Goal: Task Accomplishment & Management: Complete application form

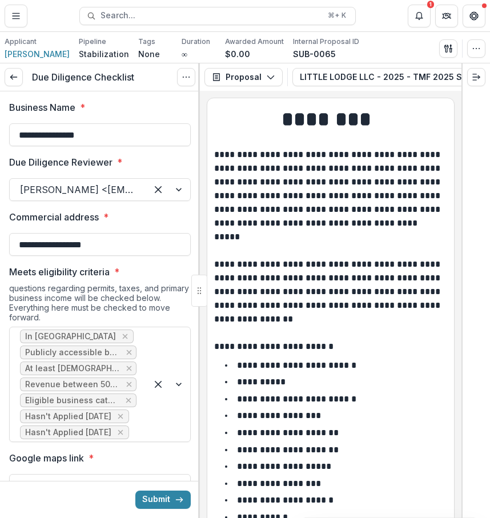
scroll to position [3570, 0]
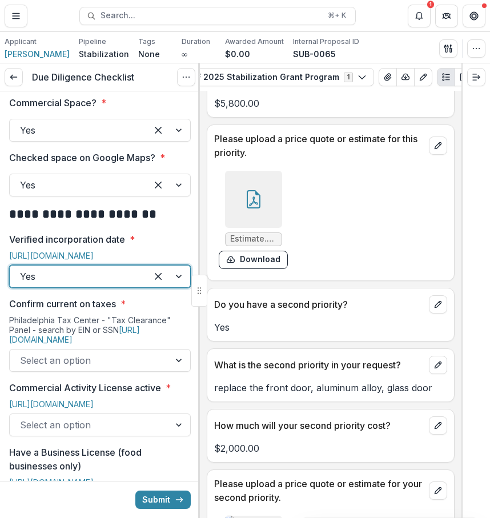
click at [147, 360] on div at bounding box center [89, 360] width 139 height 16
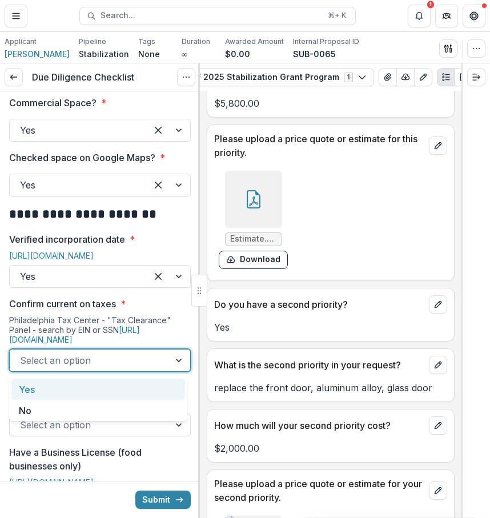
click at [140, 390] on div "Yes" at bounding box center [97, 388] width 173 height 21
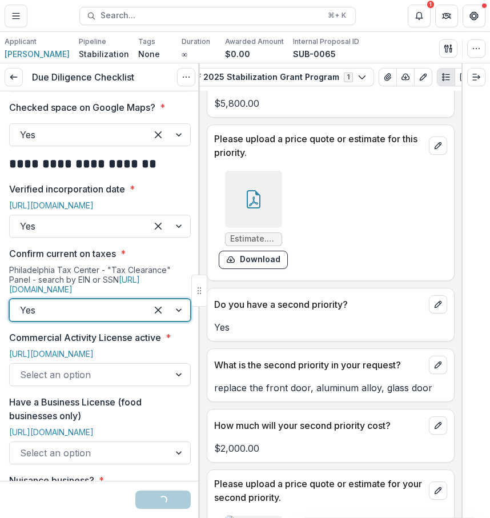
scroll to position [543, 0]
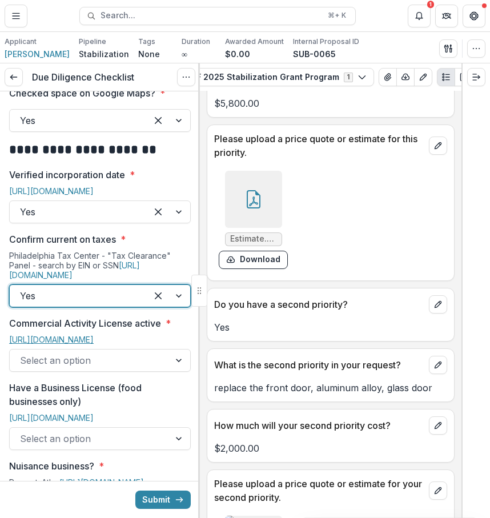
click at [94, 342] on link "[URL][DOMAIN_NAME]" at bounding box center [51, 339] width 84 height 10
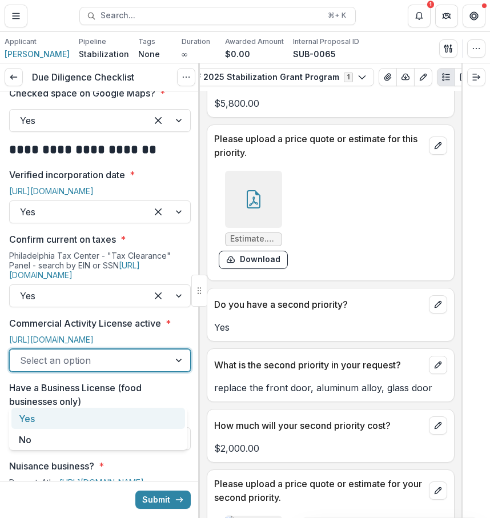
click at [138, 368] on div at bounding box center [89, 360] width 139 height 16
click at [110, 418] on div "Yes" at bounding box center [97, 417] width 173 height 21
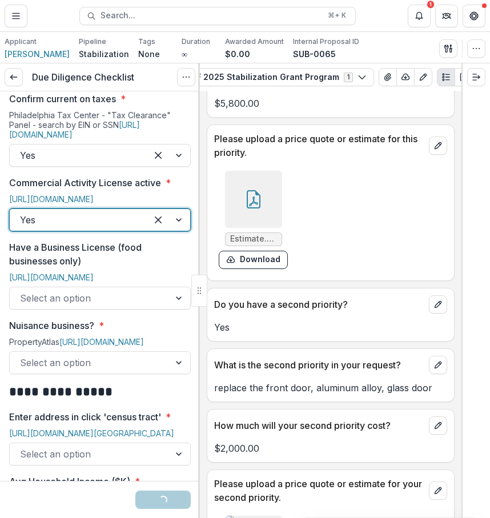
scroll to position [695, 0]
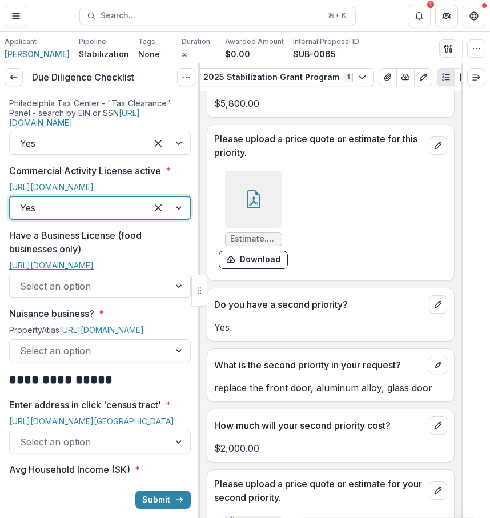
click at [94, 270] on link "[URL][DOMAIN_NAME]" at bounding box center [51, 265] width 84 height 10
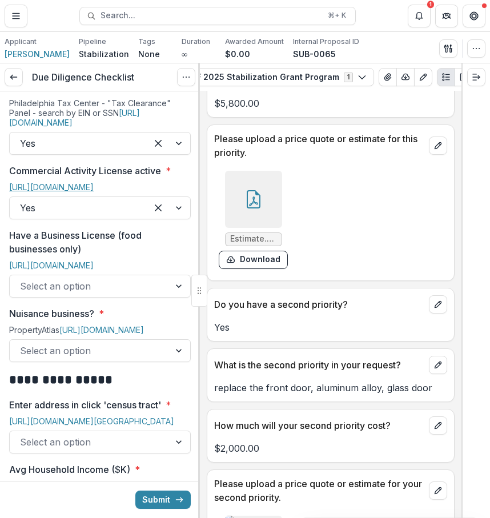
click at [94, 192] on link "[URL][DOMAIN_NAME]" at bounding box center [51, 187] width 84 height 10
click at [94, 270] on link "[URL][DOMAIN_NAME]" at bounding box center [51, 265] width 84 height 10
drag, startPoint x: 49, startPoint y: 55, endPoint x: 1, endPoint y: 56, distance: 47.9
click at [1, 56] on div "Applicant Chuan Kee Pipeline Stabilization Tags None All tags Duration ∞ Awarde…" at bounding box center [245, 47] width 490 height 31
copy span "[PERSON_NAME]"
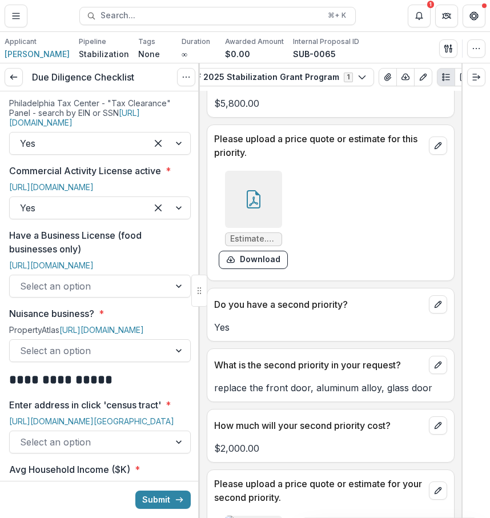
click at [140, 294] on div at bounding box center [89, 286] width 139 height 16
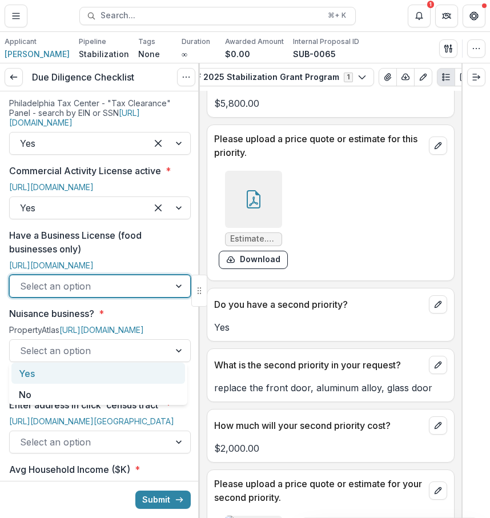
click at [116, 374] on div "Yes" at bounding box center [97, 372] width 173 height 21
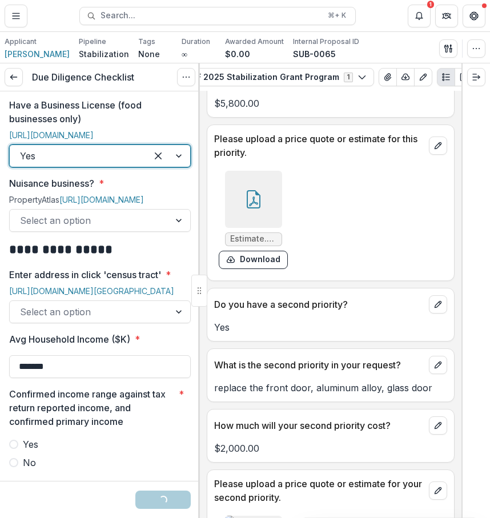
scroll to position [841, 0]
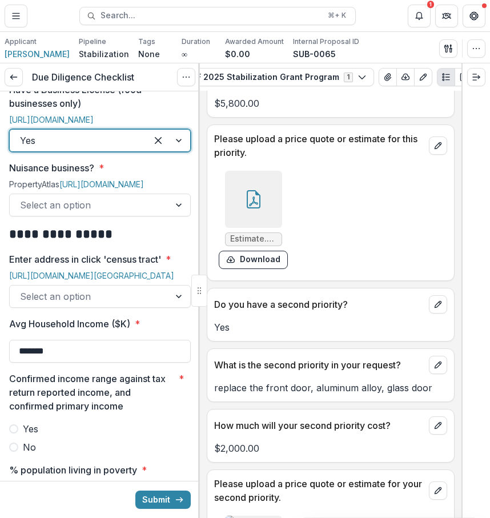
click at [134, 213] on div at bounding box center [89, 205] width 139 height 16
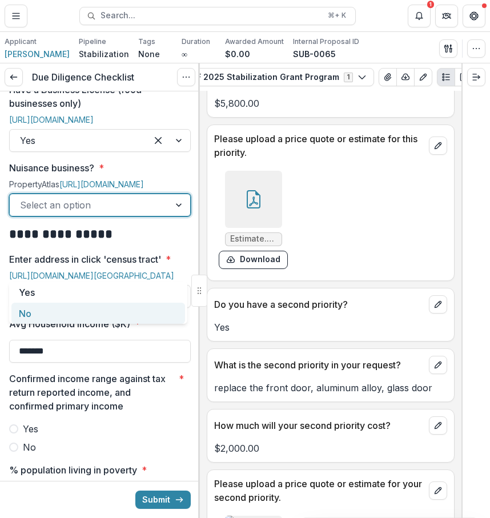
click at [122, 310] on div "No" at bounding box center [97, 312] width 173 height 21
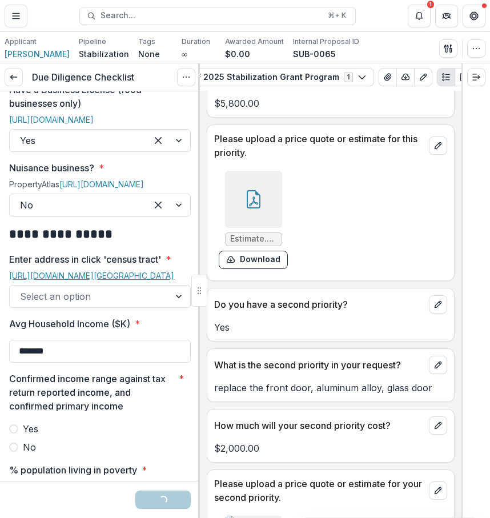
click at [131, 280] on link "[URL][DOMAIN_NAME][GEOGRAPHIC_DATA]" at bounding box center [91, 275] width 165 height 10
click at [107, 304] on div at bounding box center [89, 296] width 139 height 16
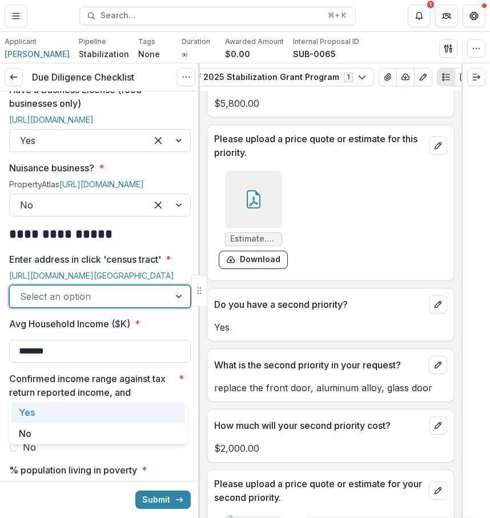
click at [104, 405] on div "Yes" at bounding box center [97, 412] width 173 height 21
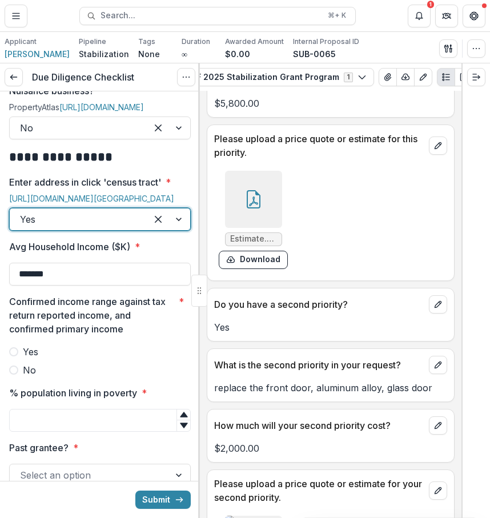
scroll to position [929, 0]
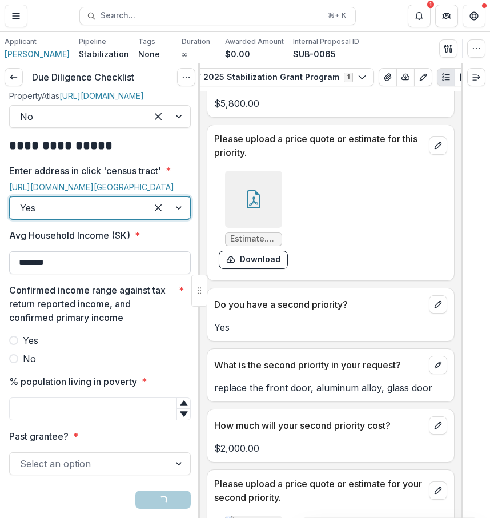
click at [115, 274] on input "*******" at bounding box center [99, 262] width 181 height 23
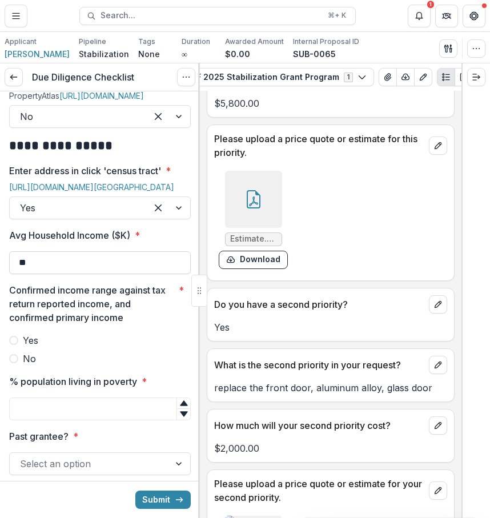
type input "*"
type input "*******"
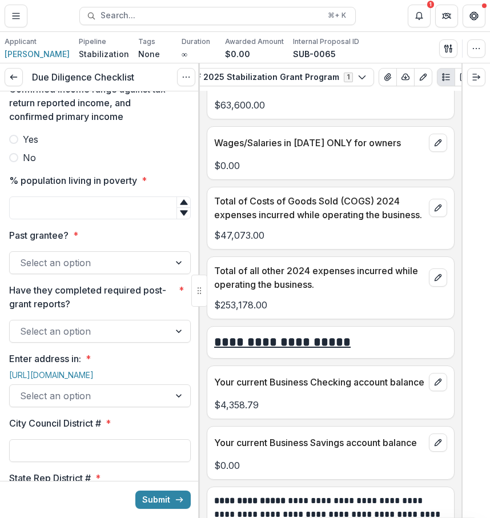
scroll to position [5019, 0]
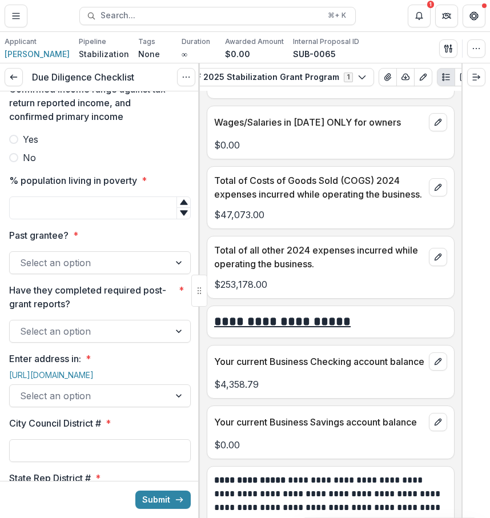
click at [103, 146] on label "Yes" at bounding box center [99, 139] width 181 height 14
click at [119, 219] on input "% population living in poverty *" at bounding box center [99, 207] width 181 height 23
type input "**"
click at [147, 274] on div "Select an option" at bounding box center [99, 262] width 181 height 23
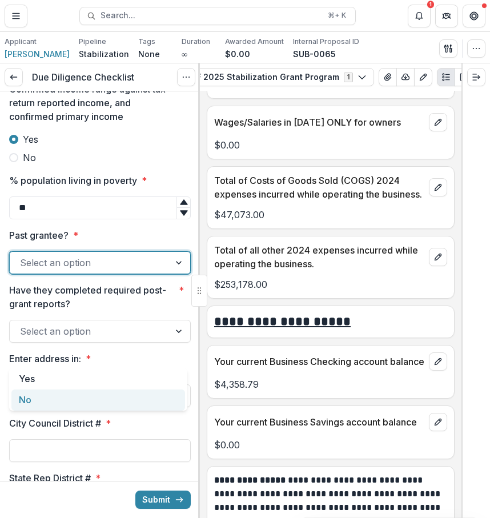
click at [119, 391] on div "No" at bounding box center [97, 399] width 173 height 21
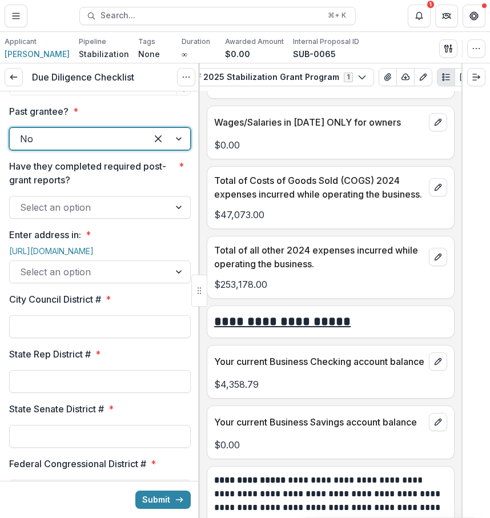
scroll to position [1255, 0]
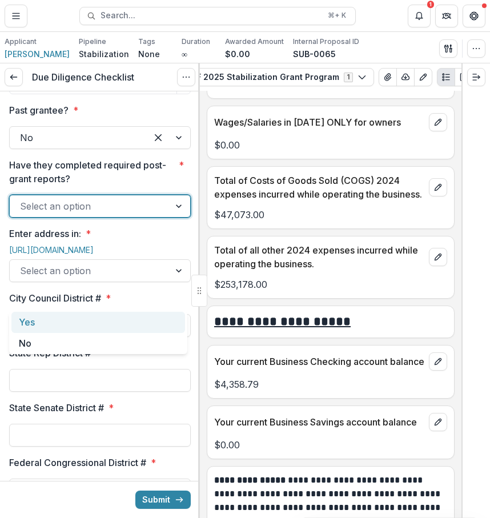
click at [145, 214] on div at bounding box center [89, 206] width 139 height 16
click at [132, 330] on div "Yes" at bounding box center [97, 322] width 173 height 21
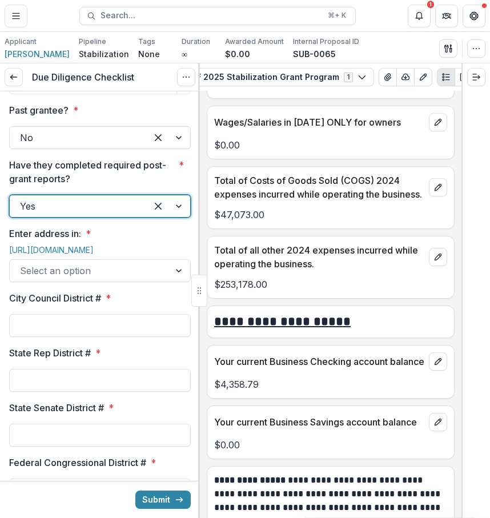
click at [114, 278] on div at bounding box center [89, 270] width 139 height 16
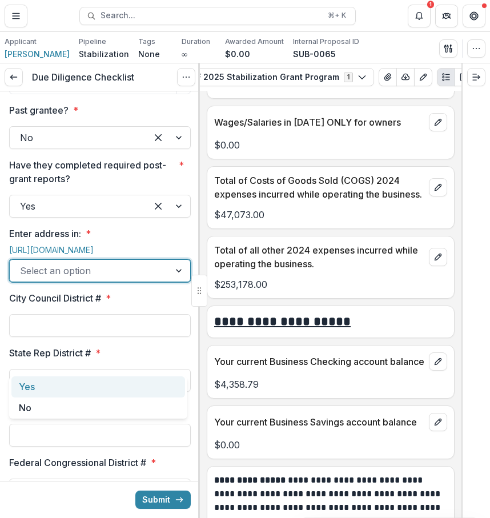
click at [102, 380] on div "Yes" at bounding box center [97, 386] width 173 height 21
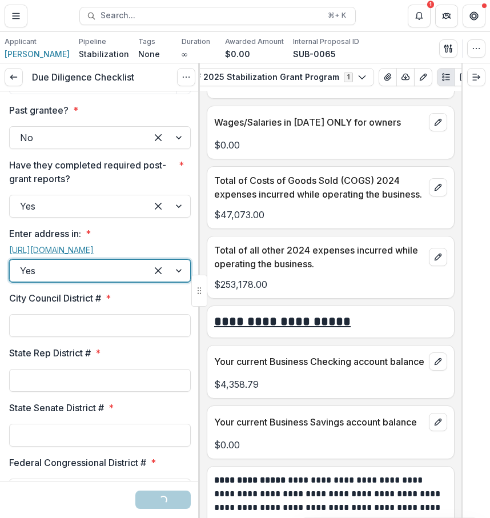
click at [90, 254] on link "[URL][DOMAIN_NAME]" at bounding box center [51, 250] width 84 height 10
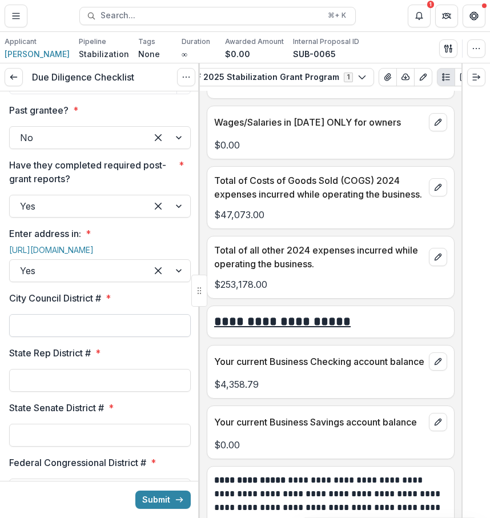
click at [110, 337] on input "City Council District # *" at bounding box center [99, 325] width 181 height 23
type input "*"
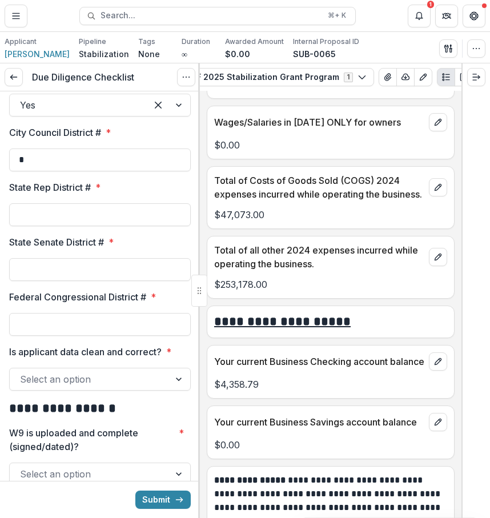
scroll to position [1423, 0]
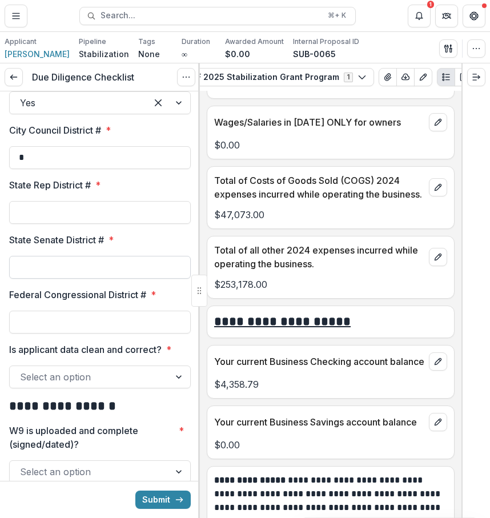
click at [101, 278] on input "State Senate District # *" at bounding box center [99, 267] width 181 height 23
type input "*"
click at [120, 224] on input "State Rep District # *" at bounding box center [99, 212] width 181 height 23
type input "***"
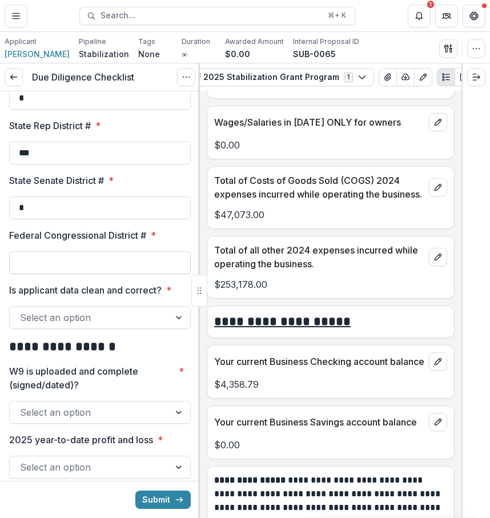
click at [134, 274] on input "Federal Congressional District # *" at bounding box center [99, 262] width 181 height 23
type input "*"
click at [128, 325] on div at bounding box center [89, 317] width 139 height 16
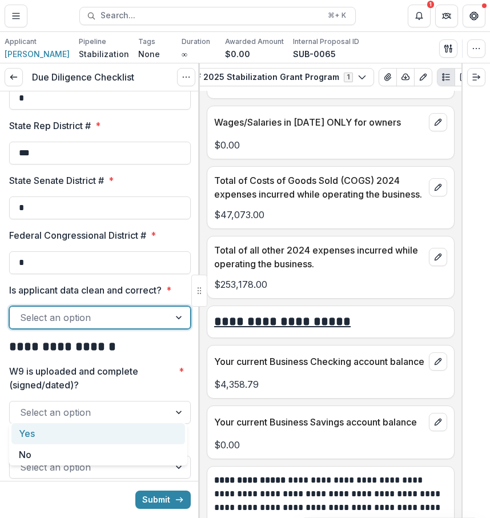
click at [124, 432] on div "Yes" at bounding box center [97, 433] width 173 height 21
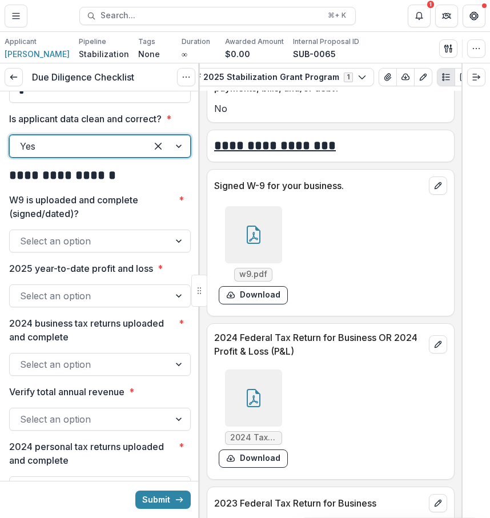
scroll to position [5918, 0]
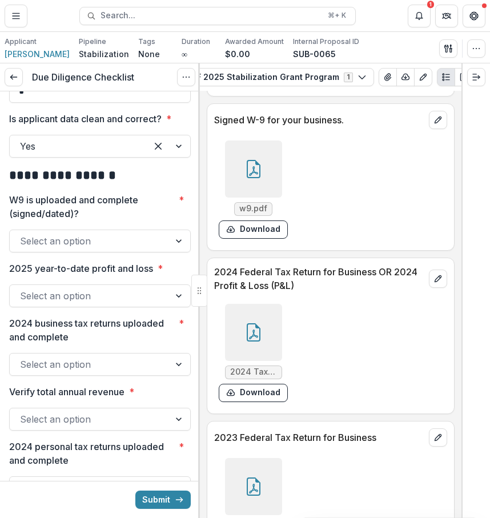
click at [262, 197] on div at bounding box center [253, 168] width 57 height 57
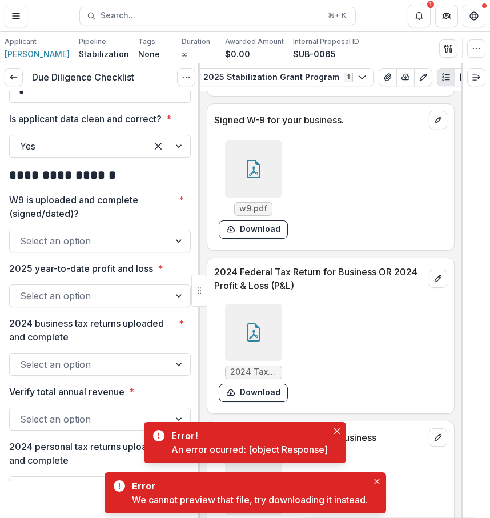
click at [272, 197] on div at bounding box center [253, 168] width 57 height 57
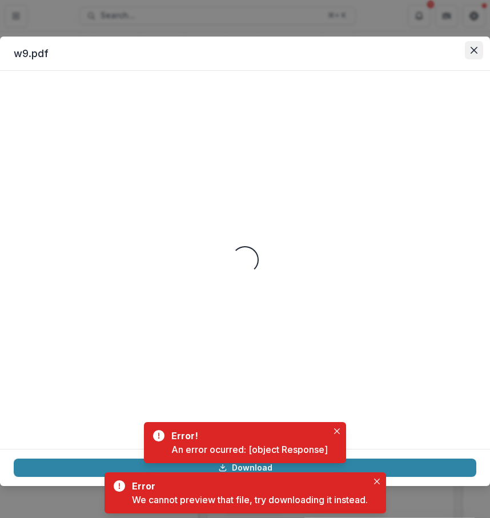
click at [480, 45] on button "Close" at bounding box center [473, 50] width 18 height 18
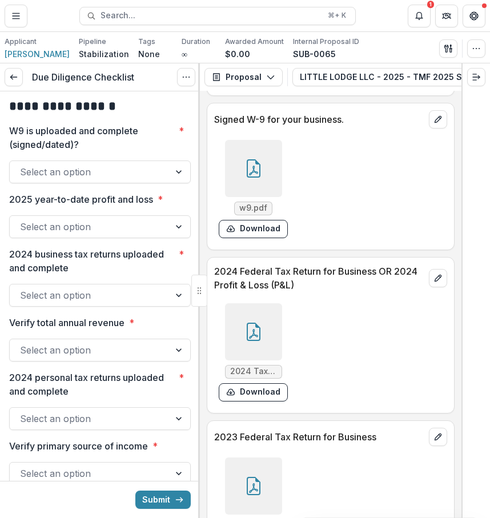
scroll to position [5934, 0]
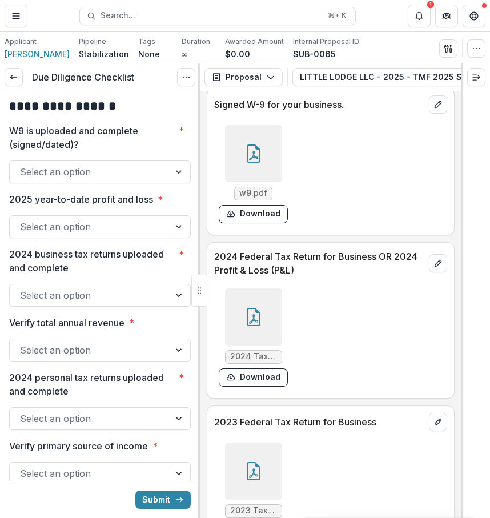
click at [269, 182] on div at bounding box center [253, 153] width 57 height 57
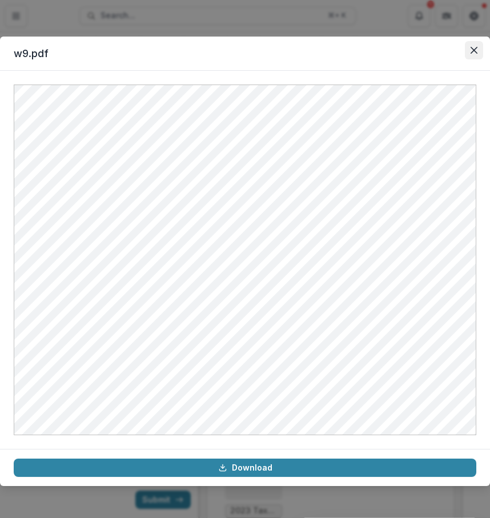
click at [477, 54] on button "Close" at bounding box center [473, 50] width 18 height 18
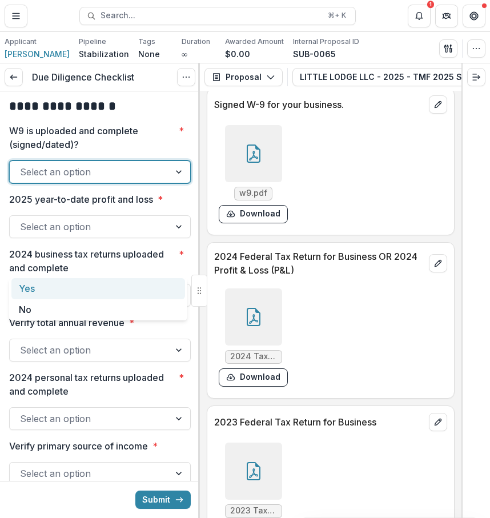
click at [165, 181] on div "Select an option" at bounding box center [90, 172] width 160 height 18
click at [144, 282] on div "Yes" at bounding box center [97, 288] width 173 height 21
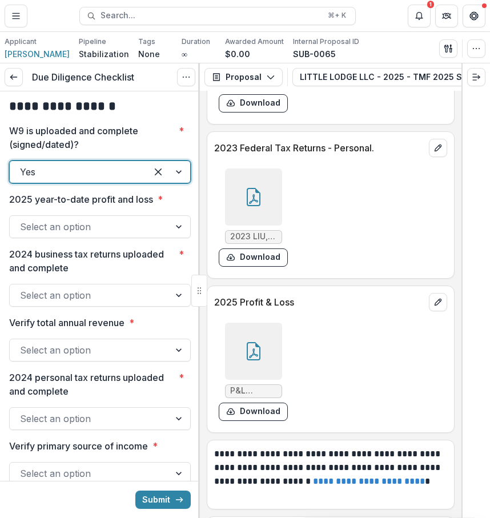
scroll to position [6581, 0]
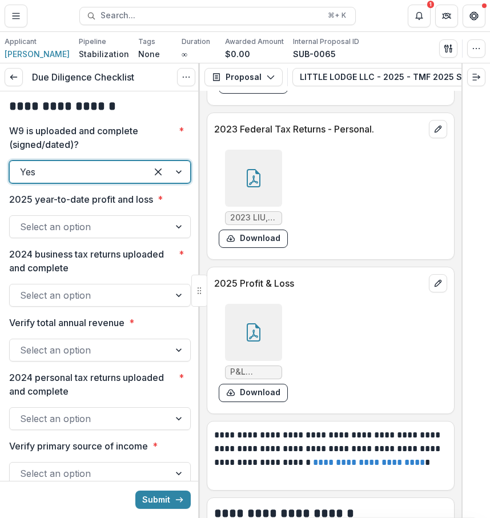
click at [273, 361] on div at bounding box center [253, 332] width 57 height 57
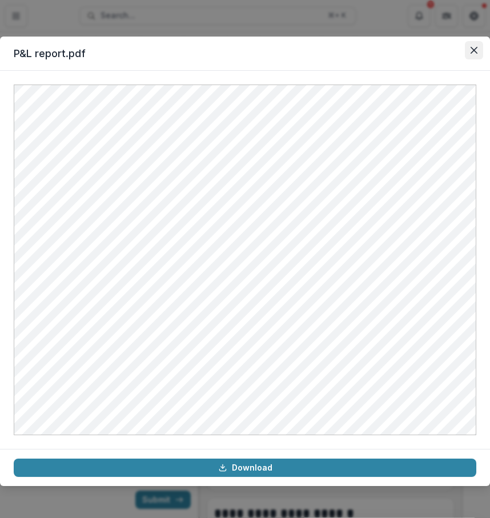
click at [475, 59] on button "Close" at bounding box center [473, 50] width 18 height 18
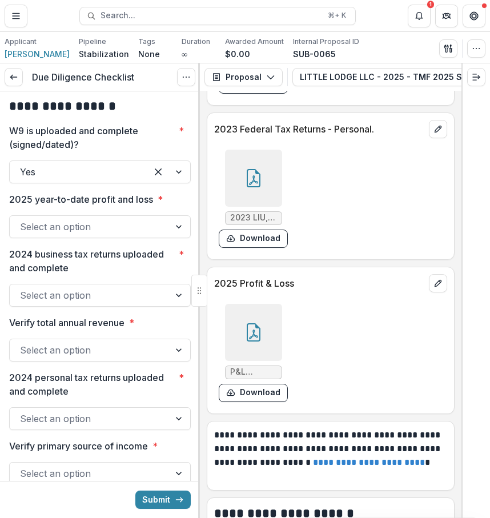
scroll to position [6609, 0]
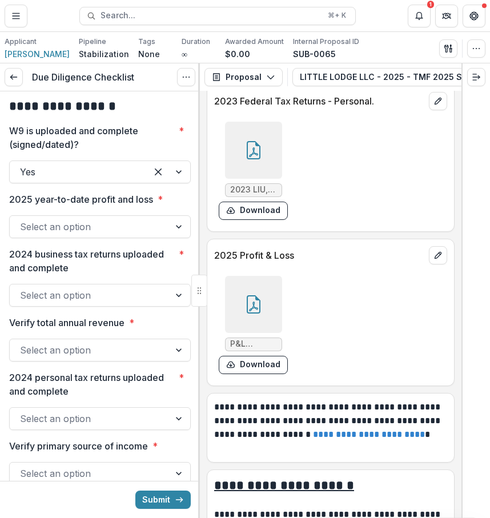
click at [138, 235] on div at bounding box center [89, 227] width 139 height 16
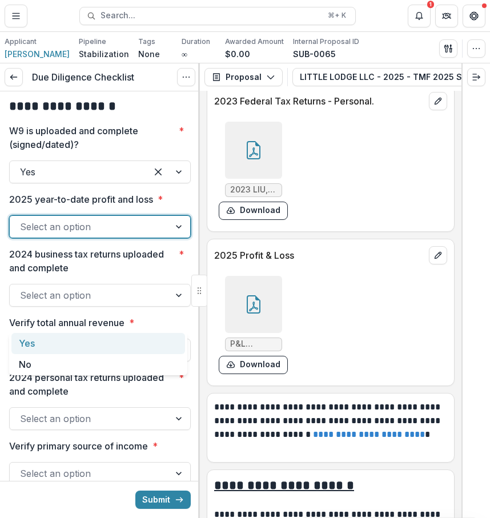
click at [124, 336] on div "Yes" at bounding box center [97, 343] width 173 height 21
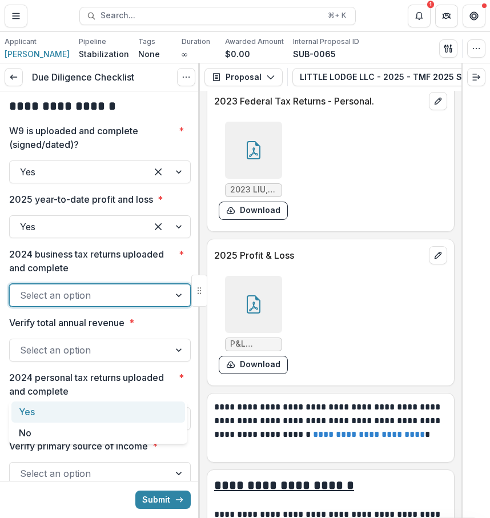
click at [160, 304] on div "Select an option" at bounding box center [90, 295] width 160 height 18
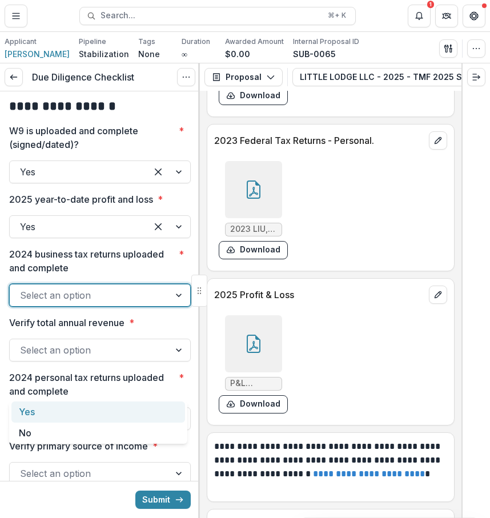
scroll to position [6561, 0]
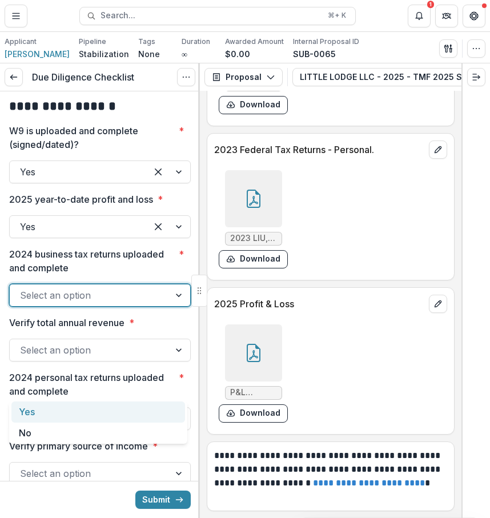
click at [270, 73] on div at bounding box center [253, 44] width 57 height 57
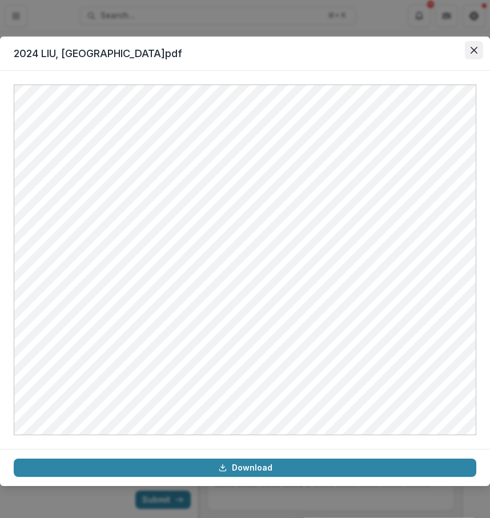
click at [478, 48] on button "Close" at bounding box center [473, 50] width 18 height 18
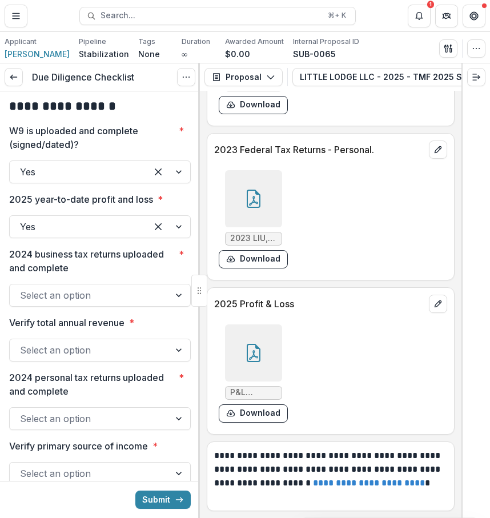
click at [113, 303] on div at bounding box center [89, 295] width 139 height 16
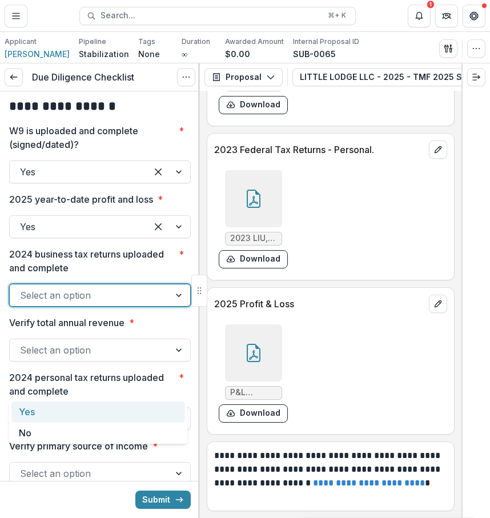
click at [104, 409] on div "Yes" at bounding box center [97, 411] width 173 height 21
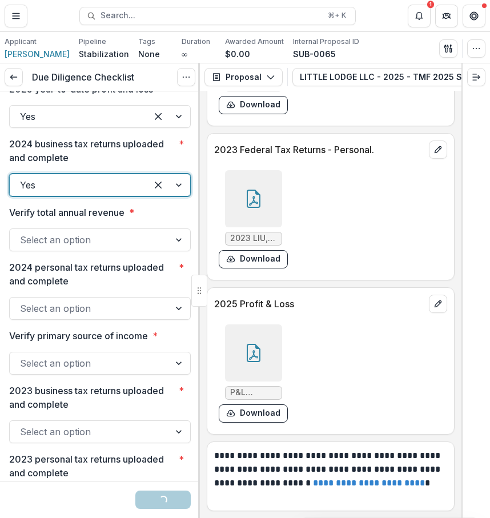
scroll to position [1869, 0]
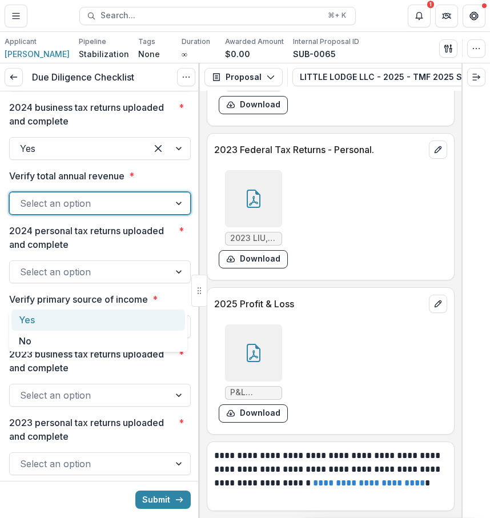
click at [106, 211] on div at bounding box center [89, 203] width 139 height 16
click at [99, 326] on div "Yes" at bounding box center [97, 319] width 173 height 21
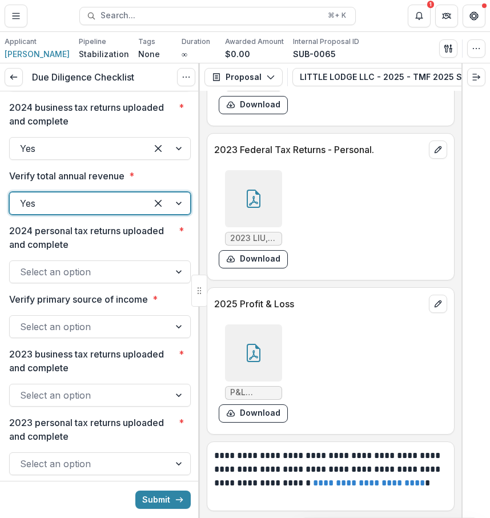
click at [97, 280] on div at bounding box center [89, 272] width 139 height 16
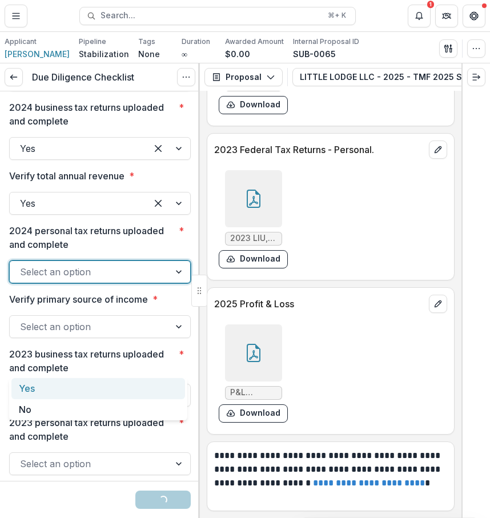
click at [94, 385] on div "Yes" at bounding box center [97, 388] width 173 height 21
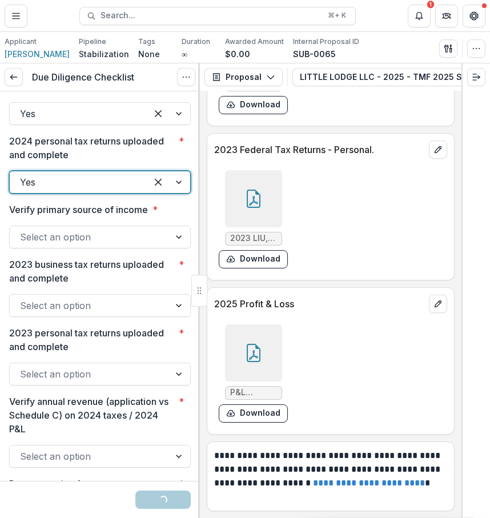
scroll to position [1968, 0]
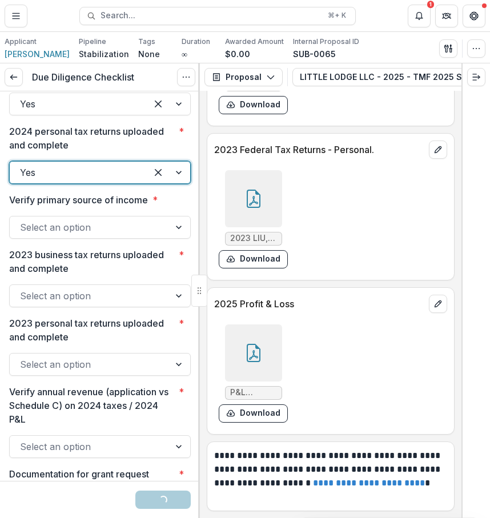
click at [94, 235] on div at bounding box center [89, 227] width 139 height 16
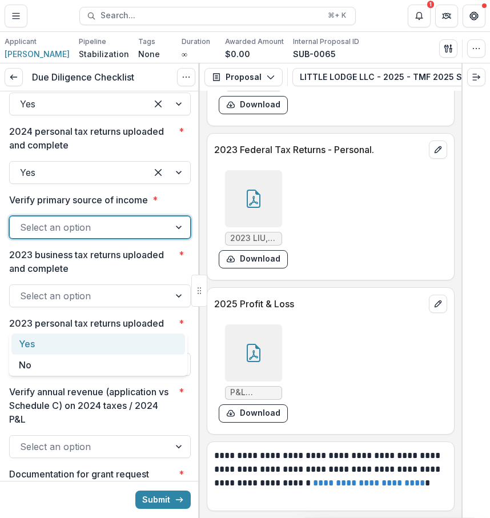
click at [87, 347] on div "Yes" at bounding box center [97, 343] width 173 height 21
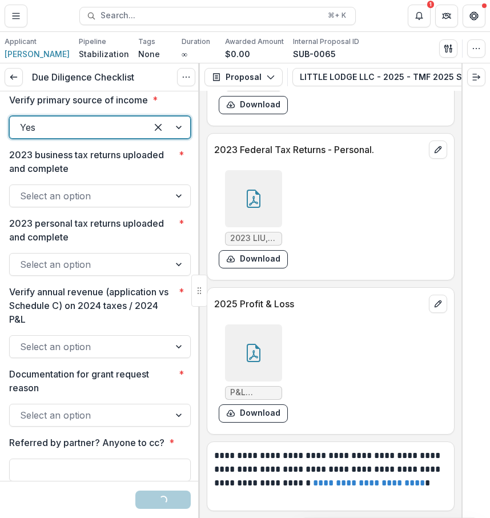
scroll to position [2070, 0]
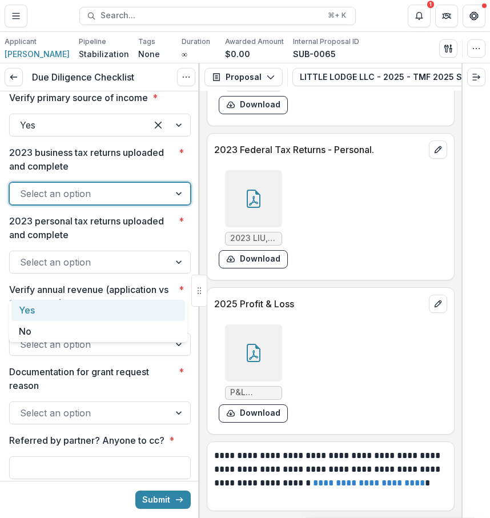
click at [144, 201] on div at bounding box center [89, 193] width 139 height 16
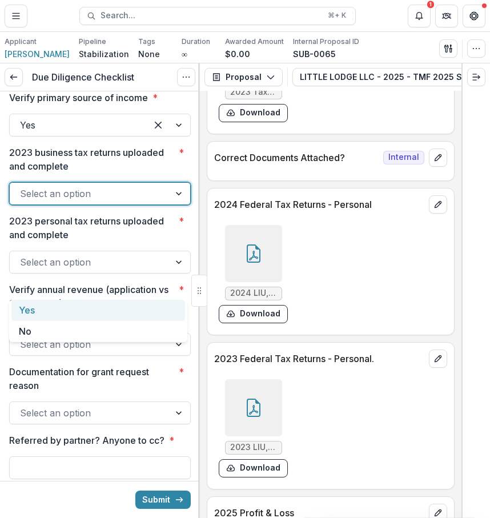
scroll to position [6318, 0]
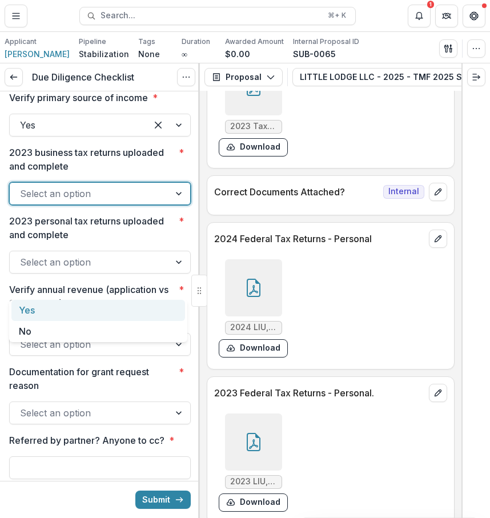
click at [265, 115] on div at bounding box center [253, 86] width 57 height 57
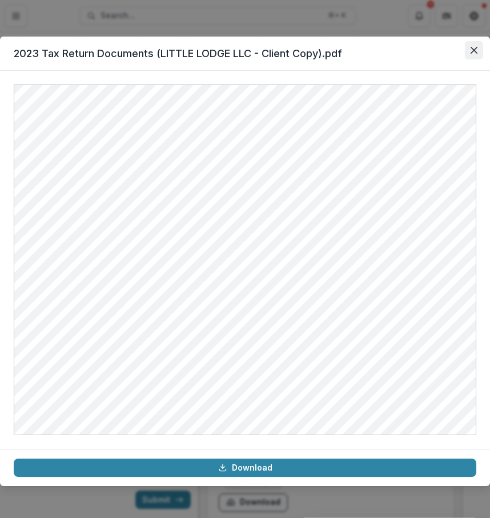
click at [471, 49] on icon "Close" at bounding box center [473, 50] width 7 height 7
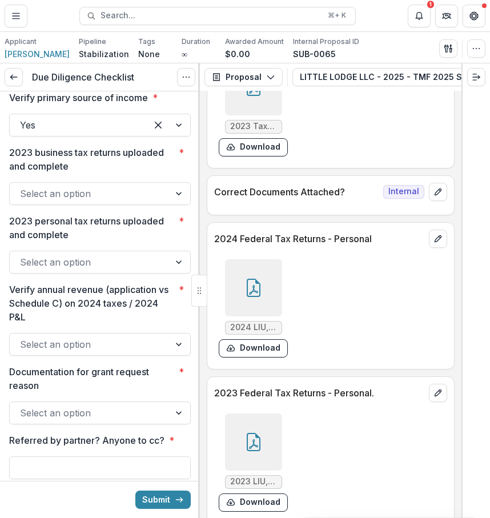
click at [144, 273] on div "Select an option" at bounding box center [99, 261] width 181 height 23
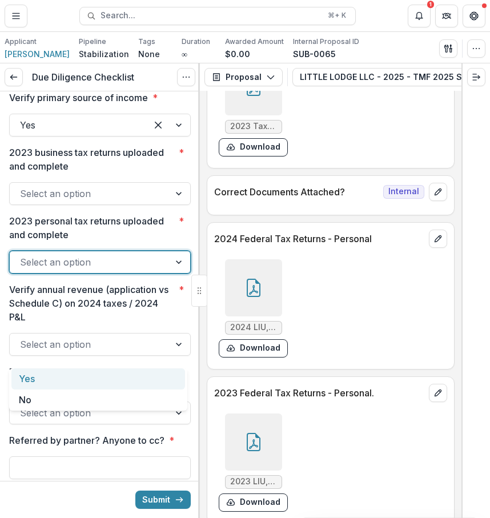
click at [129, 379] on div "Yes" at bounding box center [97, 378] width 173 height 21
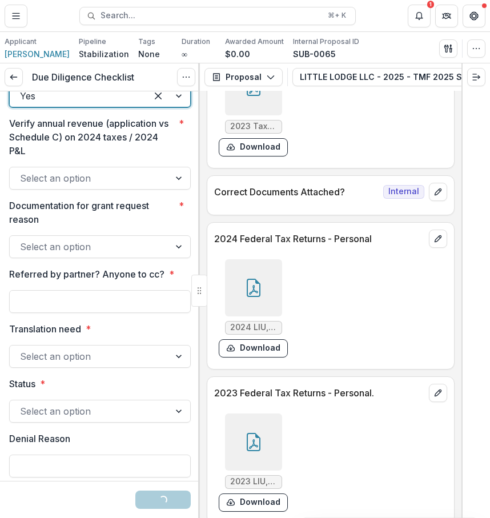
scroll to position [2264, 0]
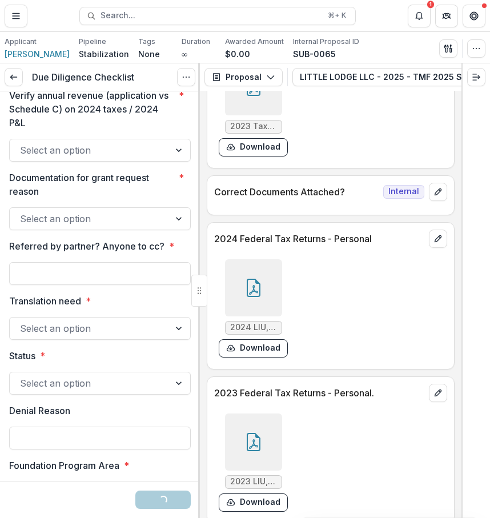
click at [126, 159] on div "Select an option" at bounding box center [90, 150] width 160 height 18
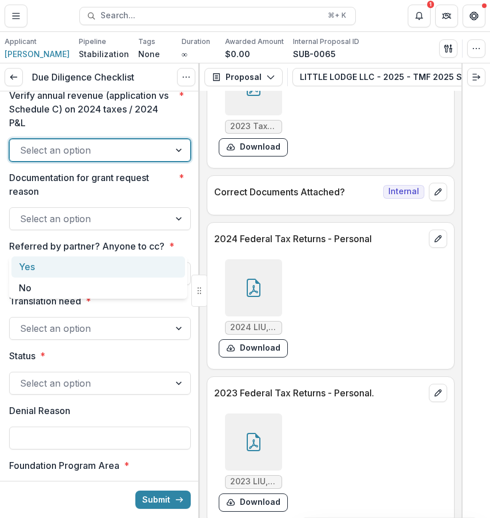
click at [99, 266] on div "Yes" at bounding box center [97, 266] width 173 height 21
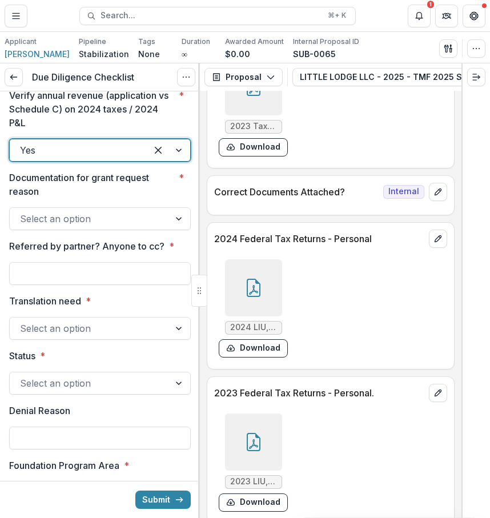
click at [107, 228] on div "Select an option" at bounding box center [90, 218] width 160 height 18
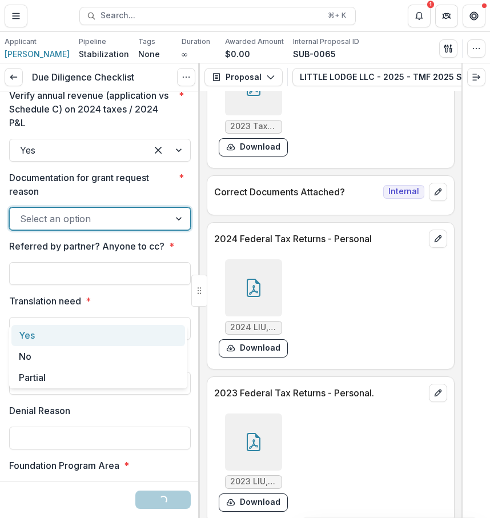
click at [97, 334] on div "Yes" at bounding box center [97, 335] width 173 height 21
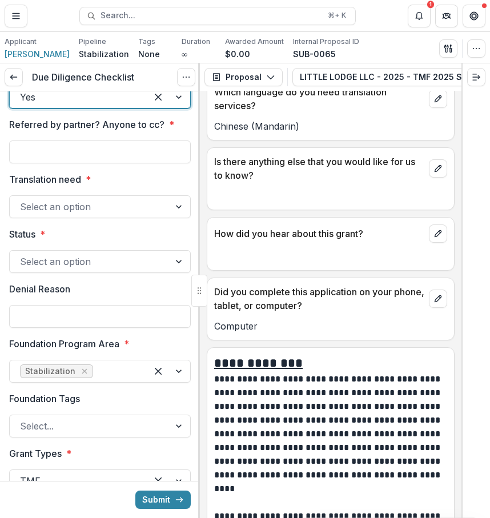
scroll to position [8048, 0]
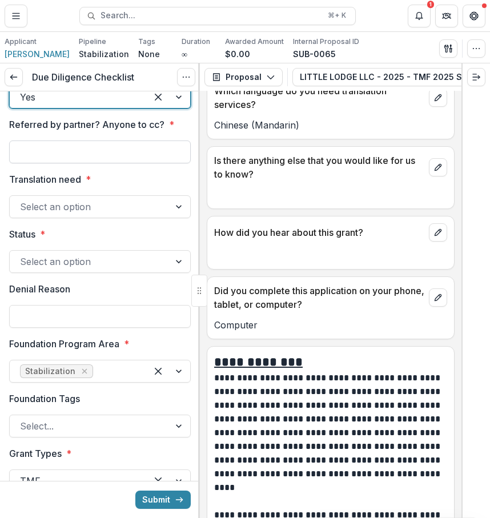
click at [125, 163] on input "Referred by partner? Anyone to cc? *" at bounding box center [99, 151] width 181 height 23
type input "***"
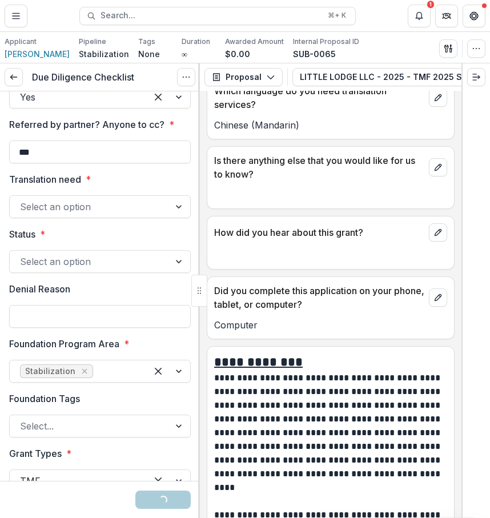
click at [110, 215] on div at bounding box center [89, 207] width 139 height 16
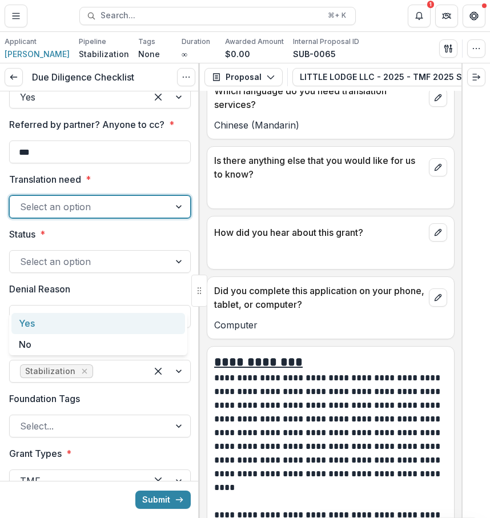
click at [103, 325] on div "Yes" at bounding box center [97, 323] width 173 height 21
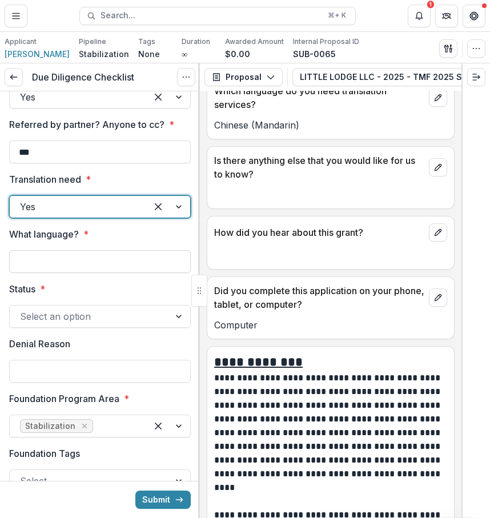
click at [101, 273] on input "What language? *" at bounding box center [99, 261] width 181 height 23
type input "**********"
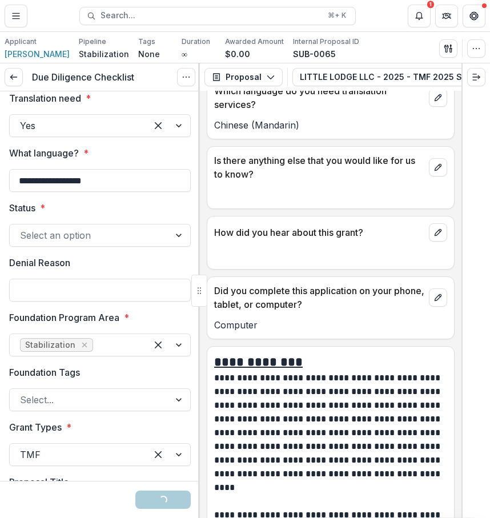
scroll to position [2479, 0]
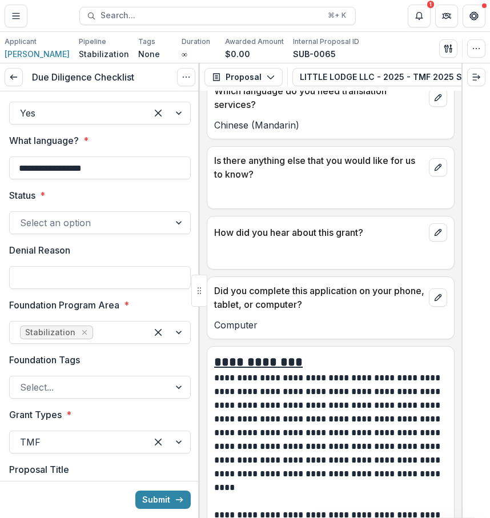
click at [82, 234] on div "Select an option" at bounding box center [99, 222] width 181 height 23
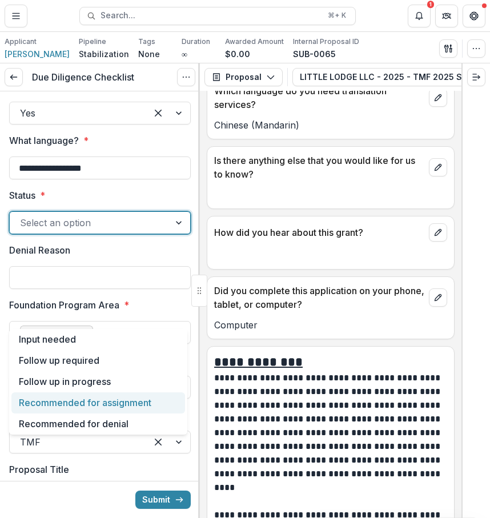
click at [117, 405] on div "Recommended for assignment" at bounding box center [97, 402] width 173 height 21
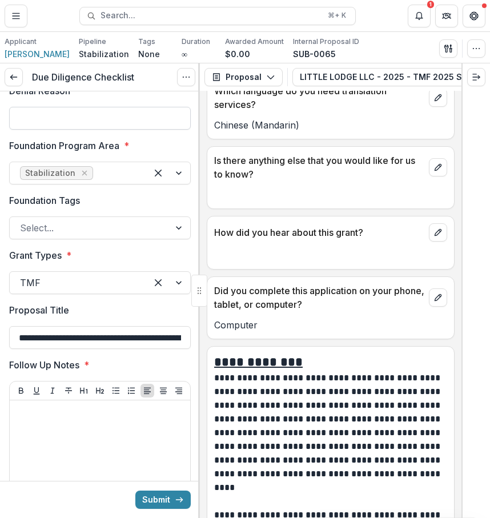
scroll to position [2649, 0]
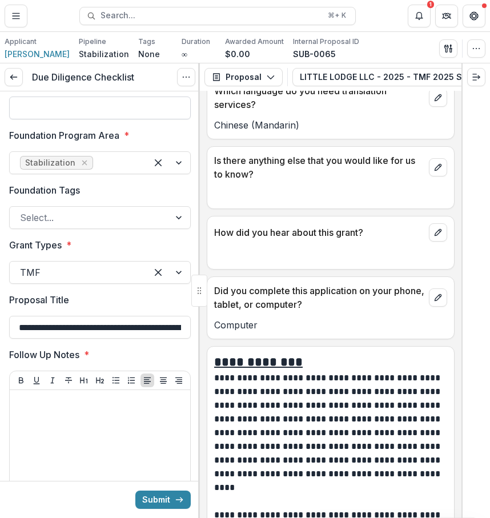
click at [136, 227] on div "Select..." at bounding box center [90, 217] width 160 height 18
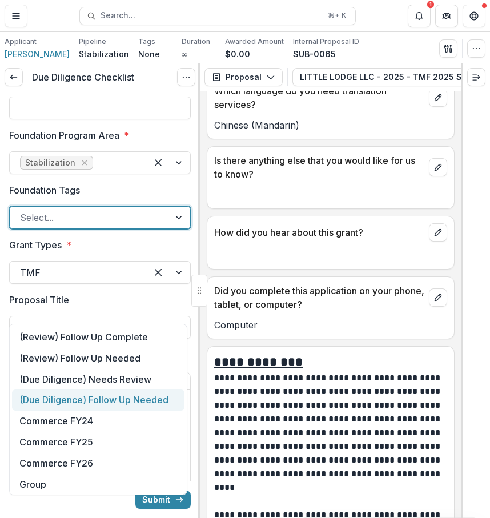
scroll to position [205, 0]
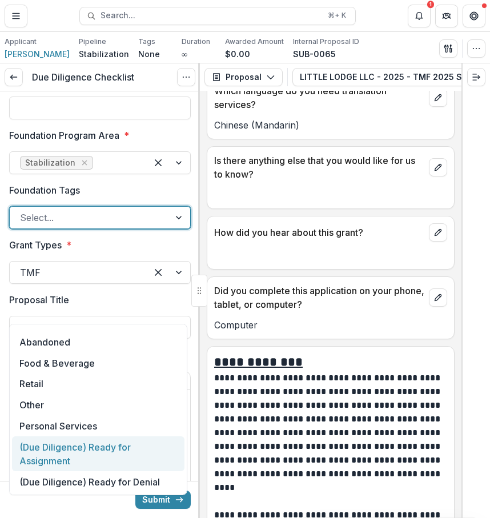
click at [160, 458] on div "(Due Diligence) Ready for Assignment" at bounding box center [98, 453] width 172 height 35
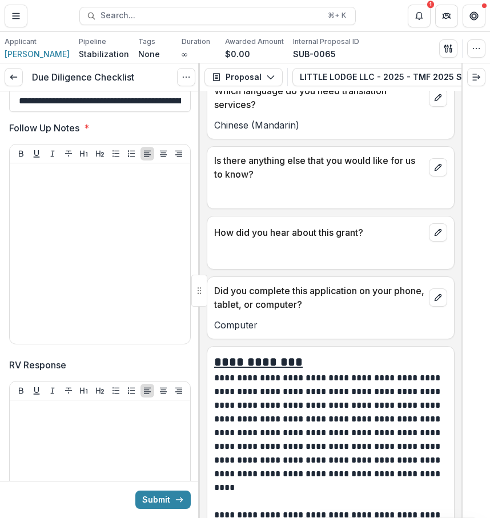
scroll to position [2907, 0]
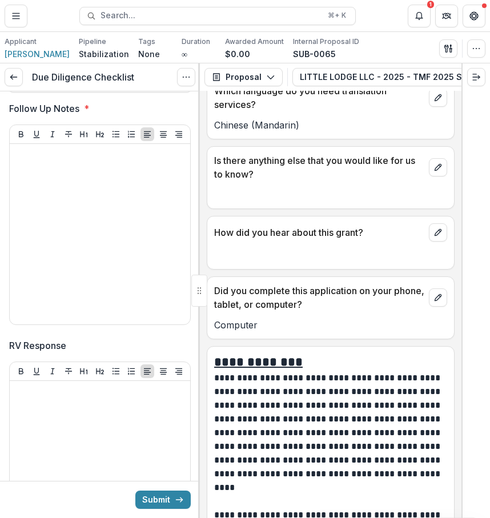
drag, startPoint x: 100, startPoint y: 172, endPoint x: 5, endPoint y: 170, distance: 95.3
type input "**********"
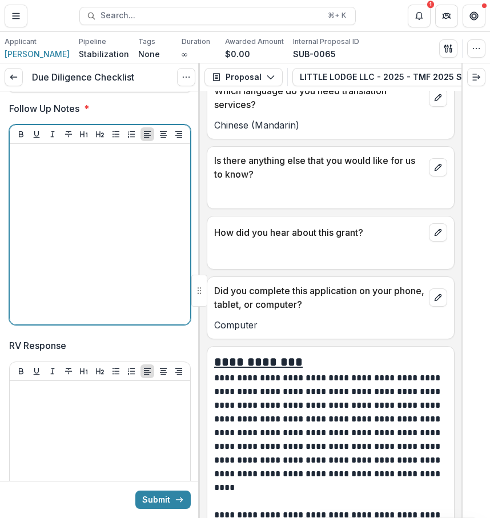
click at [128, 311] on div at bounding box center [99, 233] width 171 height 171
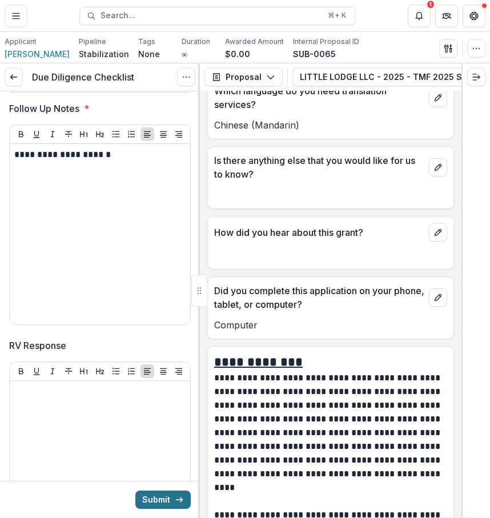
click at [143, 501] on button "Submit" at bounding box center [162, 499] width 55 height 18
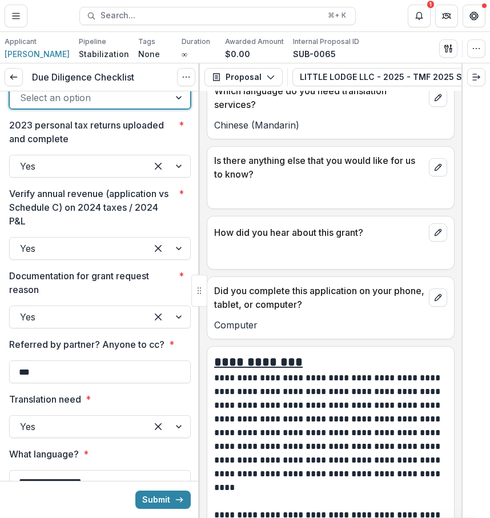
scroll to position [2147, 0]
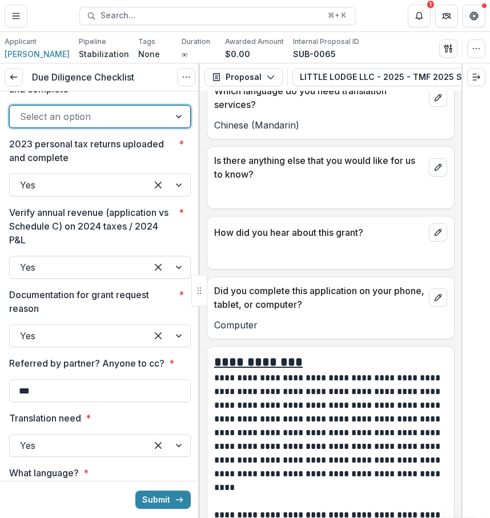
click at [146, 128] on div "Select an option" at bounding box center [99, 116] width 181 height 23
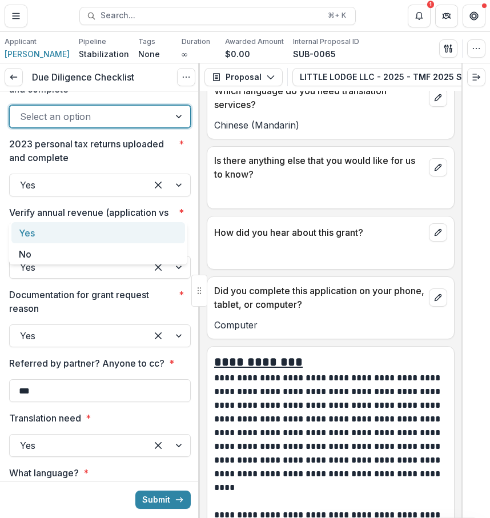
click at [119, 238] on div "Yes" at bounding box center [97, 232] width 173 height 21
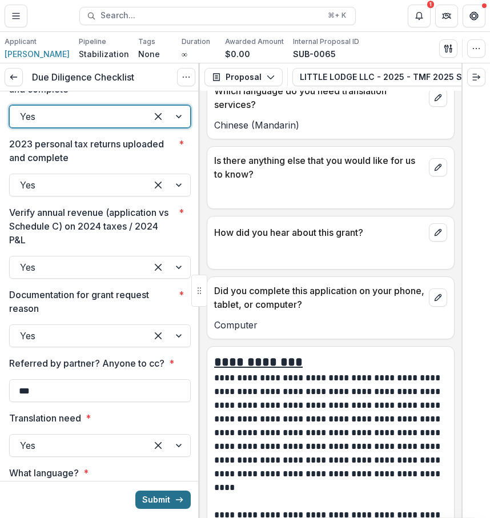
click at [169, 491] on button "Submit" at bounding box center [162, 499] width 55 height 18
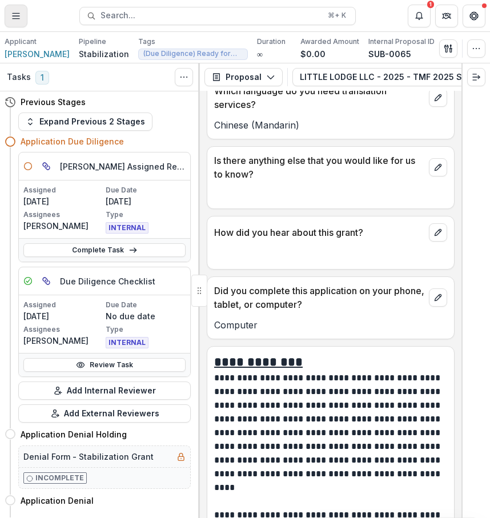
click at [20, 15] on icon "Toggle Menu" at bounding box center [15, 15] width 9 height 9
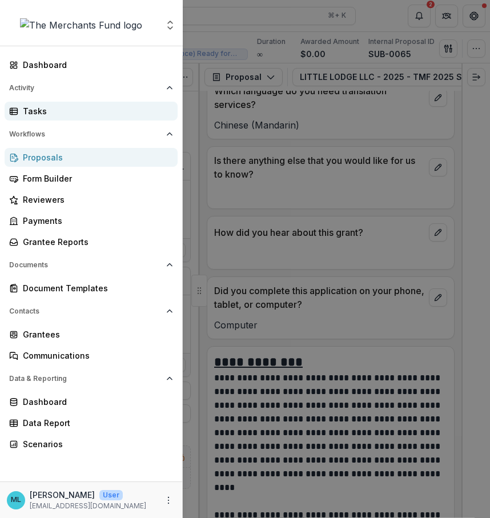
click at [70, 111] on div "Tasks" at bounding box center [96, 111] width 146 height 12
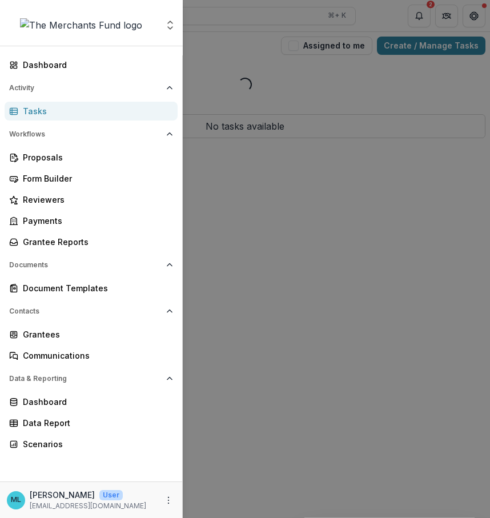
click at [282, 287] on div "Aggregate Analysis Foundations The Merchants Fund Team Settings Dashboard Activ…" at bounding box center [245, 259] width 490 height 518
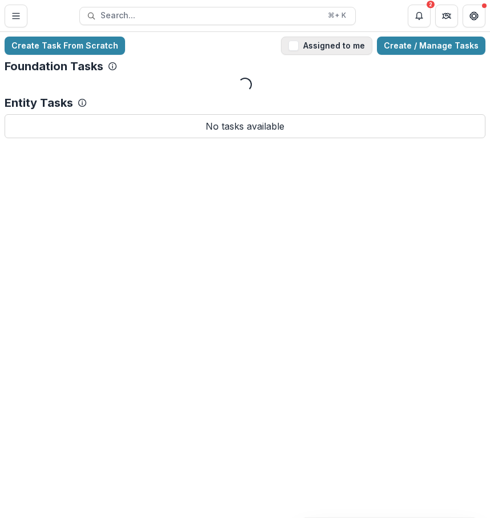
click at [334, 46] on button "Assigned to me" at bounding box center [326, 46] width 91 height 18
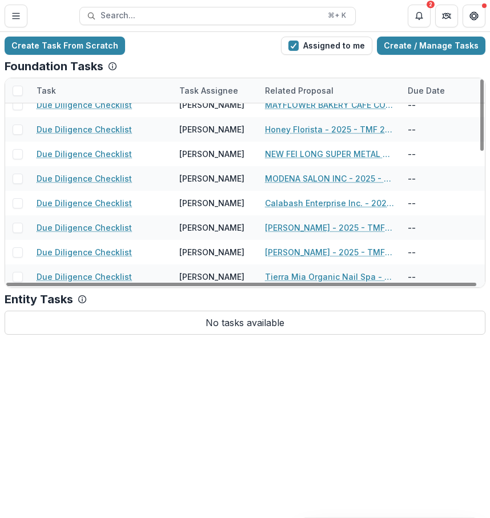
scroll to position [381, 0]
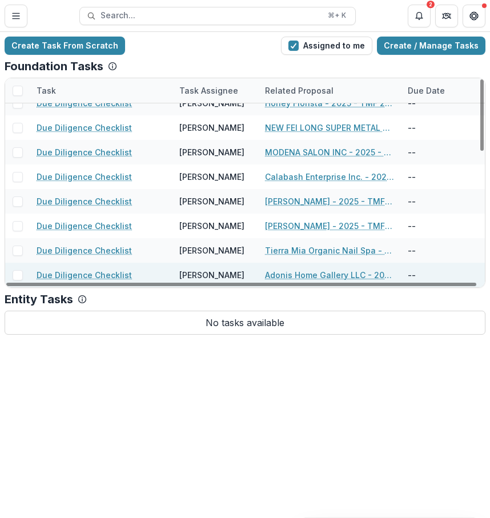
click at [297, 275] on link "Adonis Home Gallery LLC - 2025 - TMF 2025 Stabilization Grant Program" at bounding box center [329, 275] width 129 height 12
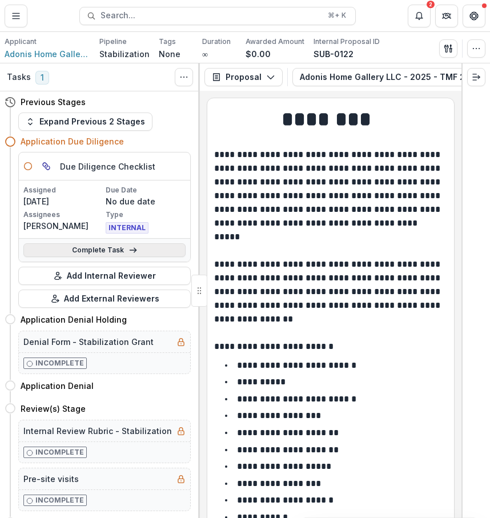
click at [130, 251] on icon at bounding box center [132, 249] width 9 height 9
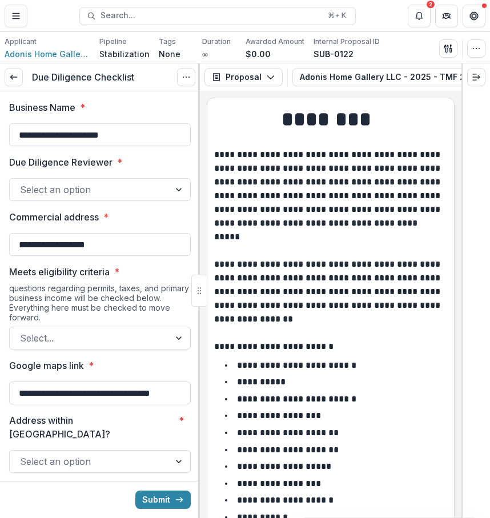
drag, startPoint x: 143, startPoint y: 142, endPoint x: 0, endPoint y: 125, distance: 144.2
click at [415, 11] on icon "Notifications" at bounding box center [418, 15] width 9 height 9
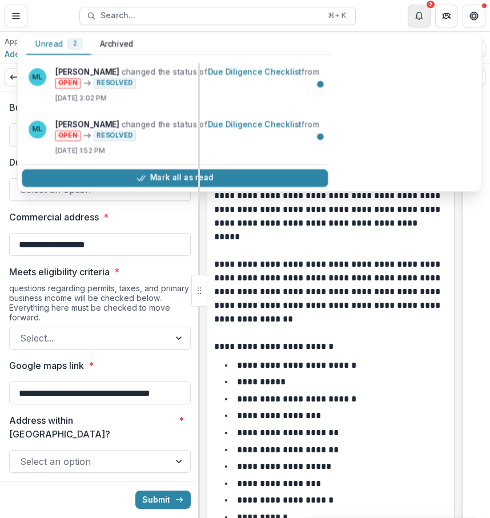
click at [415, 11] on icon "Notifications" at bounding box center [418, 15] width 9 height 9
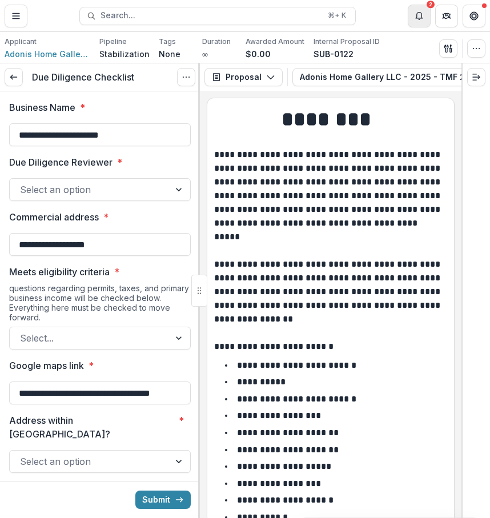
click at [415, 11] on icon "Notifications" at bounding box center [418, 15] width 9 height 9
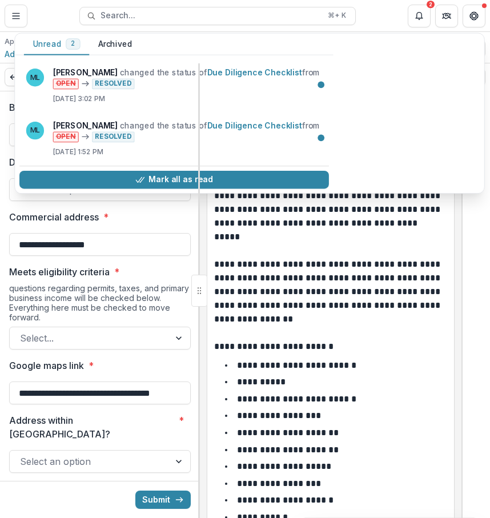
click at [378, 397] on li "**********" at bounding box center [337, 398] width 219 height 15
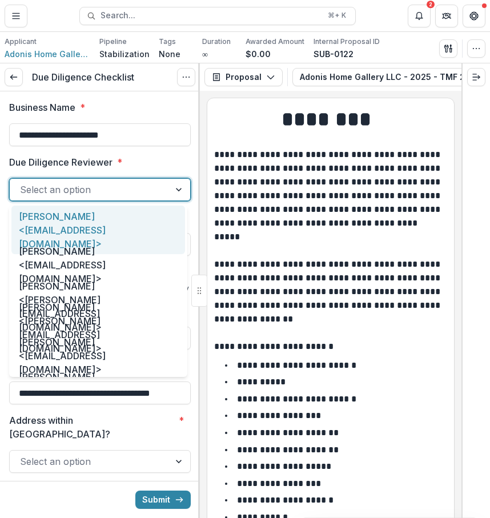
click at [159, 192] on div "Select an option" at bounding box center [90, 189] width 160 height 18
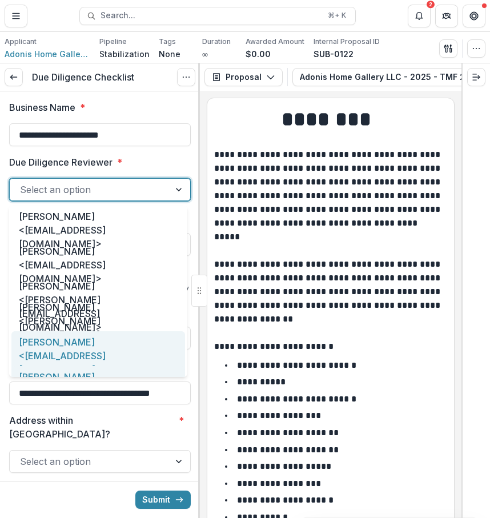
scroll to position [59, 0]
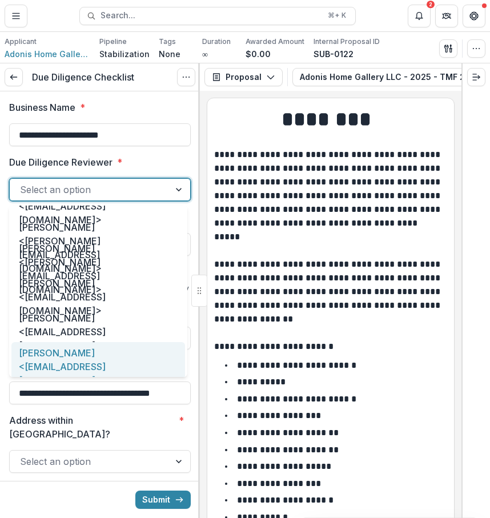
click at [149, 355] on div "[PERSON_NAME] <[EMAIL_ADDRESS][DOMAIN_NAME]>" at bounding box center [97, 366] width 173 height 49
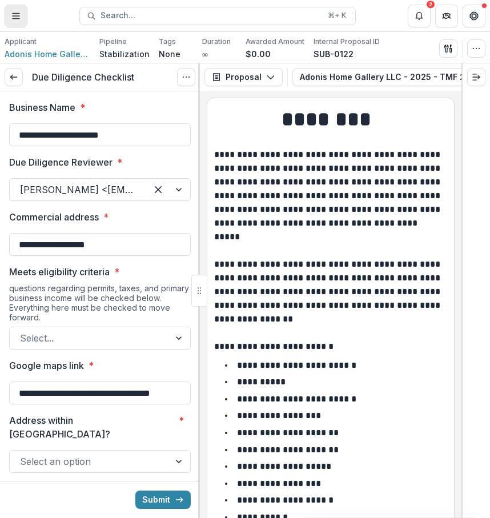
click at [17, 23] on button "Toggle Menu" at bounding box center [16, 16] width 23 height 23
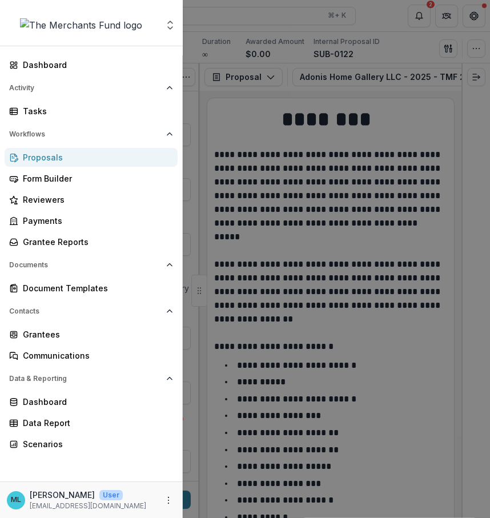
click at [73, 122] on div "Dashboard Activity Tasks Workflows Proposals Form Builder Reviewers Payments Gr…" at bounding box center [91, 268] width 182 height 426
click at [80, 107] on div "Tasks" at bounding box center [96, 111] width 146 height 12
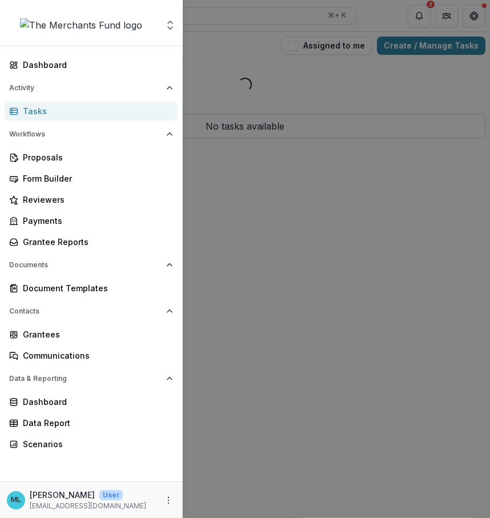
click at [203, 170] on div "Aggregate Analysis Foundations The Merchants Fund Team Settings Dashboard Activ…" at bounding box center [245, 259] width 490 height 518
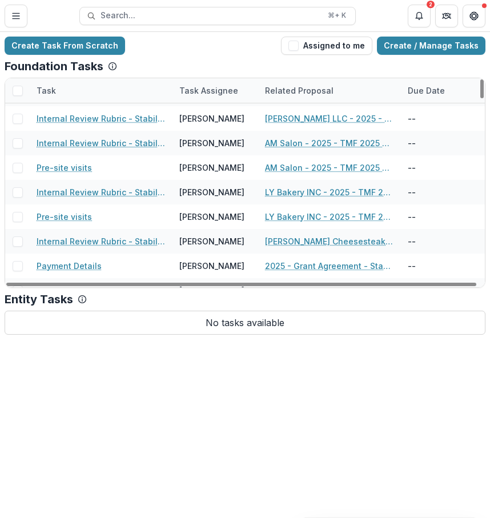
scroll to position [1739, 0]
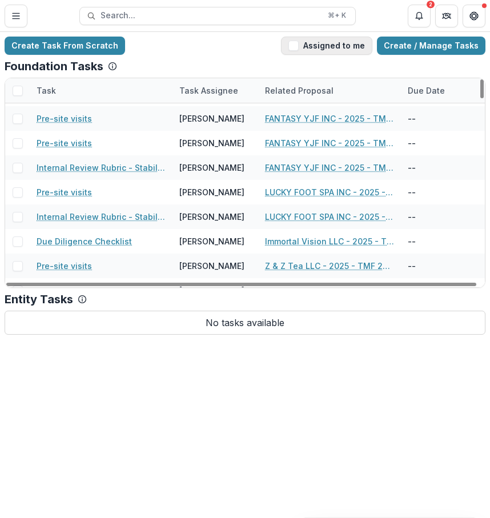
click at [353, 43] on button "Assigned to me" at bounding box center [326, 46] width 91 height 18
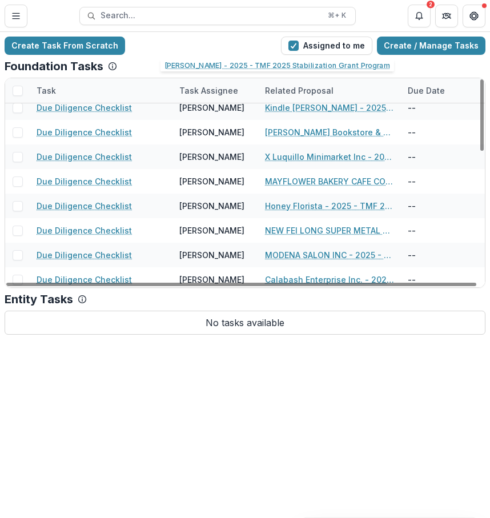
scroll to position [381, 0]
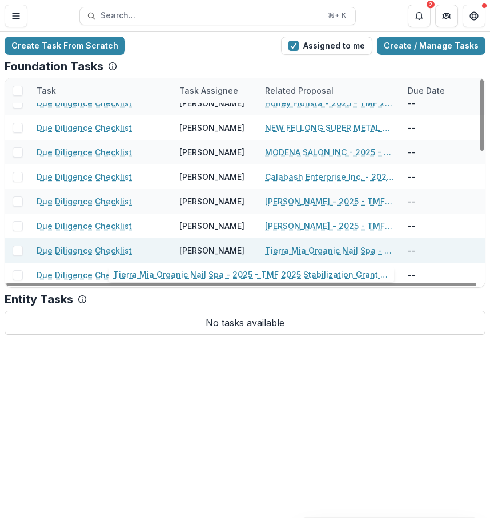
click at [339, 254] on link "Tierra Mia Organic Nail Spa - 2025 - TMF 2025 Stabilization Grant Program" at bounding box center [329, 250] width 129 height 12
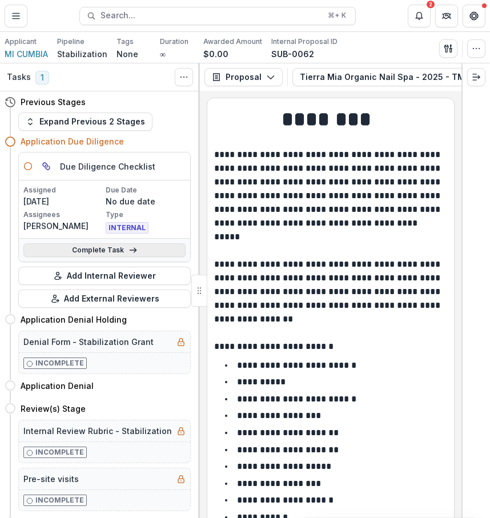
click at [167, 250] on link "Complete Task" at bounding box center [104, 250] width 162 height 14
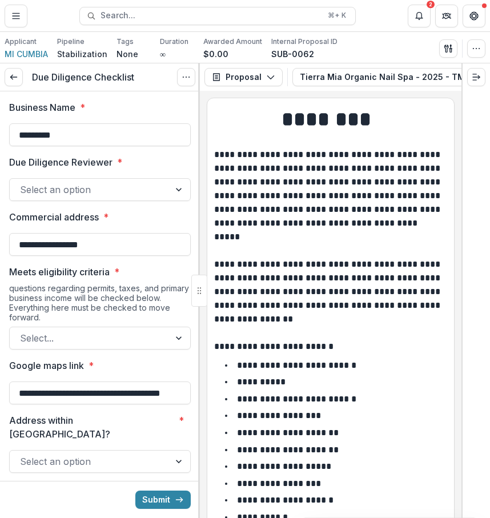
drag, startPoint x: 132, startPoint y: 140, endPoint x: 0, endPoint y: 134, distance: 132.0
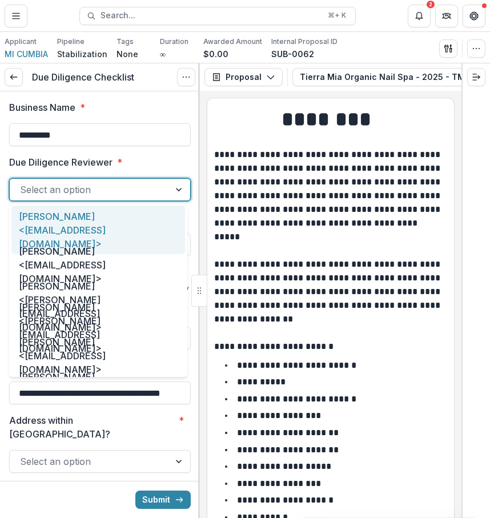
click at [157, 193] on div "Select an option" at bounding box center [90, 189] width 160 height 18
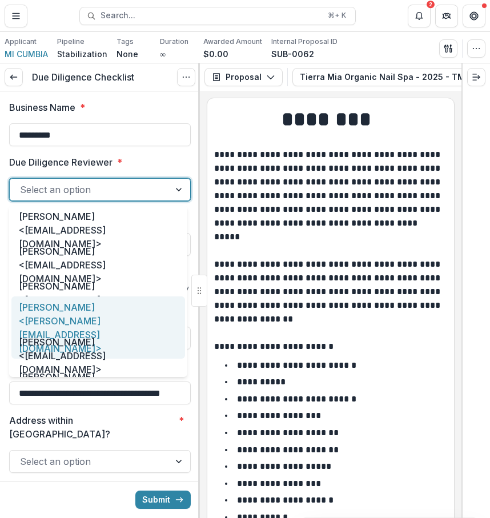
scroll to position [59, 0]
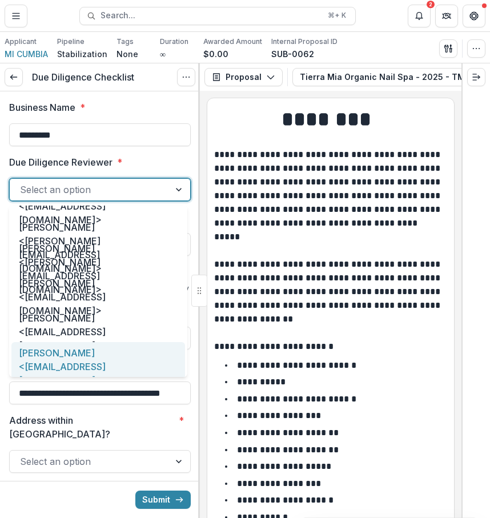
click at [114, 362] on div "[PERSON_NAME] <[EMAIL_ADDRESS][DOMAIN_NAME]>" at bounding box center [97, 366] width 173 height 49
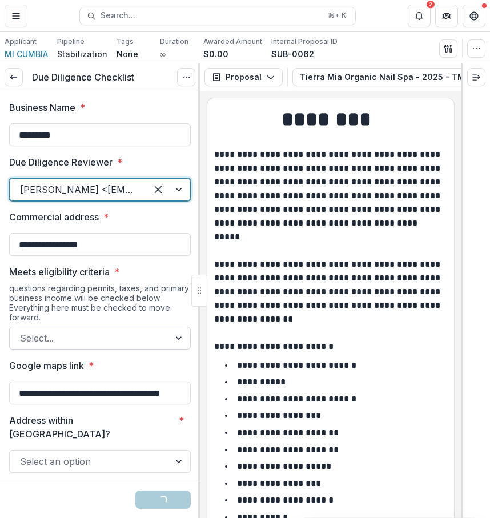
click at [133, 330] on div at bounding box center [89, 338] width 139 height 16
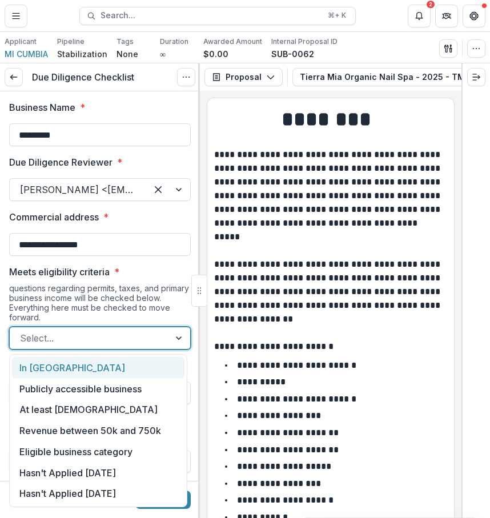
click at [100, 369] on div "In [GEOGRAPHIC_DATA]" at bounding box center [98, 367] width 172 height 21
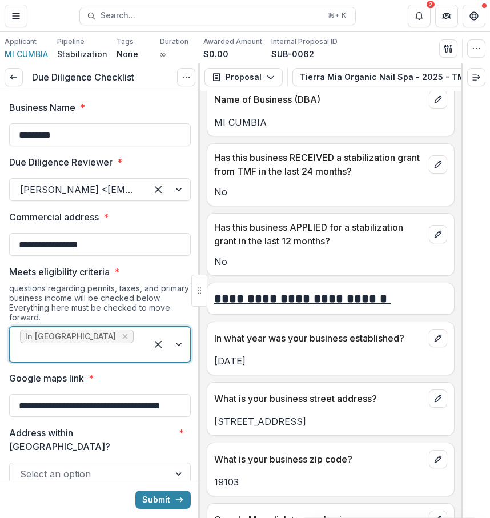
scroll to position [479, 0]
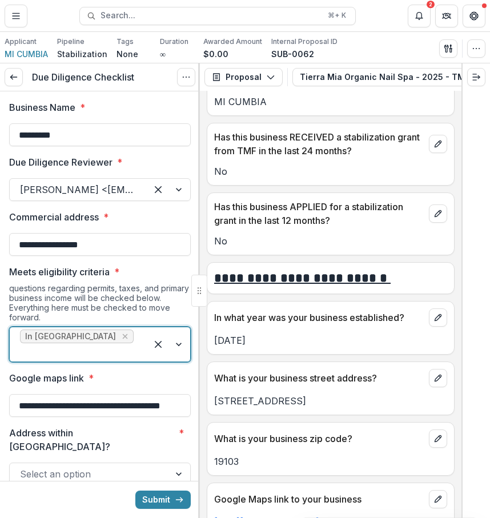
click at [136, 334] on div "In [GEOGRAPHIC_DATA]" at bounding box center [78, 344] width 137 height 34
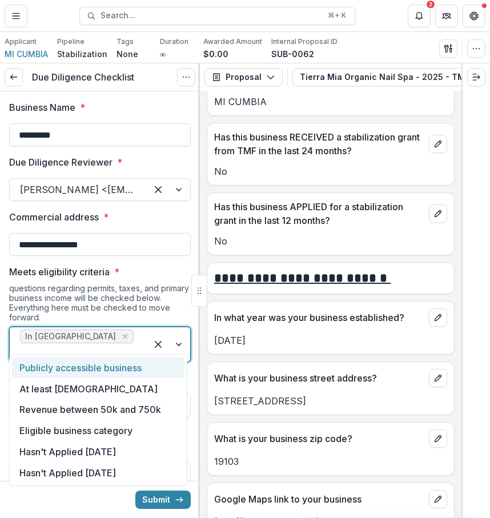
click at [132, 364] on div "Publicly accessible business" at bounding box center [98, 367] width 172 height 21
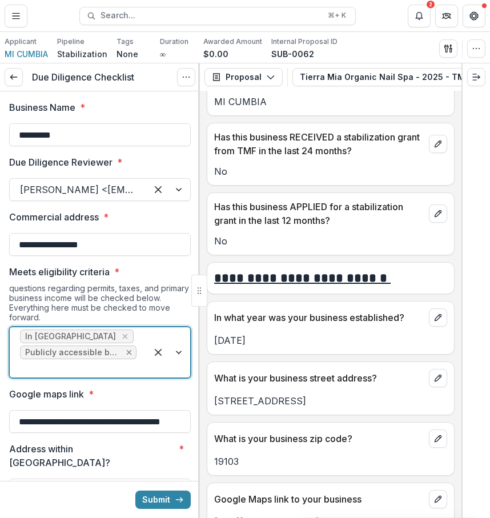
click at [124, 357] on div "Remove Publicly accessible business" at bounding box center [129, 351] width 10 height 11
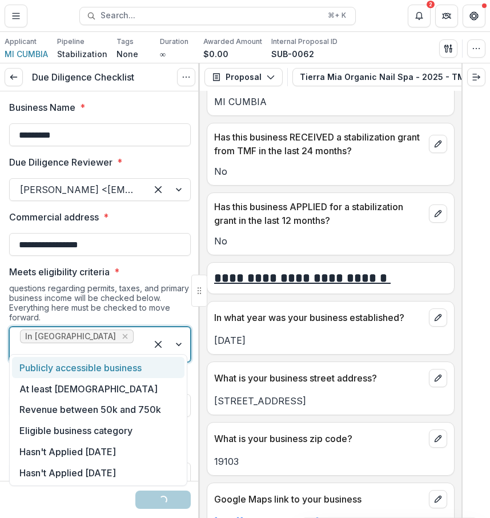
click at [114, 344] on div at bounding box center [78, 352] width 116 height 16
click at [109, 369] on div "Publicly accessible business" at bounding box center [98, 367] width 172 height 21
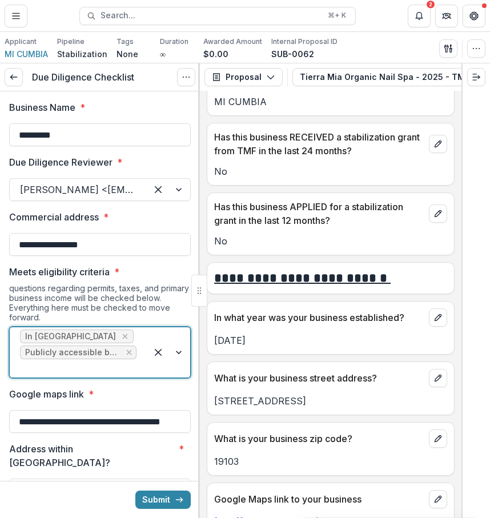
click at [115, 369] on div at bounding box center [78, 368] width 116 height 16
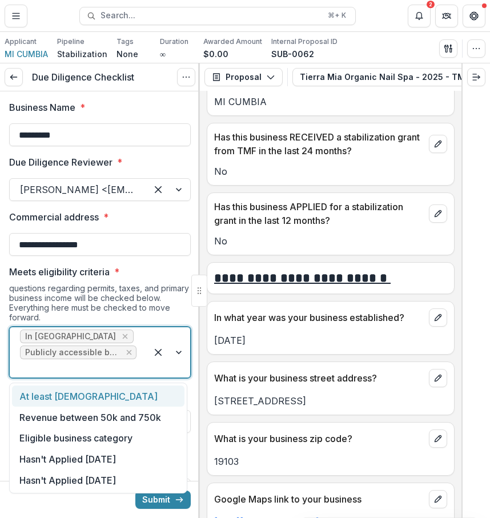
click at [110, 399] on div "At least [DEMOGRAPHIC_DATA]" at bounding box center [98, 395] width 172 height 21
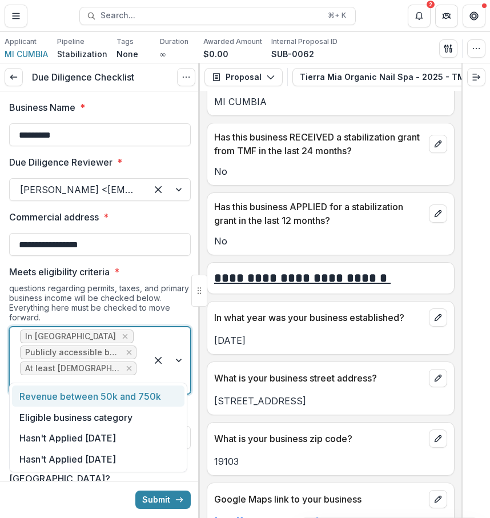
click at [130, 377] on div "In [GEOGRAPHIC_DATA] Publicly accessible business At least [DEMOGRAPHIC_DATA]" at bounding box center [78, 360] width 137 height 66
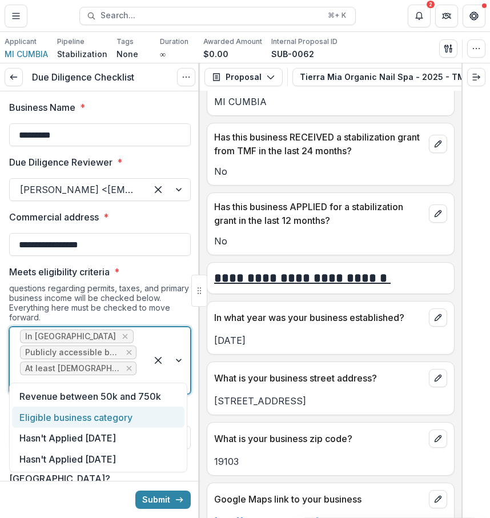
click at [140, 424] on div "Eligible business category" at bounding box center [98, 416] width 172 height 21
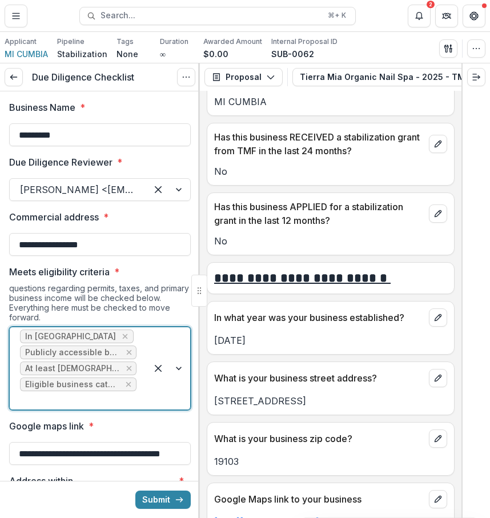
click at [149, 402] on div at bounding box center [168, 368] width 43 height 82
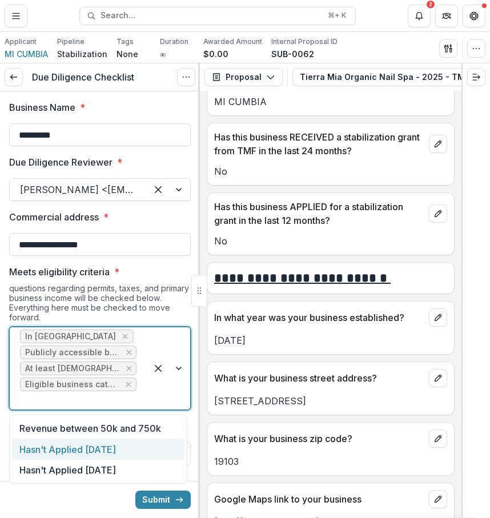
click at [140, 445] on div "Hasn't Applied [DATE]" at bounding box center [98, 448] width 172 height 21
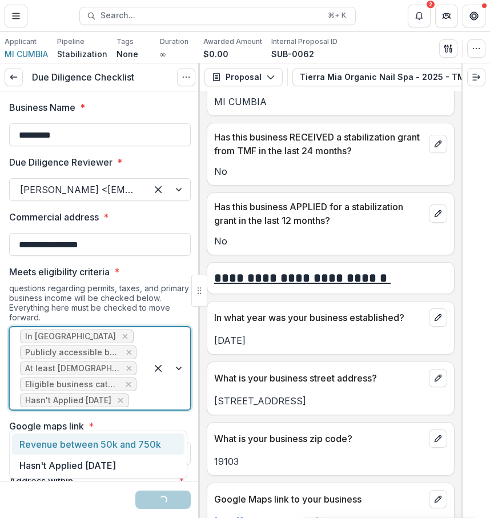
click at [155, 409] on div at bounding box center [168, 368] width 43 height 82
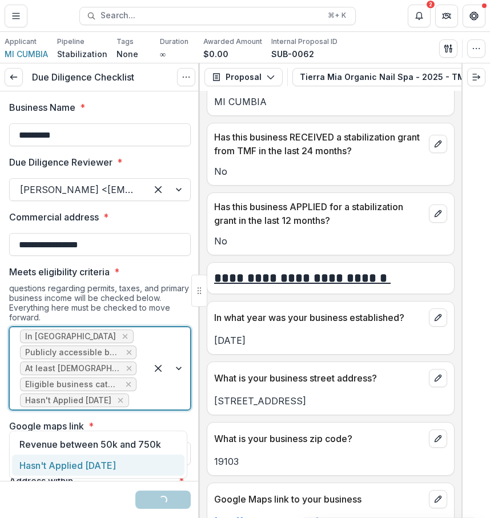
click at [137, 463] on div "Hasn't Applied [DATE]" at bounding box center [98, 464] width 172 height 21
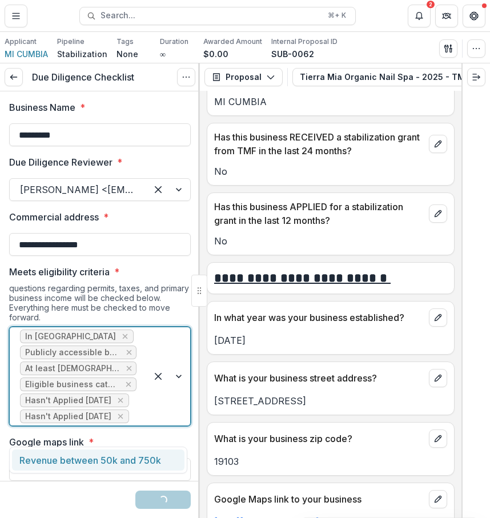
click at [157, 411] on div at bounding box center [168, 376] width 43 height 98
click at [157, 452] on div "Revenue between 50k and 750k" at bounding box center [98, 459] width 172 height 21
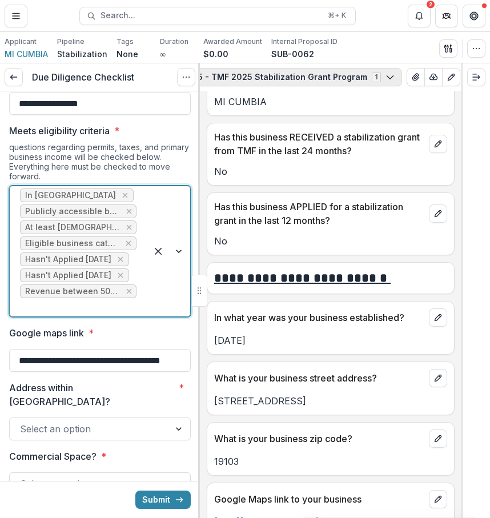
scroll to position [0, 262]
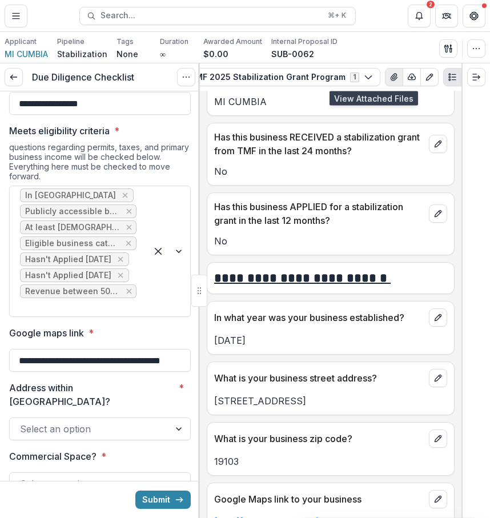
click at [389, 76] on icon "View Attached Files" at bounding box center [393, 76] width 9 height 9
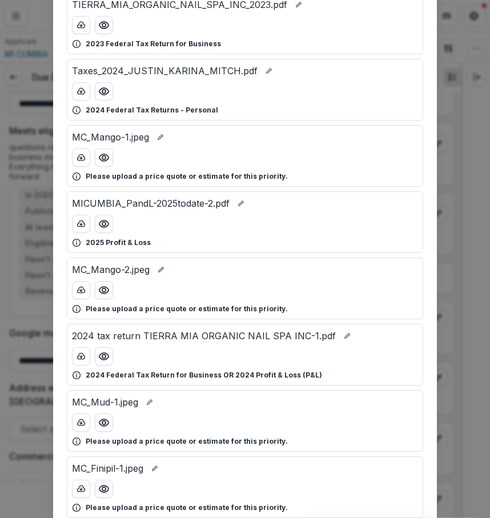
scroll to position [178, 0]
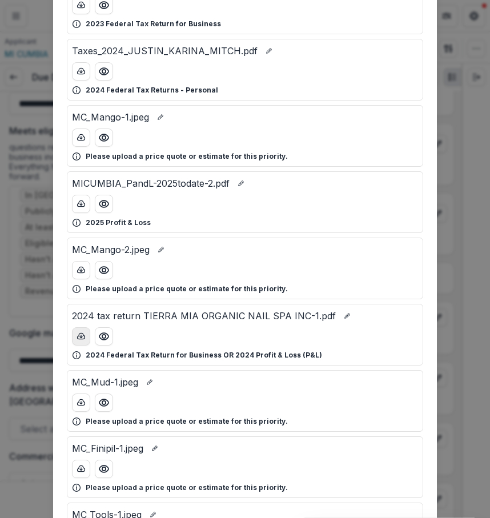
click at [84, 341] on button "download-button" at bounding box center [81, 336] width 18 height 18
click at [455, 177] on div "Attached Files MC_Depressor-1.jpeg Please upload a price quote or estimate for …" at bounding box center [245, 259] width 490 height 518
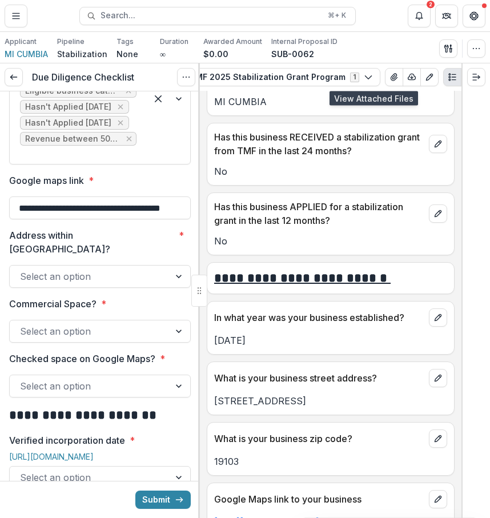
scroll to position [298, 0]
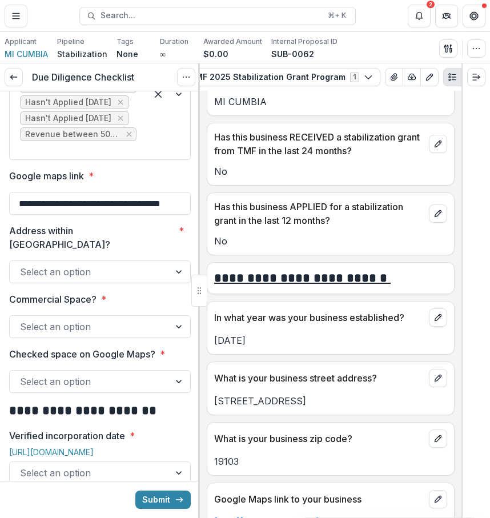
click at [153, 264] on div at bounding box center [89, 272] width 139 height 16
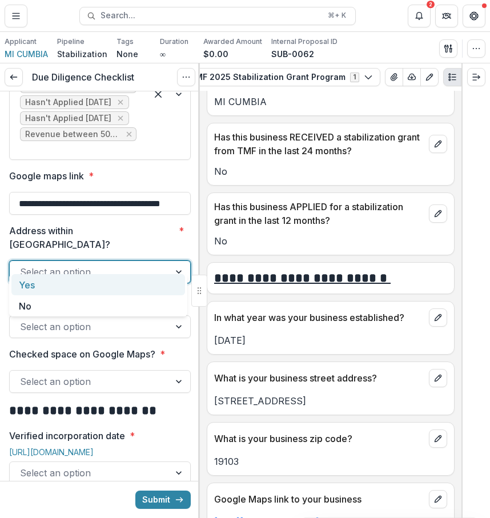
click at [140, 284] on div "Yes" at bounding box center [97, 284] width 173 height 21
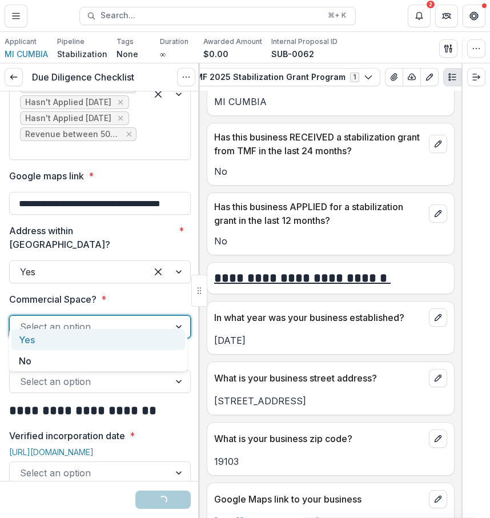
click at [137, 321] on div "Select an option" at bounding box center [90, 326] width 160 height 18
click at [134, 344] on div "Yes" at bounding box center [97, 339] width 173 height 21
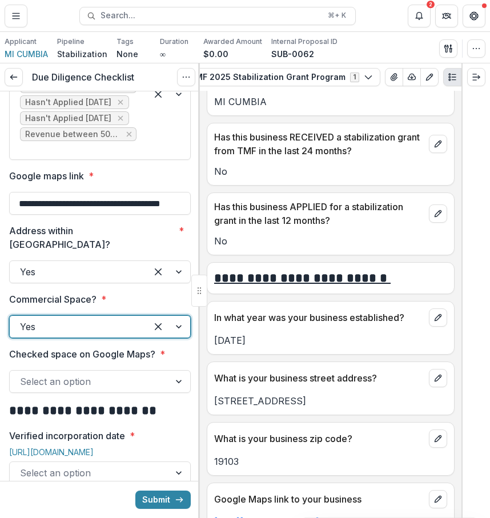
click at [132, 373] on div at bounding box center [89, 381] width 139 height 16
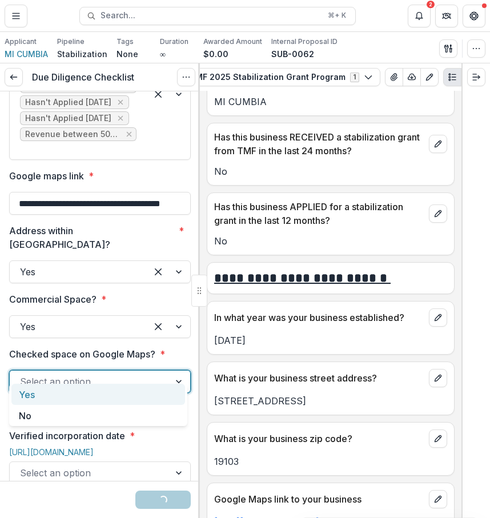
click at [132, 394] on div "Yes" at bounding box center [97, 393] width 173 height 21
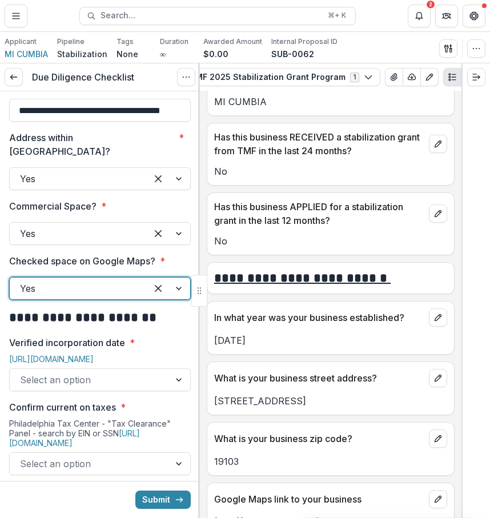
scroll to position [400, 0]
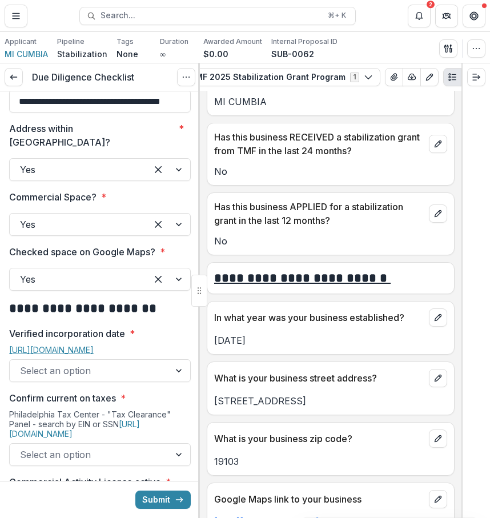
click at [94, 345] on link "[URL][DOMAIN_NAME]" at bounding box center [51, 350] width 84 height 10
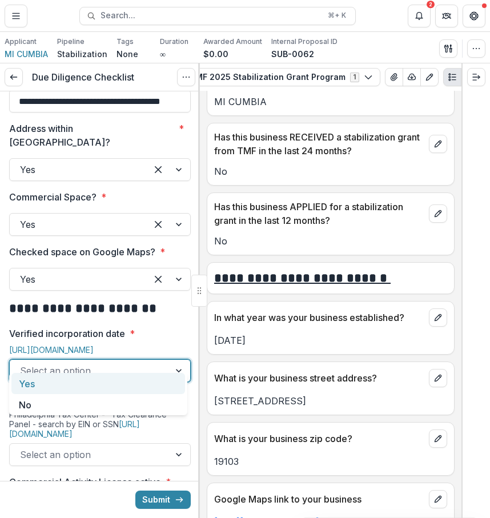
click at [143, 362] on div at bounding box center [89, 370] width 139 height 16
click at [134, 385] on div "Yes" at bounding box center [97, 383] width 173 height 21
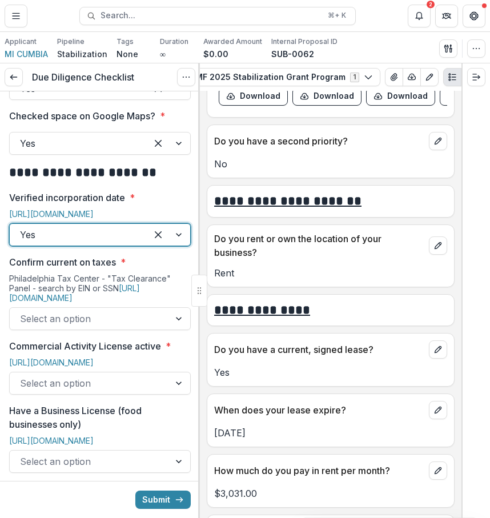
scroll to position [5584, 0]
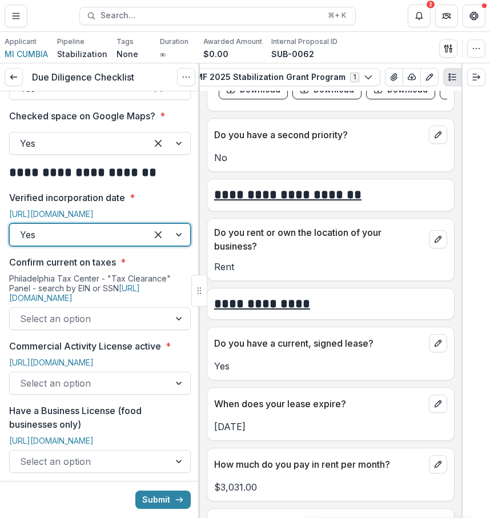
click at [126, 310] on div at bounding box center [89, 318] width 139 height 16
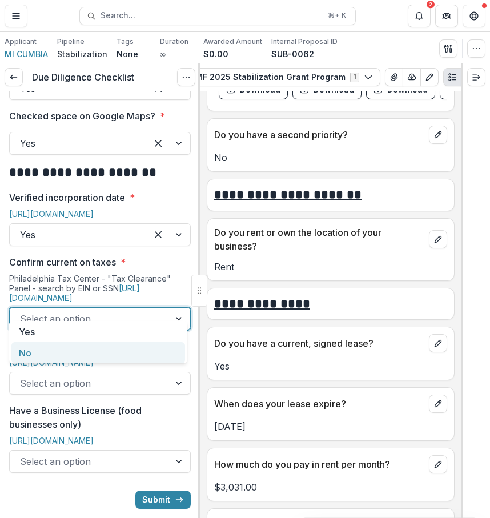
click at [121, 347] on div "No" at bounding box center [97, 352] width 173 height 21
click at [127, 310] on div at bounding box center [78, 318] width 116 height 16
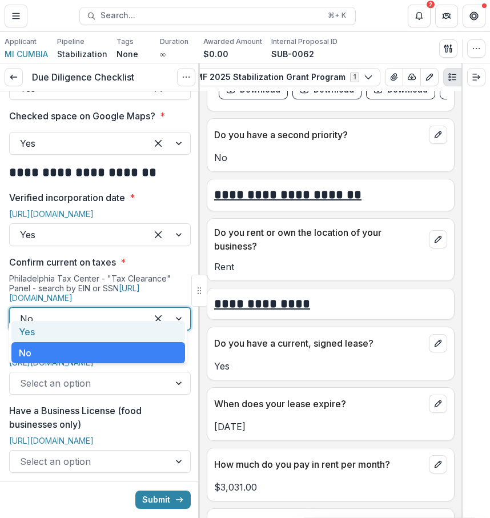
click at [126, 330] on div "Yes" at bounding box center [97, 331] width 173 height 21
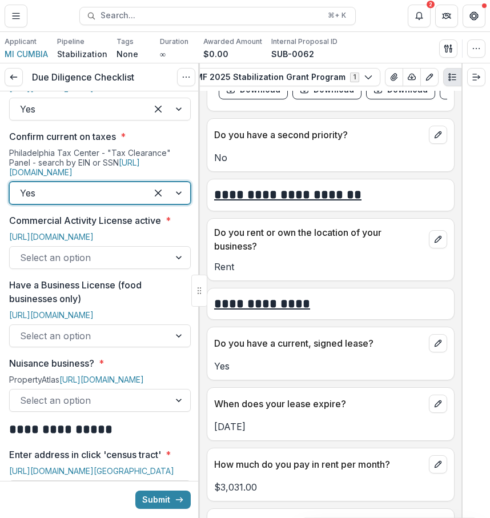
scroll to position [669, 0]
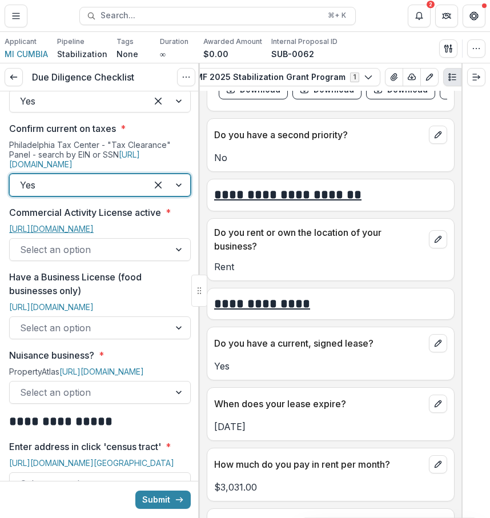
click at [94, 224] on link "[URL][DOMAIN_NAME]" at bounding box center [51, 229] width 84 height 10
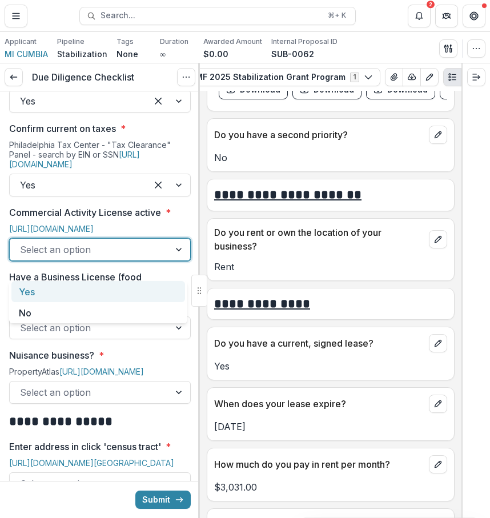
click at [144, 257] on div at bounding box center [89, 249] width 139 height 16
click at [147, 294] on div "Yes" at bounding box center [97, 291] width 173 height 21
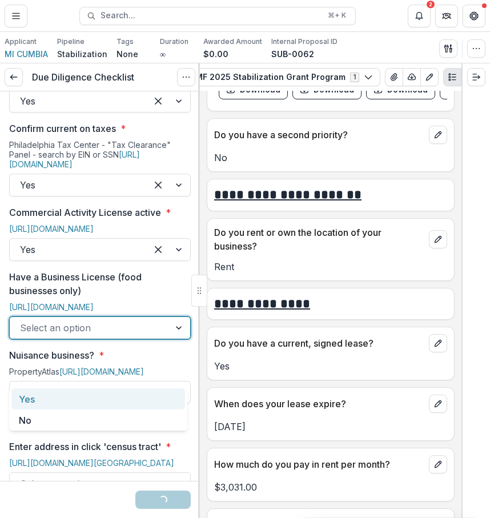
click at [138, 336] on div at bounding box center [89, 328] width 139 height 16
click at [94, 312] on link "[URL][DOMAIN_NAME]" at bounding box center [51, 307] width 84 height 10
click at [165, 337] on div "Select an option" at bounding box center [90, 327] width 160 height 18
click at [153, 392] on div "Yes" at bounding box center [97, 398] width 173 height 21
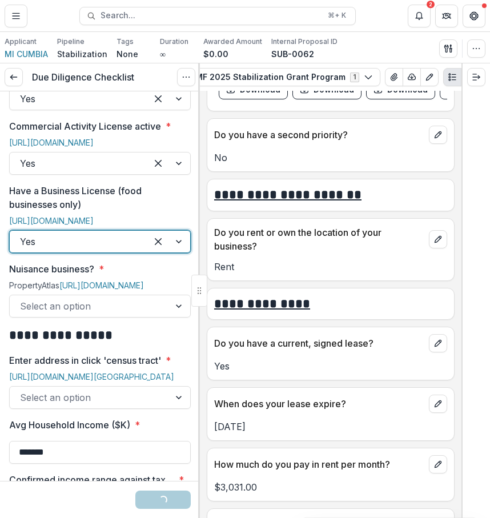
scroll to position [776, 0]
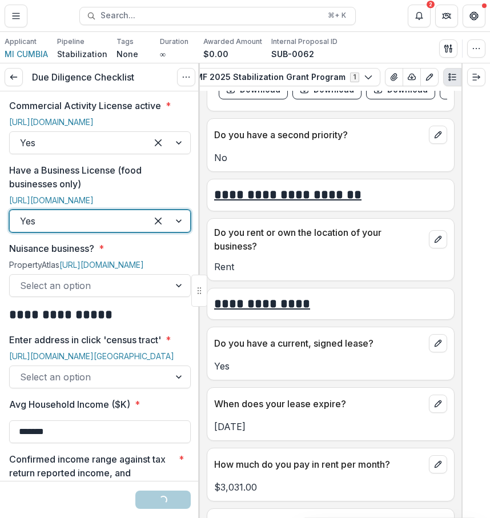
click at [163, 294] on div "Select an option" at bounding box center [90, 285] width 160 height 18
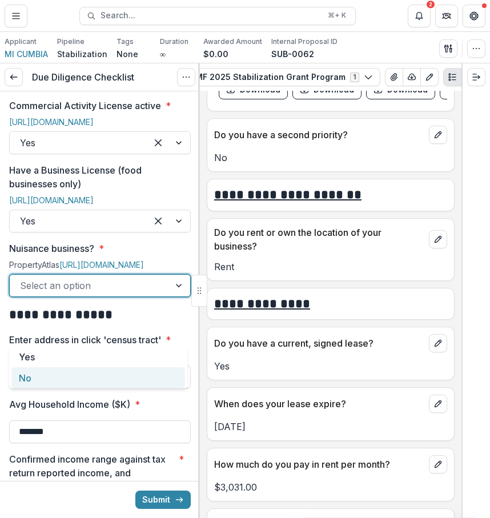
click at [155, 375] on div "No" at bounding box center [97, 377] width 173 height 21
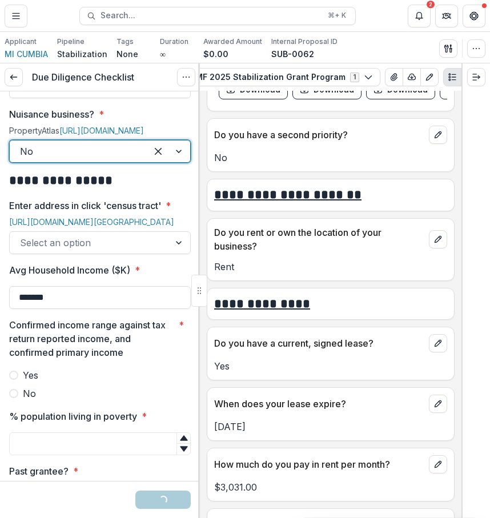
scroll to position [919, 0]
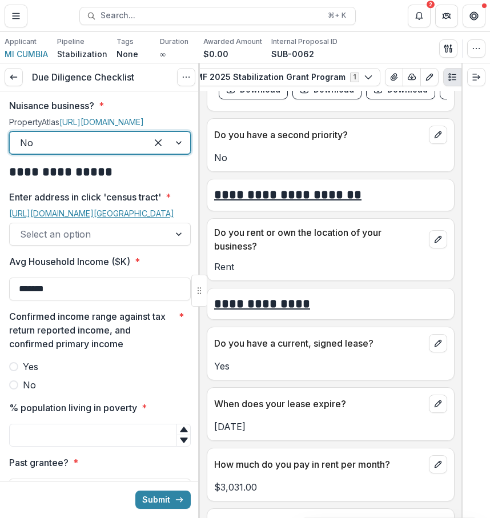
click at [136, 218] on link "[URL][DOMAIN_NAME][GEOGRAPHIC_DATA]" at bounding box center [91, 213] width 165 height 10
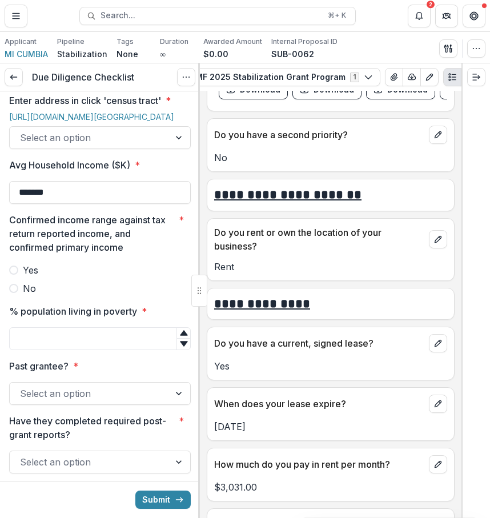
scroll to position [1020, 0]
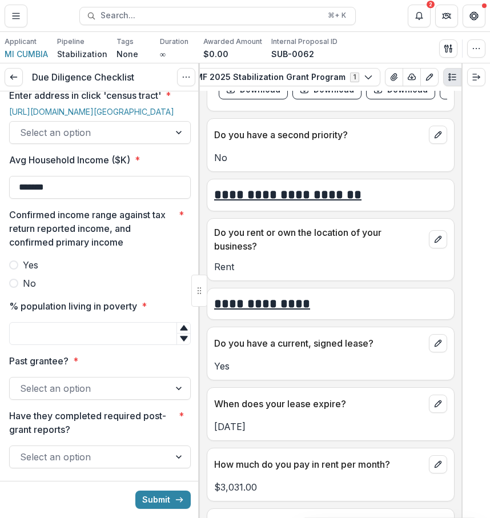
click at [130, 140] on div at bounding box center [89, 132] width 139 height 16
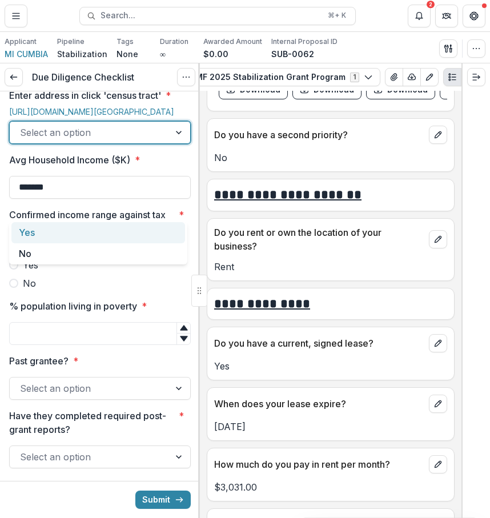
click at [127, 228] on div "Yes" at bounding box center [97, 232] width 173 height 21
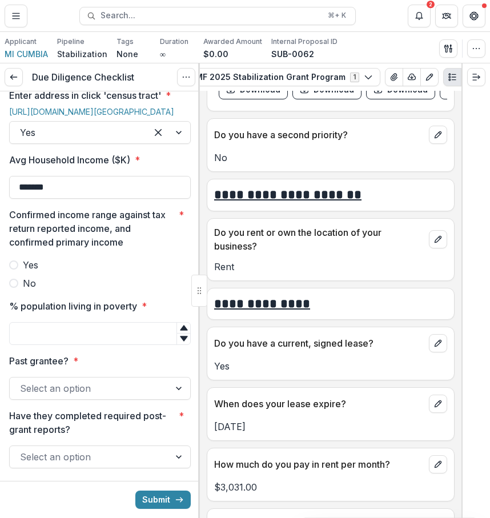
drag, startPoint x: 127, startPoint y: 259, endPoint x: 26, endPoint y: 247, distance: 101.1
click at [26, 199] on div "Avg Household Income ($K) * *******" at bounding box center [99, 176] width 181 height 46
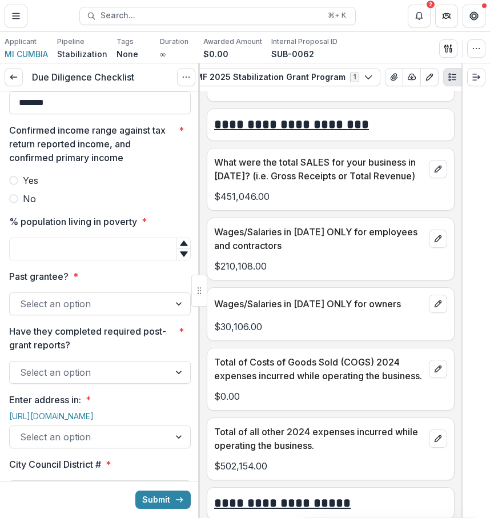
scroll to position [6074, 0]
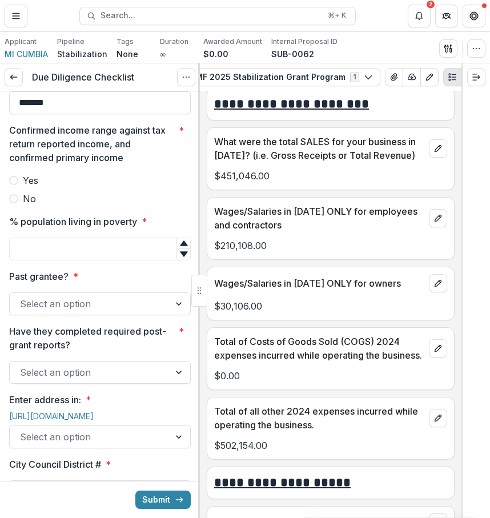
type input "*******"
click at [60, 187] on label "Yes" at bounding box center [99, 180] width 181 height 14
click at [114, 260] on input "% population living in poverty *" at bounding box center [99, 248] width 181 height 23
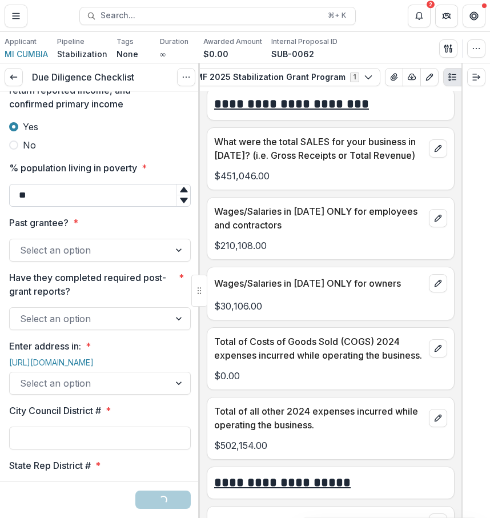
scroll to position [1164, 0]
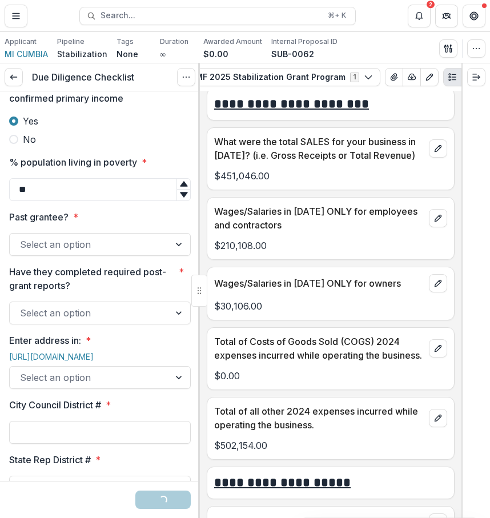
type input "**"
click at [142, 252] on div at bounding box center [89, 244] width 139 height 16
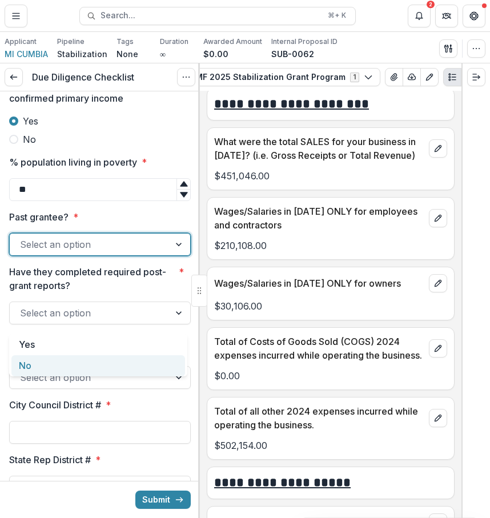
click at [95, 364] on div "No" at bounding box center [97, 365] width 173 height 21
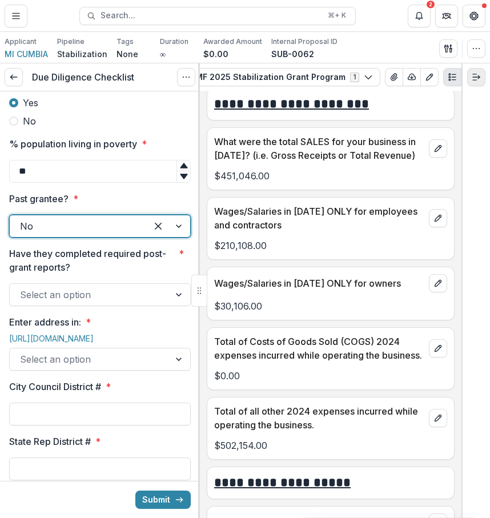
scroll to position [1194, 0]
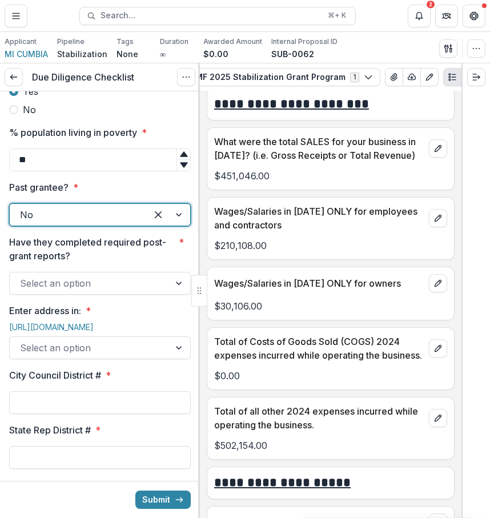
click at [128, 292] on div "Select an option" at bounding box center [90, 283] width 160 height 18
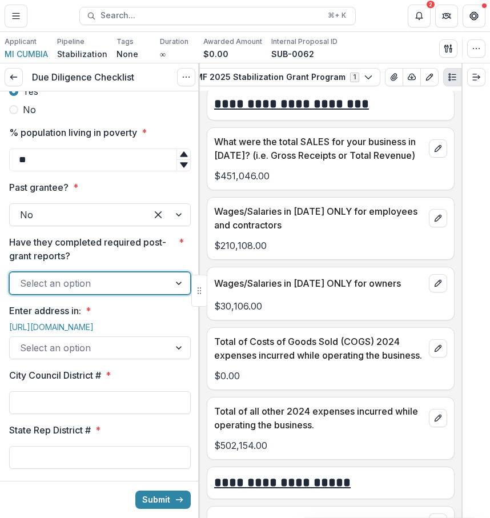
click at [128, 292] on div "Select an option" at bounding box center [90, 283] width 160 height 18
click at [153, 291] on div at bounding box center [89, 283] width 139 height 16
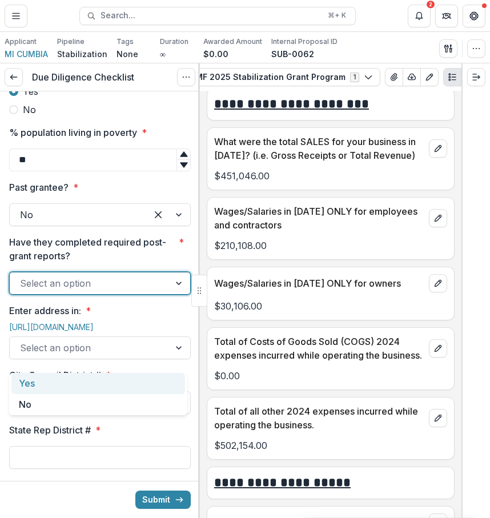
click at [140, 383] on div "Yes" at bounding box center [97, 383] width 173 height 21
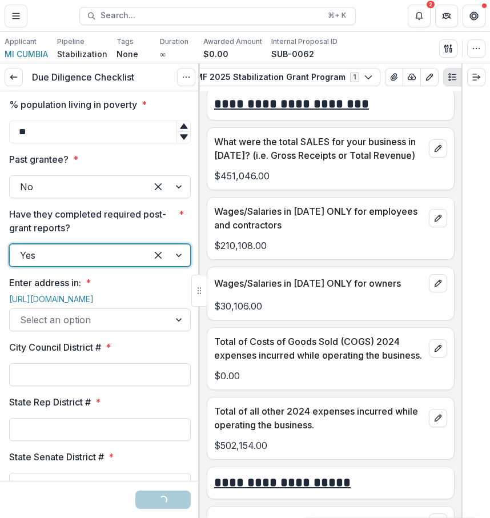
scroll to position [1226, 0]
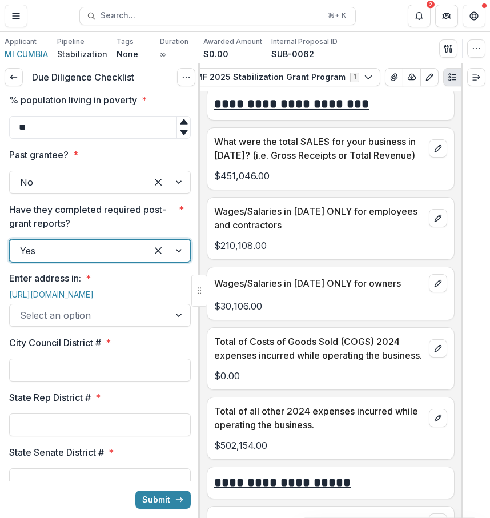
click at [103, 326] on div "Select an option" at bounding box center [99, 315] width 181 height 23
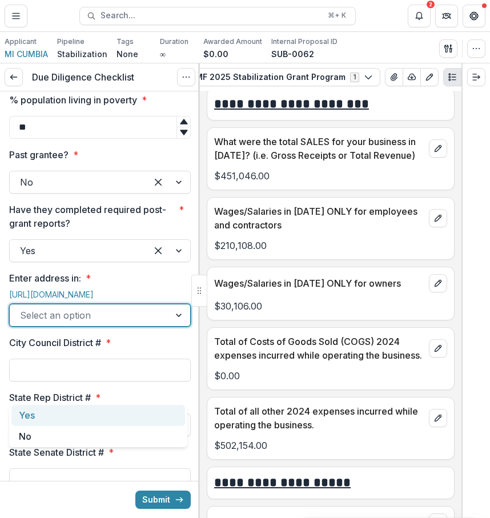
click at [111, 406] on div "Yes" at bounding box center [97, 415] width 173 height 21
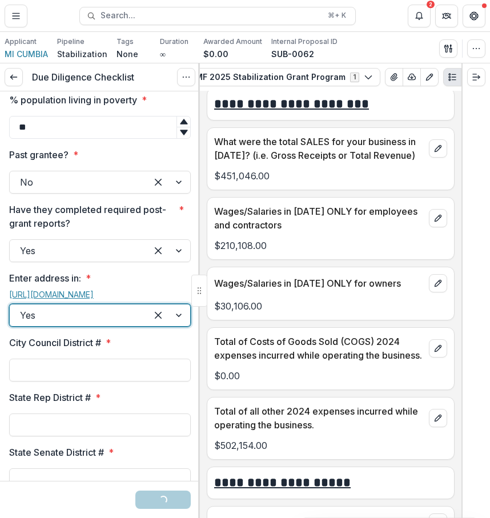
click at [94, 299] on link "[URL][DOMAIN_NAME]" at bounding box center [51, 294] width 84 height 10
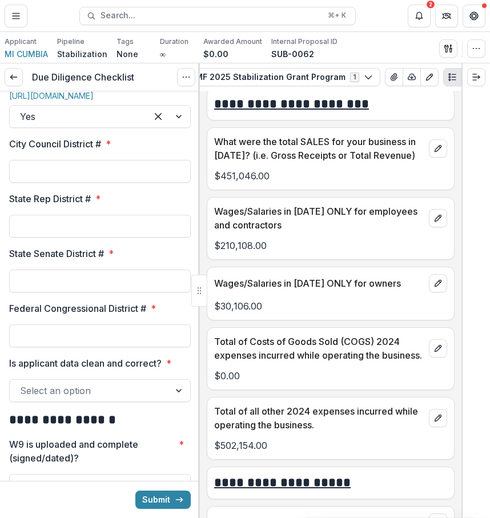
scroll to position [1438, 0]
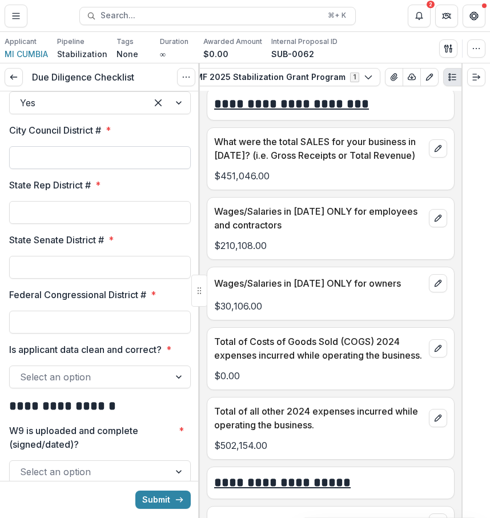
click at [129, 169] on input "City Council District # *" at bounding box center [99, 157] width 181 height 23
type input "*"
click at [104, 224] on input "State Rep District # *" at bounding box center [99, 212] width 181 height 23
type input "***"
click at [104, 278] on input "State Senate District # *" at bounding box center [99, 267] width 181 height 23
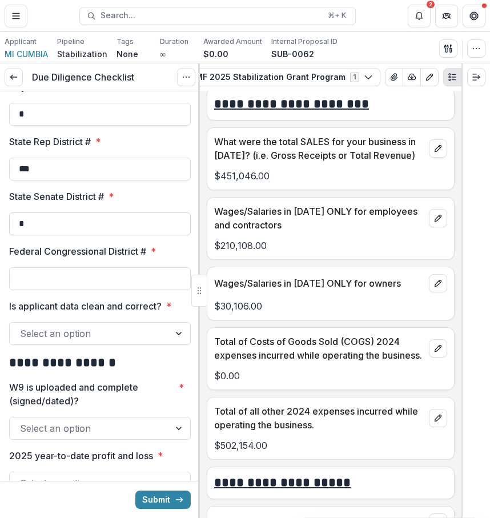
scroll to position [1509, 0]
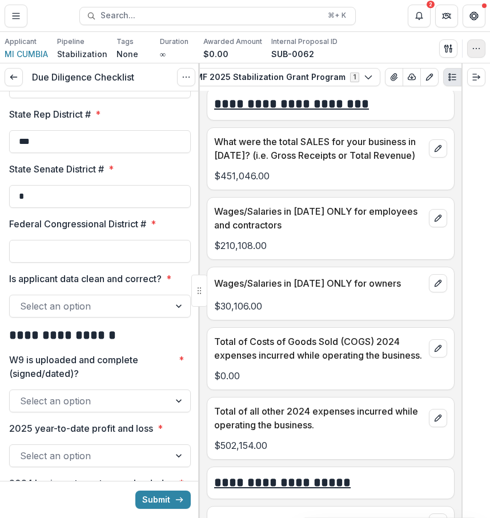
type input "*"
click at [160, 262] on input "Federal Congressional District # *" at bounding box center [99, 251] width 181 height 23
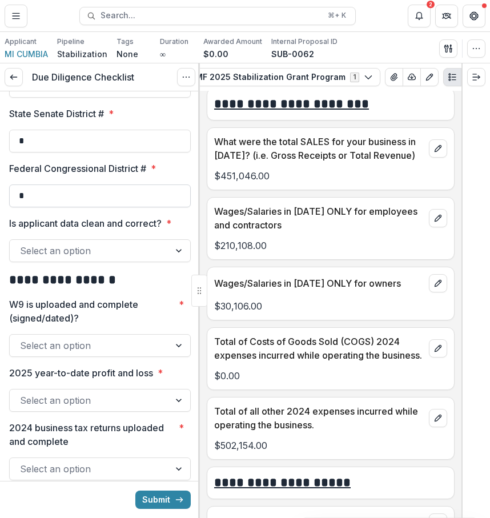
scroll to position [1573, 0]
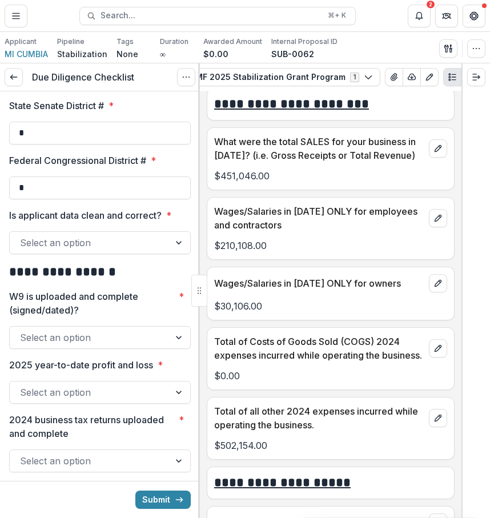
type input "*"
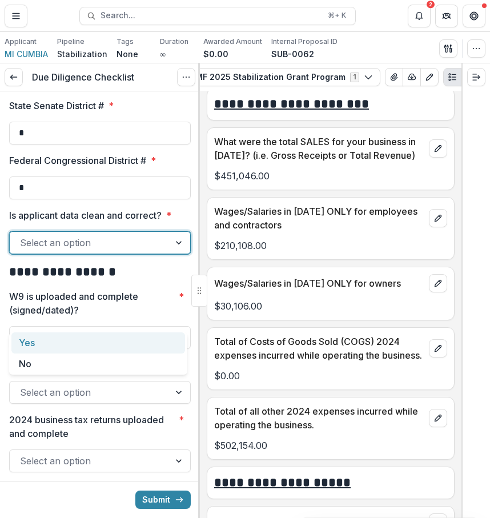
click at [140, 250] on div at bounding box center [89, 243] width 139 height 16
click at [131, 334] on div "Yes" at bounding box center [97, 342] width 173 height 21
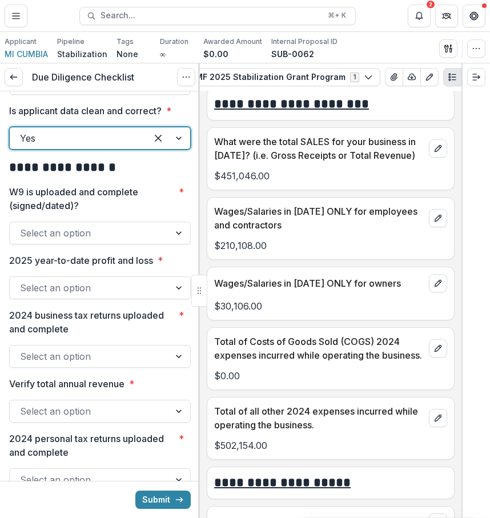
scroll to position [1679, 0]
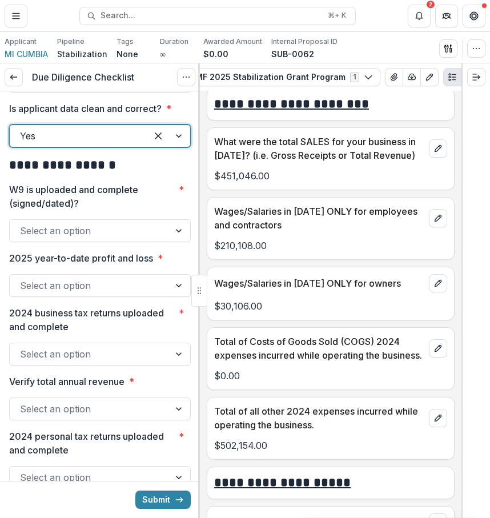
click at [114, 239] on div at bounding box center [89, 231] width 139 height 16
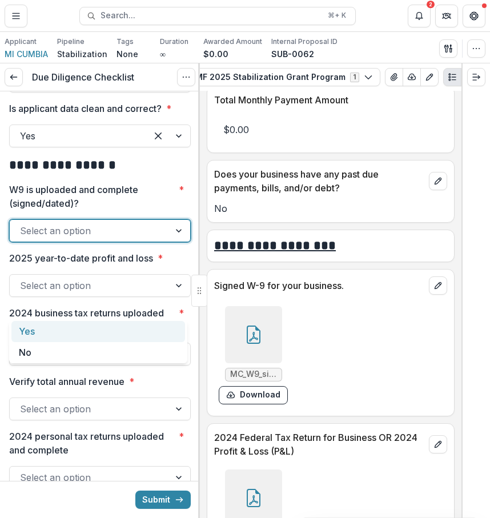
scroll to position [6969, 0]
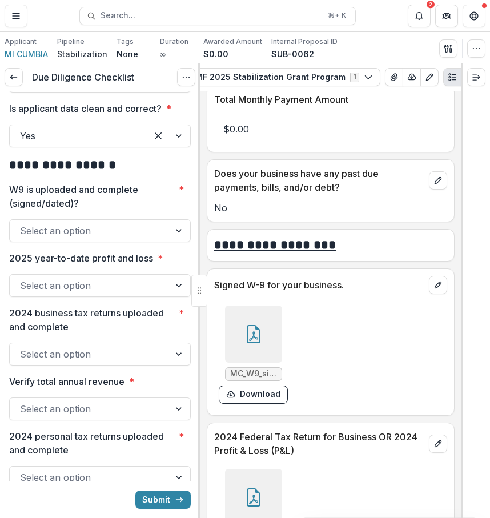
click at [275, 362] on div at bounding box center [253, 333] width 57 height 57
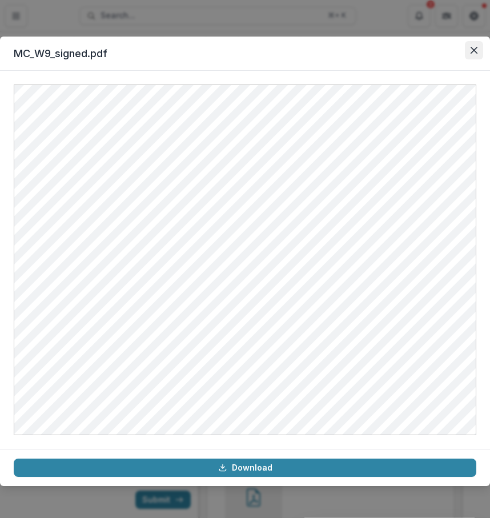
click at [468, 50] on button "Close" at bounding box center [473, 50] width 18 height 18
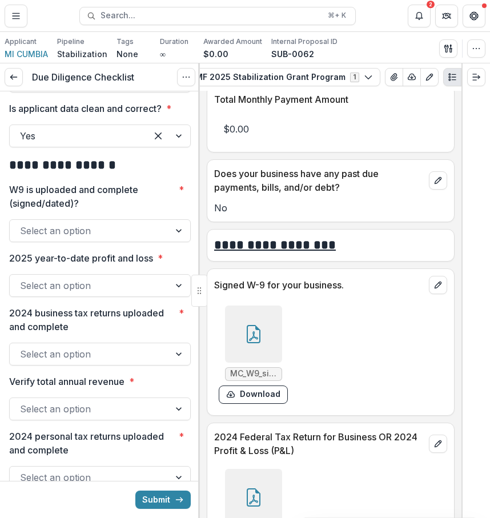
click at [244, 362] on div at bounding box center [253, 333] width 57 height 57
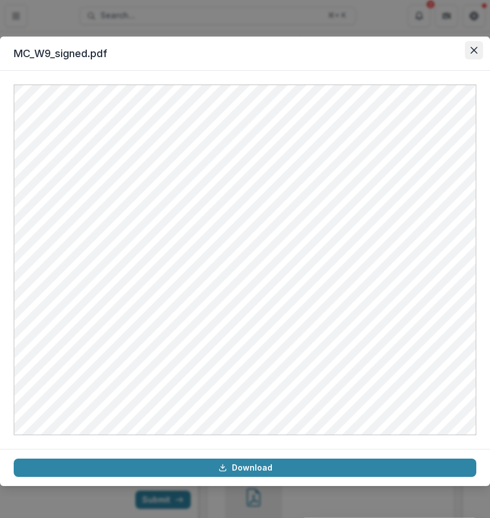
click at [472, 51] on icon "Close" at bounding box center [473, 50] width 7 height 7
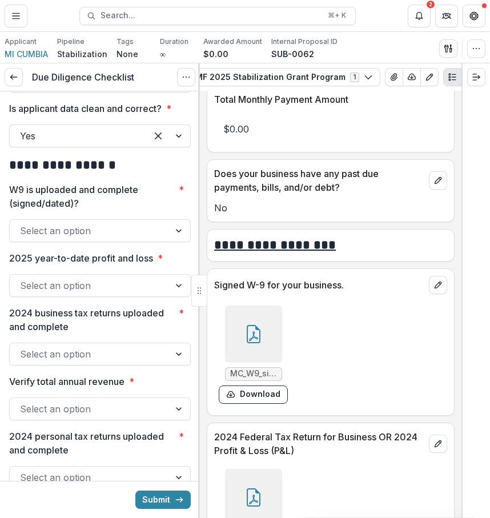
click at [150, 239] on div at bounding box center [89, 231] width 139 height 16
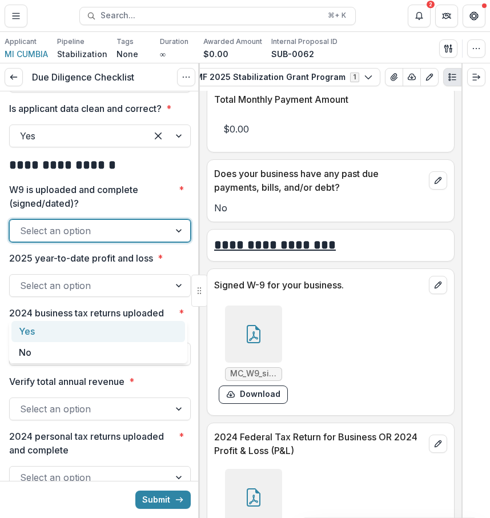
click at [139, 333] on div "Yes" at bounding box center [97, 331] width 173 height 21
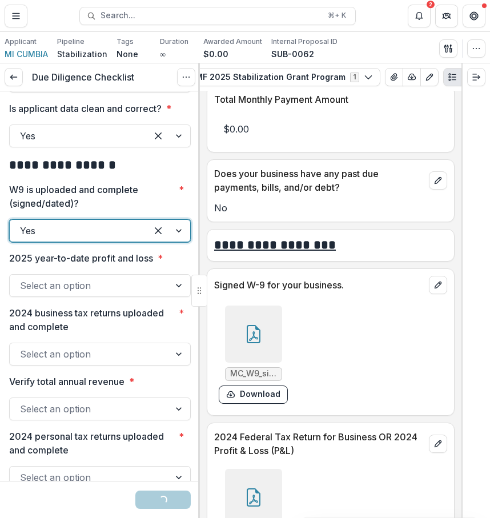
click at [161, 294] on div "Select an option" at bounding box center [90, 285] width 160 height 18
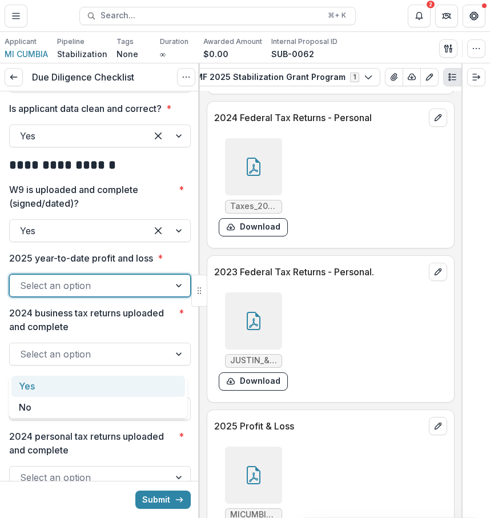
scroll to position [7665, 0]
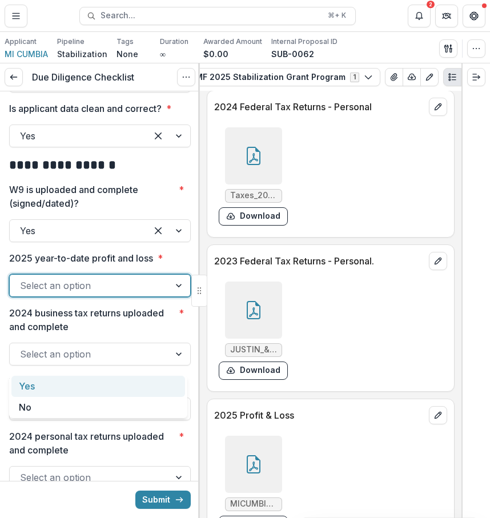
click at [270, 332] on div at bounding box center [253, 309] width 57 height 57
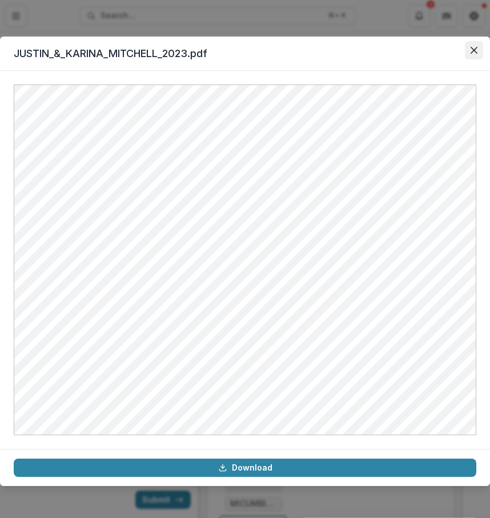
click at [478, 48] on button "Close" at bounding box center [473, 50] width 18 height 18
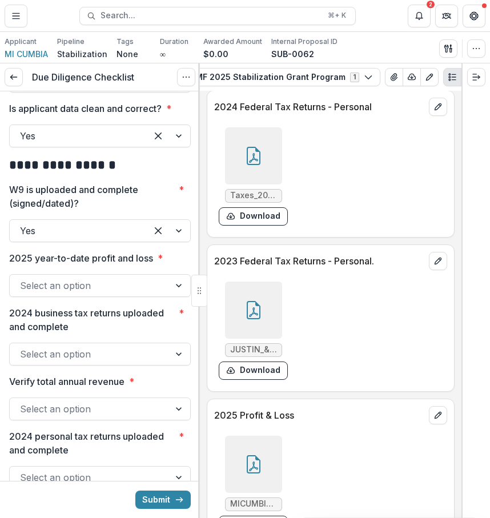
click at [147, 274] on div at bounding box center [99, 271] width 181 height 5
click at [147, 293] on div at bounding box center [89, 285] width 139 height 16
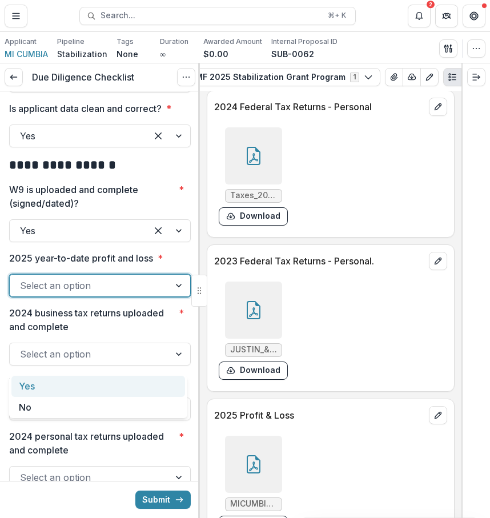
click at [144, 393] on div "Yes" at bounding box center [97, 385] width 173 height 21
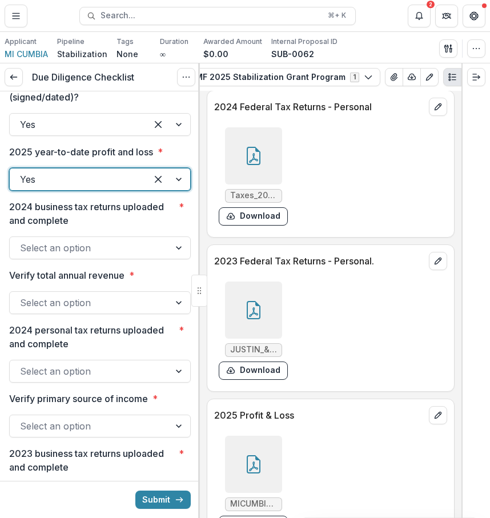
scroll to position [1804, 0]
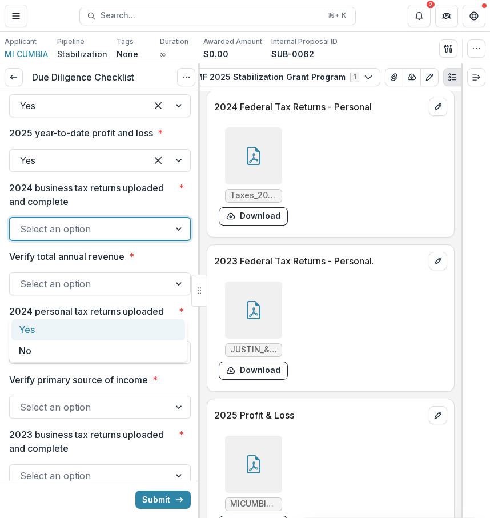
click at [165, 238] on div "Select an option" at bounding box center [90, 229] width 160 height 18
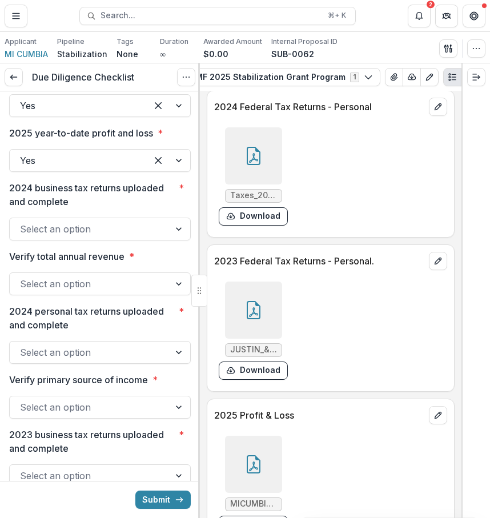
click at [164, 293] on div "Select an option" at bounding box center [90, 283] width 160 height 18
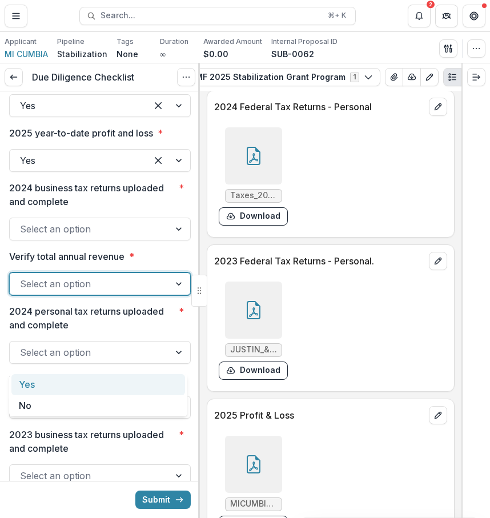
click at [164, 293] on div "Select an option" at bounding box center [90, 283] width 160 height 18
click at [159, 389] on div "Yes" at bounding box center [97, 384] width 173 height 21
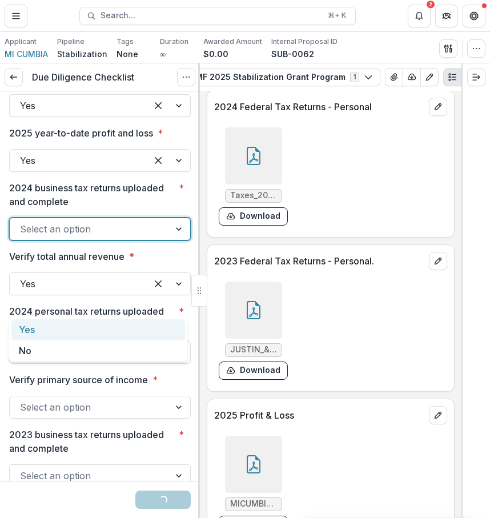
click at [181, 240] on div at bounding box center [179, 229] width 21 height 22
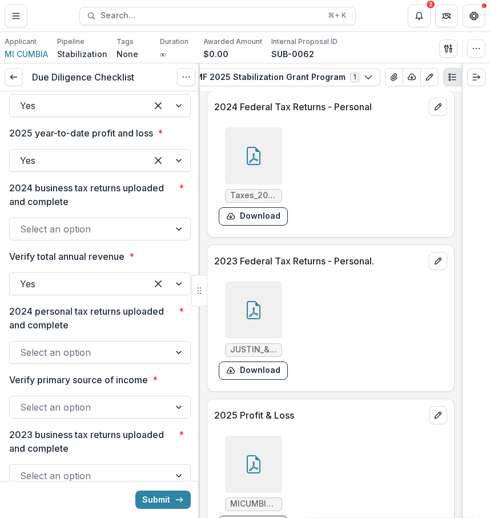
click at [169, 240] on div at bounding box center [179, 229] width 21 height 22
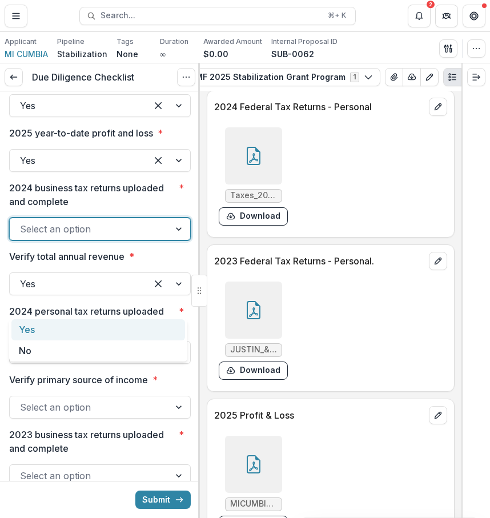
click at [158, 328] on div "Yes" at bounding box center [97, 329] width 173 height 21
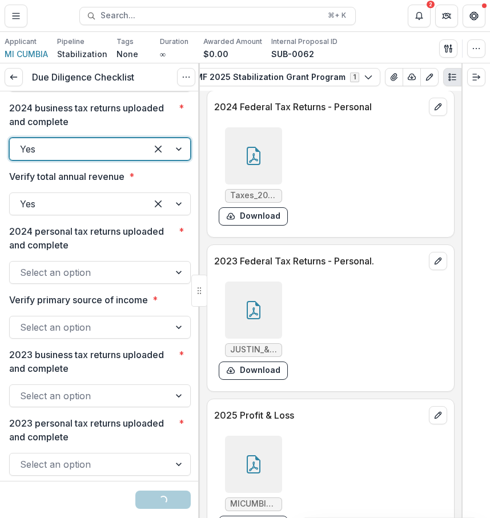
scroll to position [1897, 0]
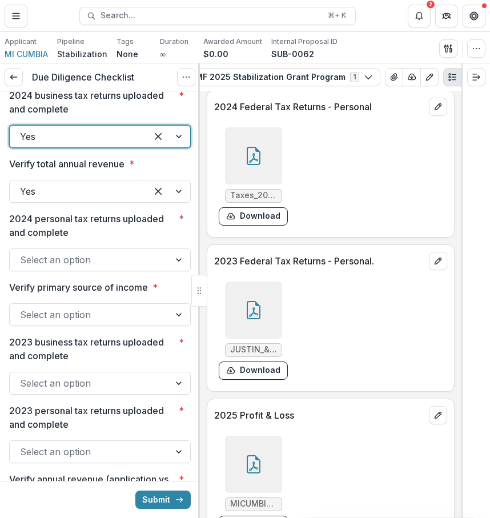
click at [271, 184] on div at bounding box center [253, 155] width 57 height 57
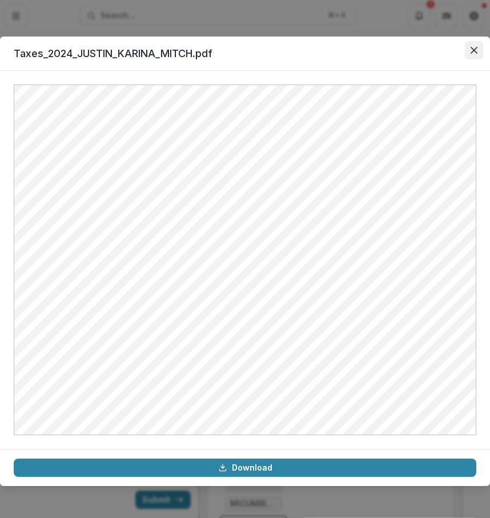
click at [471, 52] on icon "Close" at bounding box center [473, 50] width 7 height 7
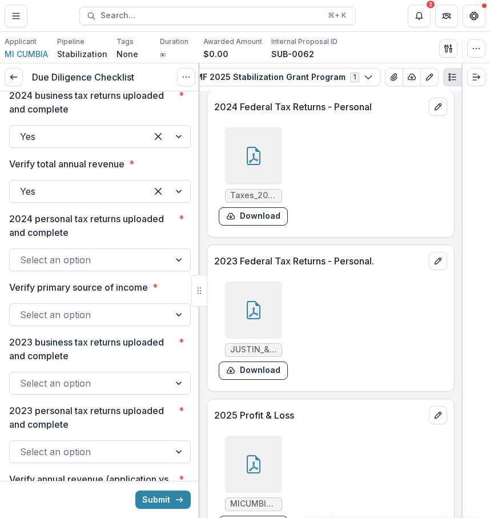
click at [124, 268] on div at bounding box center [89, 260] width 139 height 16
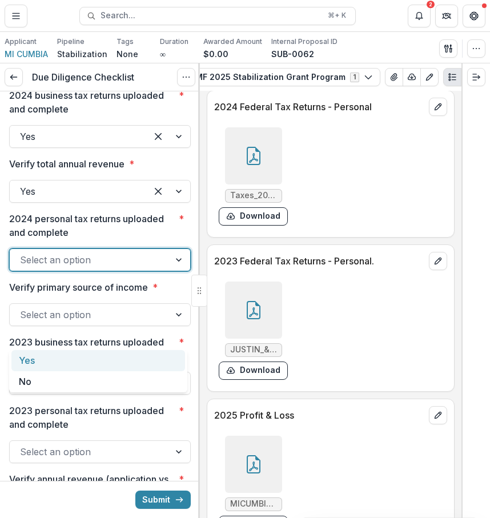
click at [114, 359] on div "Yes" at bounding box center [97, 360] width 173 height 21
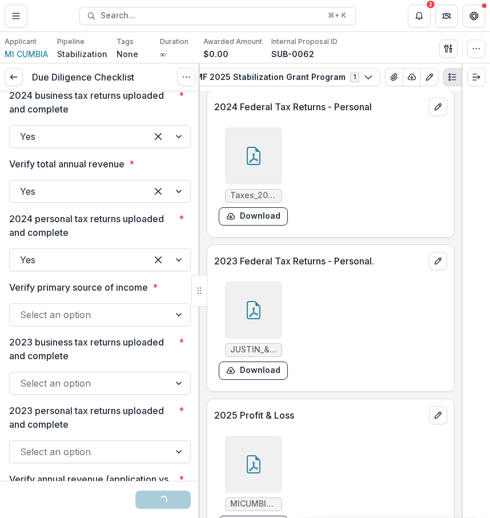
click at [115, 326] on div "Select an option" at bounding box center [99, 314] width 181 height 23
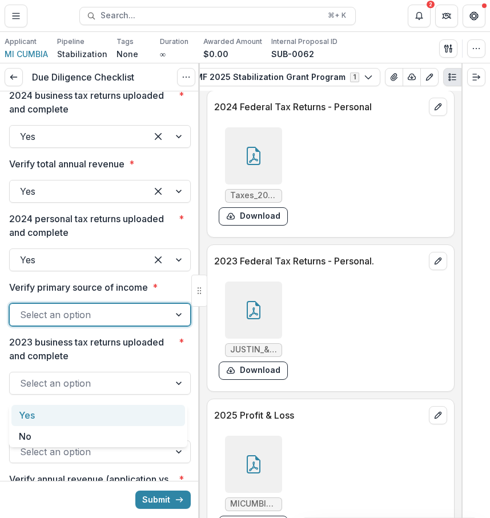
drag, startPoint x: 119, startPoint y: 425, endPoint x: 118, endPoint y: 414, distance: 11.5
click at [118, 414] on div "Yes No" at bounding box center [98, 426] width 178 height 42
click at [118, 414] on div "Yes" at bounding box center [97, 415] width 173 height 21
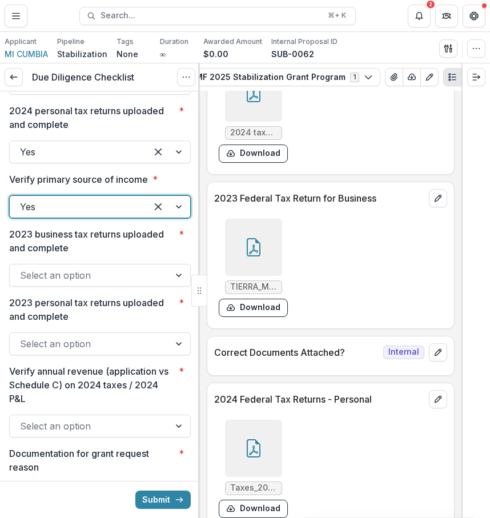
scroll to position [7367, 0]
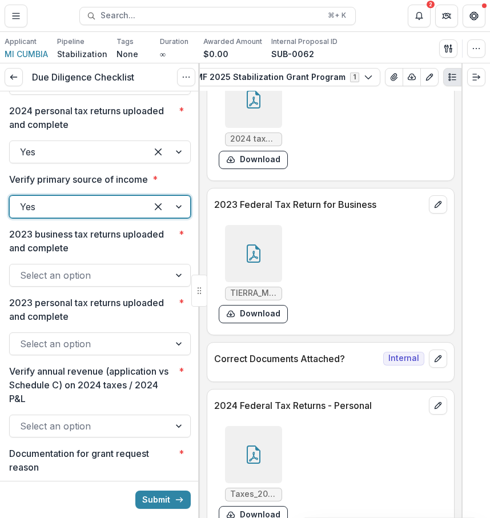
click at [264, 282] on div at bounding box center [253, 253] width 57 height 57
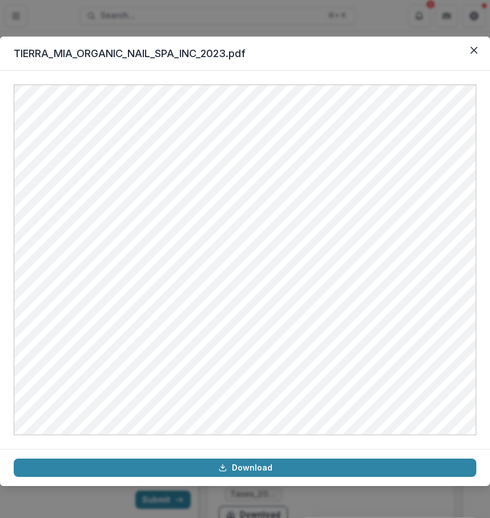
click at [463, 49] on header "TIERRA_MIA_ORGANIC_NAIL_SPA_INC_2023.pdf" at bounding box center [245, 54] width 490 height 34
click at [470, 49] on icon "Close" at bounding box center [473, 50] width 7 height 7
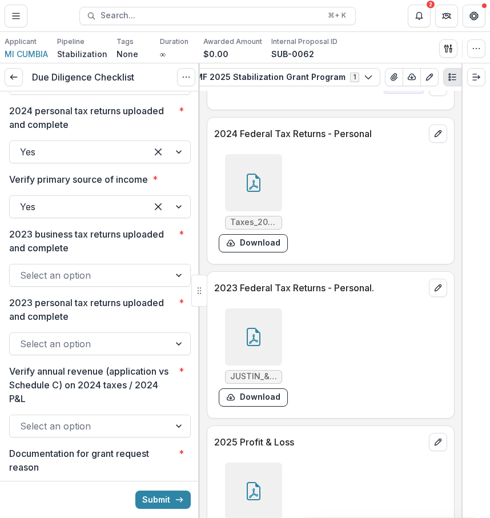
scroll to position [7649, 0]
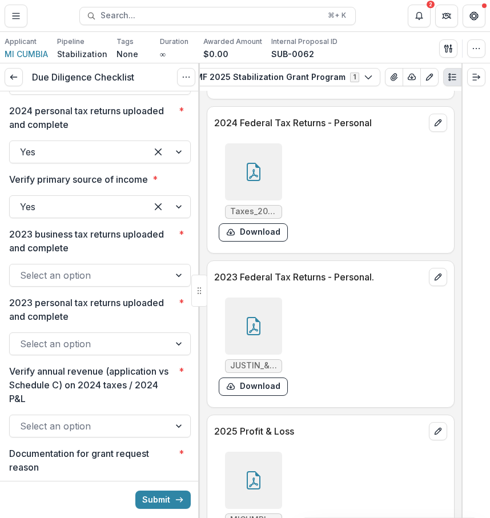
click at [256, 335] on icon at bounding box center [253, 326] width 18 height 18
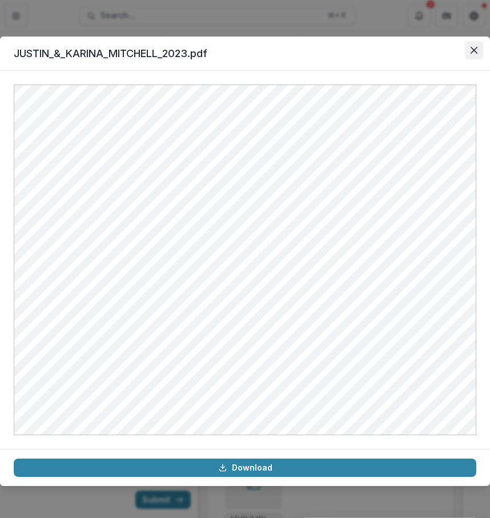
click at [476, 48] on icon "Close" at bounding box center [473, 50] width 7 height 7
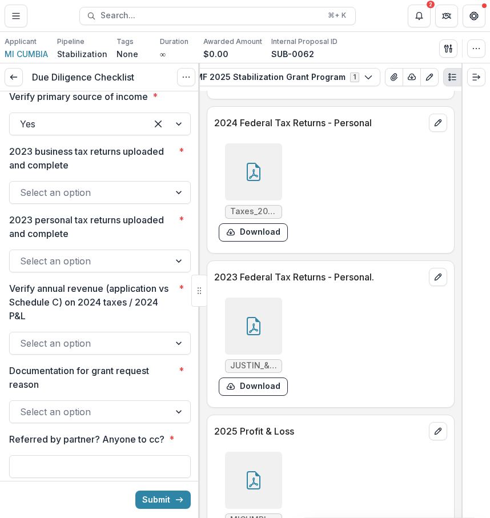
scroll to position [2090, 0]
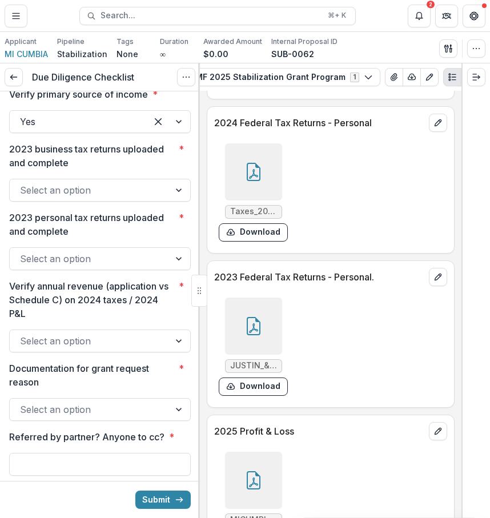
click at [149, 198] on div at bounding box center [89, 190] width 139 height 16
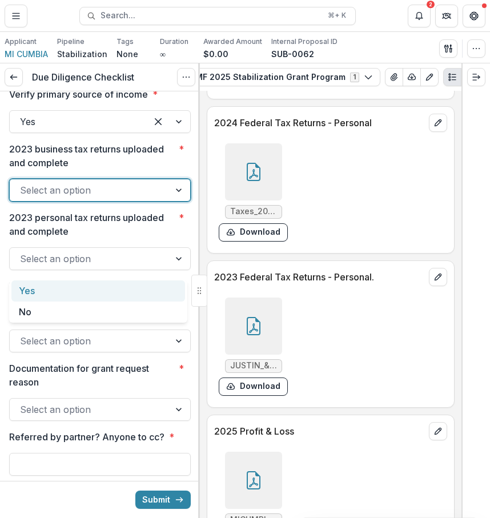
click at [139, 285] on div "Yes" at bounding box center [97, 290] width 173 height 21
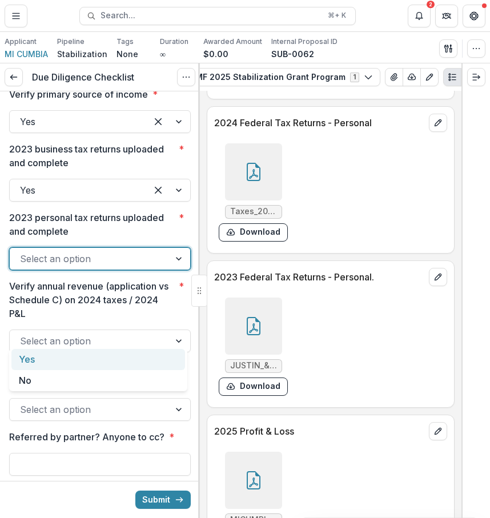
click at [132, 270] on div "Select an option" at bounding box center [99, 258] width 181 height 23
click at [122, 350] on div "Yes" at bounding box center [97, 359] width 173 height 21
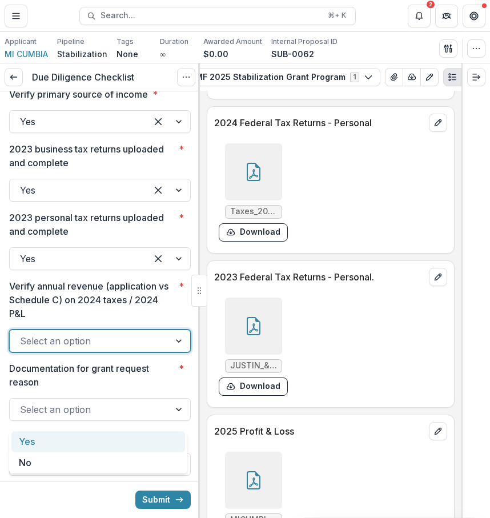
click at [107, 349] on div at bounding box center [89, 341] width 139 height 16
click at [100, 441] on div "Yes" at bounding box center [97, 441] width 173 height 21
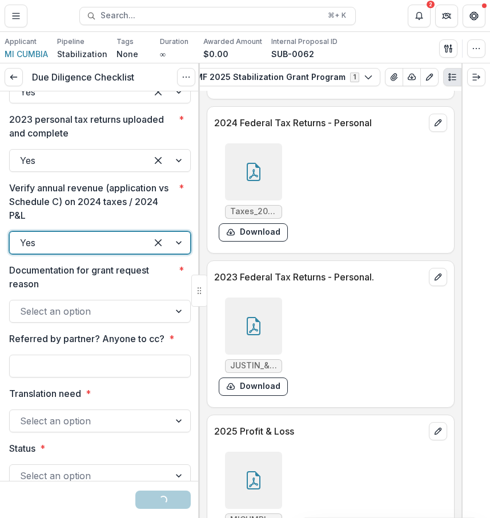
scroll to position [2233, 0]
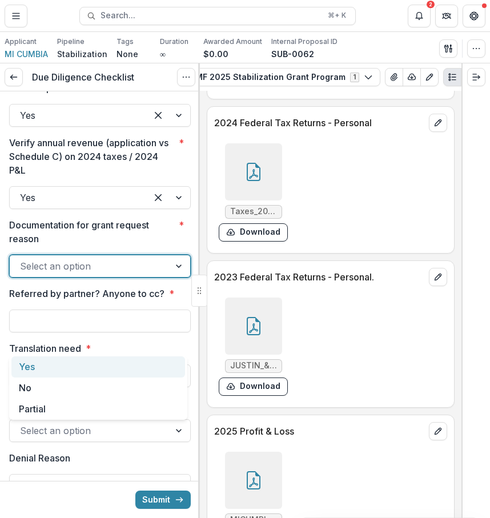
click at [130, 274] on div at bounding box center [89, 266] width 139 height 16
click at [93, 367] on div "Yes" at bounding box center [97, 366] width 173 height 21
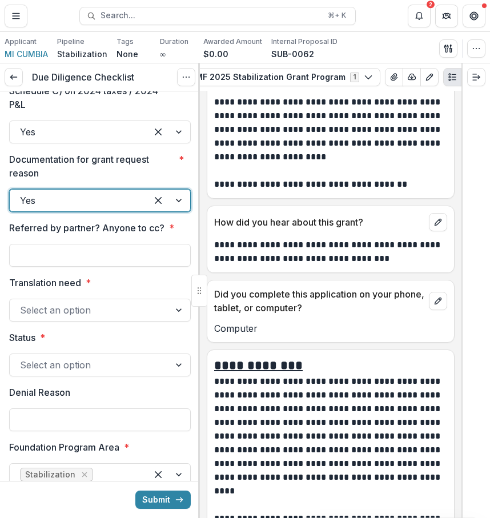
scroll to position [9723, 0]
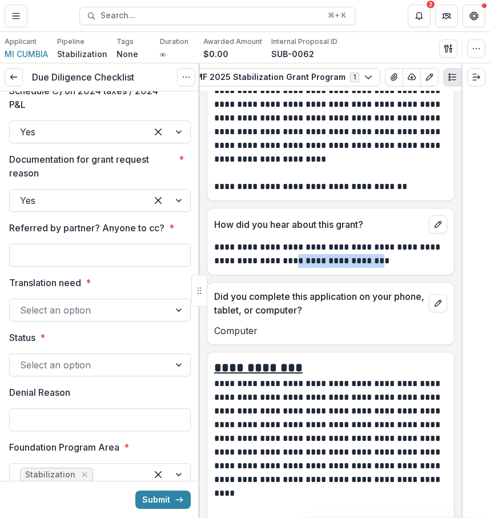
drag, startPoint x: 296, startPoint y: 307, endPoint x: 378, endPoint y: 309, distance: 82.2
click at [378, 268] on p "**********" at bounding box center [328, 253] width 229 height 27
copy p "**********"
click at [138, 266] on input "Referred by partner? Anyone to cc? *" at bounding box center [99, 255] width 181 height 23
paste input "**********"
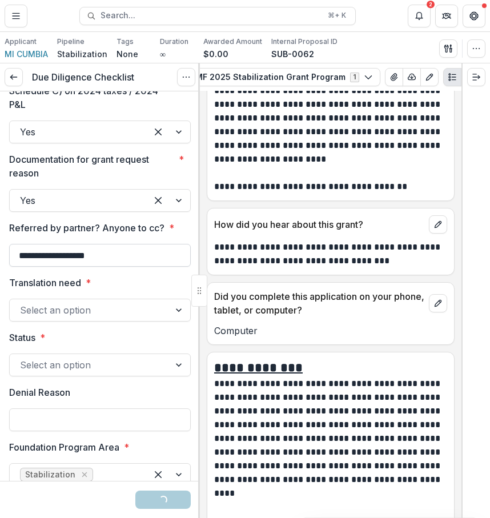
click at [24, 266] on input "**********" at bounding box center [99, 255] width 181 height 23
click at [84, 266] on input "**********" at bounding box center [99, 255] width 181 height 23
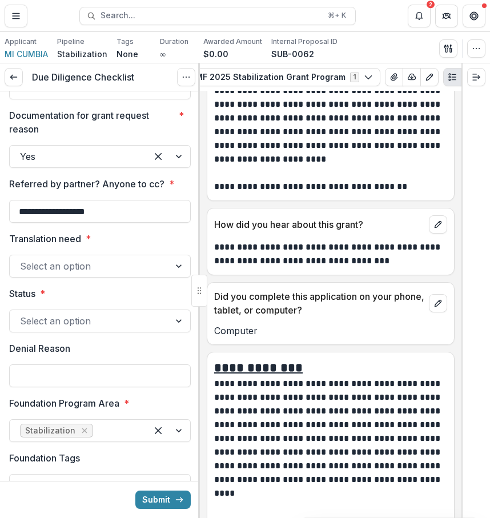
scroll to position [2371, 0]
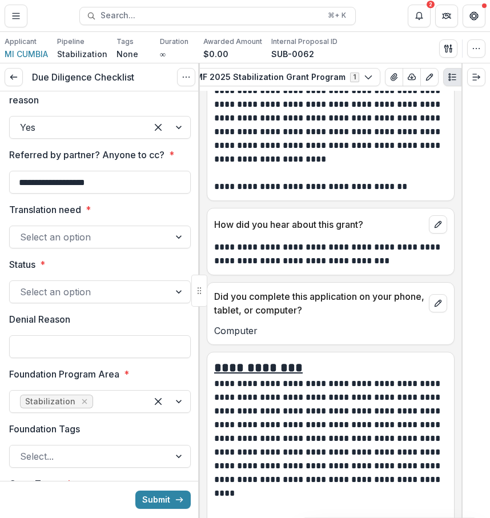
type input "**********"
click at [105, 245] on div at bounding box center [89, 237] width 139 height 16
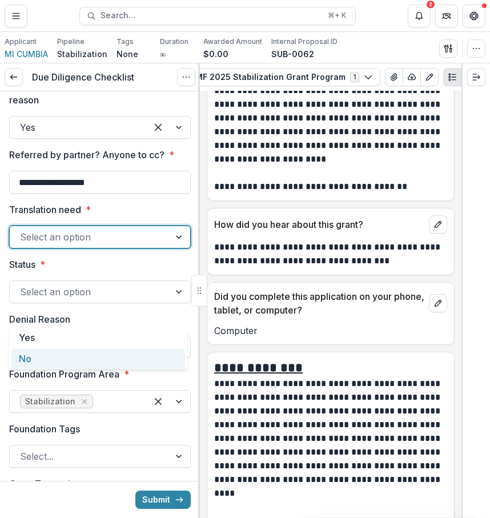
click at [91, 355] on div "No" at bounding box center [97, 358] width 173 height 21
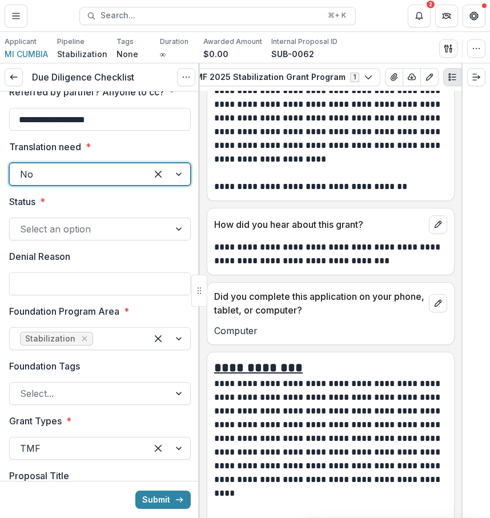
scroll to position [2467, 0]
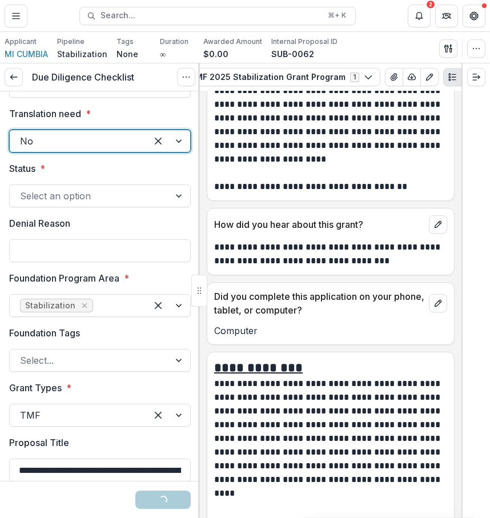
click at [123, 204] on div at bounding box center [89, 196] width 139 height 16
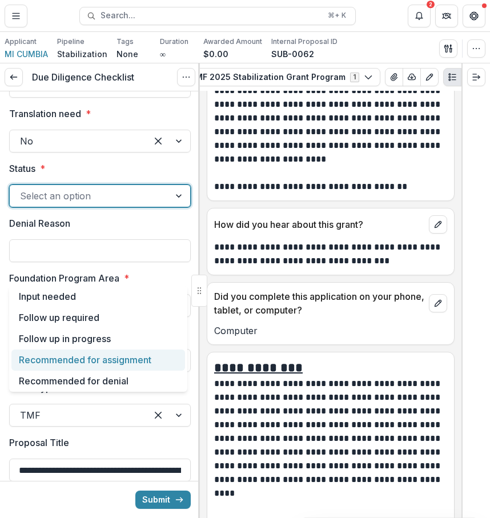
click at [136, 359] on div "Recommended for assignment" at bounding box center [97, 359] width 173 height 21
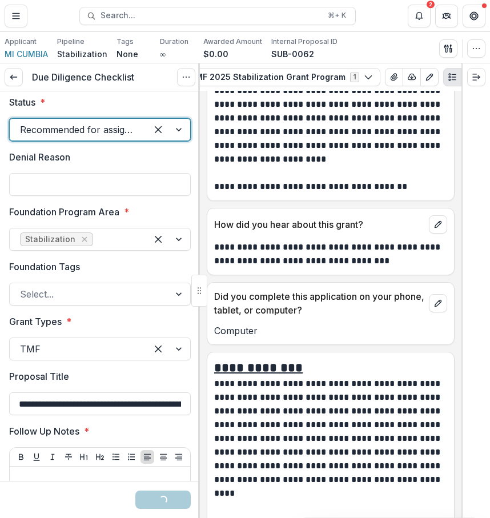
scroll to position [2549, 0]
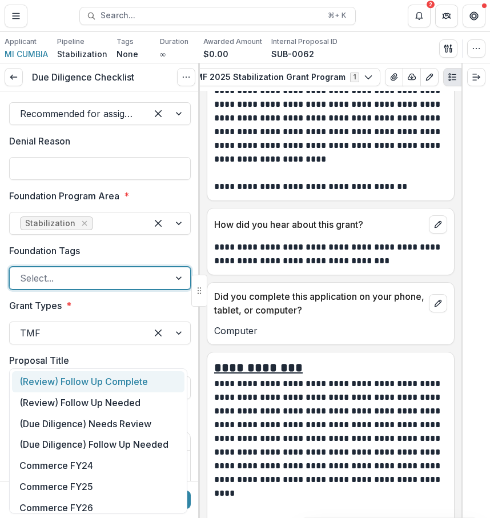
click at [99, 286] on div at bounding box center [89, 278] width 139 height 16
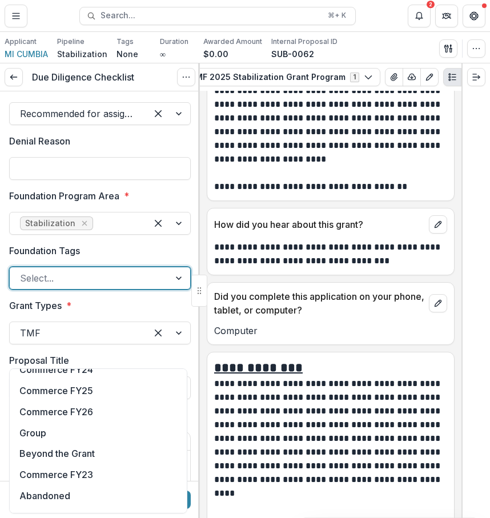
scroll to position [231, 0]
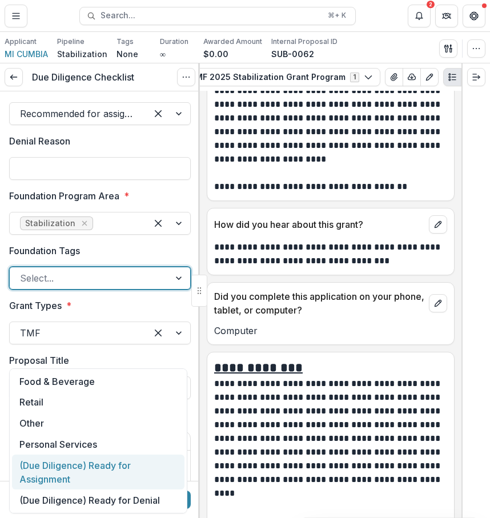
click at [156, 477] on div "(Due Diligence) Ready for Assignment" at bounding box center [98, 471] width 172 height 35
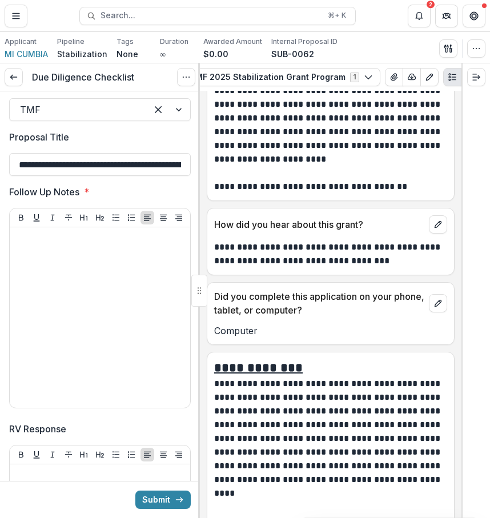
scroll to position [2793, 0]
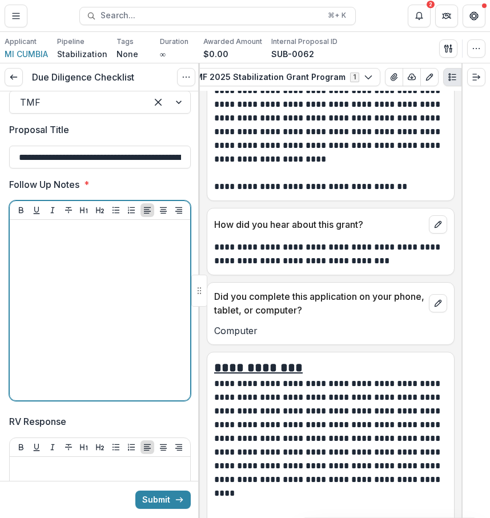
click at [92, 395] on div at bounding box center [99, 309] width 171 height 171
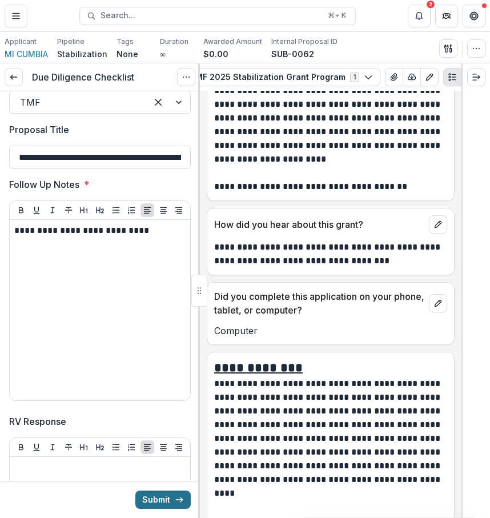
click at [167, 496] on button "Submit" at bounding box center [162, 499] width 55 height 18
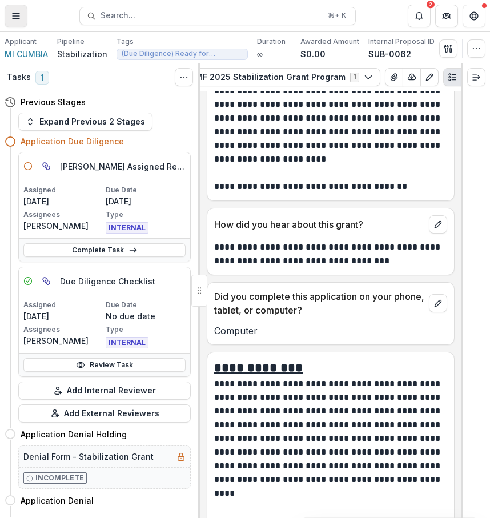
click at [9, 19] on button "Toggle Menu" at bounding box center [16, 16] width 23 height 23
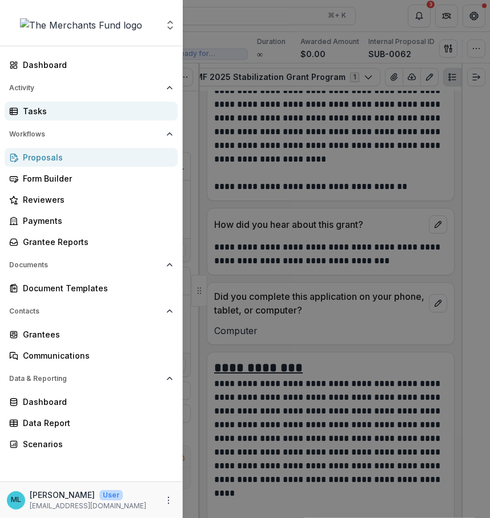
click at [57, 106] on div "Tasks" at bounding box center [96, 111] width 146 height 12
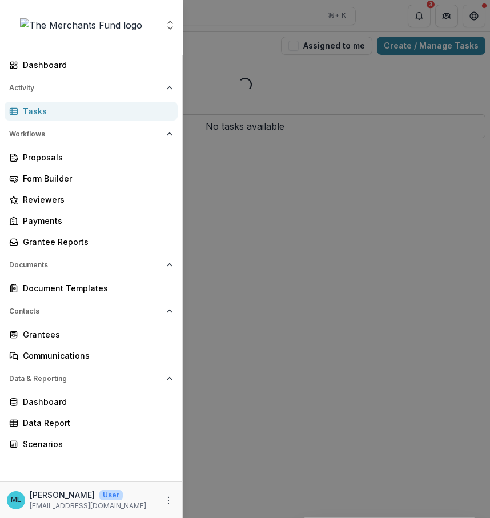
click at [212, 224] on div "Aggregate Analysis Foundations The Merchants Fund Team Settings Dashboard Activ…" at bounding box center [245, 259] width 490 height 518
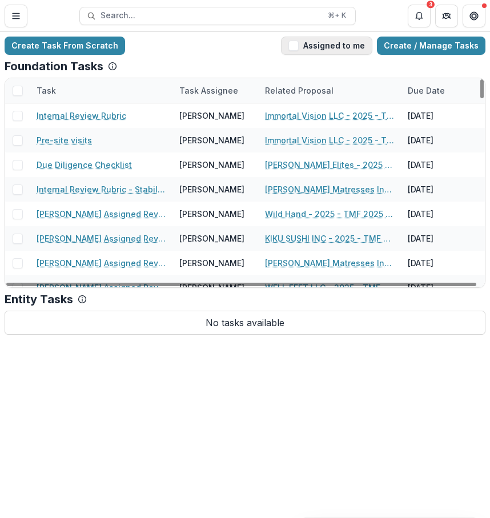
click at [329, 48] on button "Assigned to me" at bounding box center [326, 46] width 91 height 18
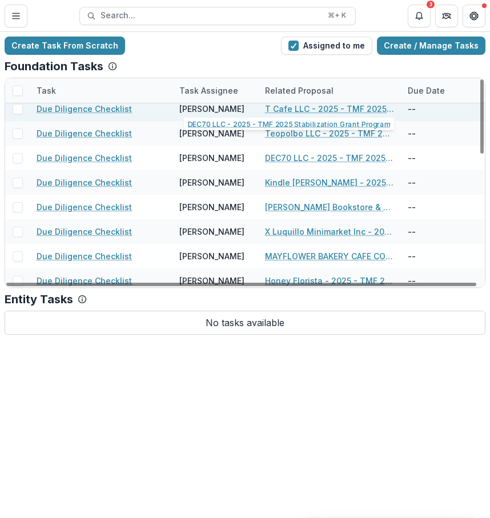
scroll to position [356, 0]
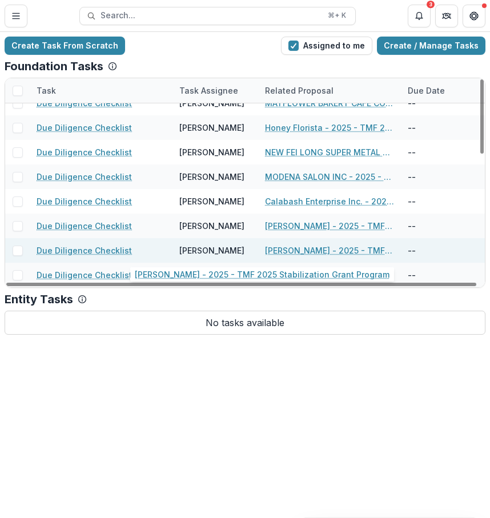
click at [326, 245] on link "[PERSON_NAME] - 2025 - TMF 2025 Stabilization Grant Program" at bounding box center [329, 250] width 129 height 12
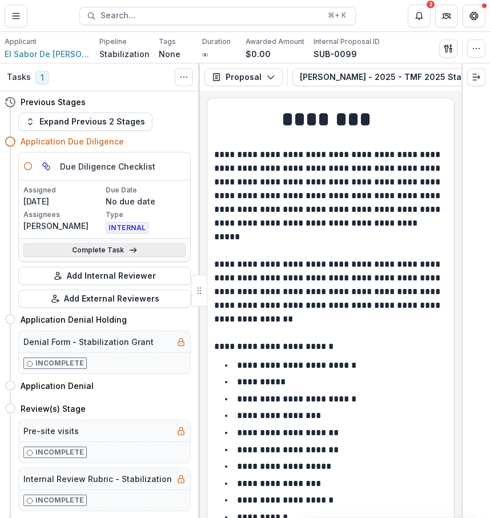
click at [111, 247] on link "Complete Task" at bounding box center [104, 250] width 162 height 14
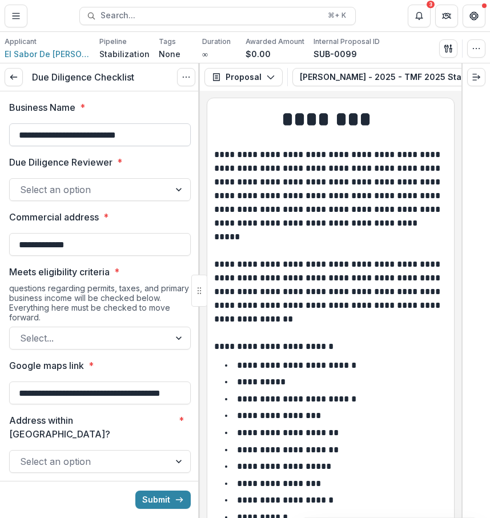
drag, startPoint x: 168, startPoint y: 139, endPoint x: 18, endPoint y: 131, distance: 150.3
click at [17, 131] on input "**********" at bounding box center [99, 134] width 181 height 23
click at [169, 191] on div at bounding box center [179, 190] width 21 height 22
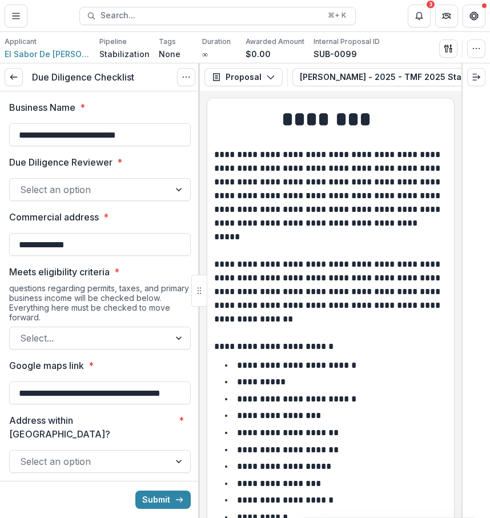
click at [152, 184] on div at bounding box center [89, 189] width 139 height 16
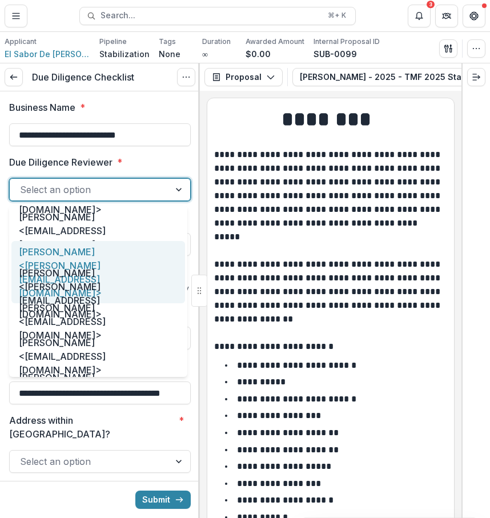
scroll to position [59, 0]
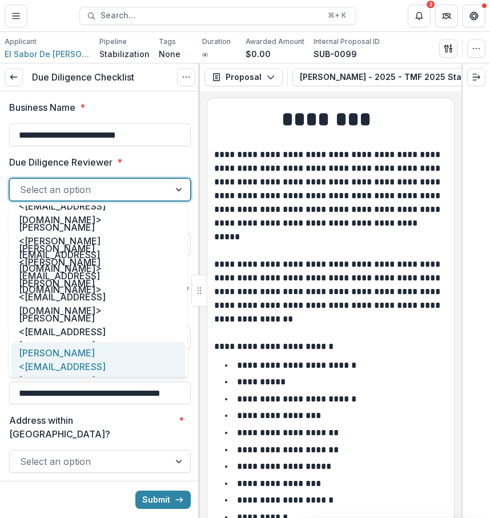
click at [147, 355] on div "[PERSON_NAME] <[EMAIL_ADDRESS][DOMAIN_NAME]>" at bounding box center [97, 366] width 173 height 49
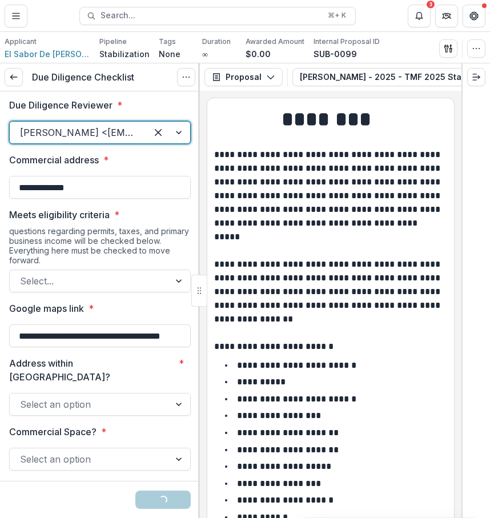
scroll to position [66, 0]
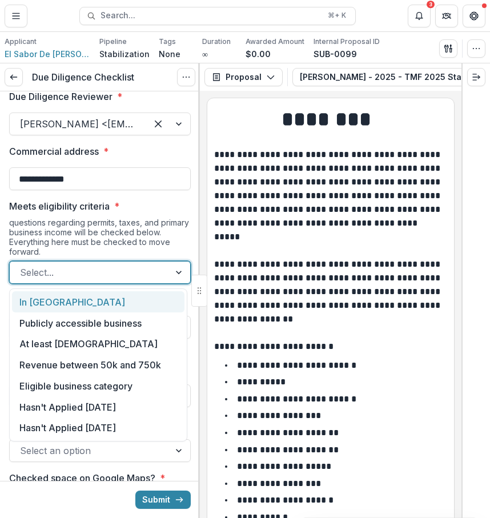
click at [147, 263] on div "Select..." at bounding box center [90, 272] width 160 height 18
click at [158, 296] on div "In [GEOGRAPHIC_DATA]" at bounding box center [98, 301] width 172 height 21
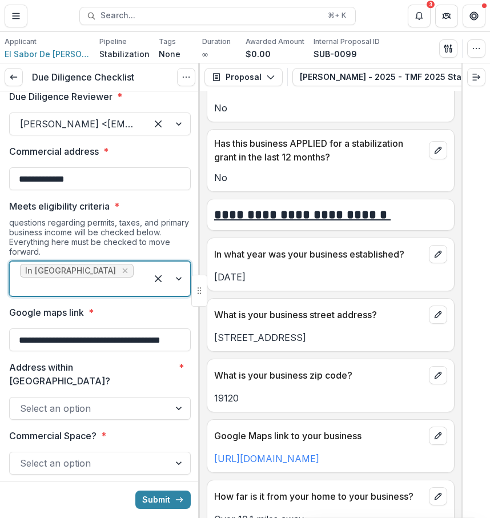
scroll to position [543, 0]
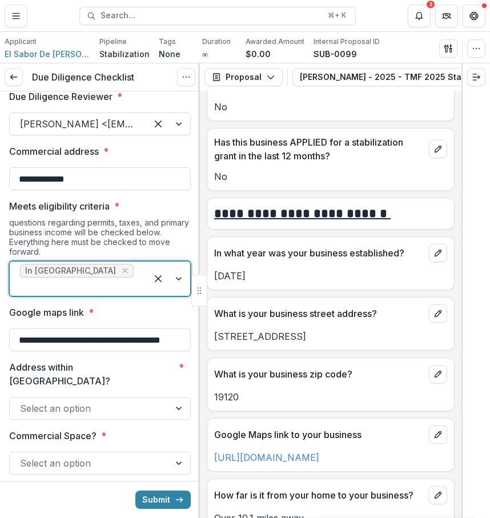
click at [126, 280] on div "In [GEOGRAPHIC_DATA]" at bounding box center [78, 278] width 137 height 34
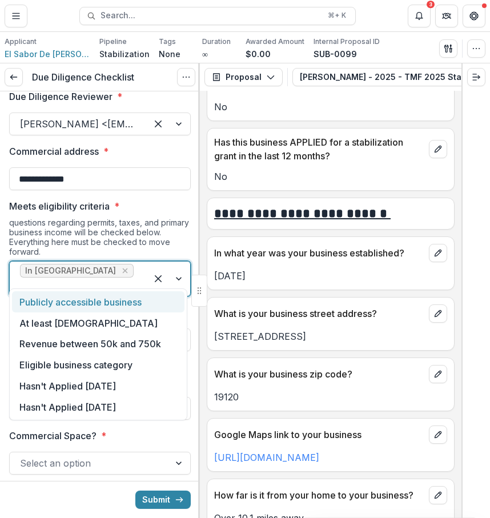
click at [130, 306] on div "Publicly accessible business" at bounding box center [98, 301] width 172 height 21
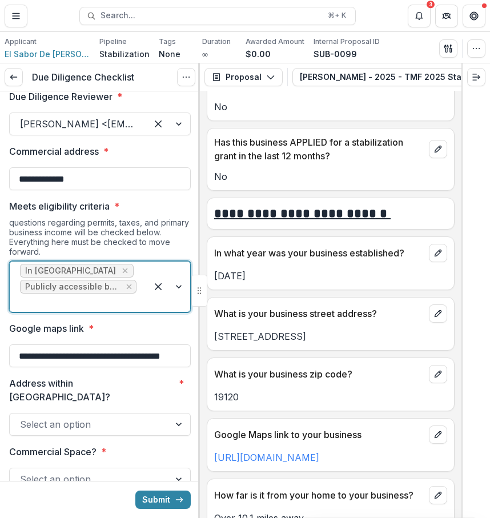
click at [127, 294] on div "In [GEOGRAPHIC_DATA] Publicly accessible business" at bounding box center [78, 286] width 137 height 50
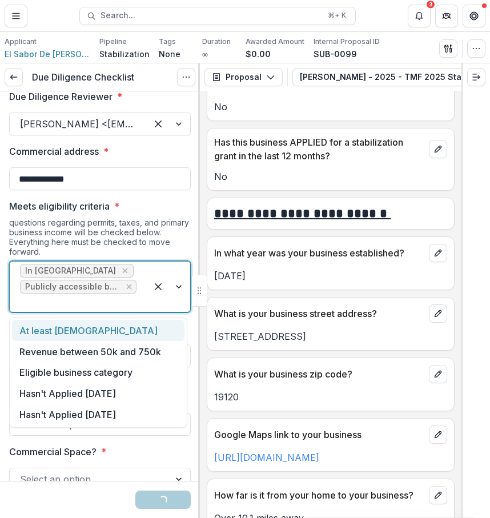
click at [127, 327] on div "At least [DEMOGRAPHIC_DATA]" at bounding box center [98, 330] width 172 height 21
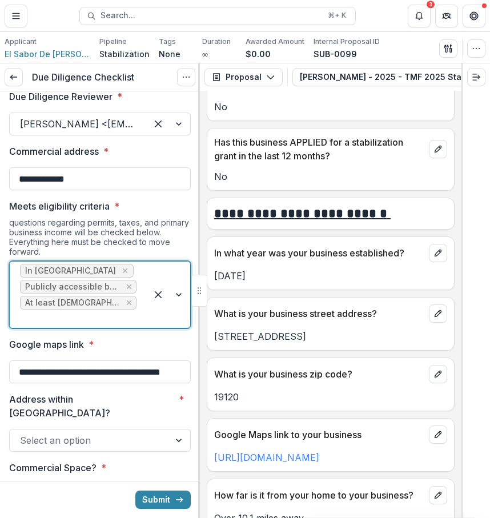
click at [150, 309] on div at bounding box center [168, 294] width 43 height 66
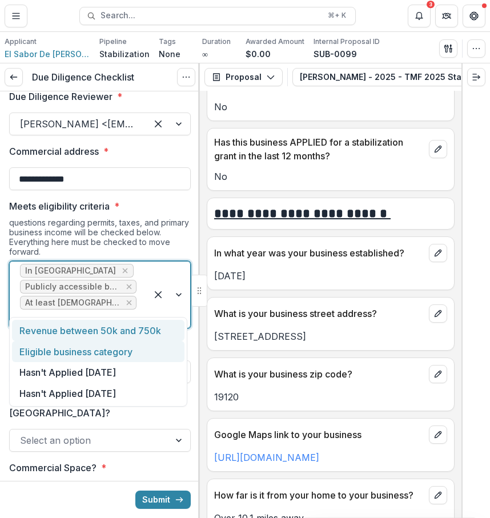
click at [149, 358] on div "Eligible business category" at bounding box center [98, 351] width 172 height 21
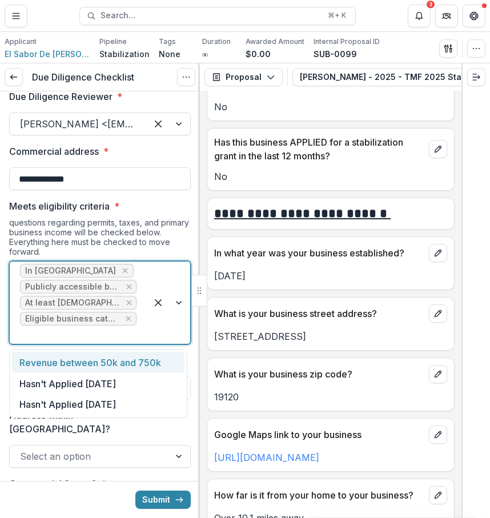
click at [157, 328] on div at bounding box center [168, 302] width 43 height 82
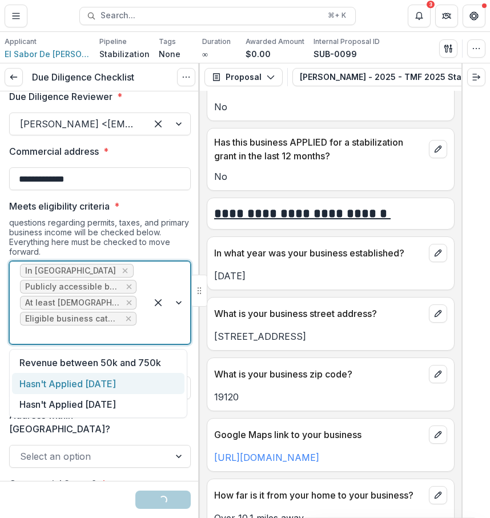
click at [156, 387] on div "Hasn't Applied [DATE]" at bounding box center [98, 383] width 172 height 21
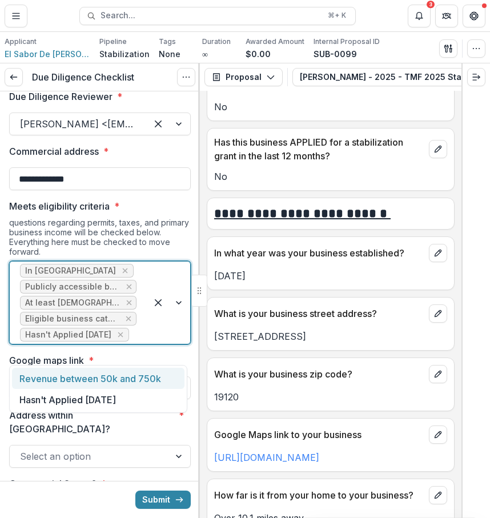
click at [161, 344] on div at bounding box center [168, 302] width 43 height 82
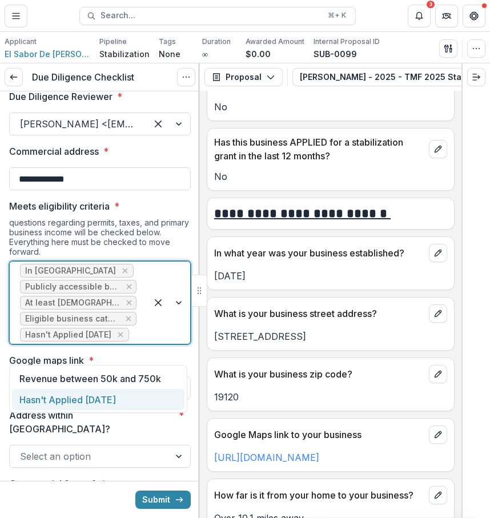
drag, startPoint x: 156, startPoint y: 380, endPoint x: 155, endPoint y: 395, distance: 14.8
click at [156, 395] on div "Revenue between 50k and 750k Hasn't Applied [DATE]" at bounding box center [98, 389] width 178 height 48
click at [155, 395] on div "Hasn't Applied [DATE]" at bounding box center [98, 399] width 172 height 21
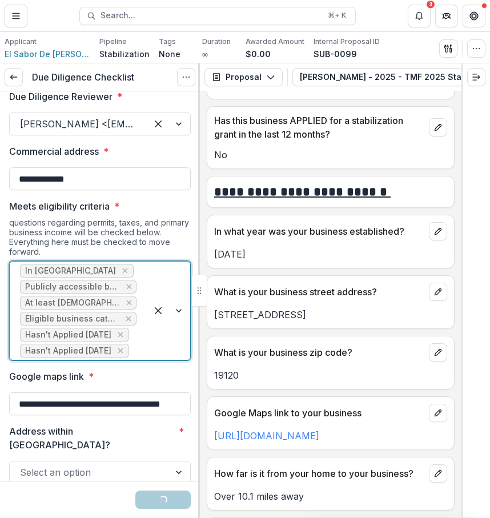
scroll to position [574, 0]
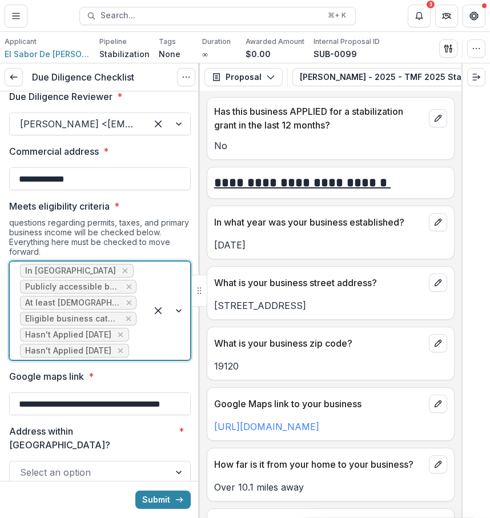
click at [147, 347] on div at bounding box center [168, 310] width 43 height 98
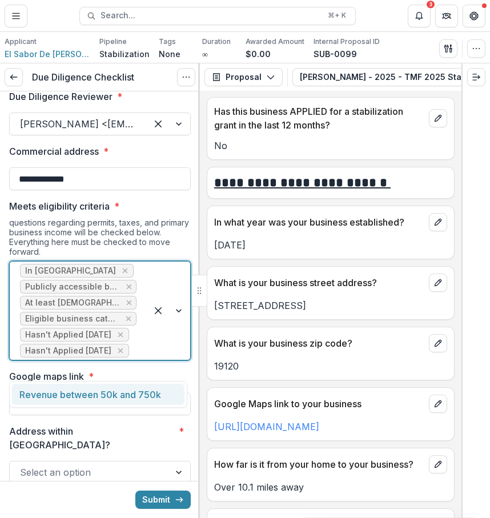
click at [164, 394] on div "Revenue between 50k and 750k" at bounding box center [98, 393] width 172 height 21
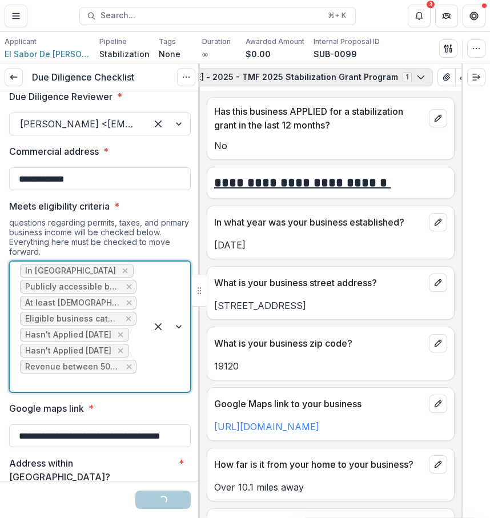
scroll to position [0, 201]
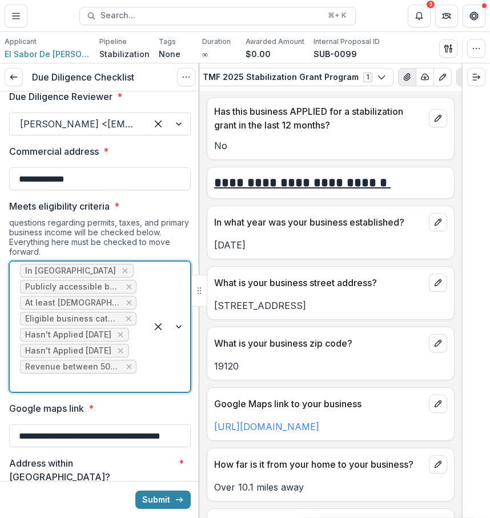
click at [402, 76] on icon "View Attached Files" at bounding box center [406, 76] width 9 height 9
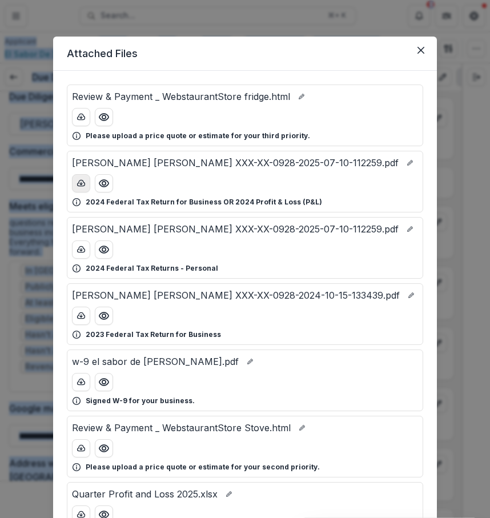
click at [79, 188] on button "download-button" at bounding box center [81, 183] width 18 height 18
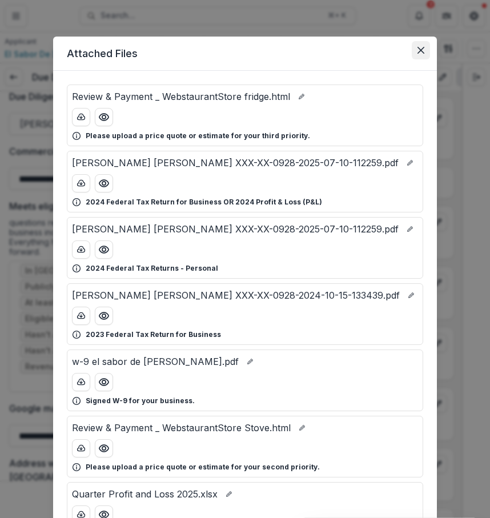
click at [429, 52] on header "Attached Files" at bounding box center [244, 54] width 383 height 34
click at [414, 46] on button "Close" at bounding box center [420, 50] width 18 height 18
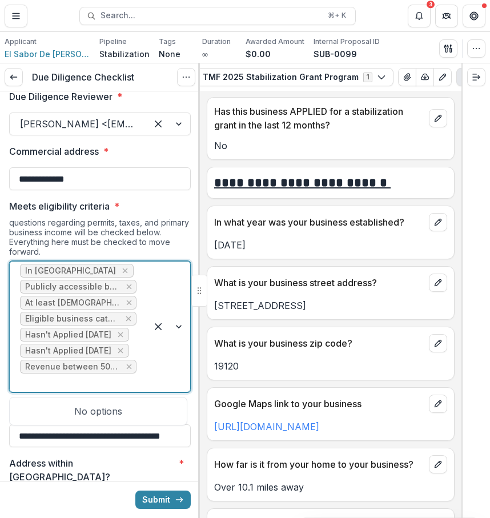
click at [138, 379] on div "In [GEOGRAPHIC_DATA] Publicly accessible business At least [DEMOGRAPHIC_DATA] E…" at bounding box center [78, 326] width 137 height 130
click at [135, 462] on label "Address within [GEOGRAPHIC_DATA]? *" at bounding box center [96, 469] width 175 height 27
click at [23, 497] on input "Address within [GEOGRAPHIC_DATA]? *" at bounding box center [21, 504] width 3 height 14
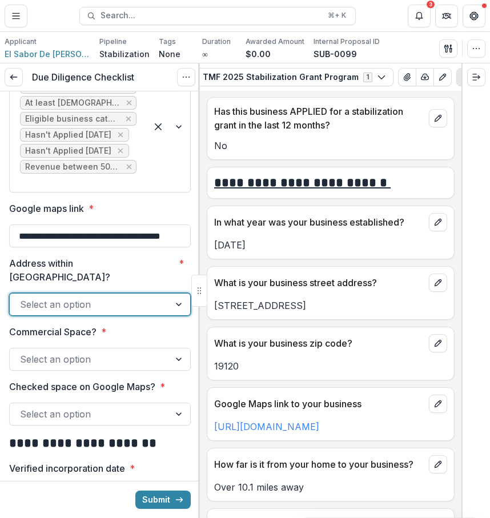
scroll to position [289, 0]
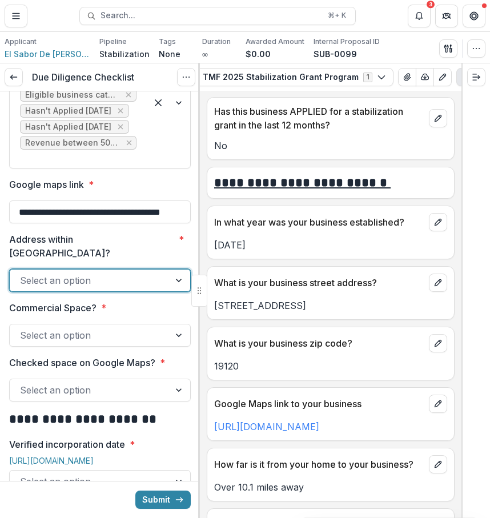
click at [133, 272] on div at bounding box center [89, 280] width 139 height 16
click at [108, 301] on div "Yes" at bounding box center [97, 292] width 173 height 21
click at [110, 327] on div at bounding box center [89, 335] width 139 height 16
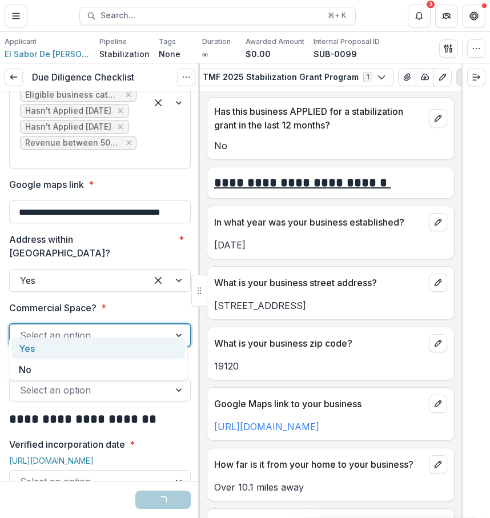
click at [101, 346] on div "Yes" at bounding box center [97, 347] width 173 height 21
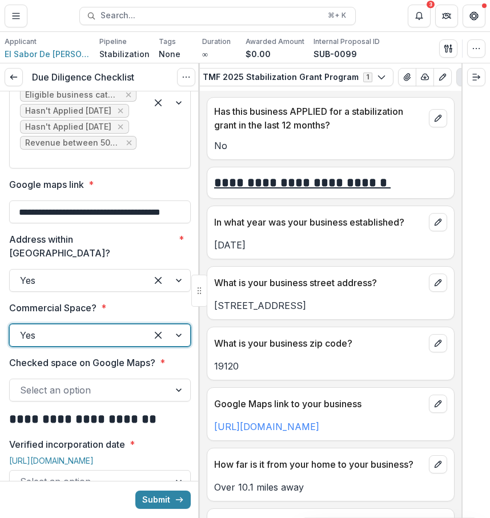
click at [104, 386] on div "Select an option" at bounding box center [99, 389] width 181 height 23
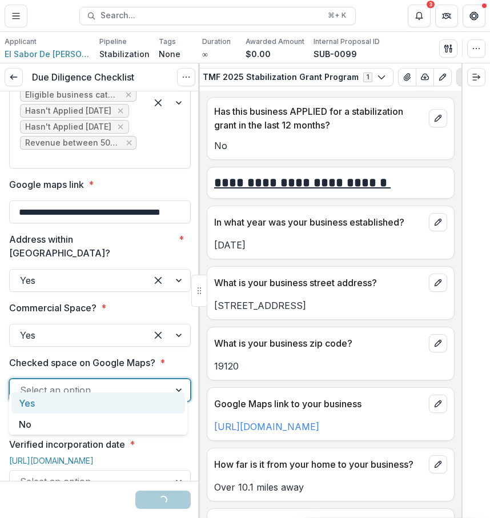
click at [104, 401] on div "Yes" at bounding box center [97, 402] width 173 height 21
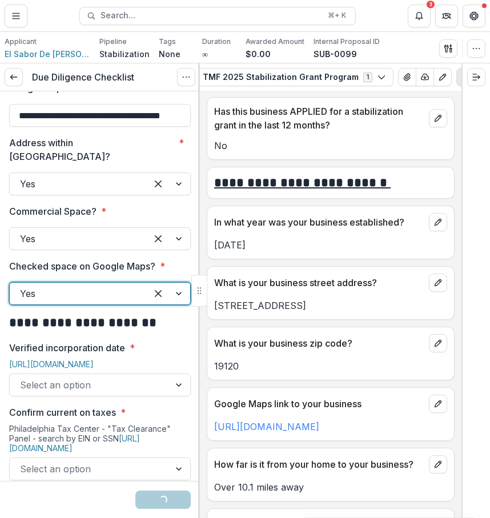
scroll to position [396, 0]
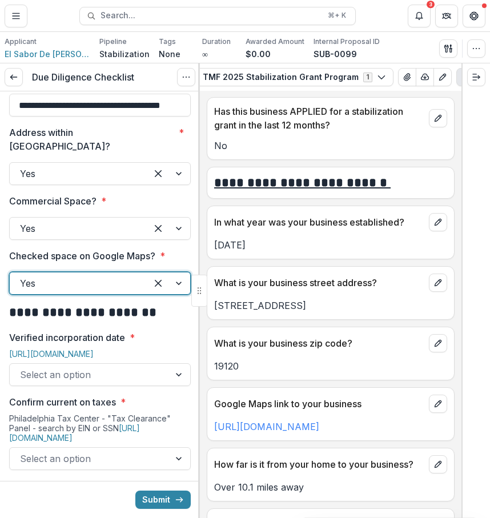
click at [121, 366] on div at bounding box center [89, 374] width 139 height 16
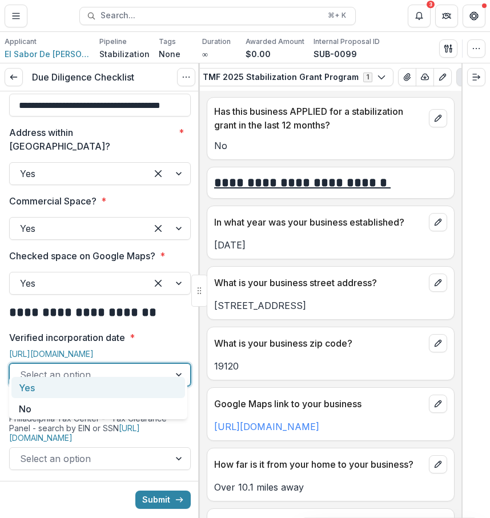
click at [92, 390] on div "Yes" at bounding box center [97, 387] width 173 height 21
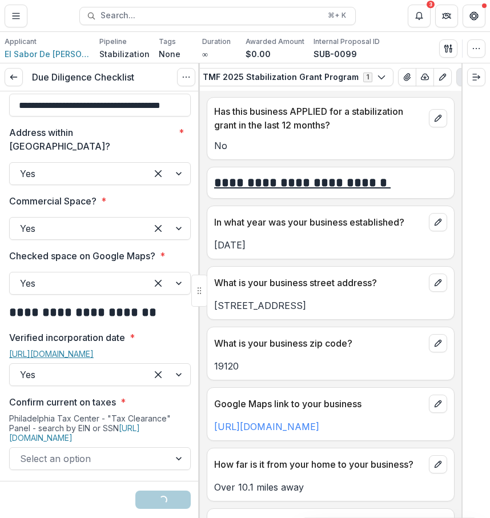
click at [94, 349] on link "[URL][DOMAIN_NAME]" at bounding box center [51, 354] width 84 height 10
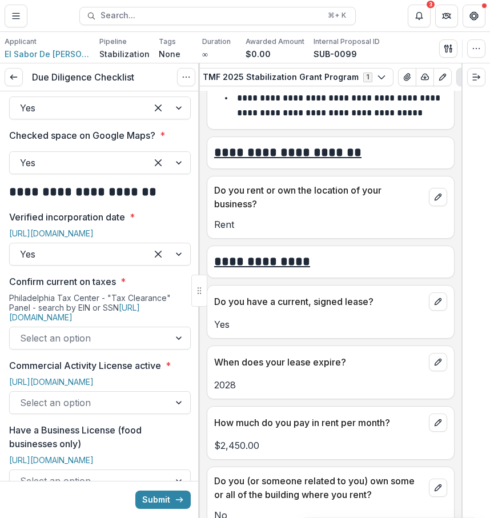
scroll to position [4010, 0]
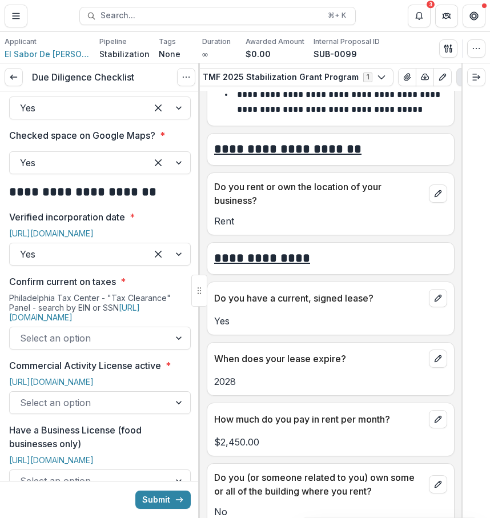
click at [143, 330] on div at bounding box center [89, 338] width 139 height 16
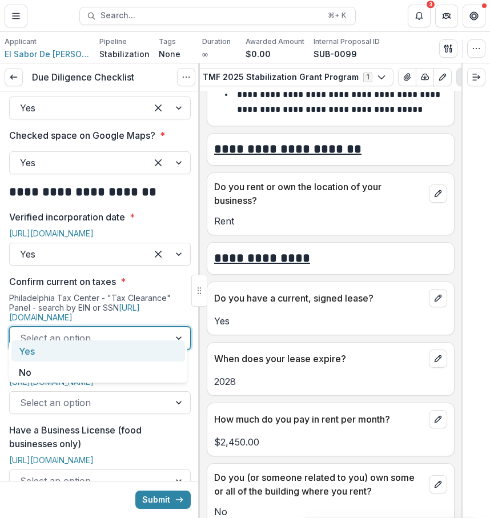
click at [146, 351] on div "Yes" at bounding box center [97, 350] width 173 height 21
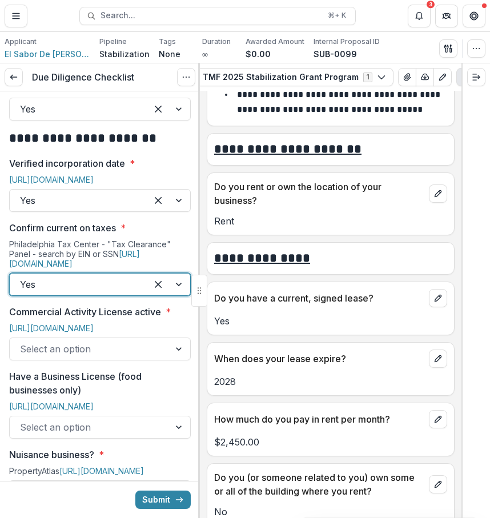
scroll to position [612, 0]
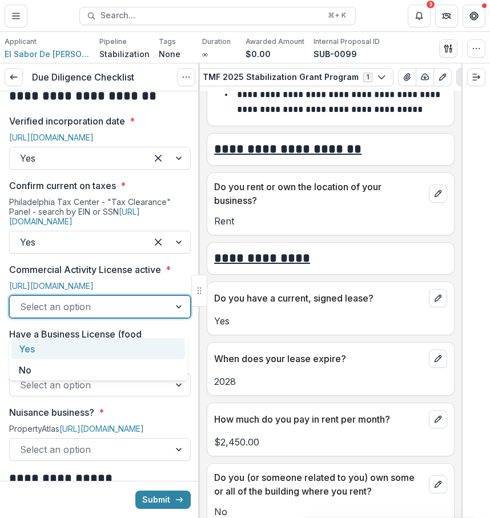
click at [128, 314] on div at bounding box center [89, 306] width 139 height 16
click at [94, 281] on link "[URL][DOMAIN_NAME]" at bounding box center [51, 286] width 84 height 10
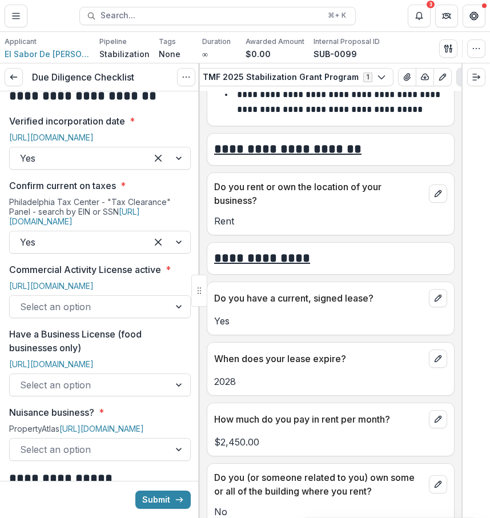
click at [160, 316] on div "Select an option" at bounding box center [90, 306] width 160 height 18
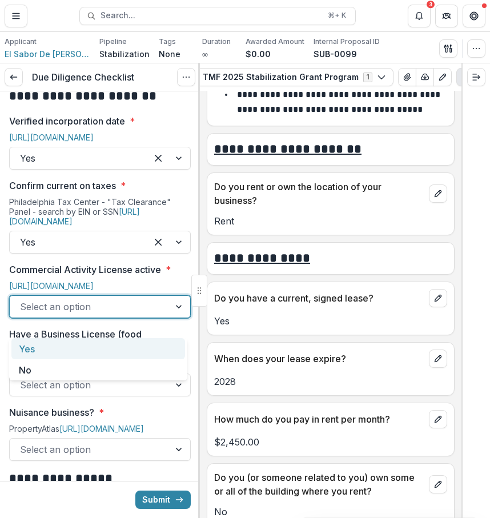
click at [156, 344] on div "Yes" at bounding box center [97, 348] width 173 height 21
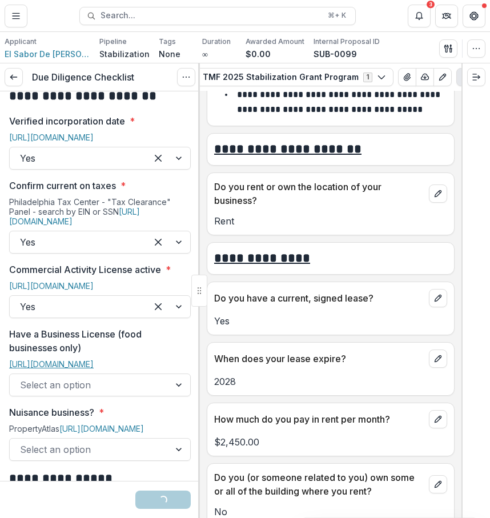
click at [94, 369] on link "[URL][DOMAIN_NAME]" at bounding box center [51, 364] width 84 height 10
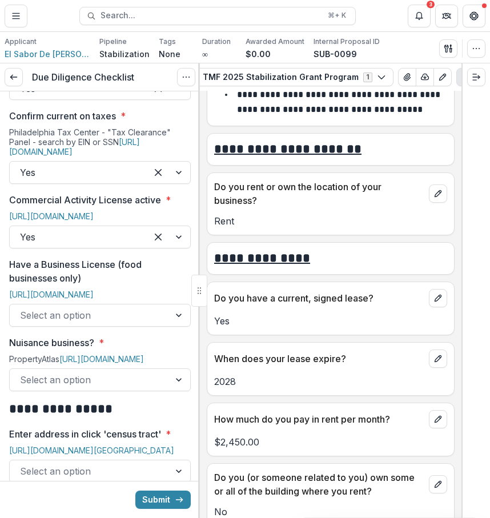
scroll to position [692, 0]
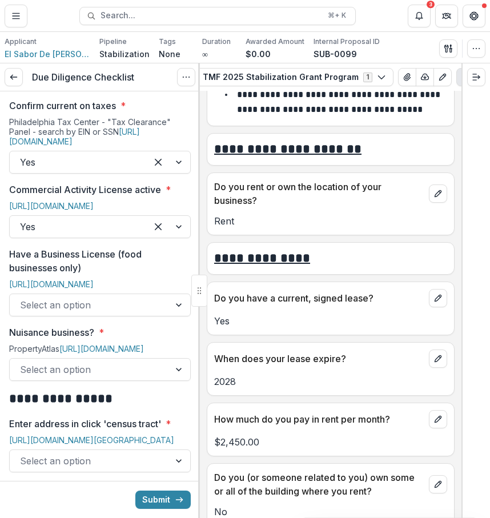
click at [130, 313] on div at bounding box center [89, 305] width 139 height 16
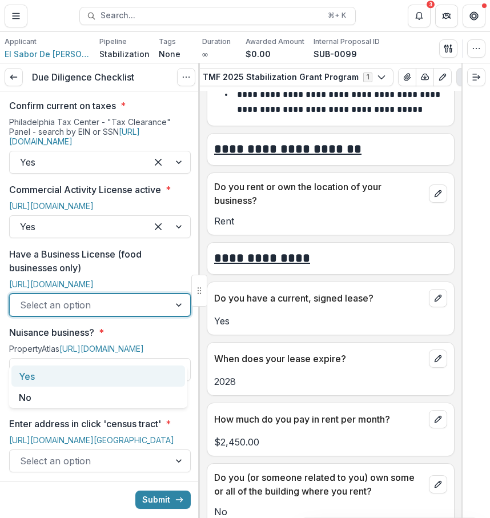
click at [123, 367] on div "Yes" at bounding box center [97, 375] width 173 height 21
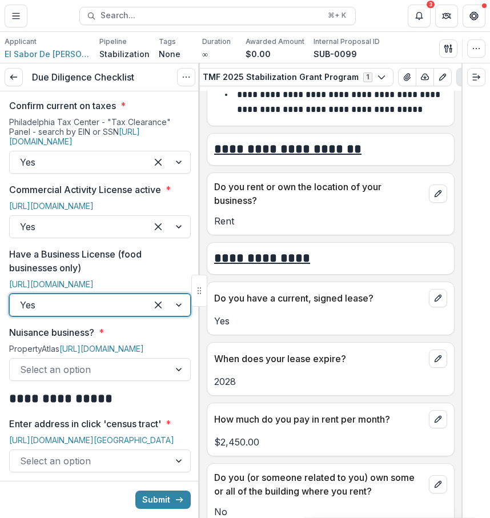
click at [124, 377] on div at bounding box center [89, 369] width 139 height 16
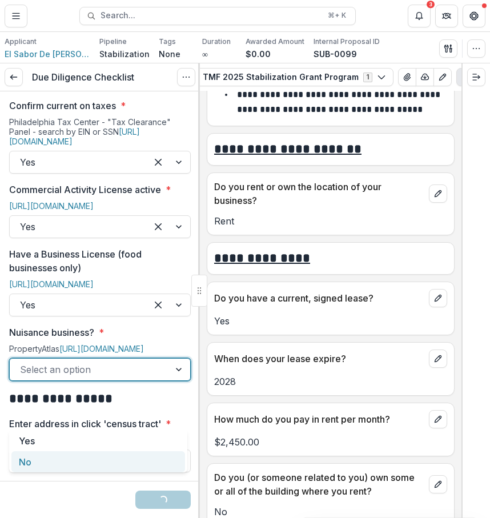
click at [106, 462] on div "No" at bounding box center [97, 461] width 173 height 21
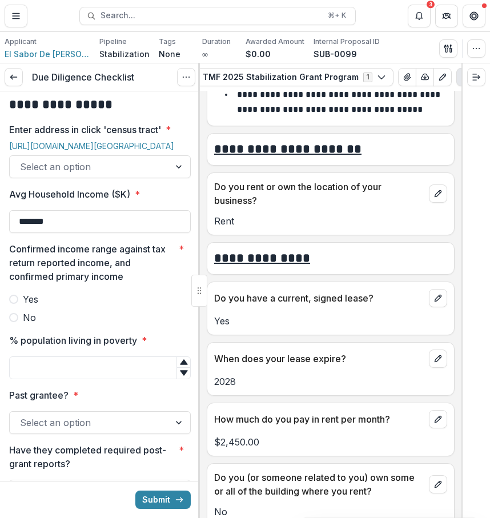
scroll to position [1016, 0]
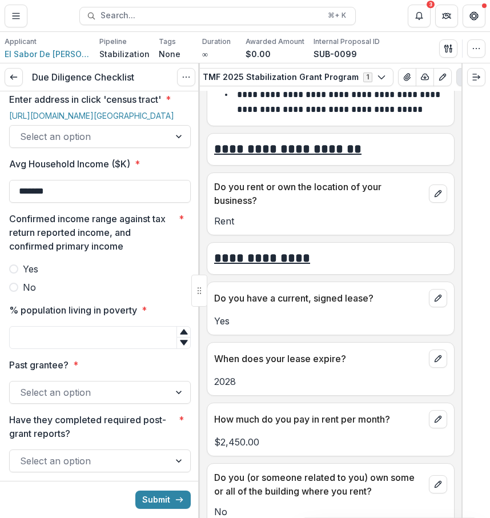
click at [131, 125] on div "[URL][DOMAIN_NAME][GEOGRAPHIC_DATA]" at bounding box center [99, 118] width 181 height 14
click at [127, 144] on div at bounding box center [89, 136] width 139 height 16
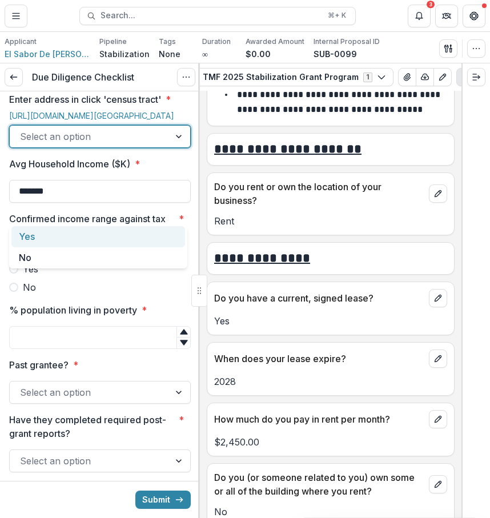
click at [133, 144] on div at bounding box center [89, 136] width 139 height 16
click at [123, 240] on div "Yes" at bounding box center [97, 236] width 173 height 21
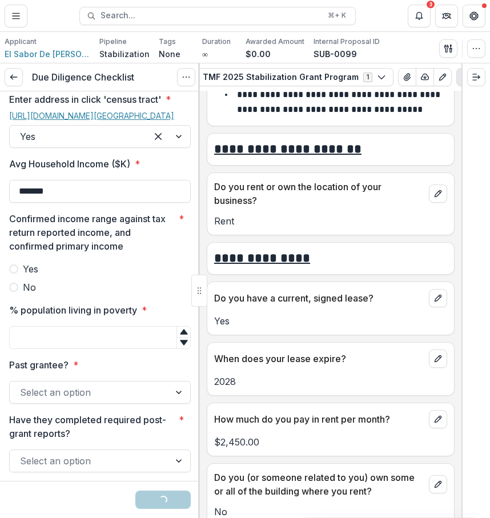
click at [130, 120] on link "[URL][DOMAIN_NAME][GEOGRAPHIC_DATA]" at bounding box center [91, 116] width 165 height 10
click at [153, 203] on input "*******" at bounding box center [99, 191] width 181 height 23
click at [421, 20] on button "Notifications" at bounding box center [418, 16] width 23 height 23
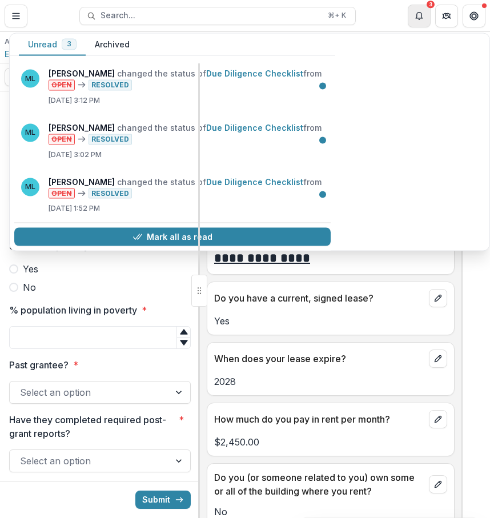
click at [425, 21] on button "Notifications" at bounding box center [418, 16] width 23 height 23
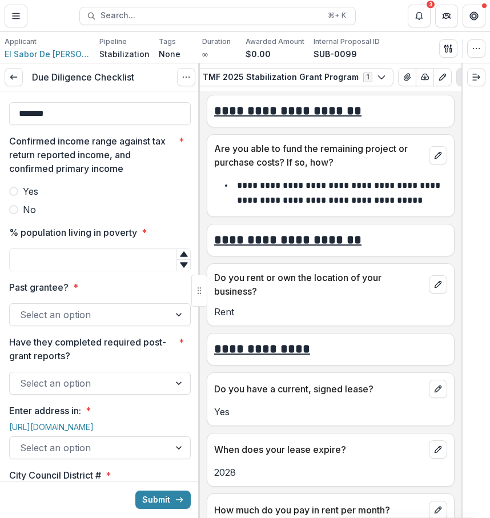
scroll to position [3915, 0]
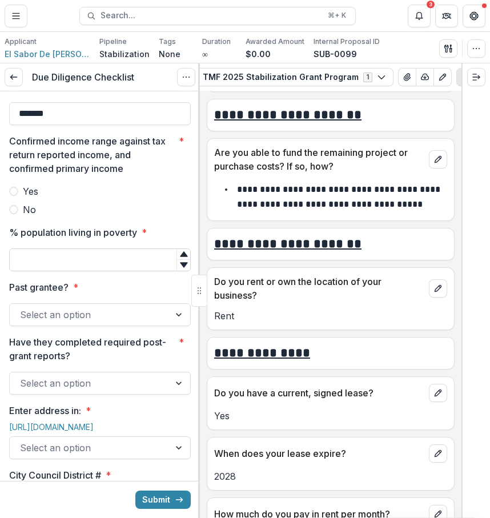
click at [85, 271] on input "% population living in poverty *" at bounding box center [99, 259] width 181 height 23
type input "**"
click at [135, 125] on input "*******" at bounding box center [99, 113] width 181 height 23
type input "*"
click at [135, 490] on button "Submit" at bounding box center [162, 499] width 55 height 18
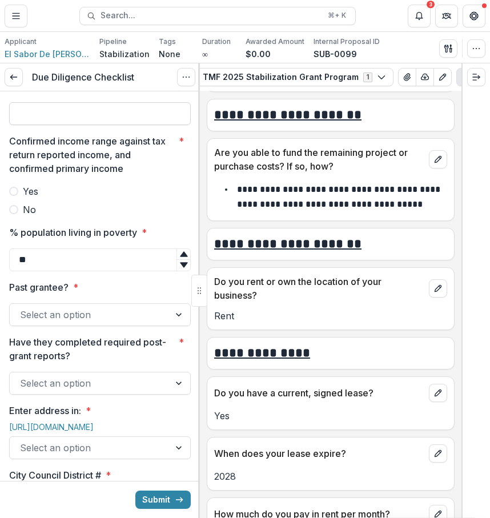
type input "*"
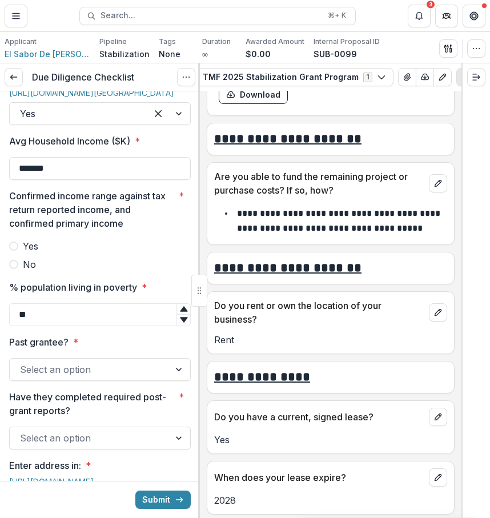
scroll to position [1037, 0]
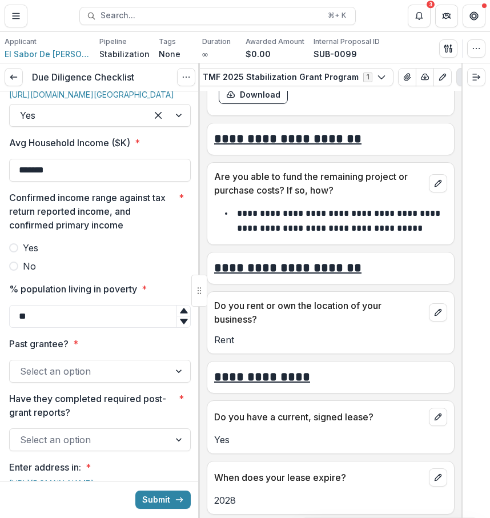
type input "*******"
click at [111, 85] on p "Enter address in click 'census tract'" at bounding box center [85, 78] width 152 height 14
click at [23, 122] on input "Enter address in click 'census tract' *" at bounding box center [21, 115] width 3 height 14
drag, startPoint x: 108, startPoint y: 123, endPoint x: 159, endPoint y: 126, distance: 50.9
click at [159, 85] on p "Enter address in click 'census tract'" at bounding box center [85, 78] width 152 height 14
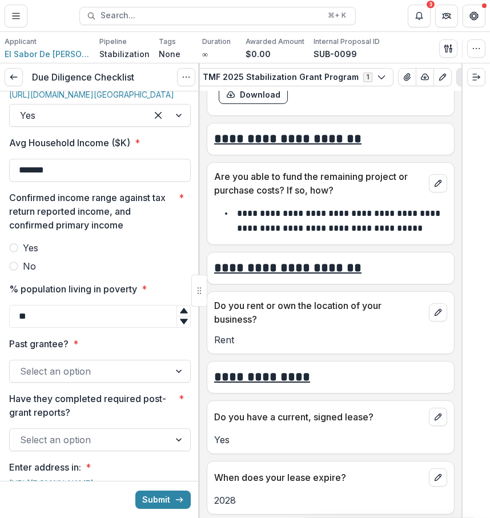
click at [159, 85] on p "Enter address in click 'census tract'" at bounding box center [85, 78] width 152 height 14
click at [23, 122] on input "Enter address in click 'census tract' *" at bounding box center [21, 115] width 3 height 14
drag, startPoint x: 161, startPoint y: 124, endPoint x: 107, endPoint y: 124, distance: 53.6
click at [107, 85] on p "Enter address in click 'census tract'" at bounding box center [85, 78] width 152 height 14
copy p "census tract"
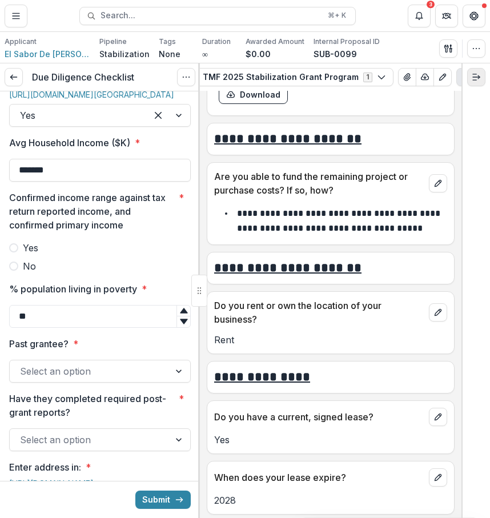
click at [473, 76] on icon "Expand right" at bounding box center [475, 76] width 9 height 9
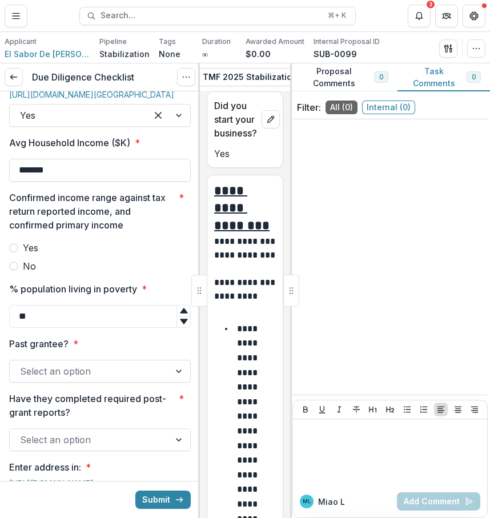
scroll to position [10382, 0]
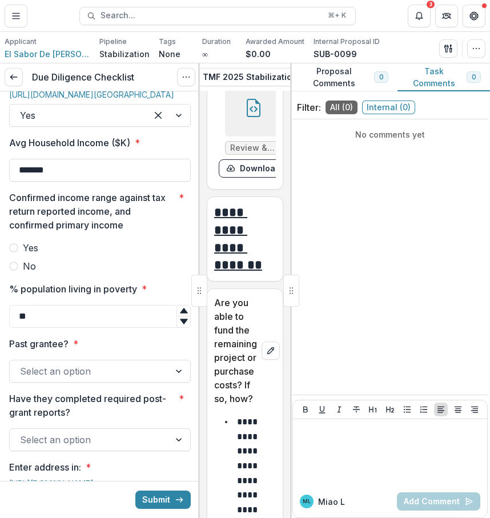
click at [433, 180] on div "No comments yet" at bounding box center [389, 257] width 195 height 266
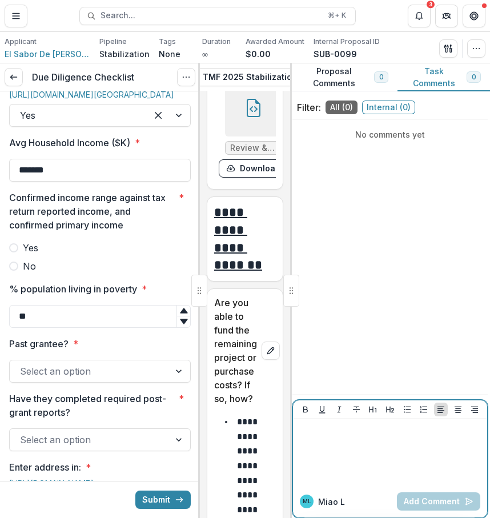
click at [375, 472] on div at bounding box center [389, 451] width 185 height 57
drag, startPoint x: 300, startPoint y: 433, endPoint x: 366, endPoint y: 436, distance: 66.8
click at [365, 436] on div "**********" at bounding box center [389, 451] width 185 height 57
click at [300, 414] on button "Bold" at bounding box center [305, 409] width 14 height 14
click at [314, 436] on div "**********" at bounding box center [389, 451] width 185 height 57
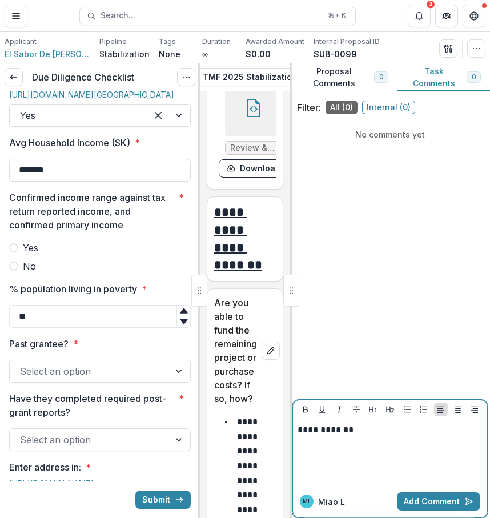
click at [301, 430] on p "**********" at bounding box center [389, 429] width 185 height 13
click at [361, 434] on p "**********" at bounding box center [389, 429] width 185 height 13
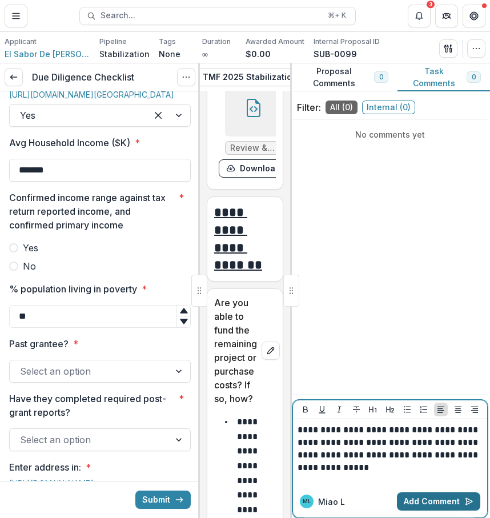
click at [438, 505] on button "Add Comment" at bounding box center [438, 501] width 83 height 18
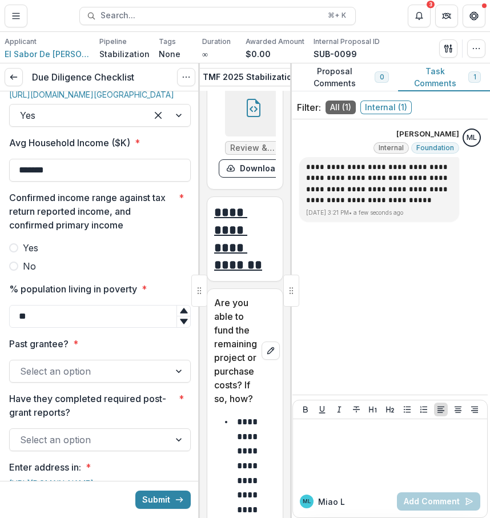
click at [114, 241] on div at bounding box center [99, 238] width 181 height 5
click at [99, 254] on label "Yes" at bounding box center [99, 248] width 181 height 14
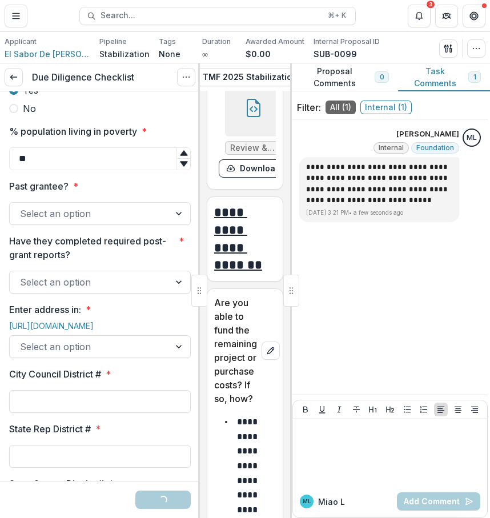
scroll to position [1225, 0]
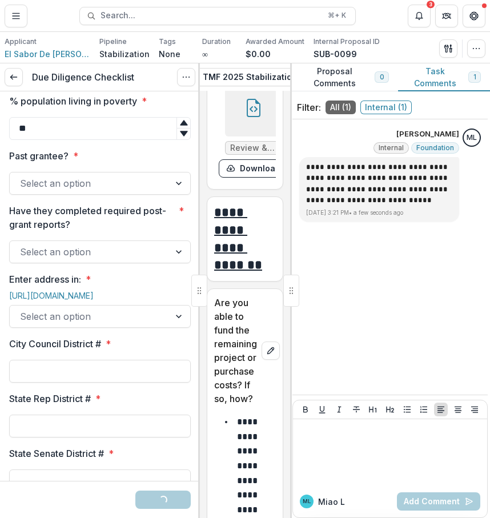
click at [110, 191] on div at bounding box center [89, 183] width 139 height 16
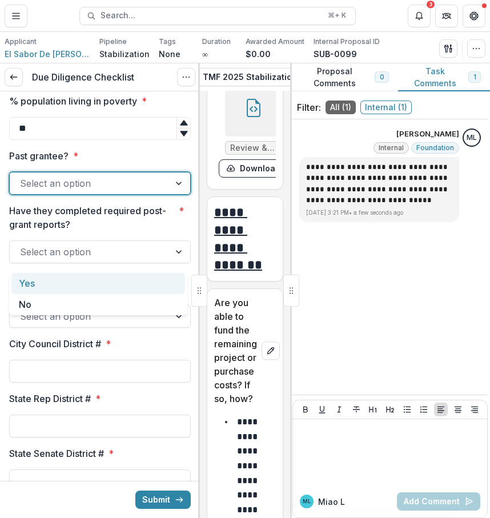
click at [120, 290] on div "Yes" at bounding box center [97, 283] width 173 height 21
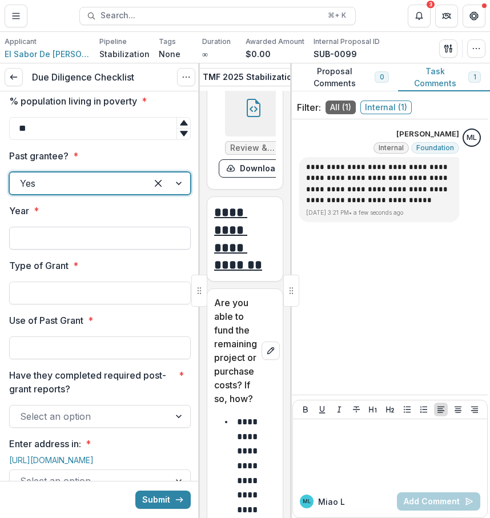
click at [136, 249] on input "Year *" at bounding box center [99, 238] width 181 height 23
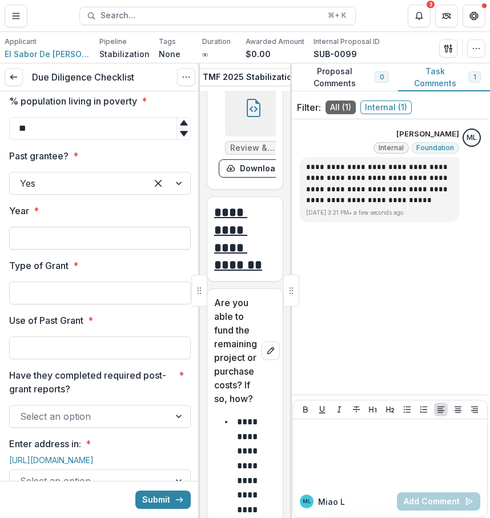
type input "*********"
click at [143, 304] on input "Type of Grant *" at bounding box center [99, 292] width 181 height 23
type input "**********"
click at [123, 359] on input "Use of Past Grant *" at bounding box center [99, 347] width 181 height 23
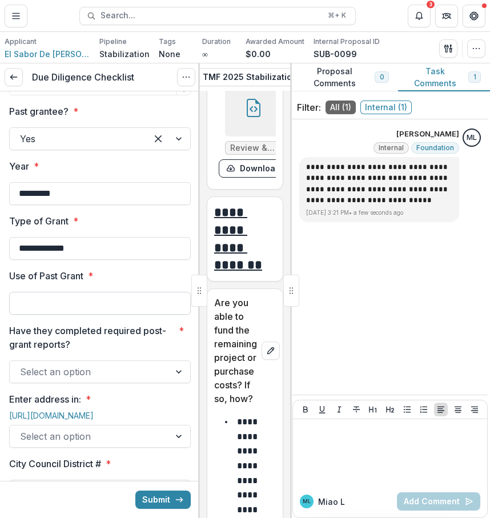
scroll to position [1262, 0]
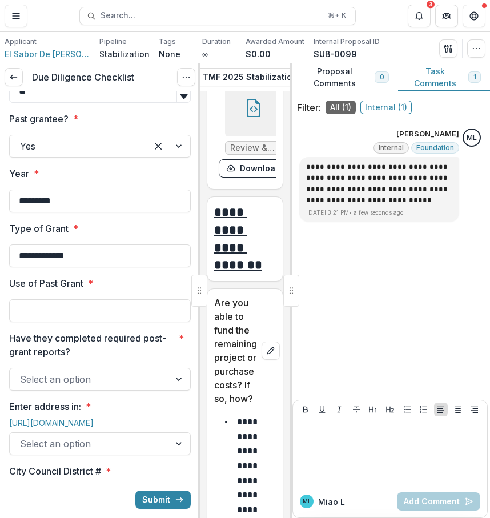
type input "**********"
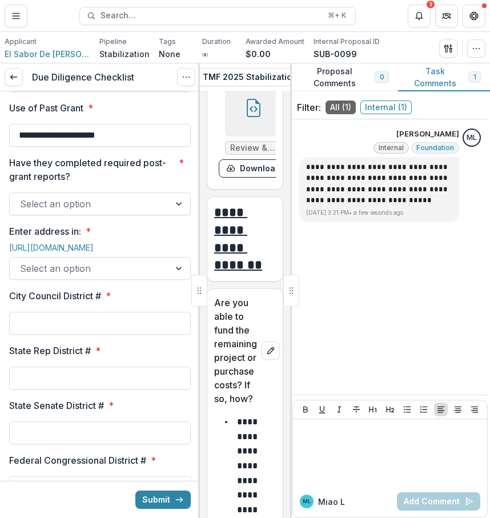
scroll to position [1438, 0]
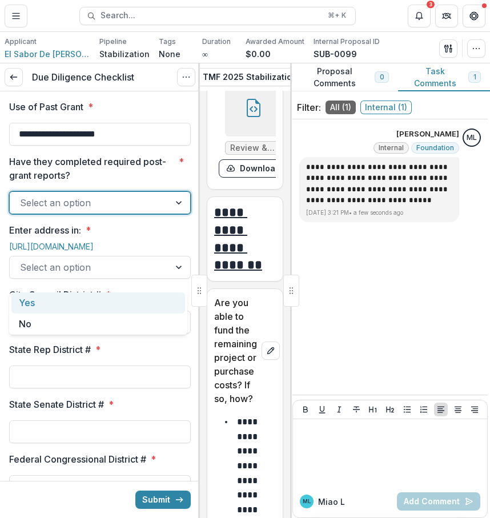
click at [130, 211] on div at bounding box center [89, 203] width 139 height 16
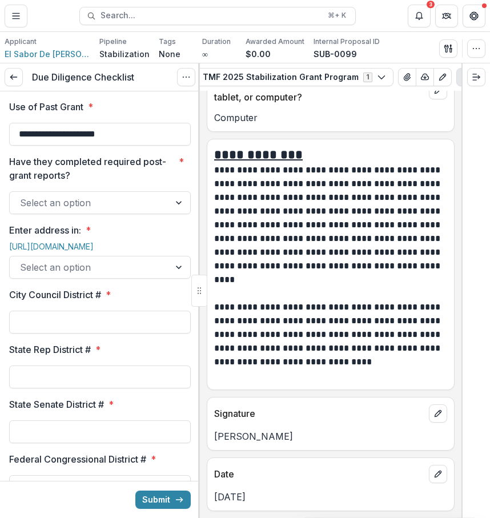
scroll to position [3892, 0]
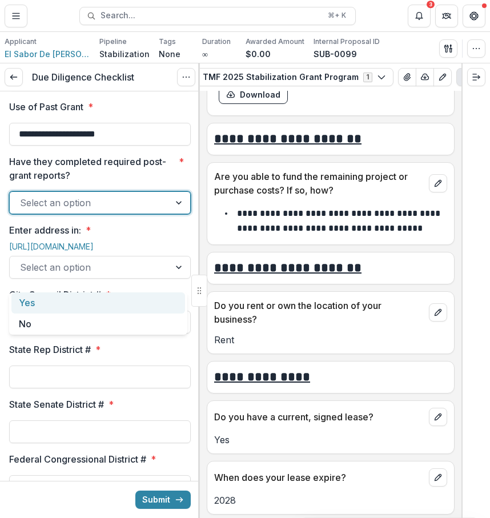
click at [141, 211] on div at bounding box center [89, 203] width 139 height 16
click at [137, 295] on div "Yes" at bounding box center [97, 302] width 173 height 21
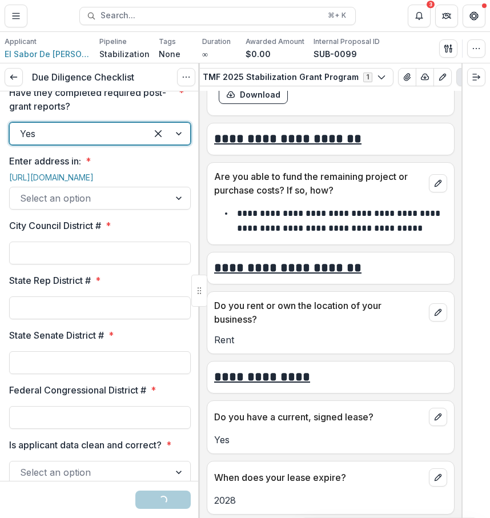
scroll to position [1539, 0]
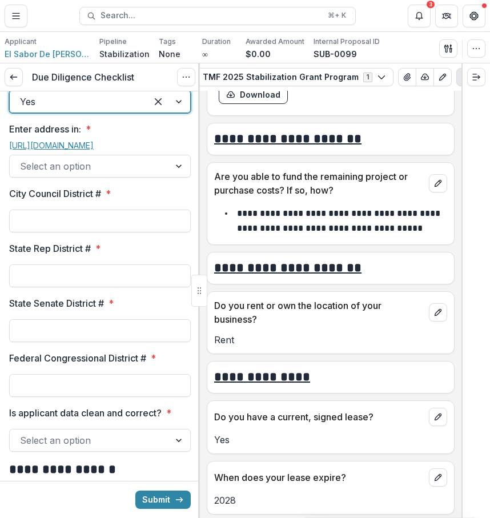
click at [74, 150] on link "[URL][DOMAIN_NAME]" at bounding box center [51, 145] width 84 height 10
click at [94, 174] on div at bounding box center [89, 166] width 139 height 16
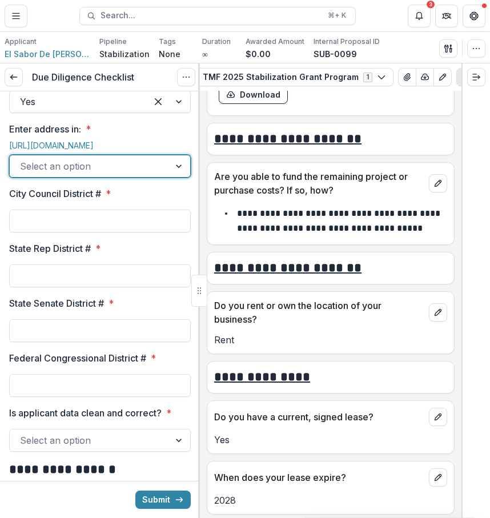
click at [94, 174] on div at bounding box center [89, 166] width 139 height 16
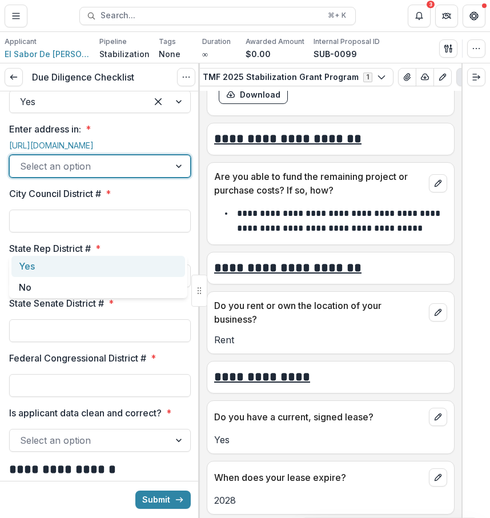
click at [97, 174] on div at bounding box center [89, 166] width 139 height 16
click at [96, 256] on div "Yes" at bounding box center [97, 266] width 173 height 21
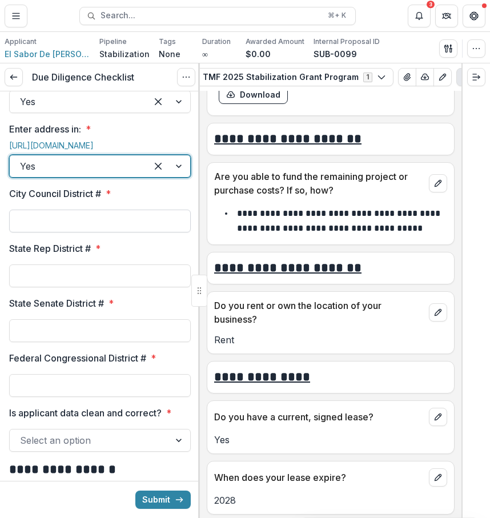
click at [110, 232] on input "City Council District # *" at bounding box center [99, 220] width 181 height 23
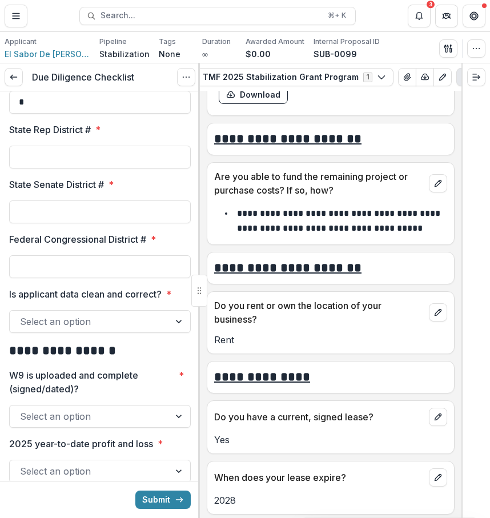
scroll to position [1666, 0]
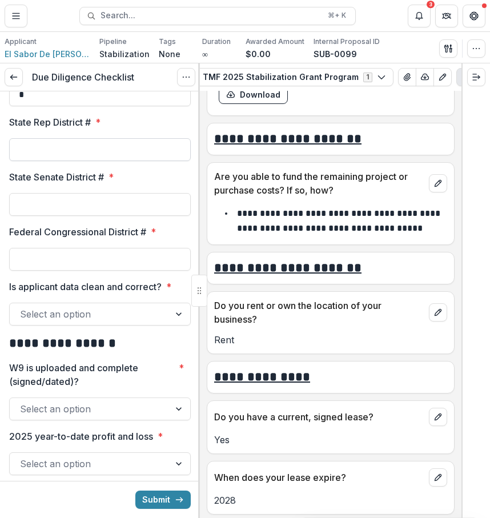
type input "*"
click at [130, 161] on input "State Rep District # *" at bounding box center [99, 149] width 181 height 23
type input "***"
click at [146, 216] on input "State Senate District # *" at bounding box center [99, 204] width 181 height 23
type input "*"
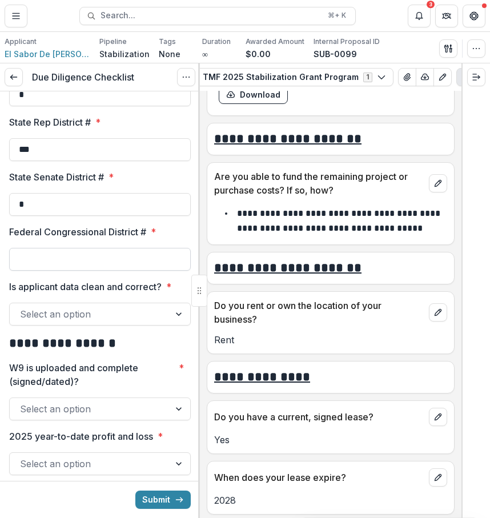
click at [123, 270] on input "Federal Congressional District # *" at bounding box center [99, 259] width 181 height 23
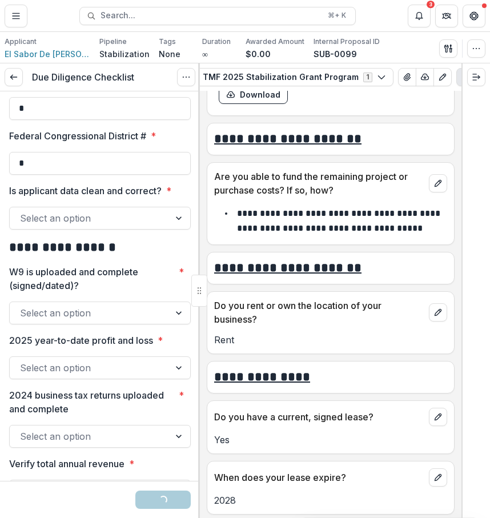
scroll to position [1778, 0]
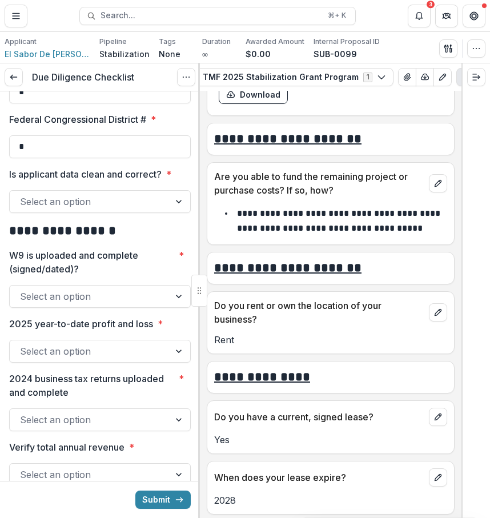
type input "*"
click at [128, 211] on div "Select an option" at bounding box center [90, 201] width 160 height 18
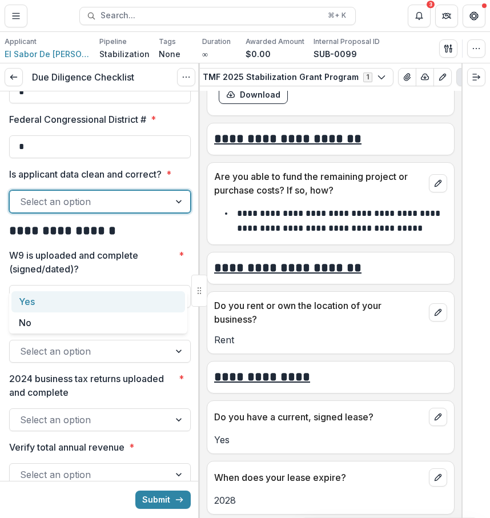
click at [117, 301] on div "Yes" at bounding box center [97, 301] width 173 height 21
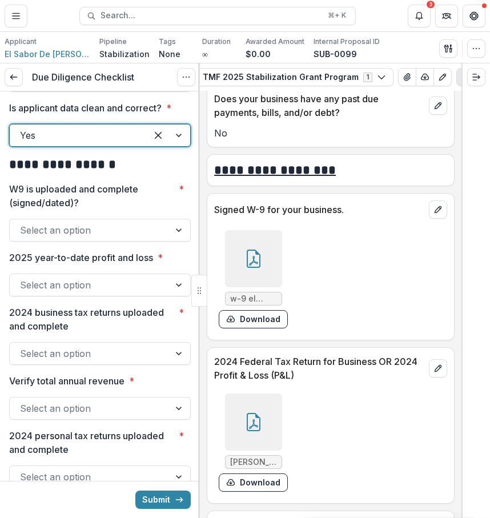
scroll to position [5765, 0]
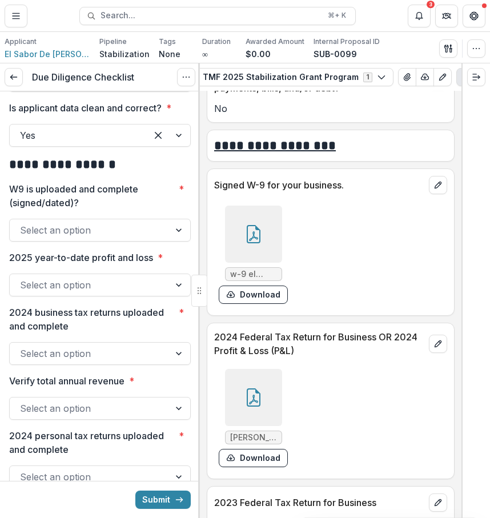
click at [253, 243] on icon at bounding box center [253, 234] width 18 height 18
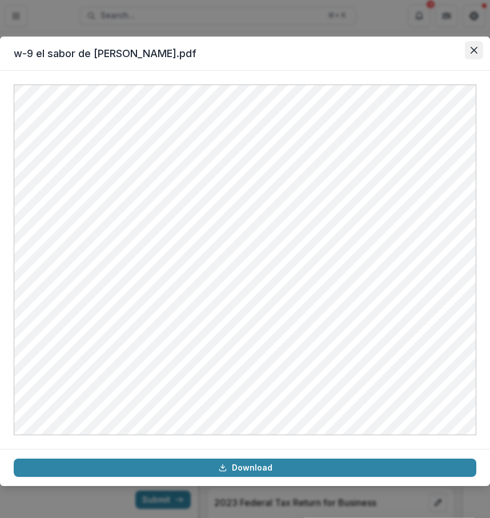
click at [472, 50] on icon "Close" at bounding box center [473, 50] width 7 height 7
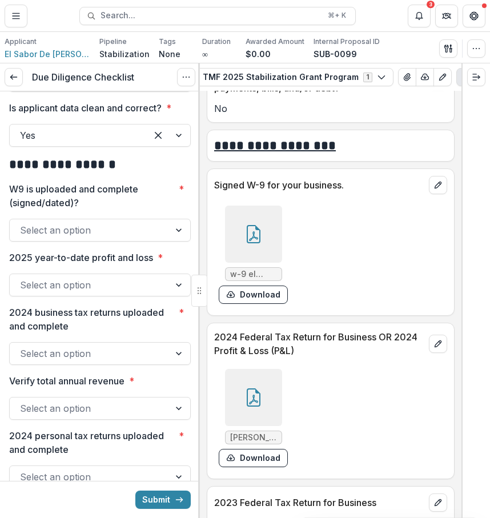
click at [145, 241] on div "Select an option" at bounding box center [99, 230] width 181 height 23
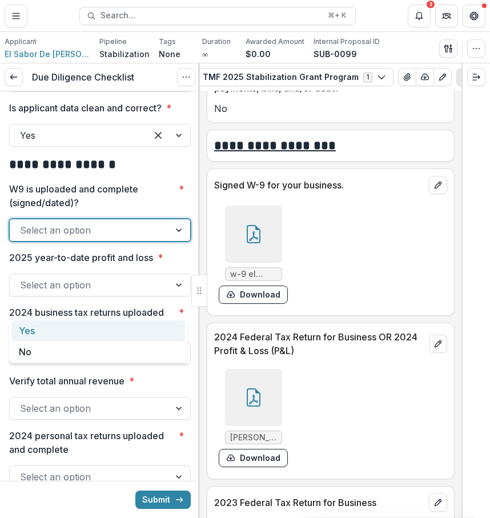
click at [145, 331] on div "Yes" at bounding box center [97, 330] width 173 height 21
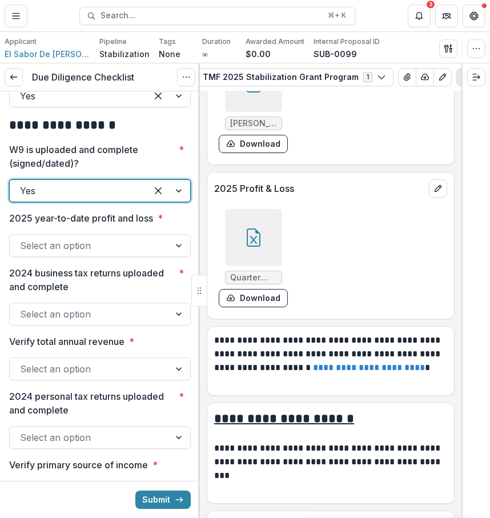
scroll to position [6589, 0]
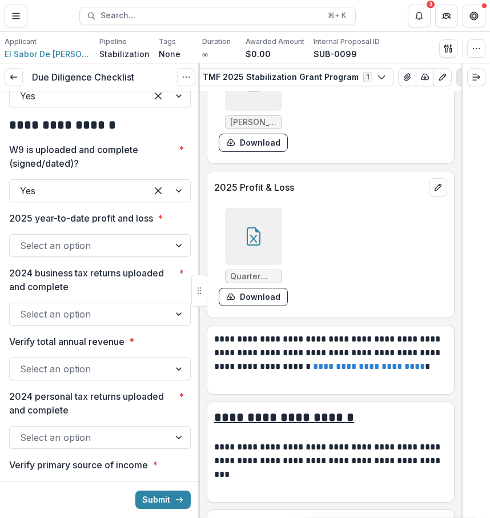
click at [274, 265] on div at bounding box center [253, 236] width 57 height 57
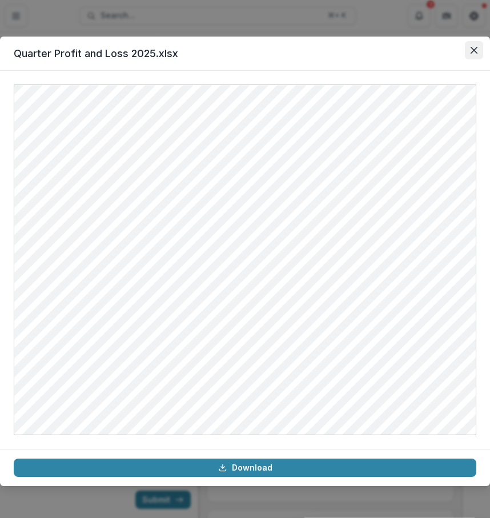
click at [470, 53] on icon "Close" at bounding box center [473, 50] width 7 height 7
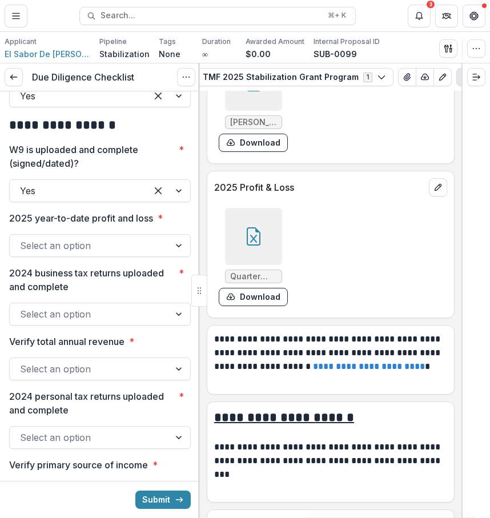
click at [127, 253] on div at bounding box center [89, 245] width 139 height 16
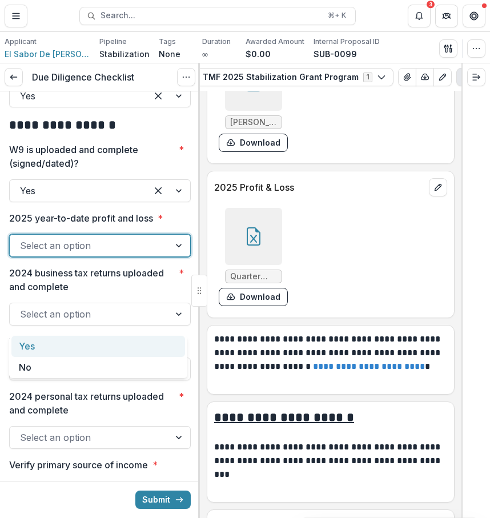
click at [128, 341] on div "Yes" at bounding box center [97, 346] width 173 height 21
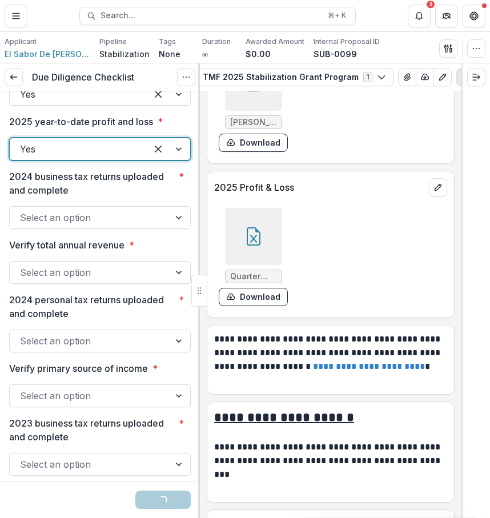
scroll to position [2001, 0]
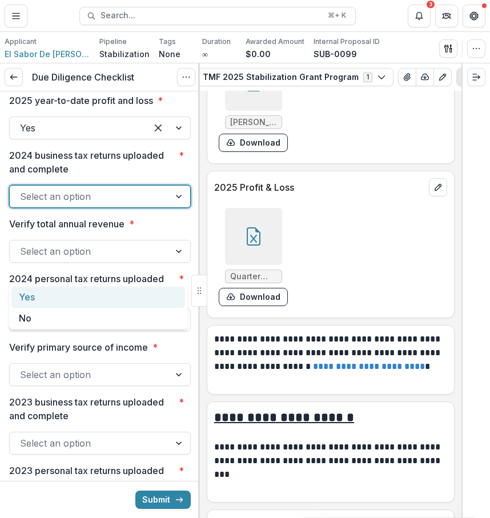
click at [175, 207] on div at bounding box center [179, 196] width 21 height 22
click at [114, 294] on div "Yes" at bounding box center [97, 296] width 173 height 21
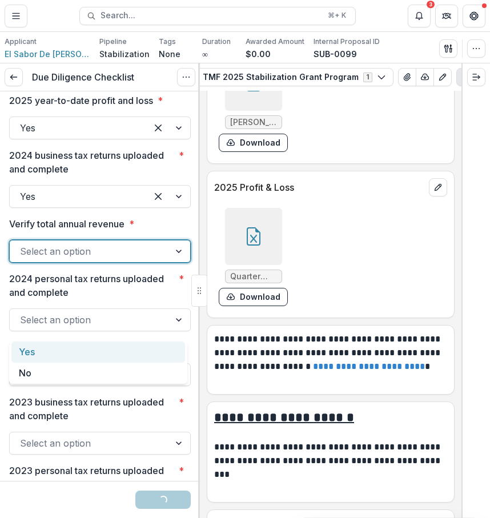
click at [118, 259] on div at bounding box center [89, 251] width 139 height 16
click at [111, 349] on div "Yes" at bounding box center [97, 351] width 173 height 21
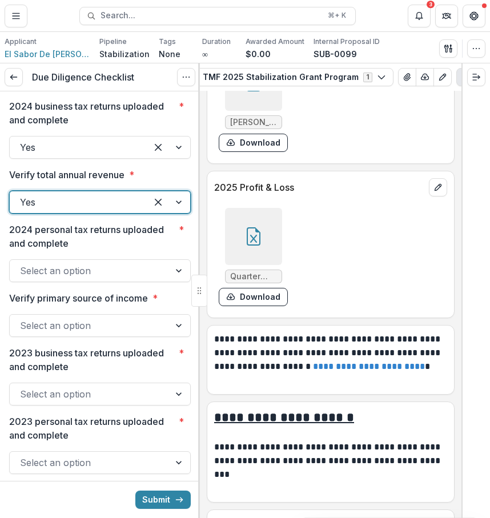
scroll to position [2089, 0]
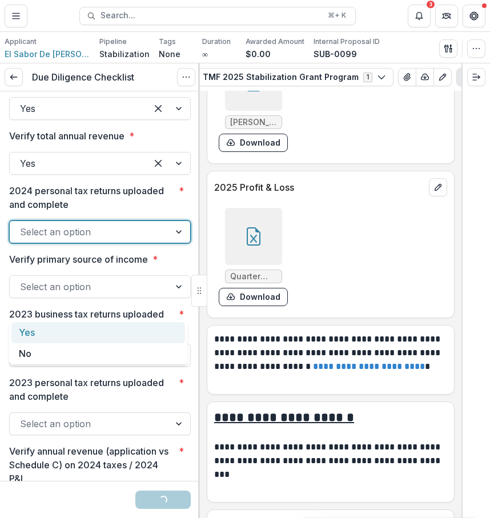
click at [130, 240] on div at bounding box center [89, 232] width 139 height 16
click at [94, 335] on div "Yes" at bounding box center [97, 332] width 173 height 21
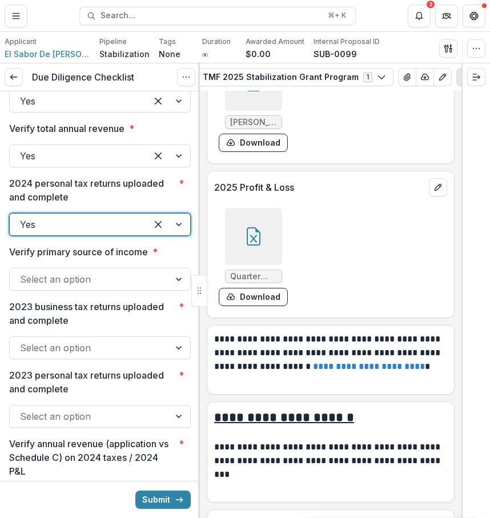
scroll to position [2108, 0]
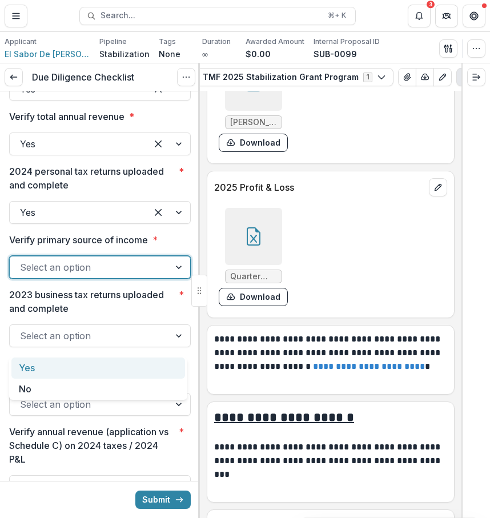
click at [93, 275] on div at bounding box center [89, 267] width 139 height 16
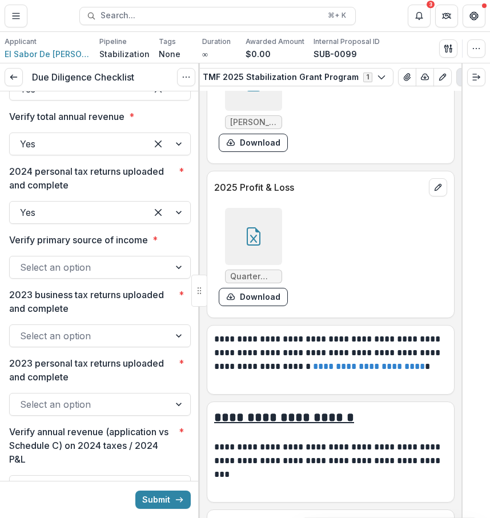
click at [97, 275] on div at bounding box center [89, 267] width 139 height 16
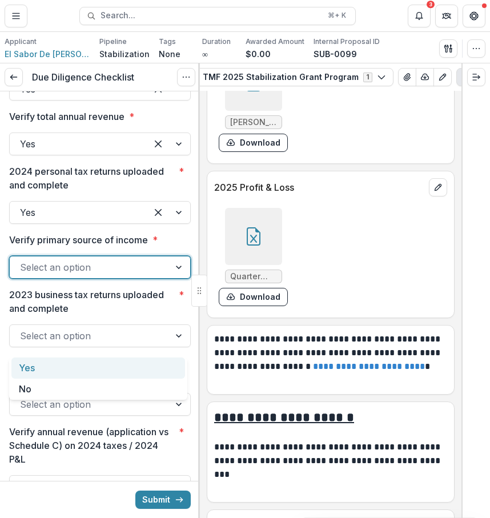
click at [96, 360] on div "Yes" at bounding box center [97, 367] width 173 height 21
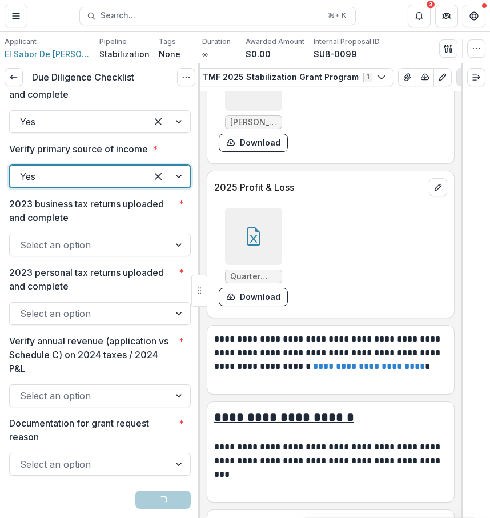
scroll to position [2200, 0]
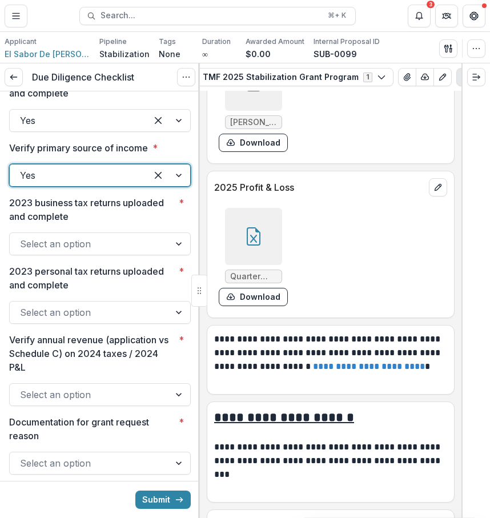
click at [92, 252] on div at bounding box center [89, 244] width 139 height 16
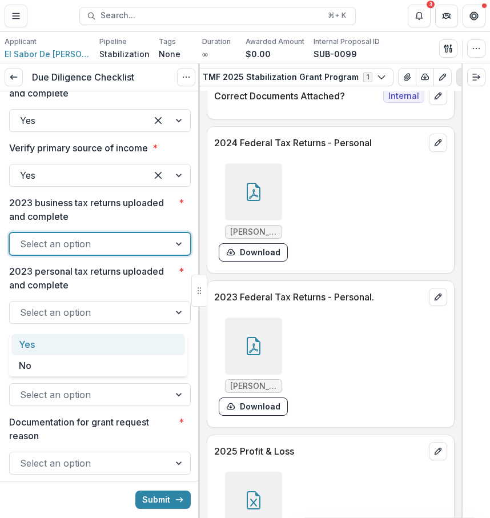
scroll to position [6322, 0]
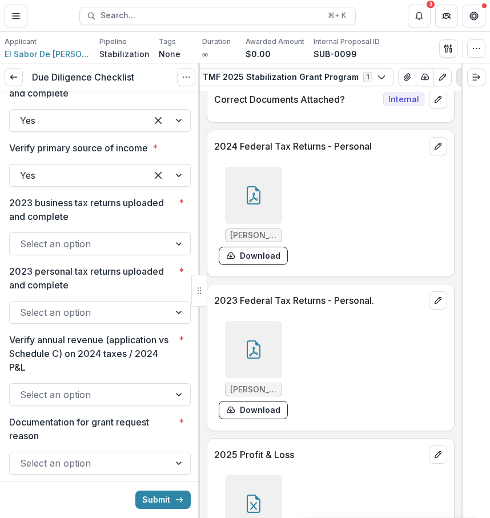
click at [277, 378] on div at bounding box center [253, 349] width 57 height 57
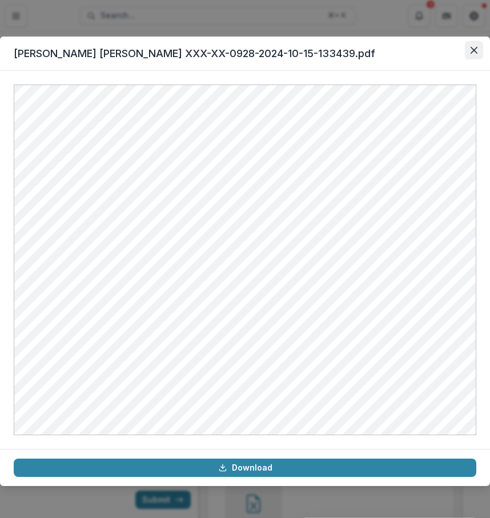
click at [468, 48] on button "Close" at bounding box center [473, 50] width 18 height 18
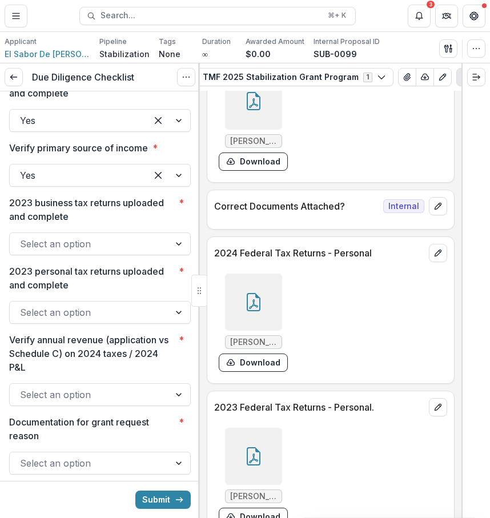
scroll to position [6102, 0]
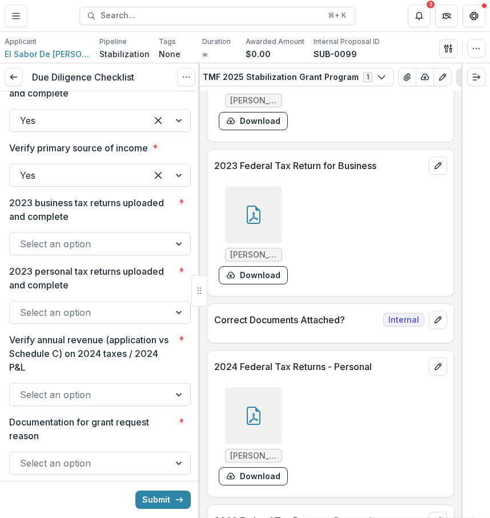
click at [254, 243] on div at bounding box center [253, 214] width 57 height 57
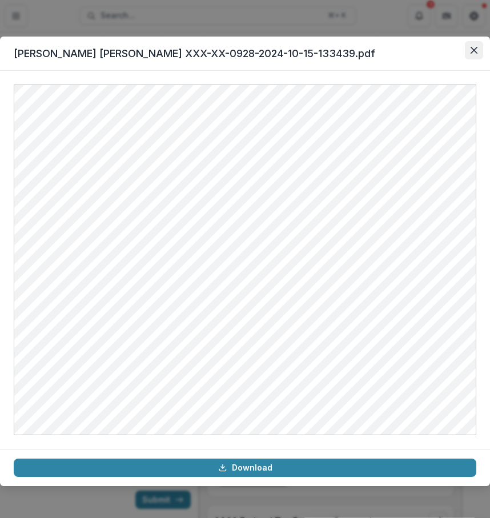
click at [471, 50] on icon "Close" at bounding box center [473, 50] width 7 height 7
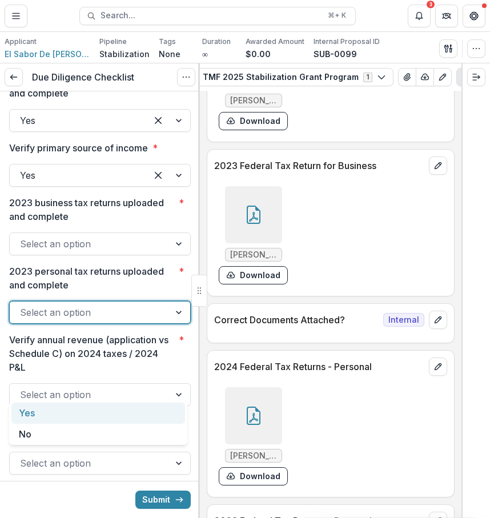
click at [131, 320] on div at bounding box center [89, 312] width 139 height 16
click at [128, 406] on div "Yes" at bounding box center [97, 412] width 173 height 21
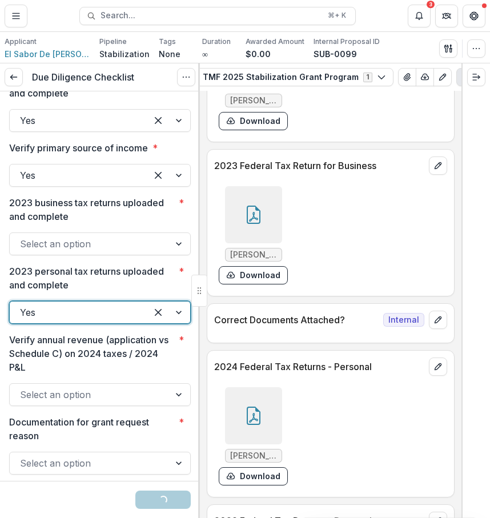
click at [158, 253] on div "Select an option" at bounding box center [90, 244] width 160 height 18
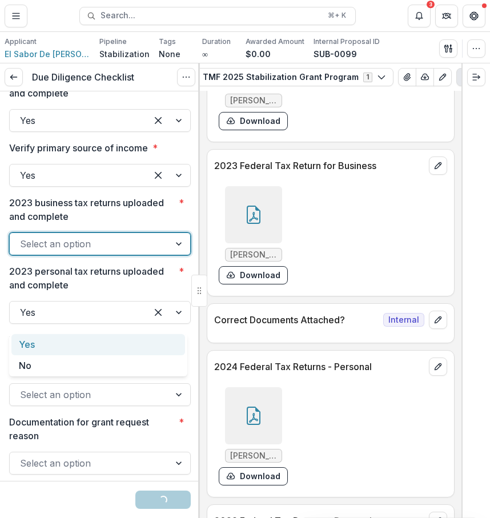
click at [151, 348] on div "Yes" at bounding box center [97, 344] width 173 height 21
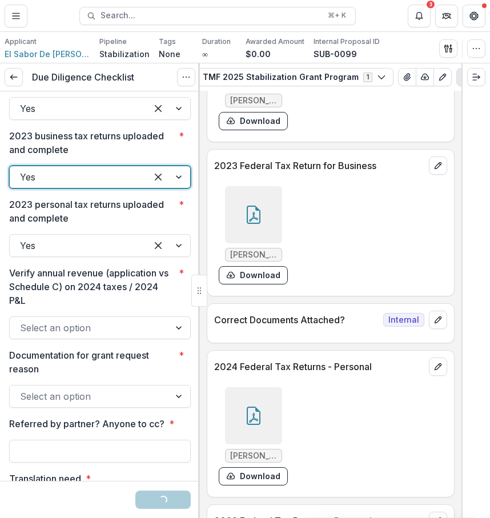
scroll to position [2310, 0]
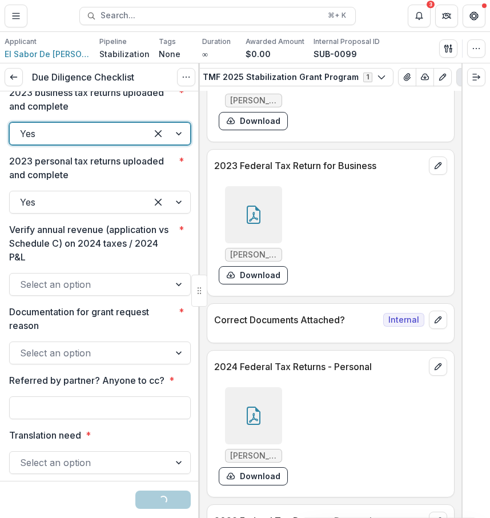
click at [150, 292] on div at bounding box center [89, 284] width 139 height 16
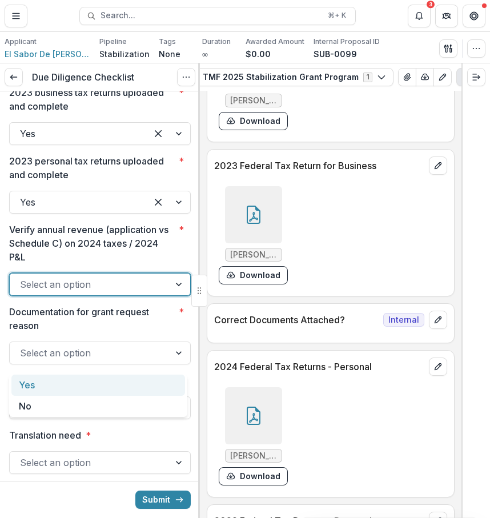
click at [144, 292] on div at bounding box center [89, 284] width 139 height 16
click at [137, 391] on div "Yes" at bounding box center [97, 384] width 173 height 21
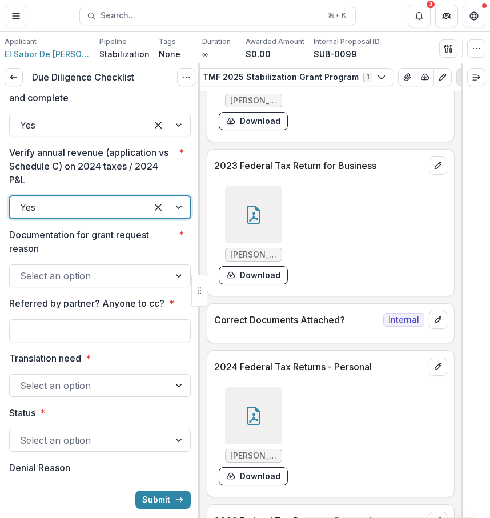
scroll to position [2412, 0]
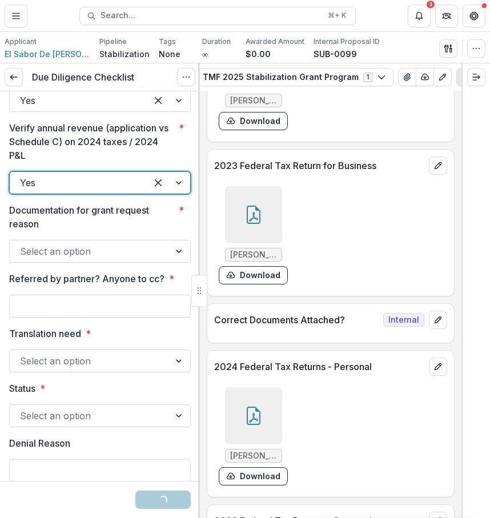
click at [127, 259] on div at bounding box center [89, 251] width 139 height 16
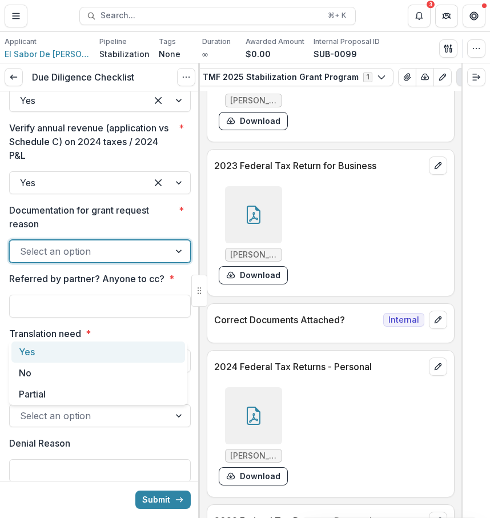
click at [132, 355] on div "Yes" at bounding box center [97, 351] width 173 height 21
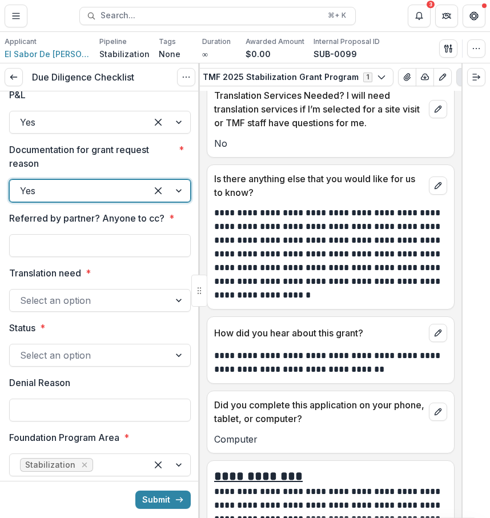
scroll to position [7956, 0]
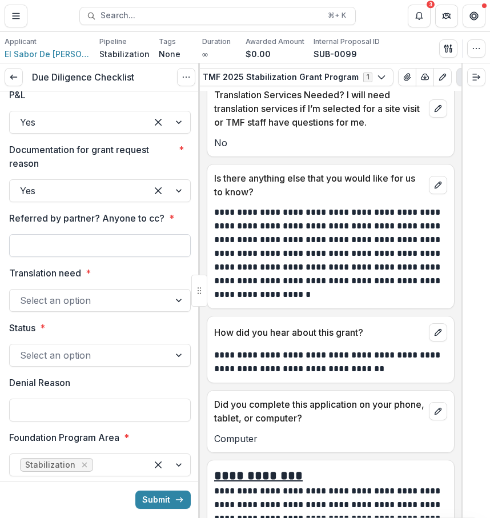
click at [132, 257] on input "Referred by partner? Anyone to cc? *" at bounding box center [99, 245] width 181 height 23
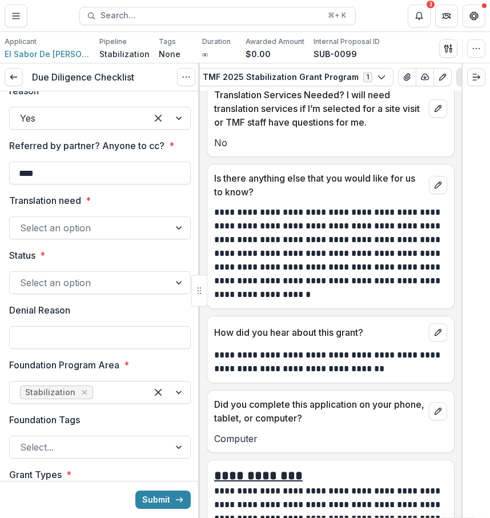
scroll to position [2546, 0]
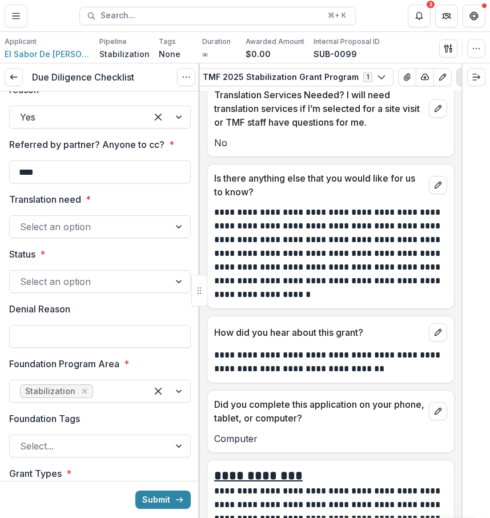
type input "****"
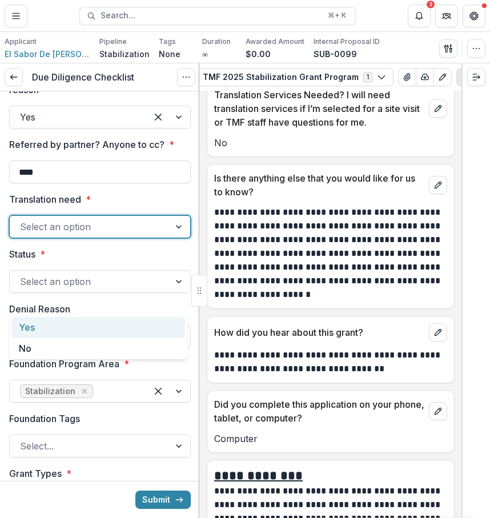
click at [136, 238] on div "Select an option" at bounding box center [99, 226] width 181 height 23
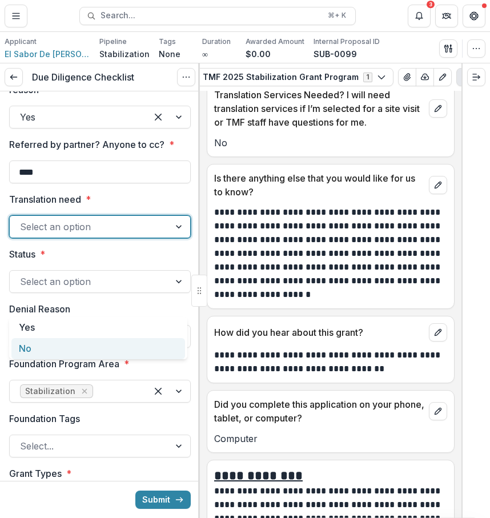
click at [115, 351] on div "No" at bounding box center [97, 348] width 173 height 21
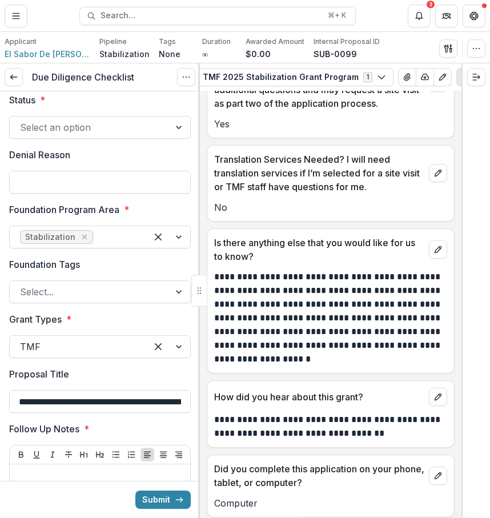
scroll to position [2707, 0]
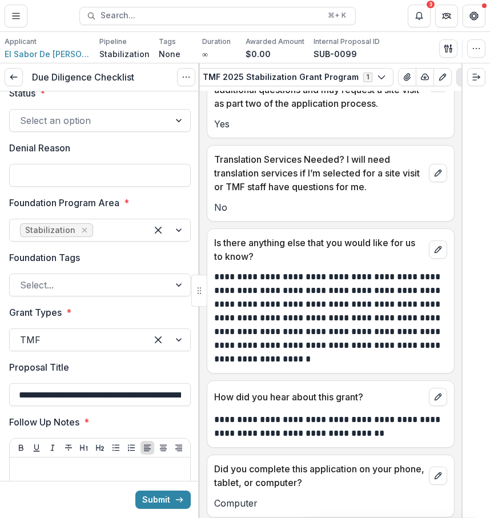
click at [147, 132] on div "Select an option" at bounding box center [99, 120] width 181 height 23
click at [478, 82] on button "Expand right" at bounding box center [476, 77] width 18 height 18
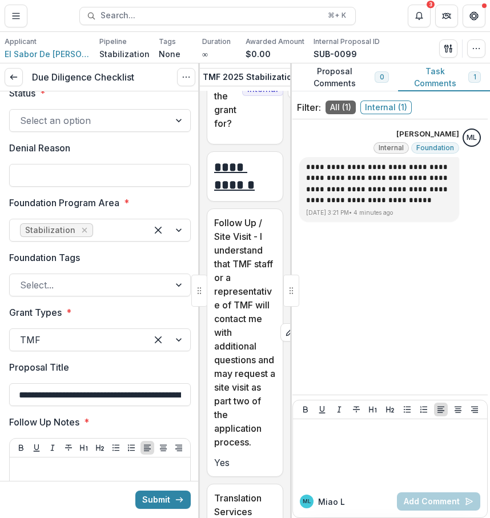
scroll to position [7891, 0]
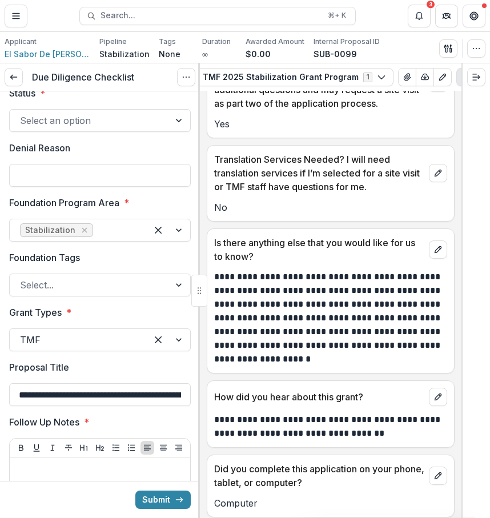
click at [147, 128] on div at bounding box center [89, 120] width 139 height 16
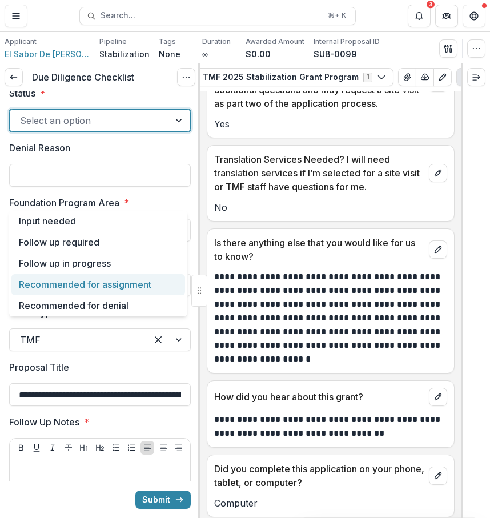
click at [152, 282] on div "Recommended for assignment" at bounding box center [97, 284] width 173 height 21
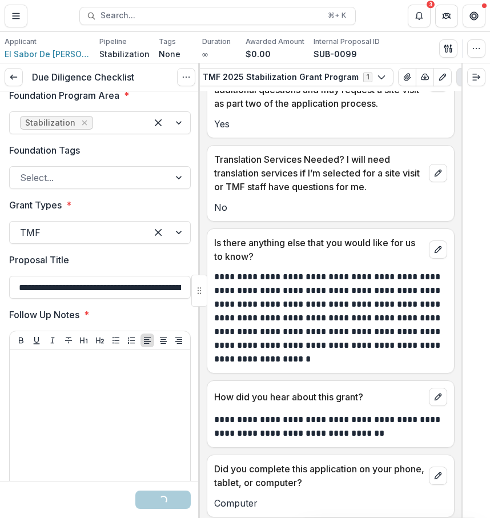
scroll to position [2862, 0]
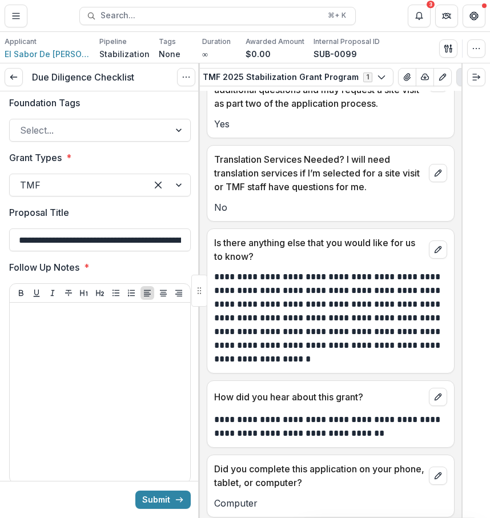
drag, startPoint x: 67, startPoint y: 312, endPoint x: 1, endPoint y: 310, distance: 66.2
paste input "*******"
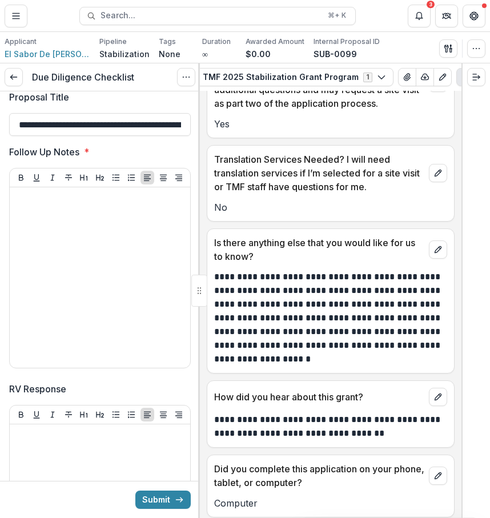
scroll to position [2981, 0]
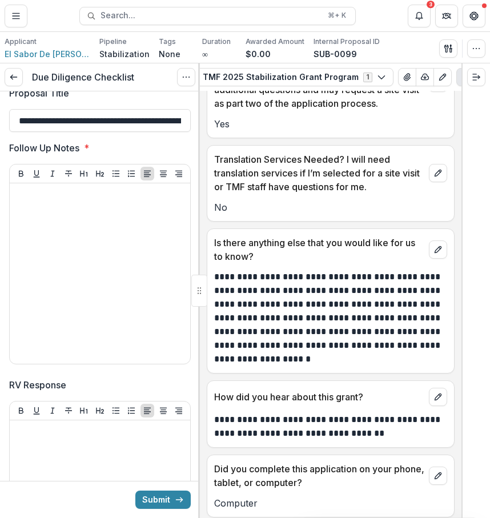
type input "**********"
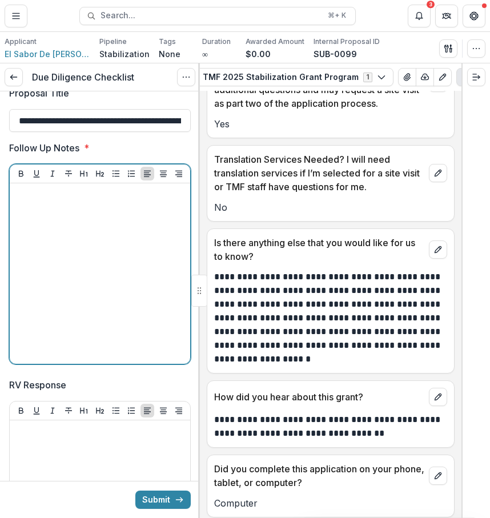
click at [144, 346] on div at bounding box center [99, 273] width 171 height 171
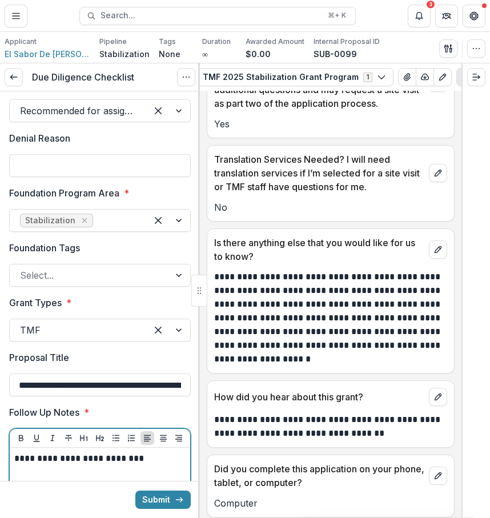
scroll to position [2735, 0]
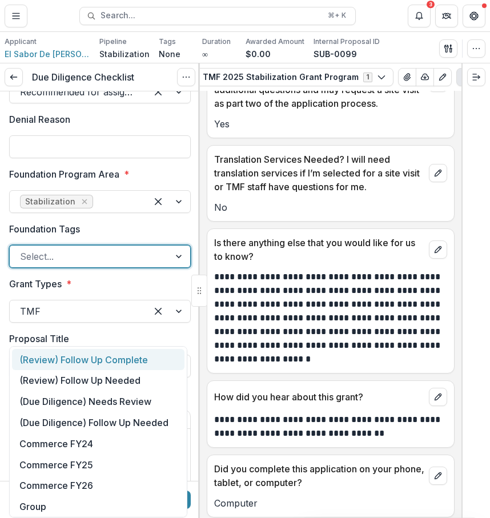
click at [152, 264] on div at bounding box center [89, 256] width 139 height 16
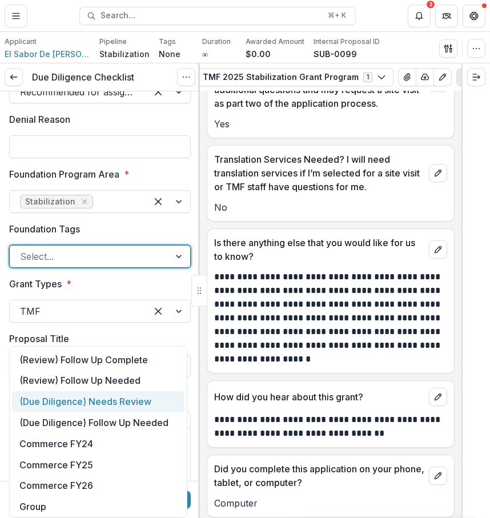
click at [157, 399] on div "(Due Diligence) Needs Review" at bounding box center [98, 401] width 172 height 21
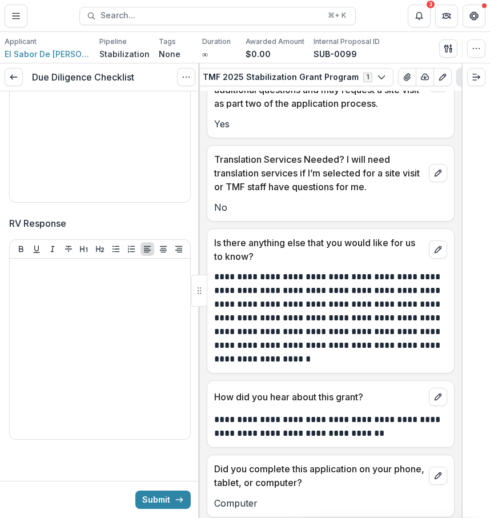
scroll to position [3228, 0]
click at [168, 497] on button "Submit" at bounding box center [162, 499] width 55 height 18
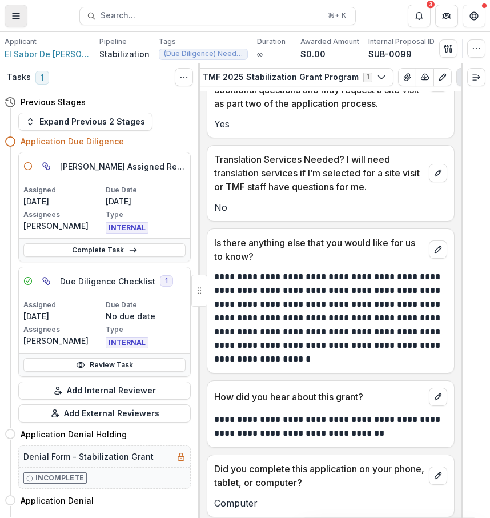
click at [19, 15] on icon "Toggle Menu" at bounding box center [15, 15] width 9 height 9
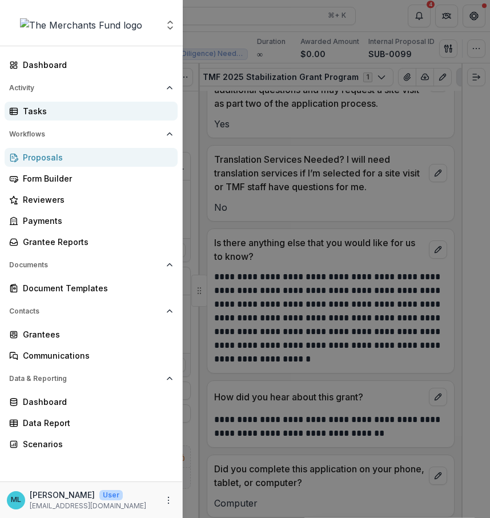
click at [107, 112] on div "Tasks" at bounding box center [96, 111] width 146 height 12
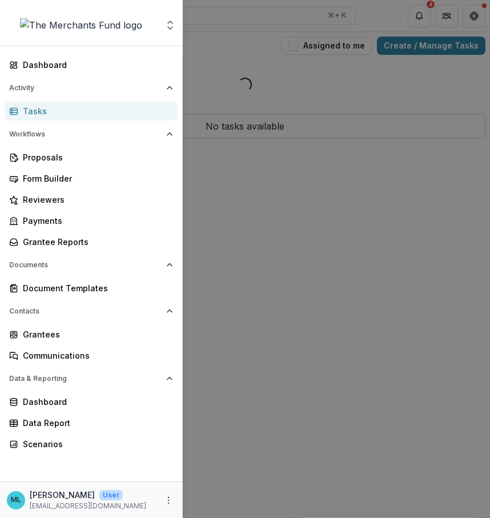
click at [308, 259] on div "Aggregate Analysis Foundations The Merchants Fund Team Settings Dashboard Activ…" at bounding box center [245, 259] width 490 height 518
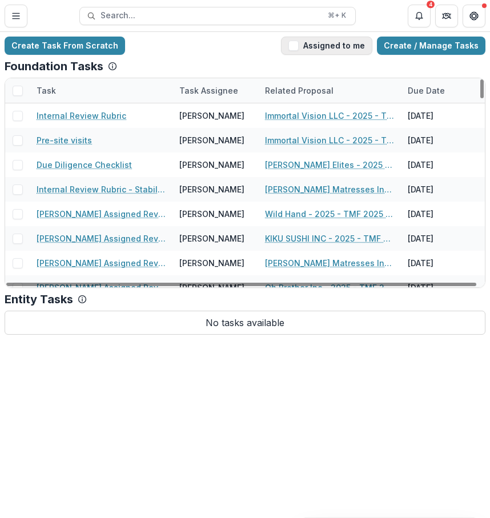
click at [340, 46] on button "Assigned to me" at bounding box center [326, 46] width 91 height 18
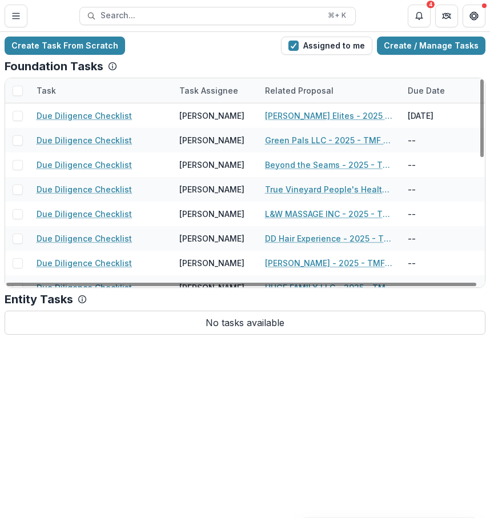
scroll to position [332, 0]
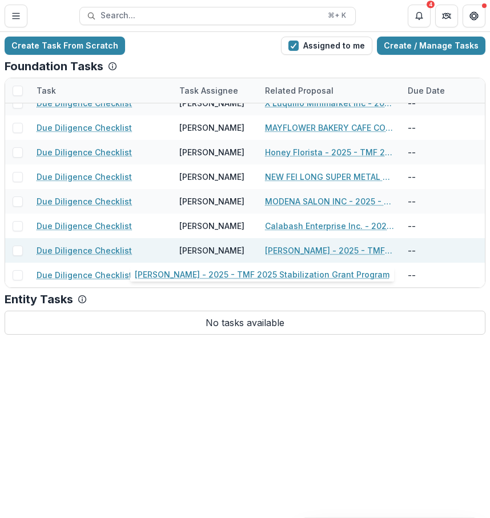
click at [317, 253] on link "[PERSON_NAME] - 2025 - TMF 2025 Stabilization Grant Program" at bounding box center [329, 250] width 129 height 12
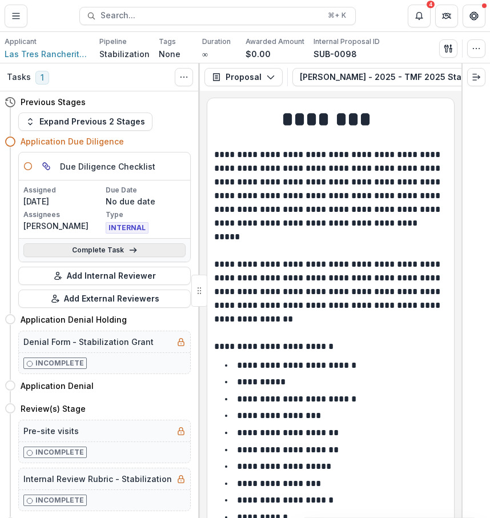
click at [156, 247] on link "Complete Task" at bounding box center [104, 250] width 162 height 14
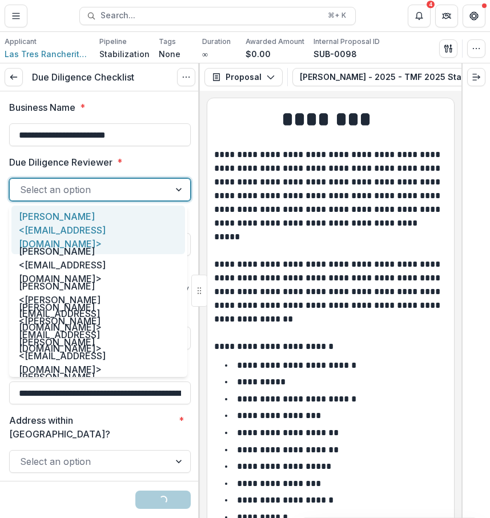
click at [140, 196] on div at bounding box center [89, 189] width 139 height 16
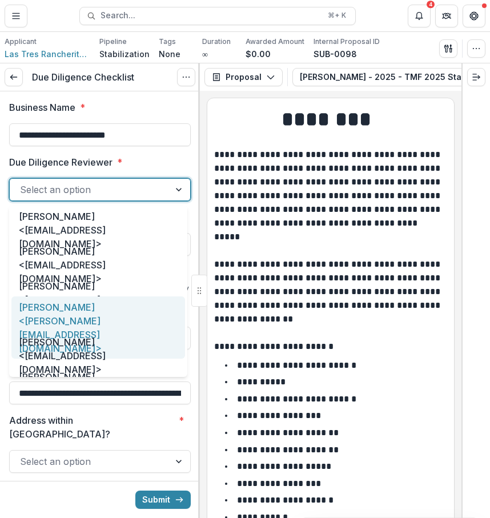
scroll to position [59, 0]
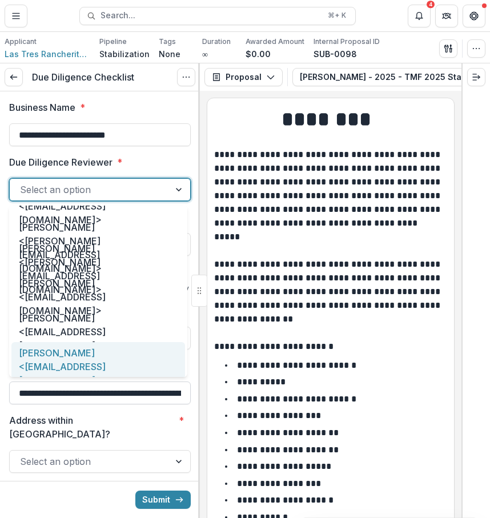
click at [125, 383] on input "**********" at bounding box center [99, 392] width 181 height 23
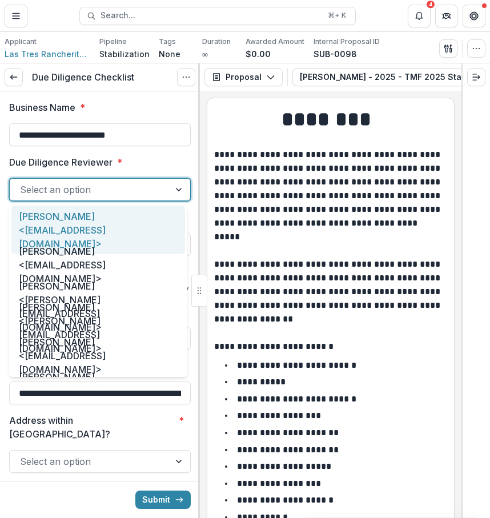
click at [160, 191] on div "Select an option" at bounding box center [90, 189] width 160 height 18
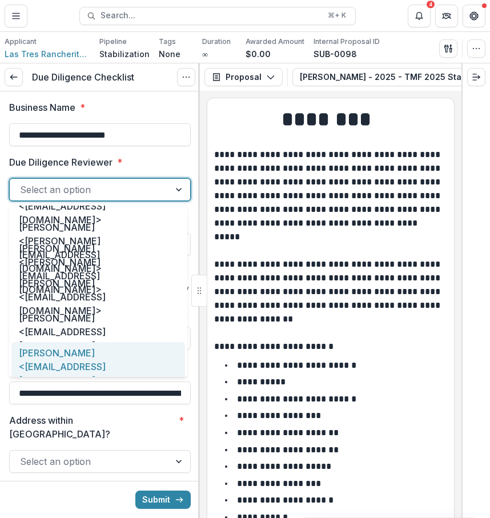
click at [126, 372] on div "[PERSON_NAME] <[EMAIL_ADDRESS][DOMAIN_NAME]>" at bounding box center [97, 366] width 173 height 49
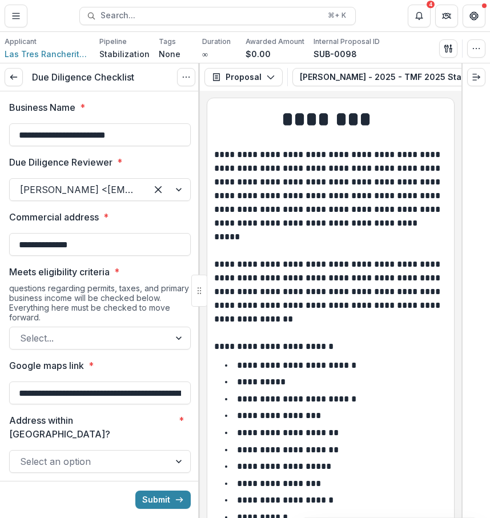
drag, startPoint x: 134, startPoint y: 133, endPoint x: 3, endPoint y: 136, distance: 130.1
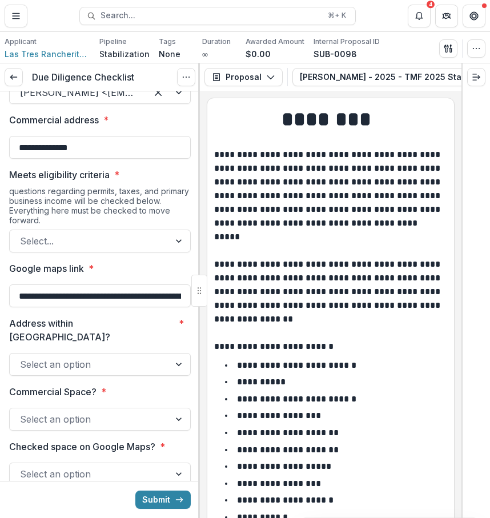
scroll to position [120, 0]
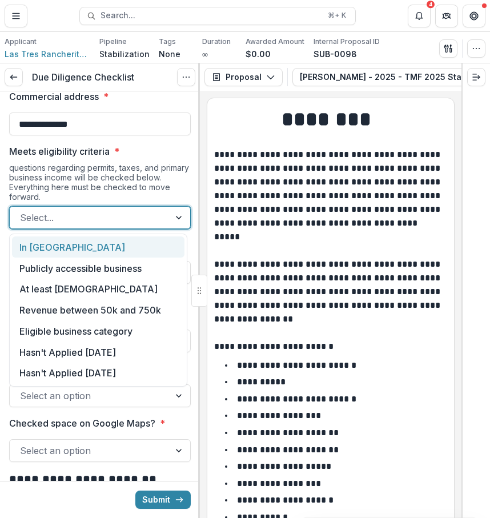
click at [154, 217] on div at bounding box center [89, 217] width 139 height 16
click at [153, 253] on div "In [GEOGRAPHIC_DATA]" at bounding box center [98, 246] width 172 height 21
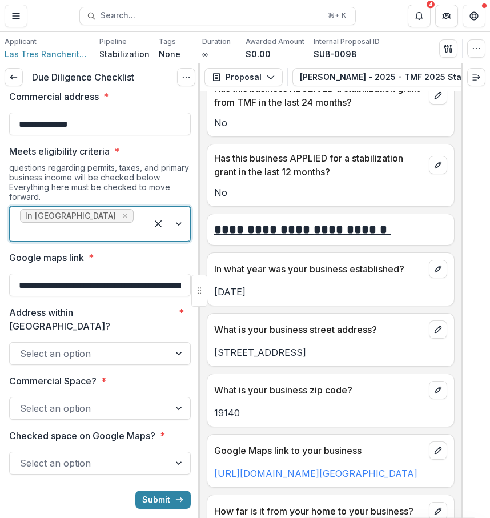
scroll to position [530, 0]
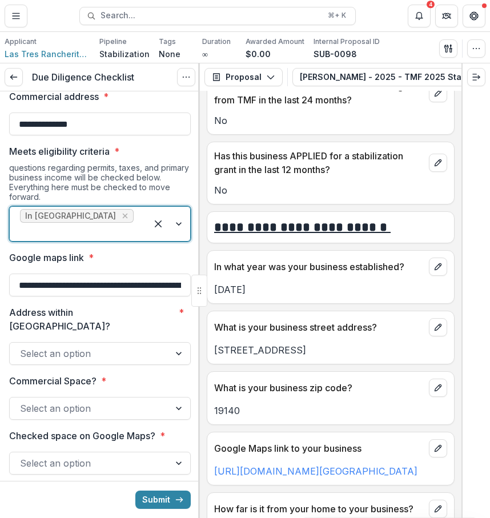
click at [116, 225] on div at bounding box center [78, 232] width 116 height 16
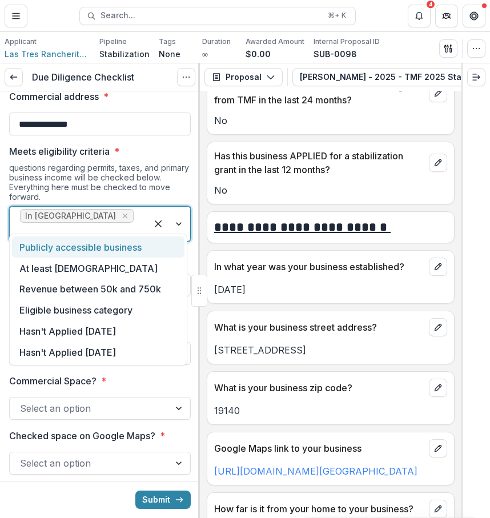
click at [124, 253] on div "Publicly accessible business" at bounding box center [98, 246] width 172 height 21
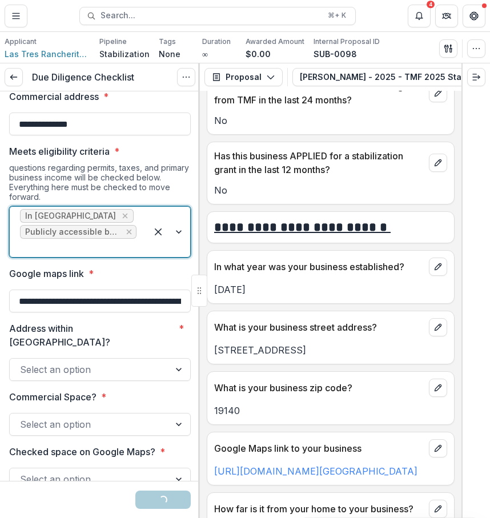
click at [136, 251] on div "In [GEOGRAPHIC_DATA] Publicly accessible business" at bounding box center [78, 232] width 137 height 50
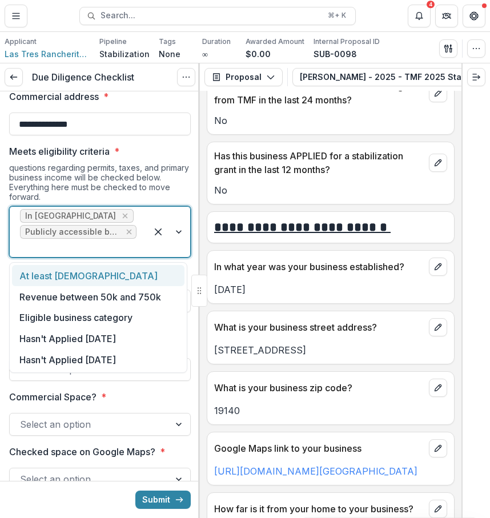
click at [130, 276] on div "At least [DEMOGRAPHIC_DATA]" at bounding box center [98, 275] width 172 height 21
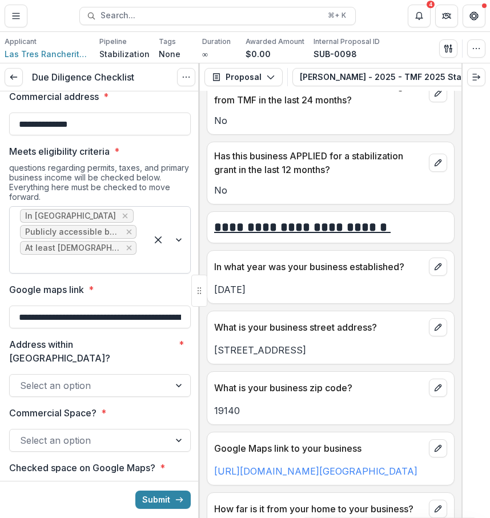
click at [136, 244] on div "In [GEOGRAPHIC_DATA] Publicly accessible business At least [DEMOGRAPHIC_DATA]" at bounding box center [78, 240] width 137 height 66
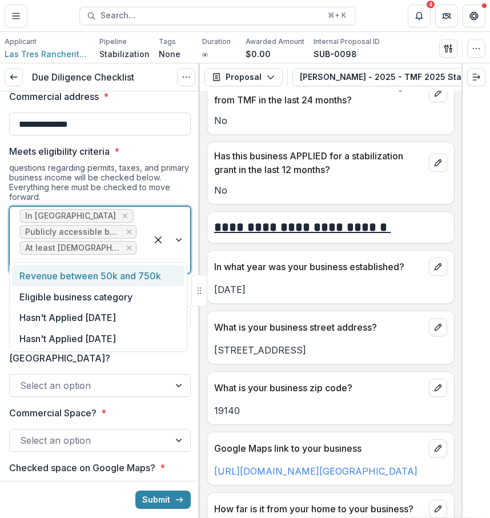
click at [136, 247] on div "In [GEOGRAPHIC_DATA] Publicly accessible business At least [DEMOGRAPHIC_DATA]" at bounding box center [78, 240] width 137 height 66
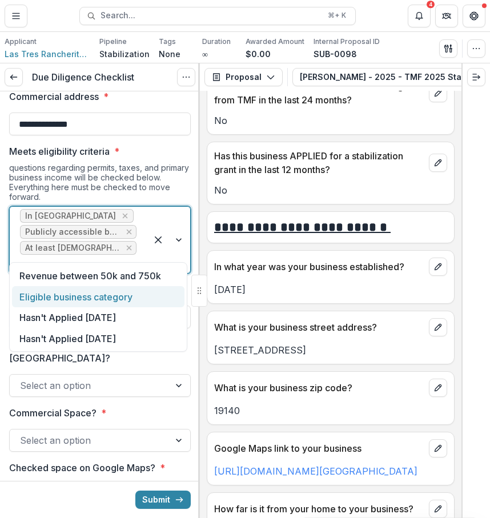
click at [147, 298] on div "Eligible business category" at bounding box center [98, 296] width 172 height 21
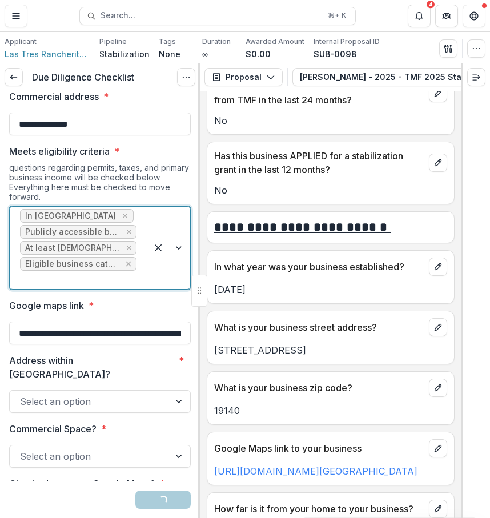
click at [149, 273] on div at bounding box center [168, 248] width 43 height 82
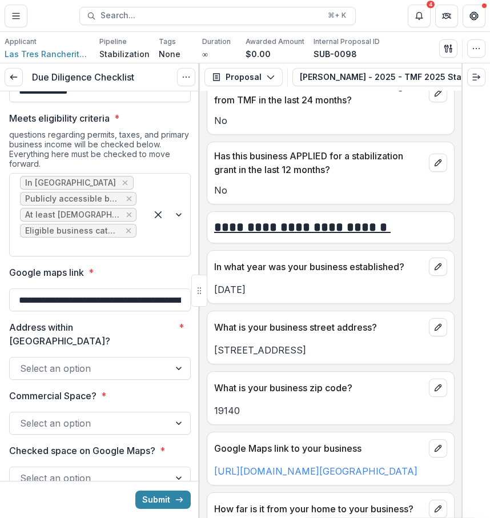
scroll to position [0, 206]
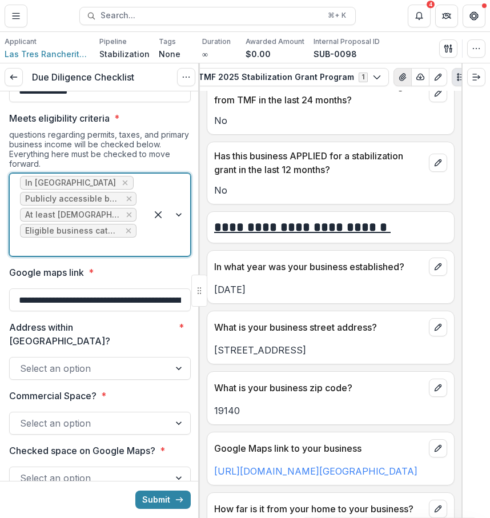
click at [399, 77] on icon "View Attached Files" at bounding box center [402, 77] width 6 height 7
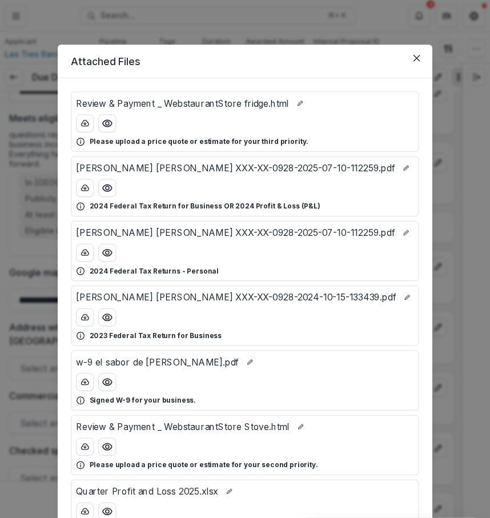
click at [370, 77] on section "Attached Files Review & Payment _ WebstaurantStore fridge.html Please upload a …" at bounding box center [245, 381] width 374 height 673
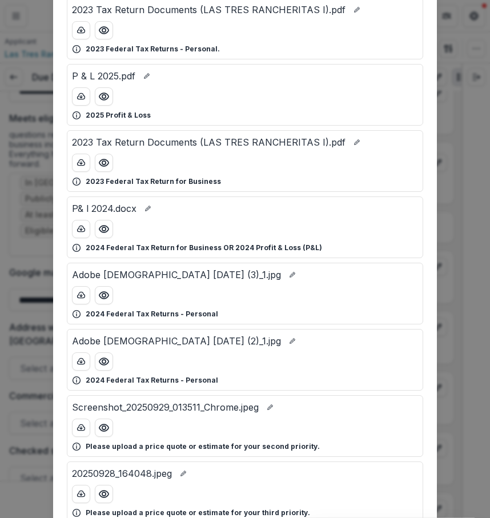
scroll to position [96, 0]
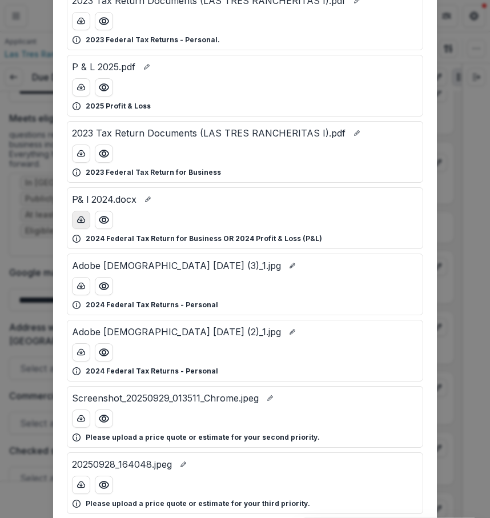
click at [82, 225] on button "download-button" at bounding box center [81, 220] width 18 height 18
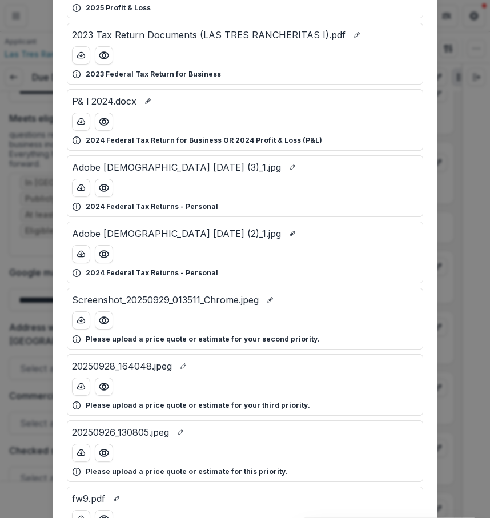
scroll to position [196, 0]
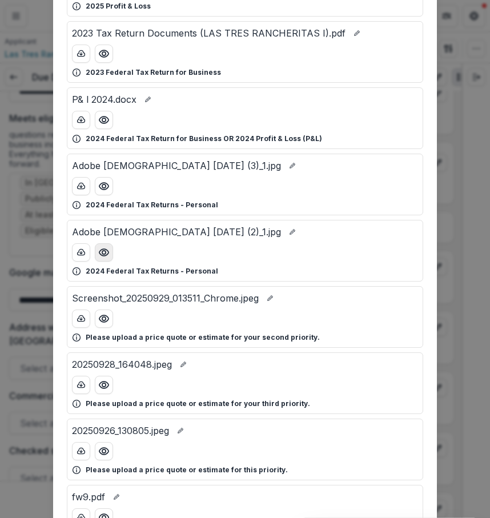
click at [103, 258] on button "Preview Adobe Scan Sep 28, 2025 (2)_1.jpg" at bounding box center [104, 252] width 18 height 18
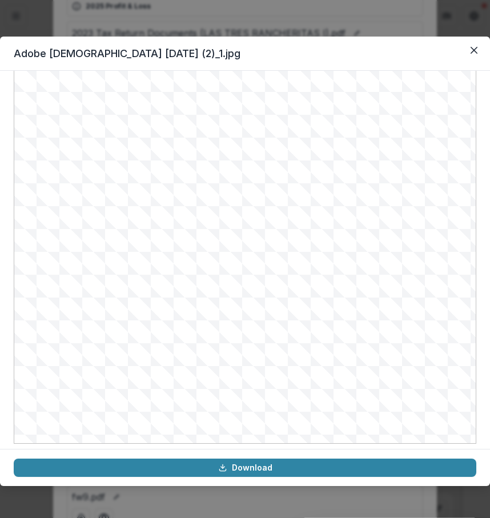
scroll to position [115, 0]
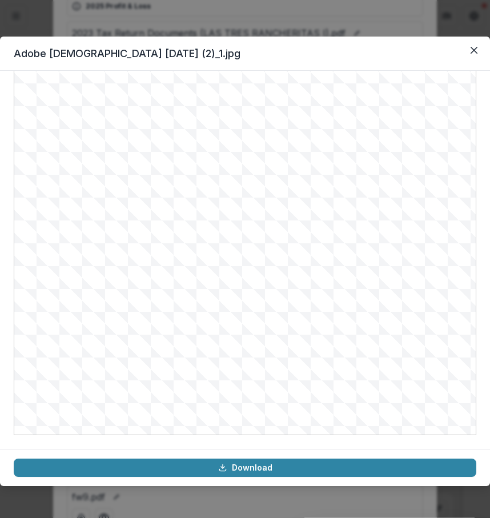
click at [472, 59] on header "Adobe [DEMOGRAPHIC_DATA] [DATE] (2)_1.jpg" at bounding box center [245, 54] width 490 height 34
click at [476, 51] on icon "Close" at bounding box center [473, 50] width 7 height 7
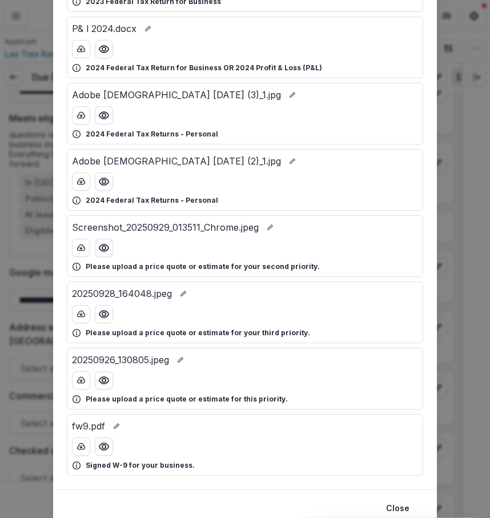
scroll to position [312, 0]
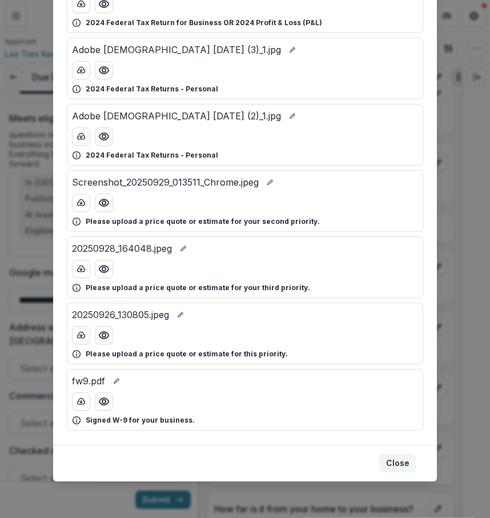
click at [403, 469] on button "Close" at bounding box center [397, 463] width 37 height 18
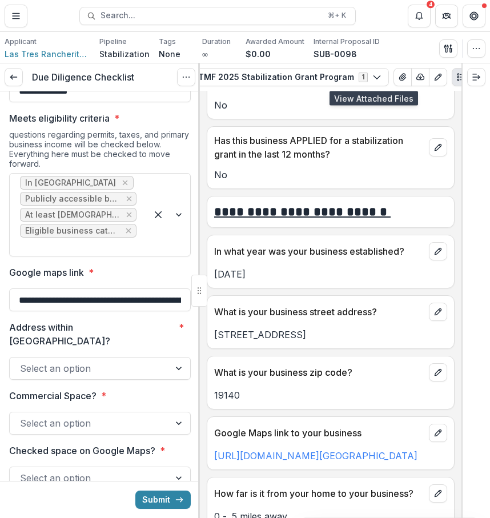
scroll to position [548, 0]
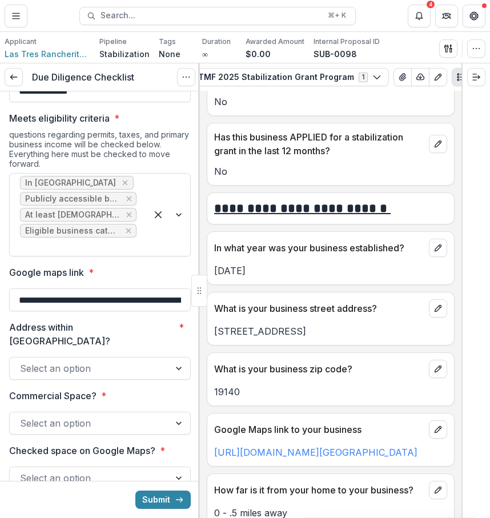
click at [161, 359] on div "Select an option" at bounding box center [90, 368] width 160 height 18
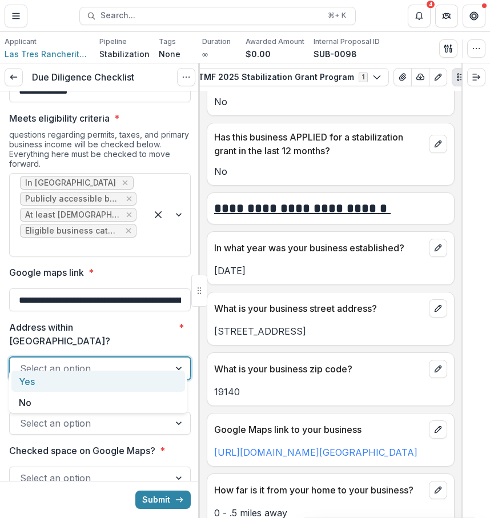
click at [110, 376] on div "Yes" at bounding box center [97, 380] width 173 height 21
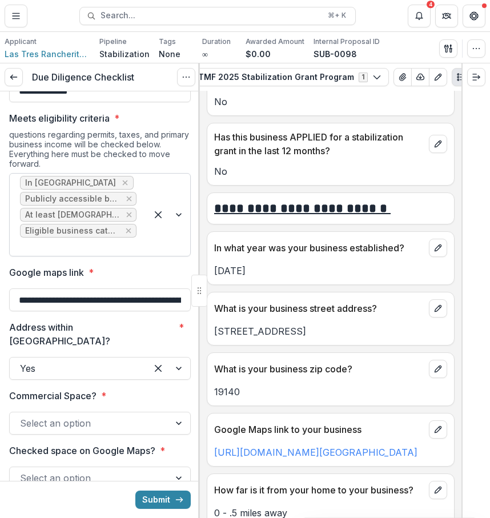
click at [142, 243] on div "In [GEOGRAPHIC_DATA] Publicly accessible business At least [DEMOGRAPHIC_DATA] E…" at bounding box center [78, 214] width 137 height 82
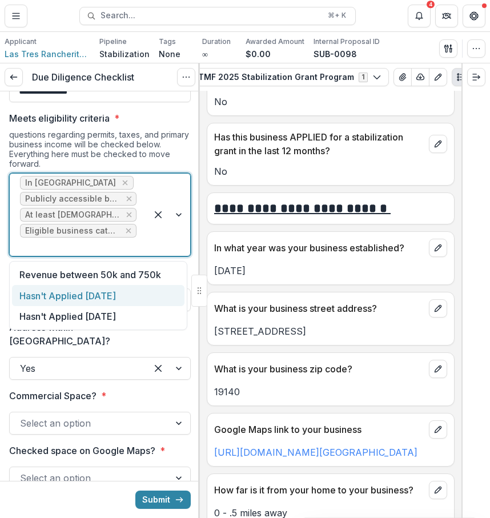
click at [147, 294] on div "Hasn't Applied [DATE]" at bounding box center [98, 295] width 172 height 21
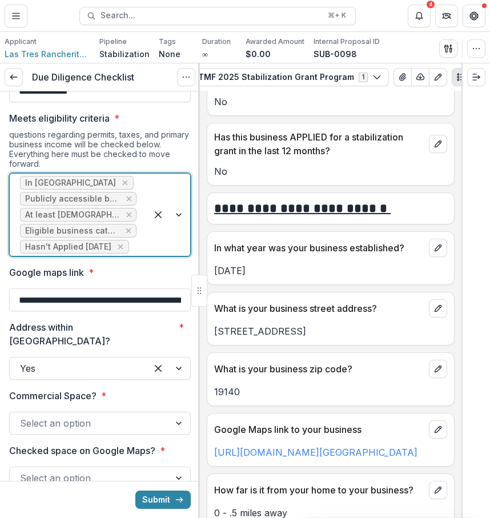
click at [148, 236] on div at bounding box center [168, 214] width 43 height 82
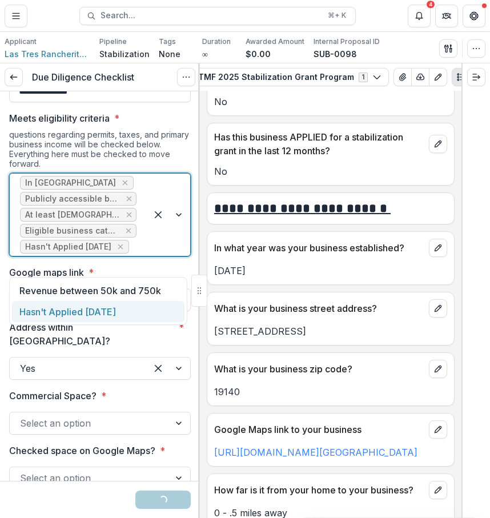
click at [146, 317] on div "Hasn't Applied [DATE]" at bounding box center [98, 311] width 172 height 21
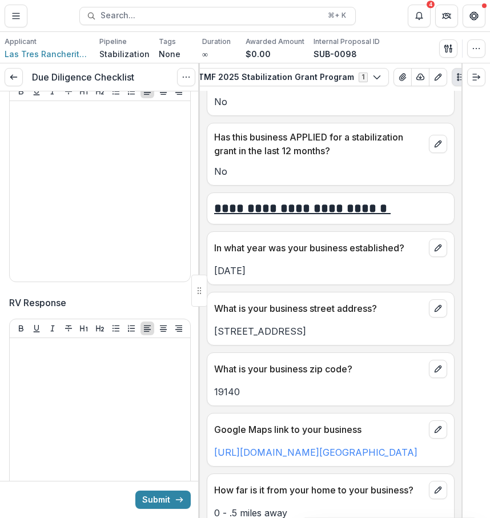
scroll to position [2822, 0]
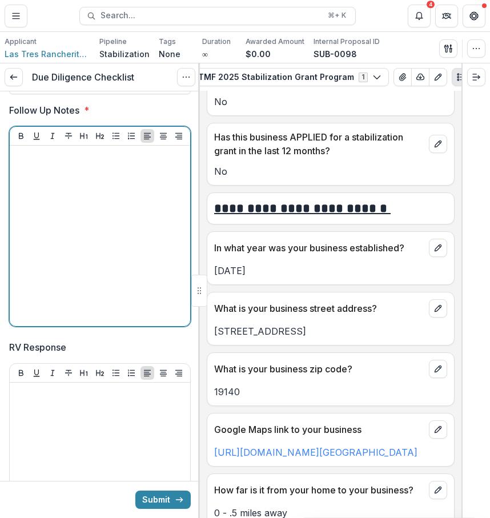
click at [67, 316] on div at bounding box center [99, 235] width 171 height 171
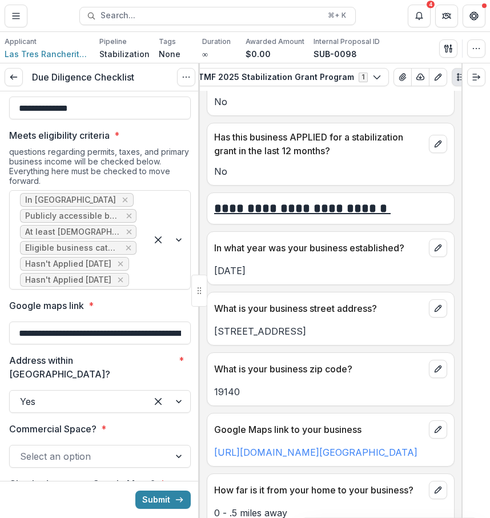
scroll to position [153, 0]
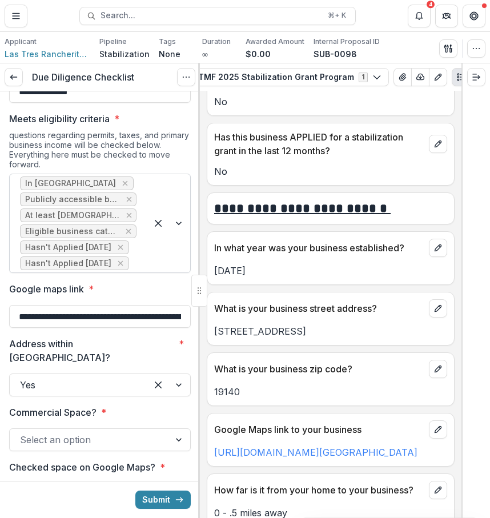
click at [156, 272] on div at bounding box center [168, 223] width 43 height 98
click at [185, 362] on div "Address within [GEOGRAPHIC_DATA]? * Yes" at bounding box center [99, 366] width 181 height 59
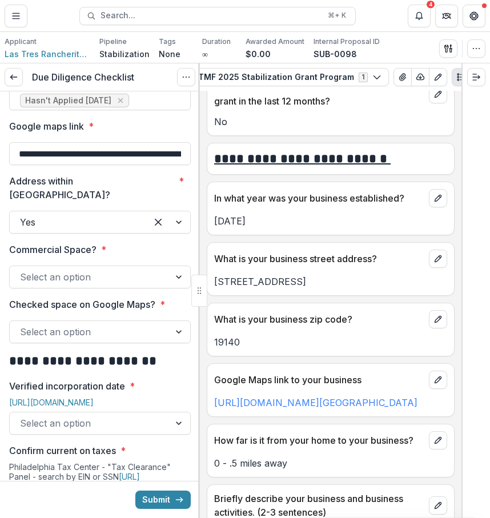
scroll to position [323, 0]
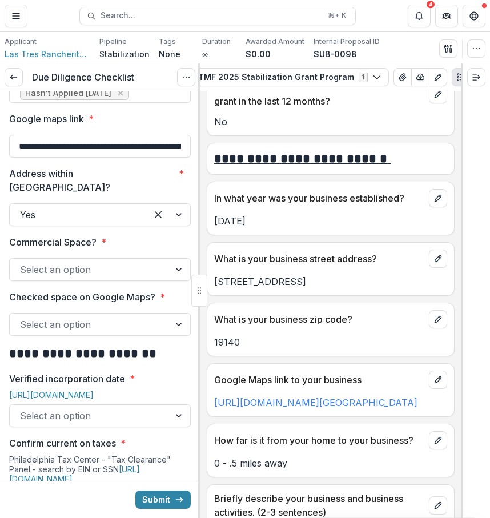
click at [144, 261] on div "Select an option" at bounding box center [99, 269] width 181 height 23
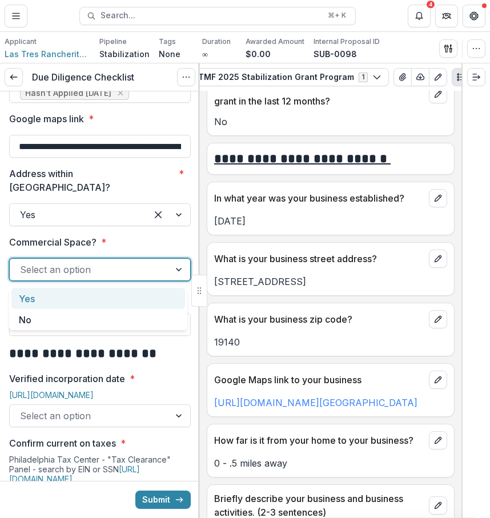
click at [141, 302] on div "Yes" at bounding box center [97, 298] width 173 height 21
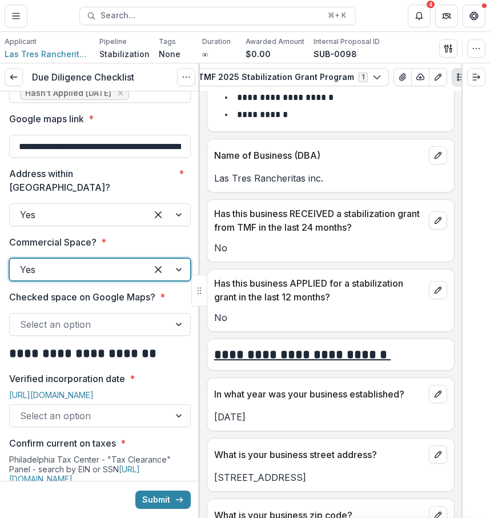
scroll to position [426, 0]
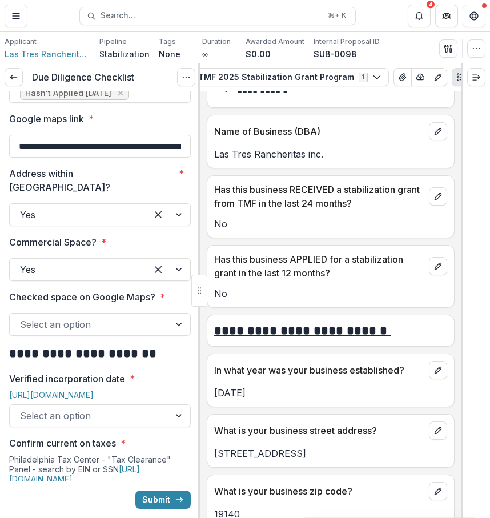
click at [382, 86] on div "Proposal Proposal Payments Reports Grant Agreements Board Summaries Bank Detail…" at bounding box center [330, 76] width 261 height 27
click at [393, 82] on button "View Attached Files" at bounding box center [402, 77] width 18 height 18
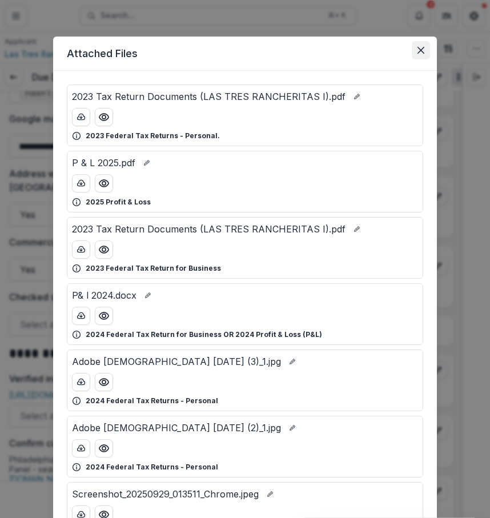
click at [421, 50] on icon "Close" at bounding box center [420, 50] width 7 height 7
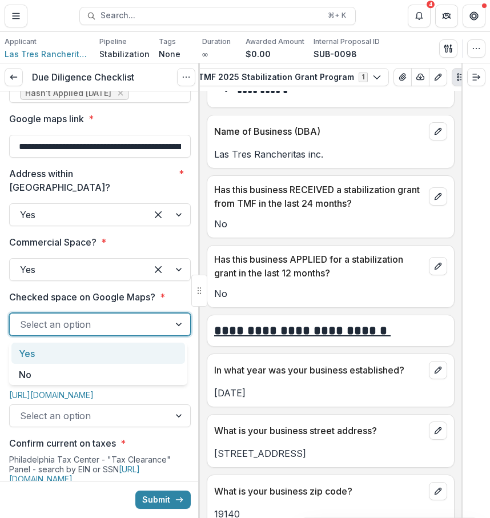
click at [136, 330] on div at bounding box center [89, 324] width 139 height 16
click at [136, 349] on div "Yes" at bounding box center [97, 352] width 173 height 21
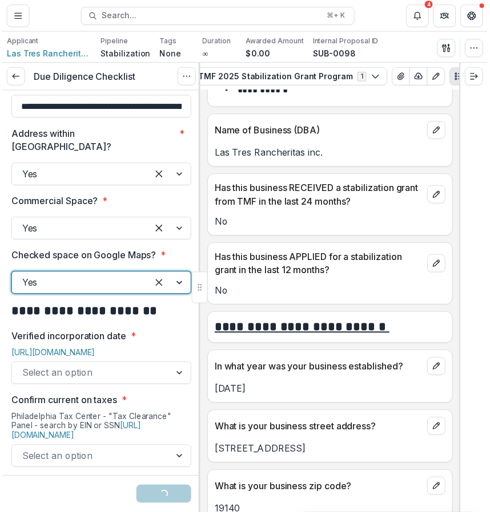
scroll to position [365, 0]
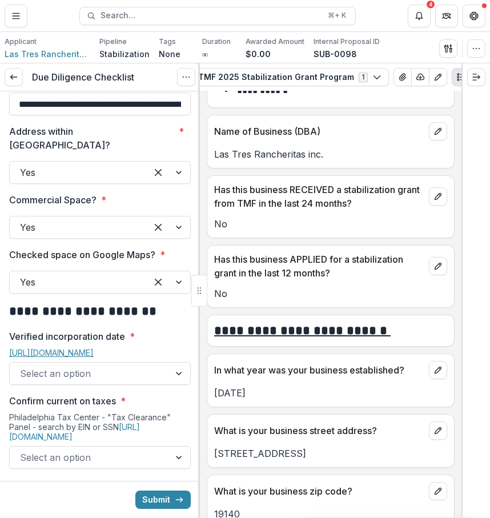
click at [94, 353] on link "[URL][DOMAIN_NAME]" at bounding box center [51, 352] width 84 height 10
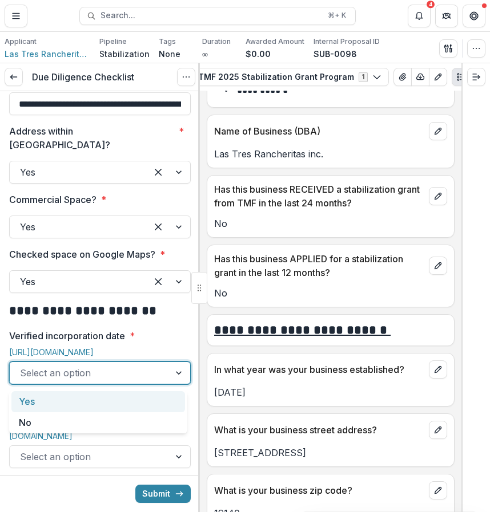
click at [135, 372] on div at bounding box center [89, 373] width 139 height 16
click at [134, 392] on div "Yes" at bounding box center [97, 401] width 173 height 21
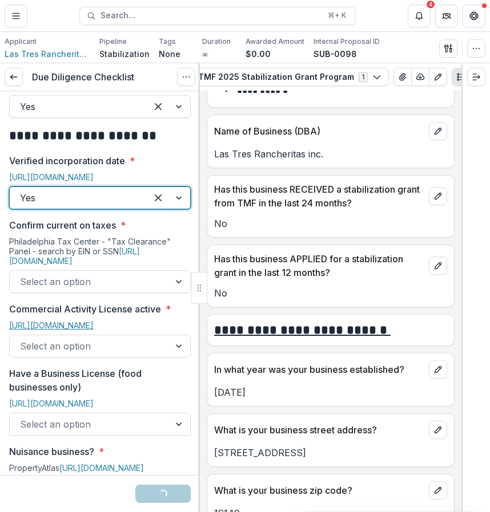
scroll to position [546, 0]
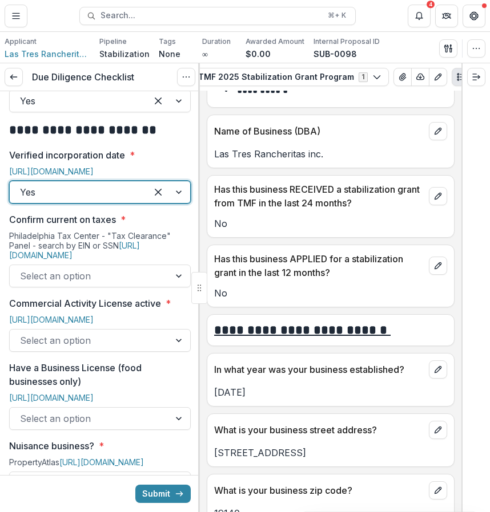
click at [143, 269] on div "Select an option" at bounding box center [90, 276] width 160 height 18
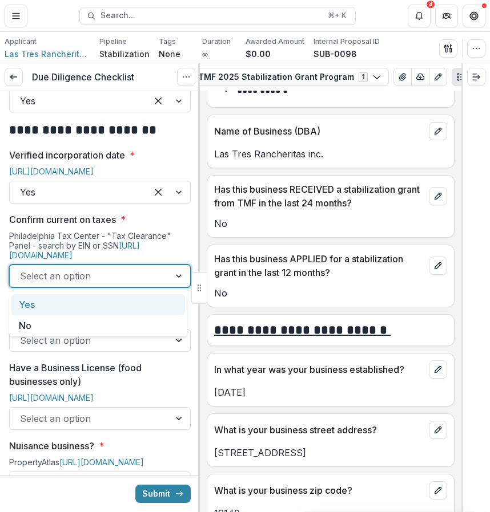
click at [139, 312] on div "Yes" at bounding box center [97, 304] width 173 height 21
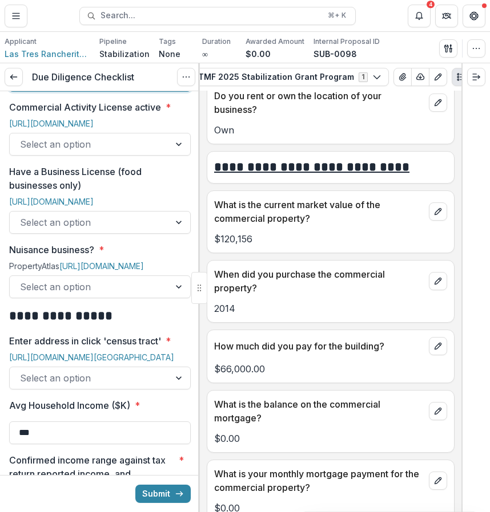
scroll to position [810, 0]
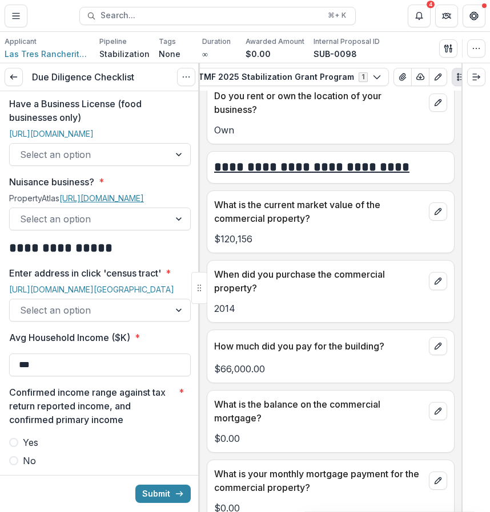
click at [131, 203] on link "[URL][DOMAIN_NAME]" at bounding box center [101, 198] width 84 height 10
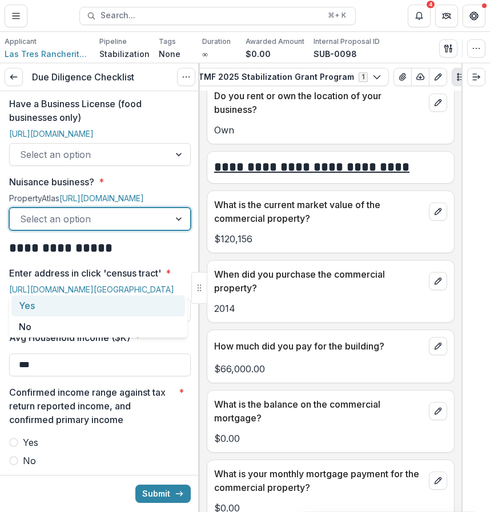
click at [170, 230] on div at bounding box center [179, 219] width 21 height 22
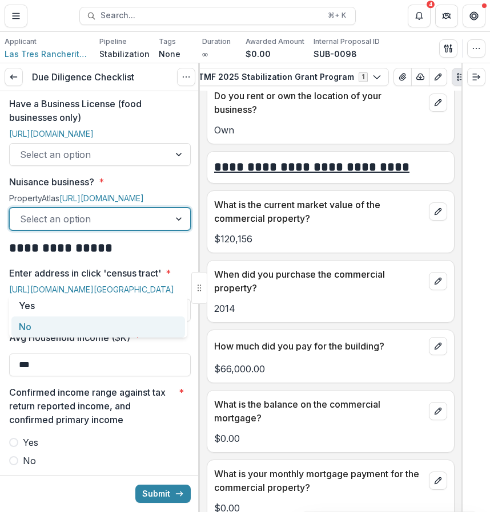
click at [144, 325] on div "No" at bounding box center [97, 327] width 173 height 21
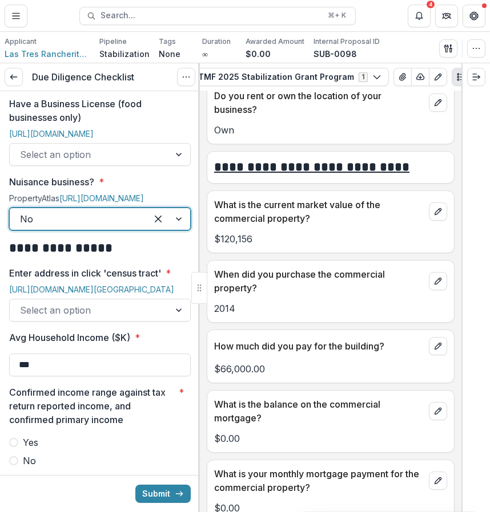
click at [163, 166] on div "Select an option" at bounding box center [99, 154] width 181 height 23
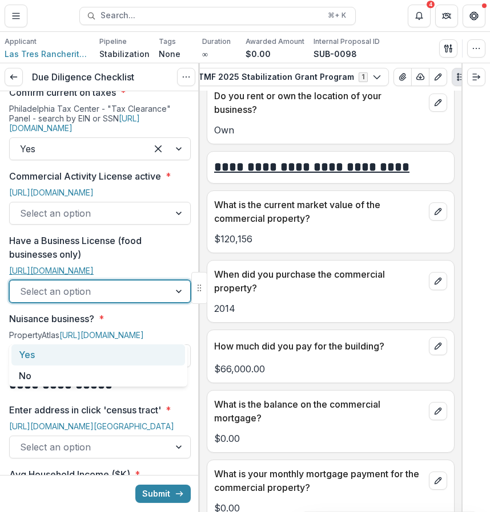
scroll to position [662, 0]
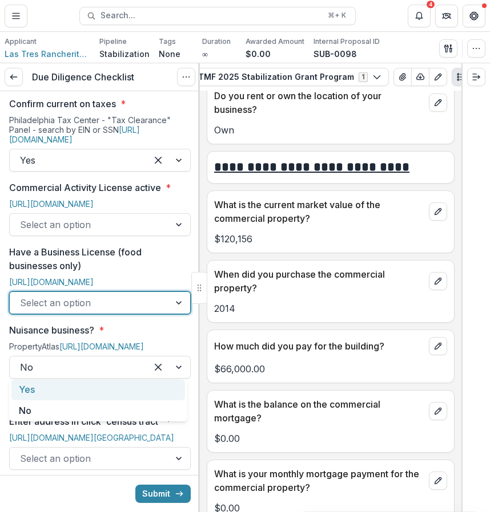
click at [147, 233] on div at bounding box center [89, 225] width 139 height 16
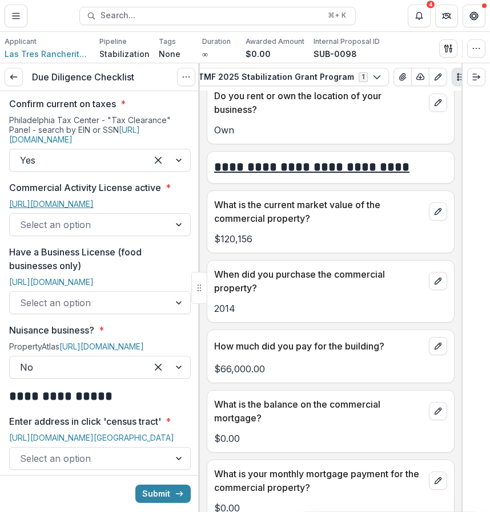
click at [94, 203] on link "[URL][DOMAIN_NAME]" at bounding box center [51, 204] width 84 height 10
click at [143, 233] on div at bounding box center [89, 225] width 139 height 16
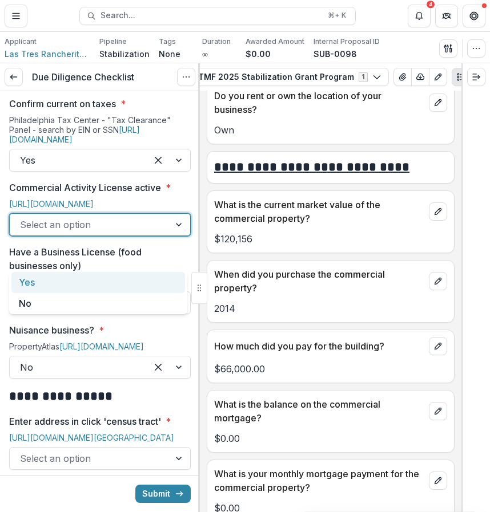
click at [133, 284] on div "Yes" at bounding box center [97, 282] width 173 height 21
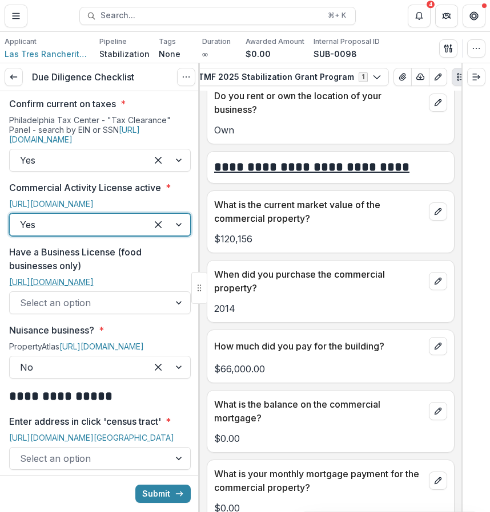
click at [94, 287] on link "[URL][DOMAIN_NAME]" at bounding box center [51, 282] width 84 height 10
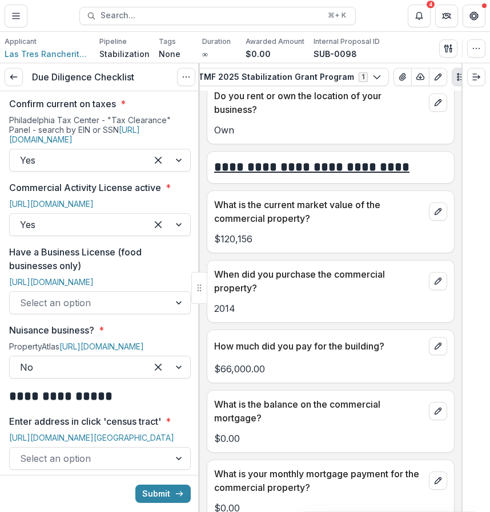
click at [120, 311] on div at bounding box center [89, 303] width 139 height 16
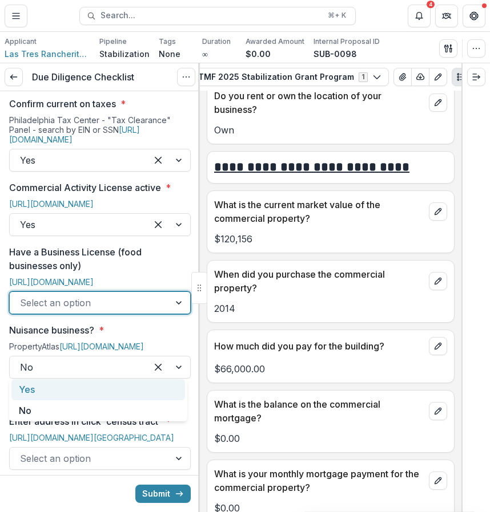
click at [120, 388] on div "Yes" at bounding box center [97, 389] width 173 height 21
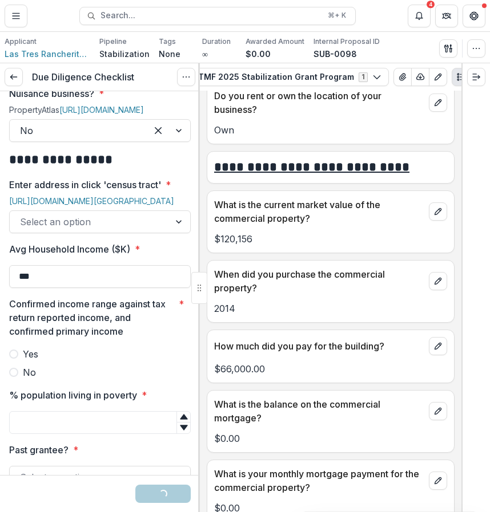
scroll to position [912, 0]
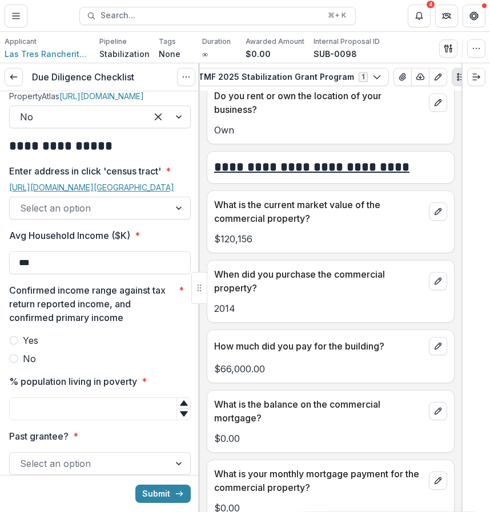
click at [140, 192] on link "[URL][DOMAIN_NAME][GEOGRAPHIC_DATA]" at bounding box center [91, 188] width 165 height 10
click at [107, 216] on div at bounding box center [89, 208] width 139 height 16
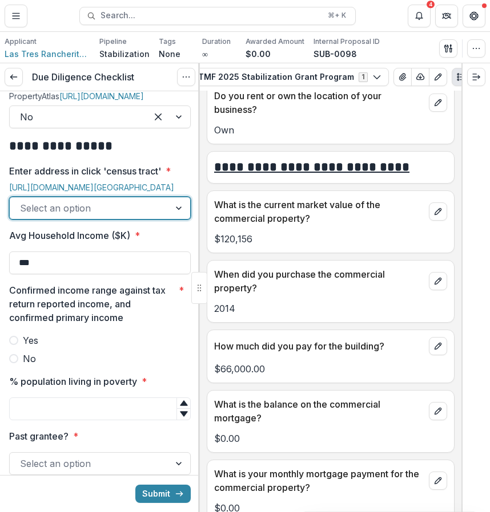
click at [107, 216] on div at bounding box center [89, 208] width 139 height 16
click at [127, 216] on div at bounding box center [89, 208] width 139 height 16
click at [123, 217] on div "Select an option" at bounding box center [90, 208] width 160 height 18
click at [154, 216] on div at bounding box center [89, 208] width 139 height 16
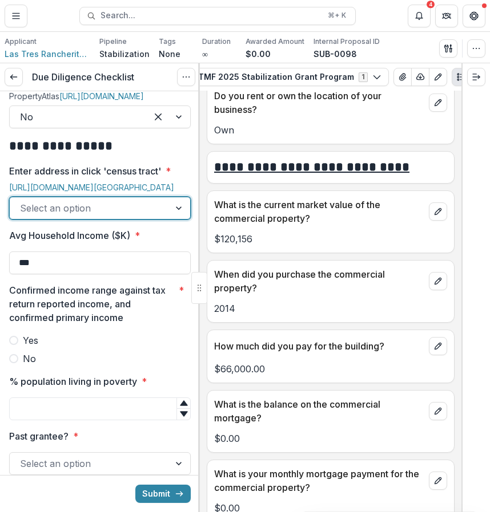
click at [154, 216] on div at bounding box center [89, 208] width 139 height 16
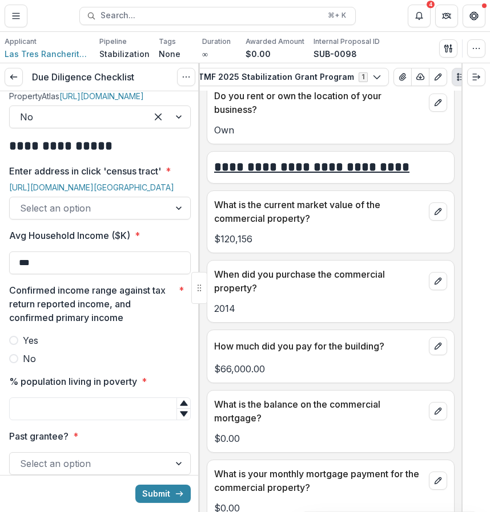
click at [169, 219] on div at bounding box center [179, 208] width 21 height 22
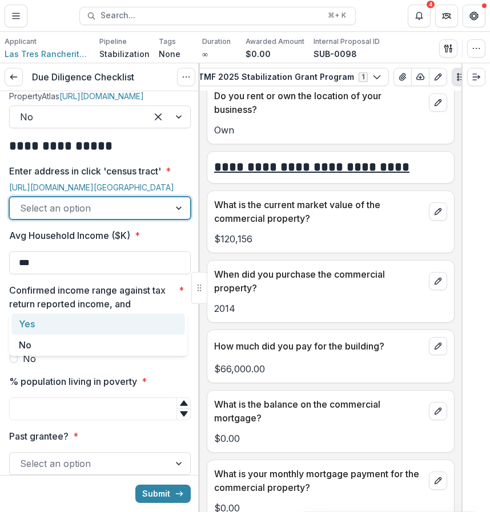
click at [165, 325] on div "Yes" at bounding box center [97, 324] width 173 height 21
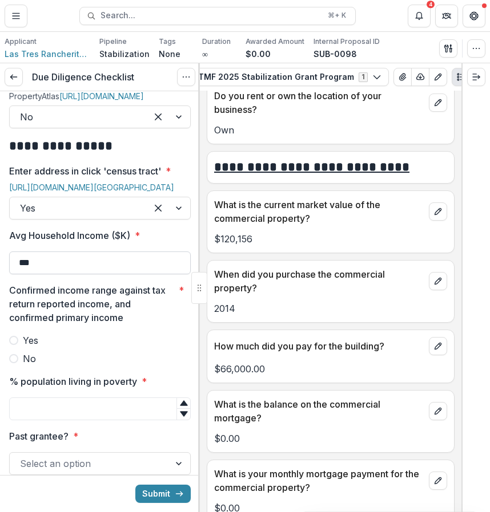
click at [165, 274] on input "***" at bounding box center [99, 263] width 181 height 23
type input "*"
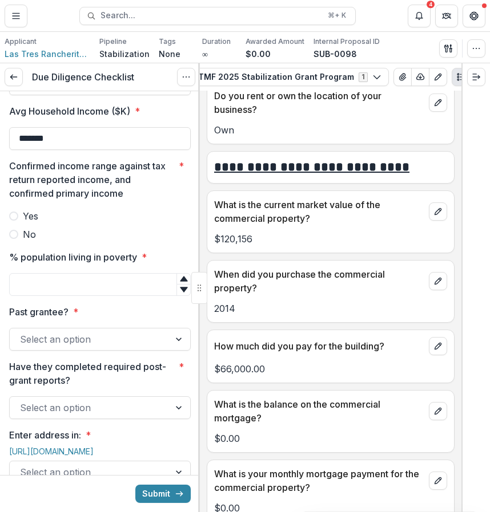
scroll to position [1048, 0]
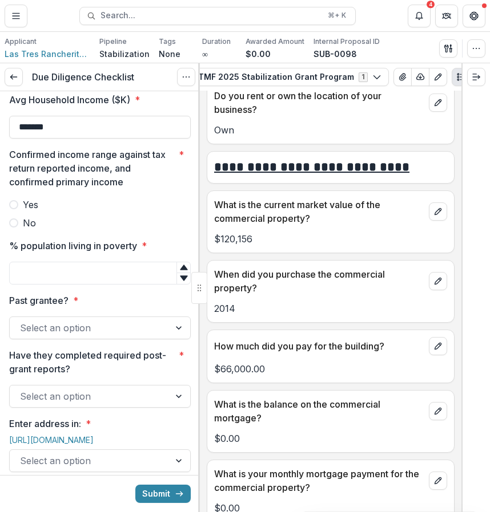
type input "*******"
click at [92, 230] on label "No" at bounding box center [99, 223] width 181 height 14
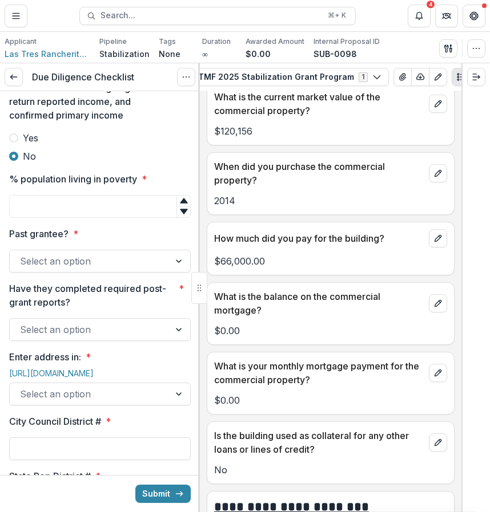
scroll to position [4686, 0]
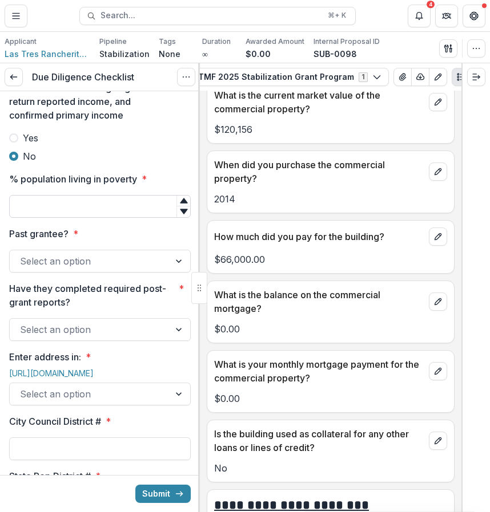
click at [130, 218] on input "% population living in poverty *" at bounding box center [99, 206] width 181 height 23
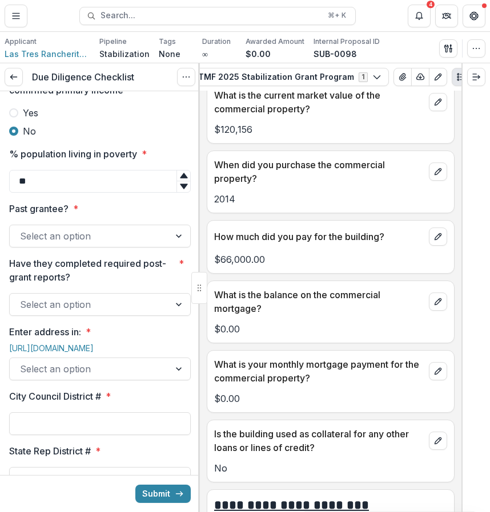
type input "**"
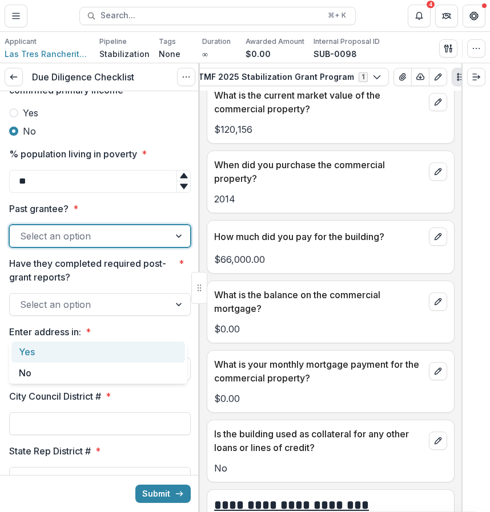
click at [151, 244] on div at bounding box center [89, 236] width 139 height 16
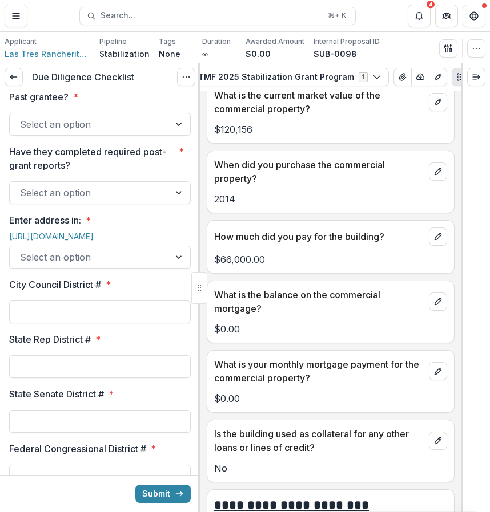
scroll to position [1258, 0]
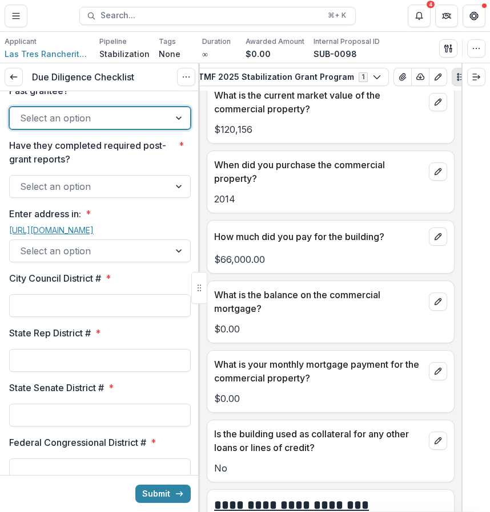
click at [82, 235] on link "[URL][DOMAIN_NAME]" at bounding box center [51, 230] width 84 height 10
click at [0, 0] on div "**********" at bounding box center [245, 256] width 490 height 512
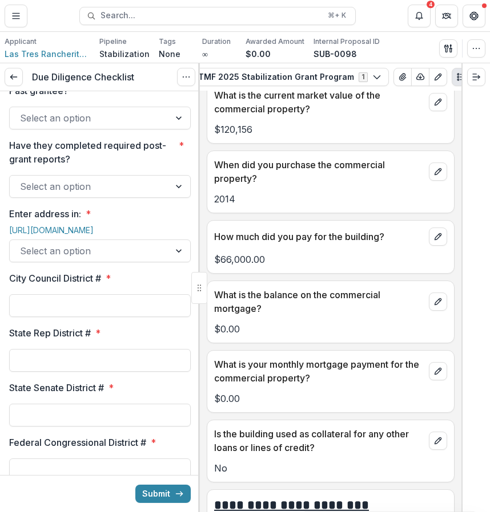
click at [148, 195] on div at bounding box center [89, 187] width 139 height 16
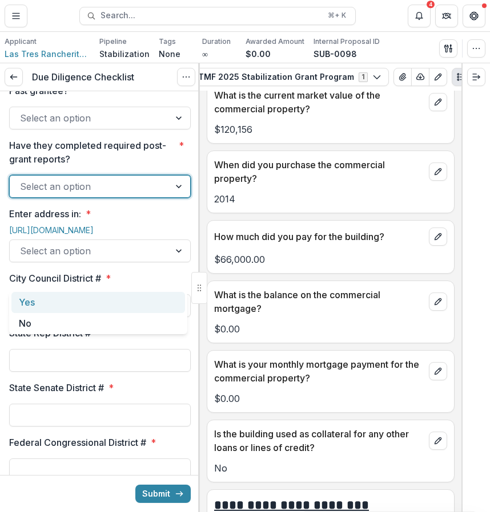
click at [172, 197] on div at bounding box center [179, 187] width 21 height 22
click at [128, 295] on div "Yes" at bounding box center [97, 302] width 173 height 21
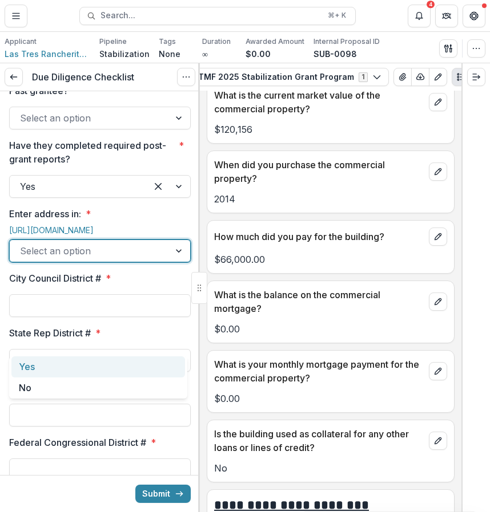
click at [145, 259] on div at bounding box center [89, 251] width 139 height 16
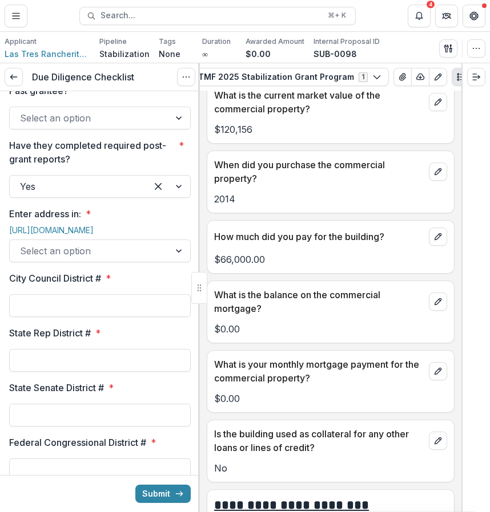
click at [150, 355] on div "**********" at bounding box center [99, 491] width 181 height 3317
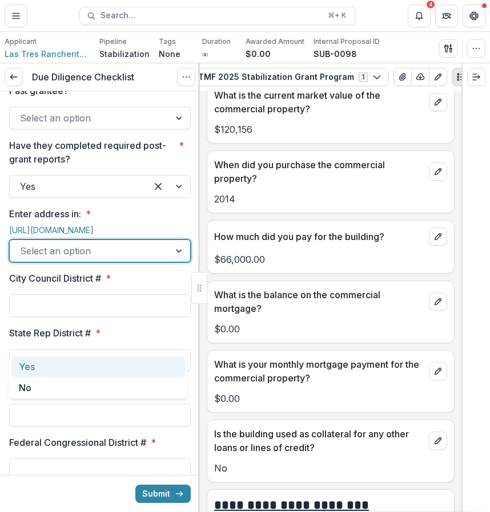
click at [149, 260] on div "Select an option" at bounding box center [90, 251] width 160 height 18
click at [146, 362] on div "Yes" at bounding box center [97, 367] width 173 height 21
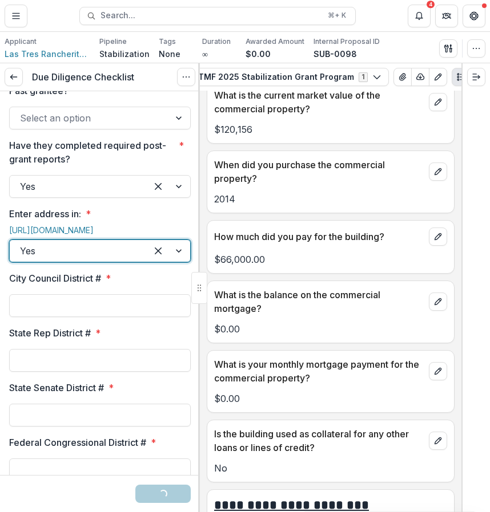
click at [179, 129] on div at bounding box center [179, 118] width 21 height 22
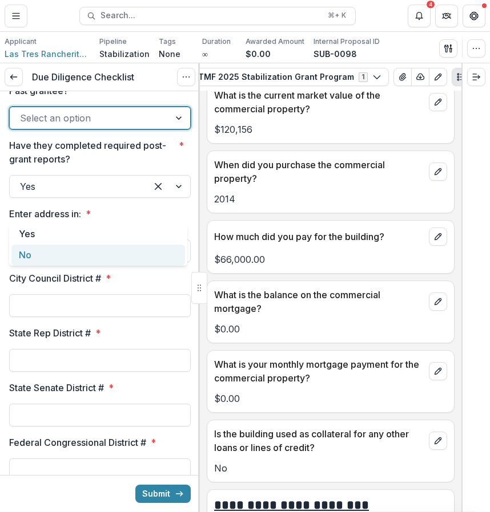
click at [138, 198] on div "Yes" at bounding box center [99, 186] width 181 height 23
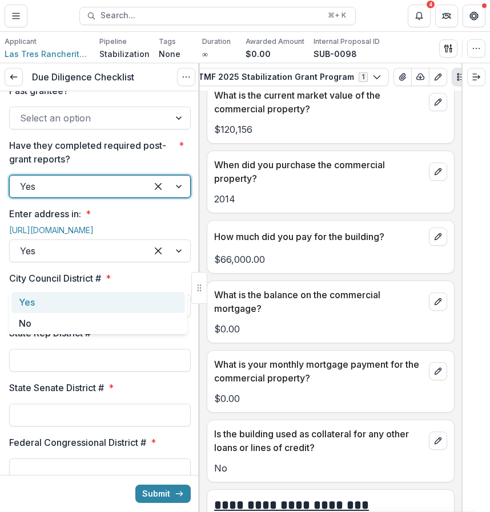
click at [165, 107] on div at bounding box center [99, 104] width 181 height 5
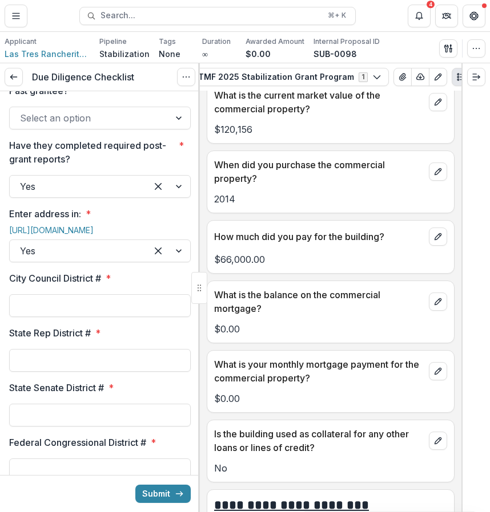
click at [165, 107] on div at bounding box center [99, 104] width 181 height 5
click at [158, 127] on div "Select an option" at bounding box center [90, 118] width 160 height 18
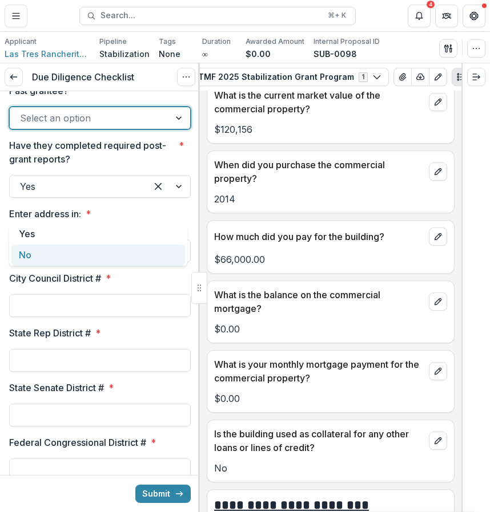
click at [149, 252] on div "No" at bounding box center [97, 255] width 173 height 21
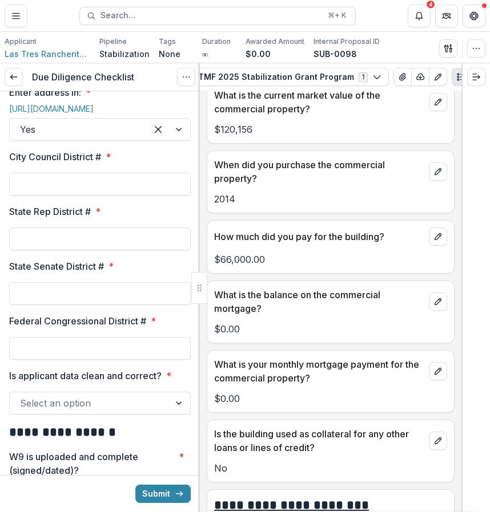
scroll to position [1415, 0]
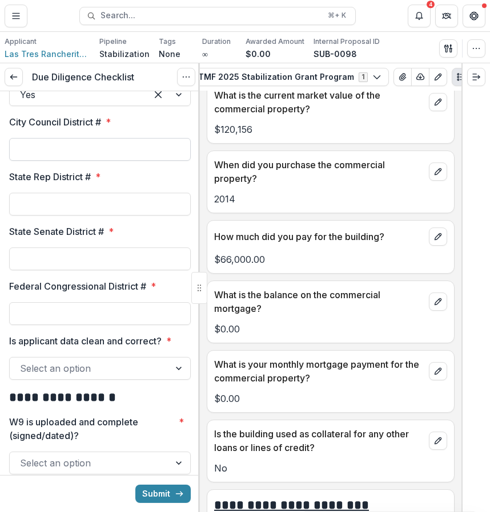
click at [147, 161] on input "City Council District # *" at bounding box center [99, 149] width 181 height 23
type input "*"
click at [149, 270] on input "State Senate District # *" at bounding box center [99, 259] width 181 height 23
type input "*"
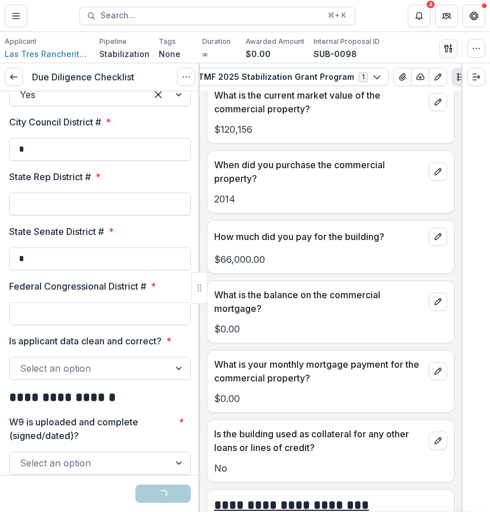
click at [116, 216] on input "State Rep District # *" at bounding box center [99, 204] width 181 height 23
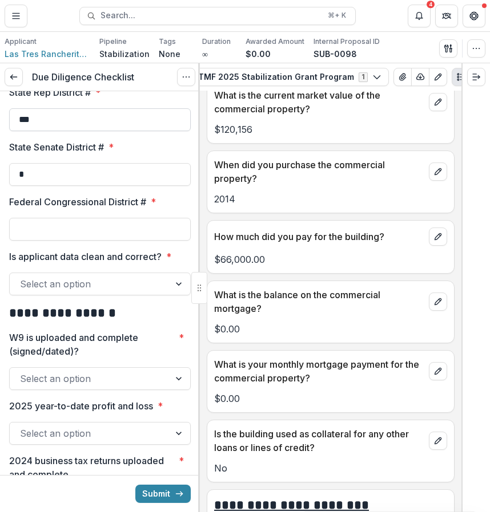
scroll to position [1609, 0]
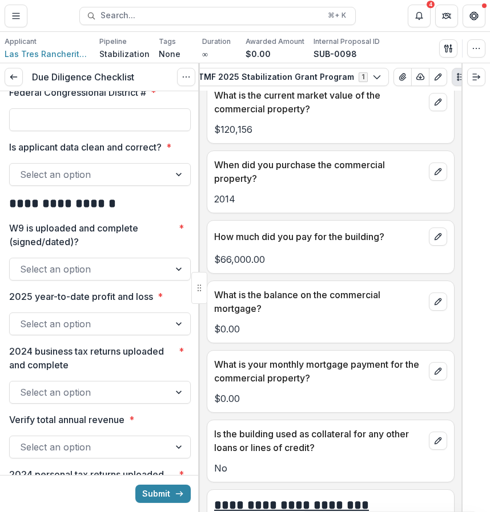
type input "***"
click at [94, 131] on input "Federal Congressional District # *" at bounding box center [99, 119] width 181 height 23
type input "*"
click at [122, 184] on div "Select an option" at bounding box center [90, 174] width 160 height 18
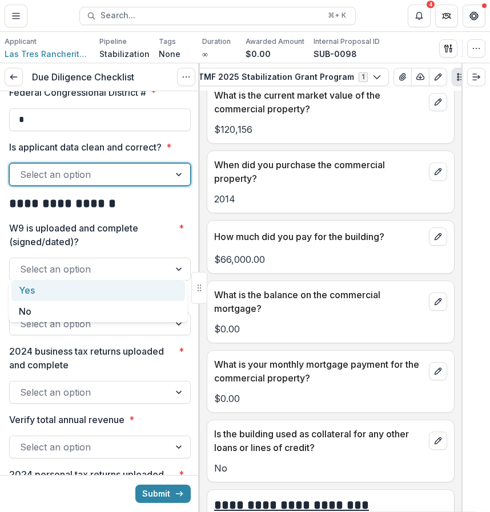
click at [116, 296] on div "Yes" at bounding box center [97, 290] width 173 height 21
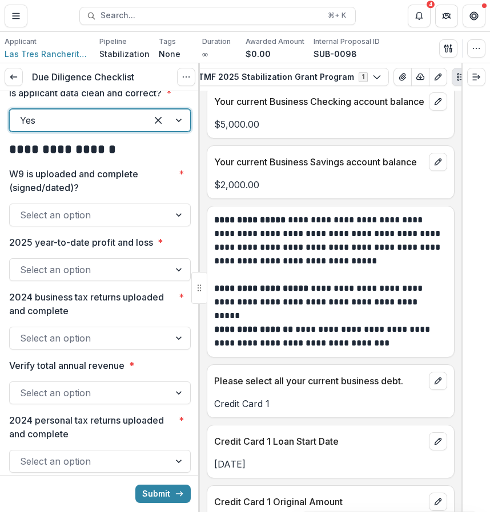
scroll to position [5511, 0]
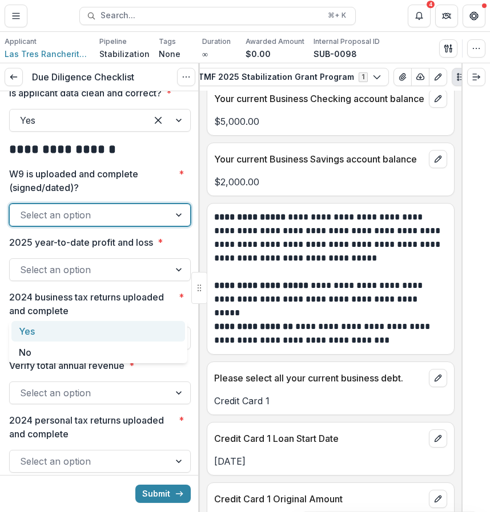
click at [149, 223] on div at bounding box center [89, 215] width 139 height 16
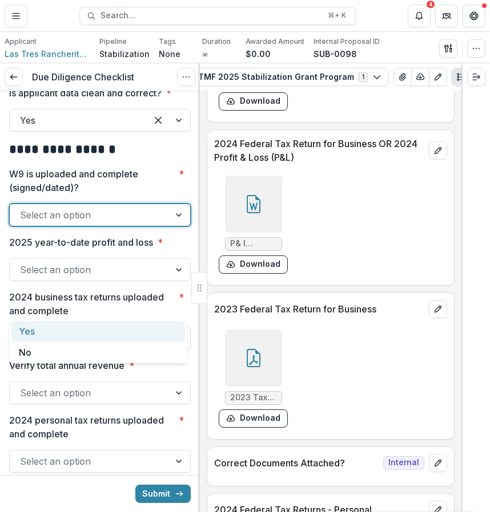
scroll to position [6697, 0]
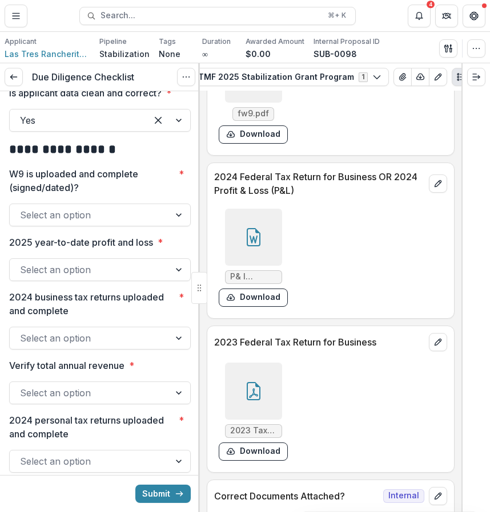
click at [254, 83] on icon at bounding box center [253, 74] width 18 height 18
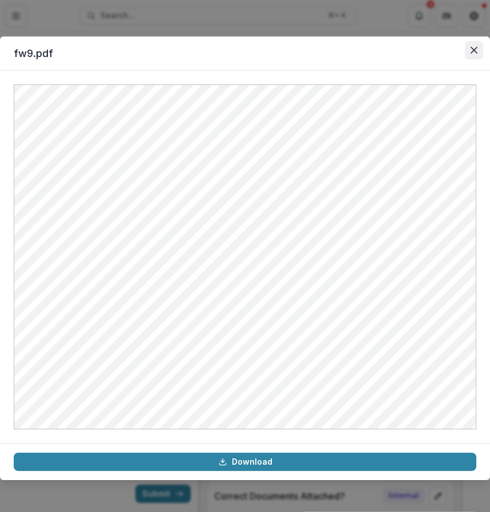
click at [478, 53] on button "Close" at bounding box center [473, 50] width 18 height 18
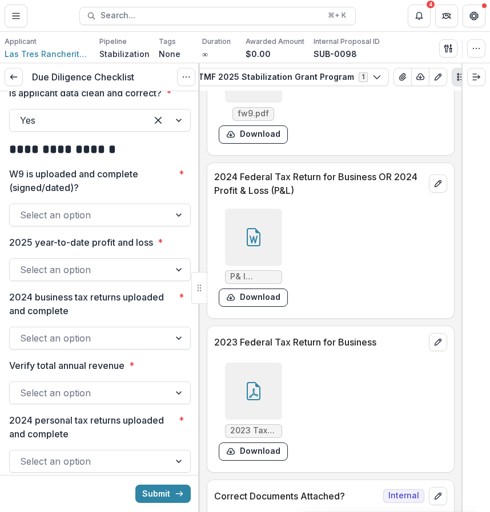
click at [136, 223] on div at bounding box center [89, 215] width 139 height 16
click at [129, 320] on div "**********" at bounding box center [99, 87] width 181 height 3317
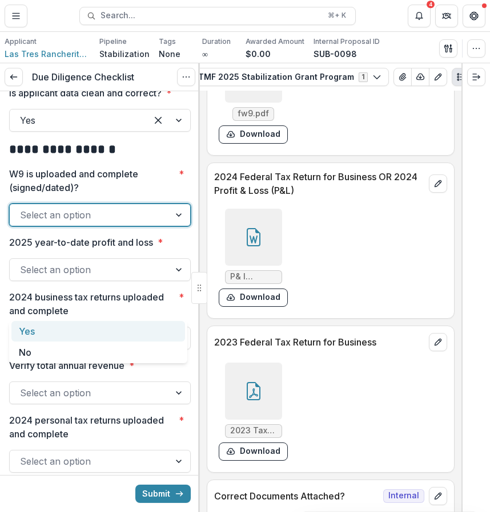
click at [136, 223] on div at bounding box center [89, 215] width 139 height 16
click at [132, 332] on div "Yes" at bounding box center [97, 331] width 173 height 21
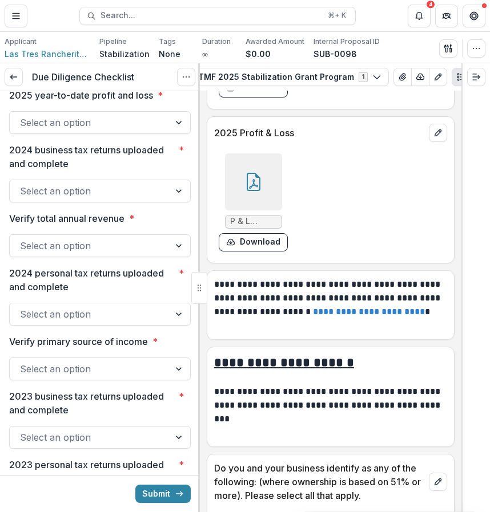
scroll to position [7455, 0]
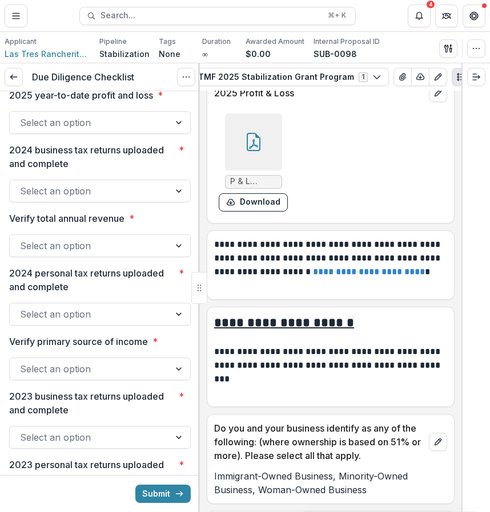
click at [256, 151] on icon at bounding box center [253, 142] width 18 height 18
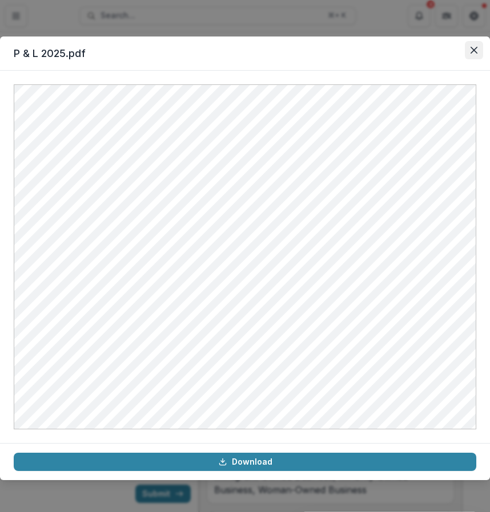
click at [470, 47] on icon "Close" at bounding box center [473, 50] width 7 height 7
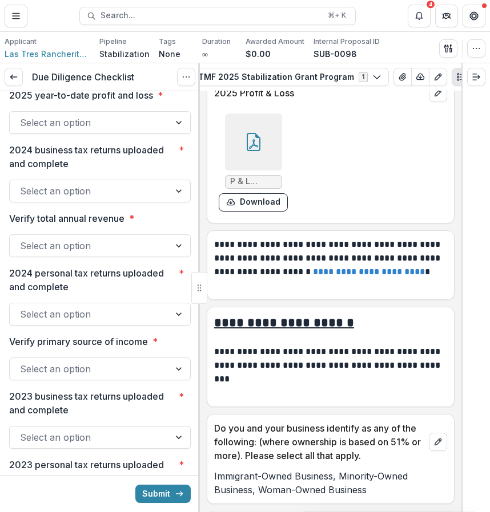
click at [137, 131] on div at bounding box center [89, 123] width 139 height 16
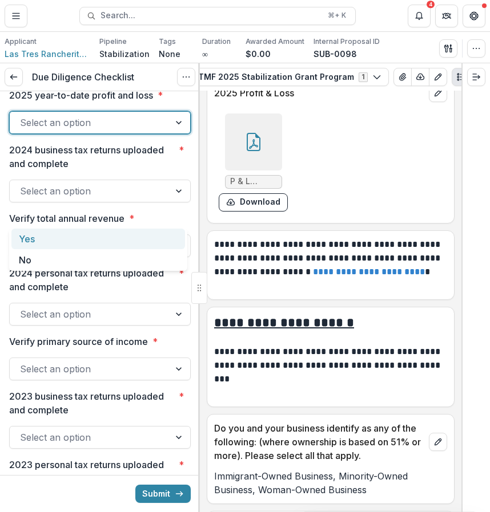
click at [129, 248] on div "Yes" at bounding box center [97, 239] width 173 height 21
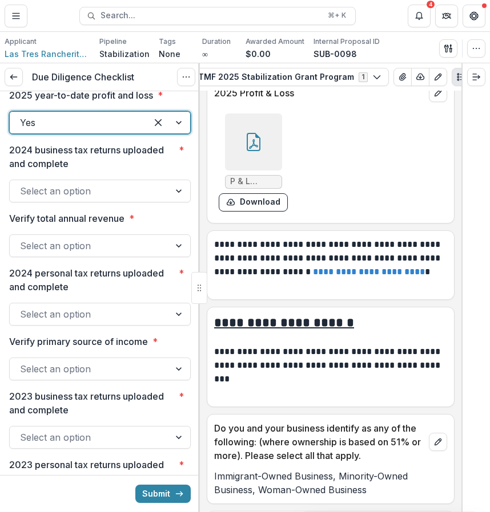
click at [163, 200] on div "Select an option" at bounding box center [90, 191] width 160 height 18
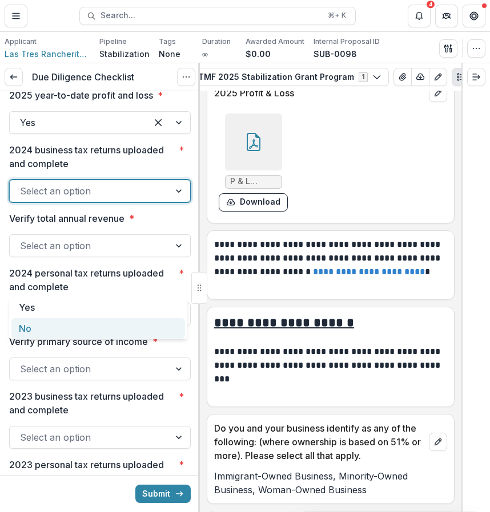
click at [155, 320] on div "No" at bounding box center [97, 328] width 173 height 21
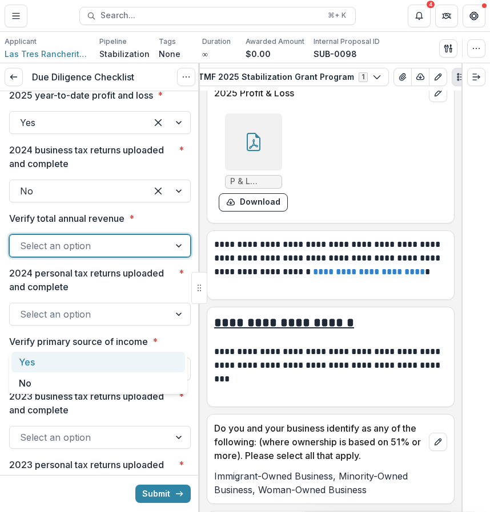
click at [131, 254] on div at bounding box center [89, 246] width 139 height 16
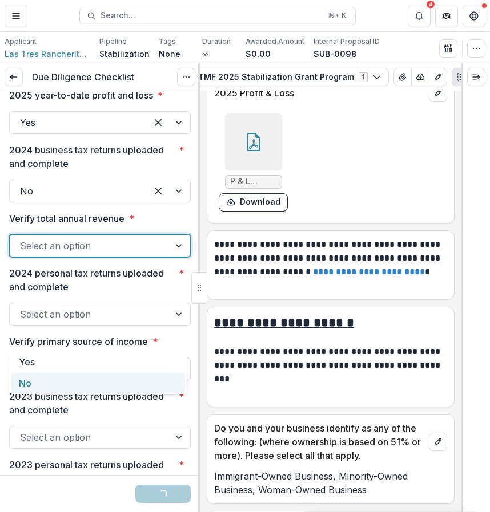
click at [113, 384] on div "No" at bounding box center [97, 383] width 173 height 21
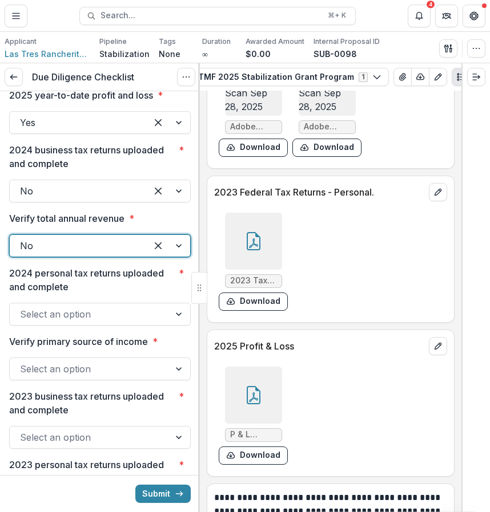
scroll to position [7127, 0]
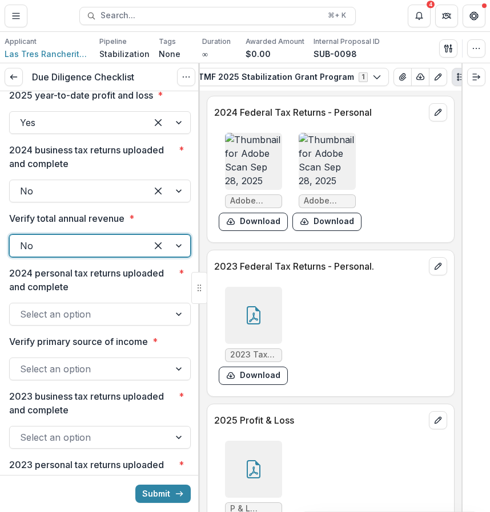
click at [257, 190] on img at bounding box center [253, 161] width 57 height 57
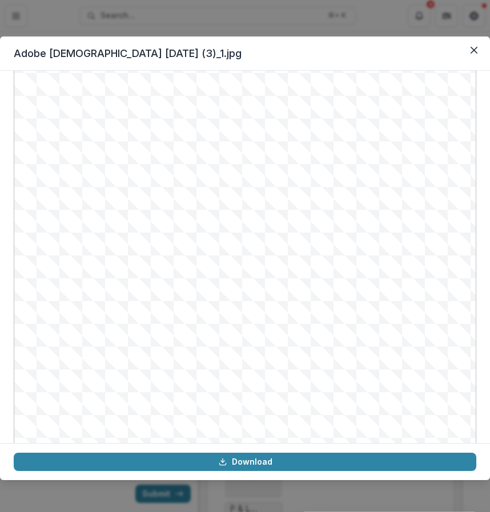
scroll to position [90, 0]
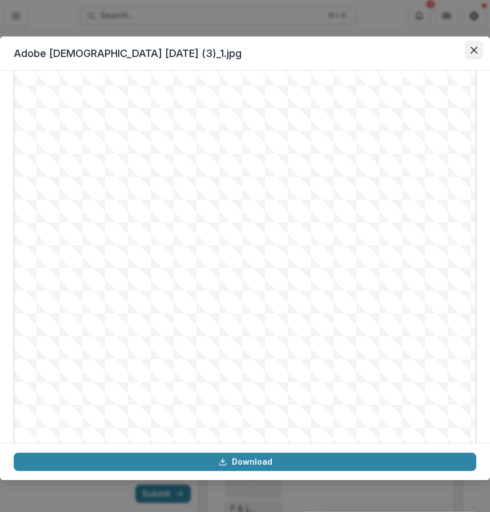
click at [472, 45] on button "Close" at bounding box center [473, 50] width 18 height 18
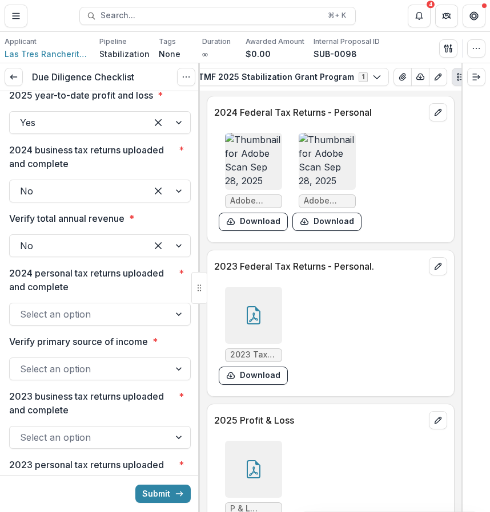
click at [324, 190] on img at bounding box center [326, 161] width 57 height 57
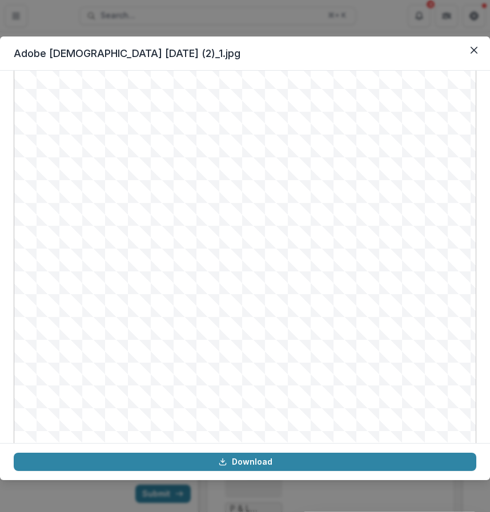
scroll to position [116, 0]
click at [467, 59] on button "Close" at bounding box center [473, 50] width 18 height 18
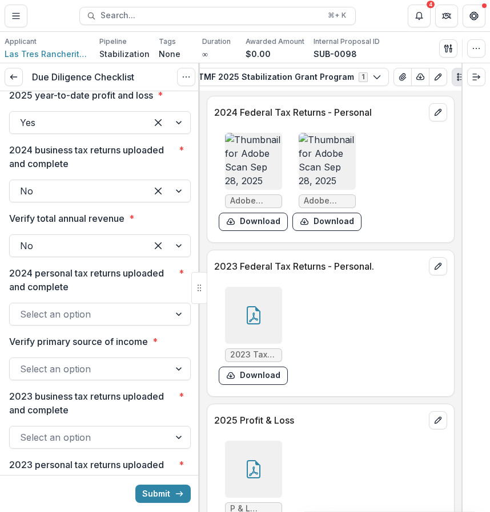
click at [129, 322] on div at bounding box center [89, 314] width 139 height 16
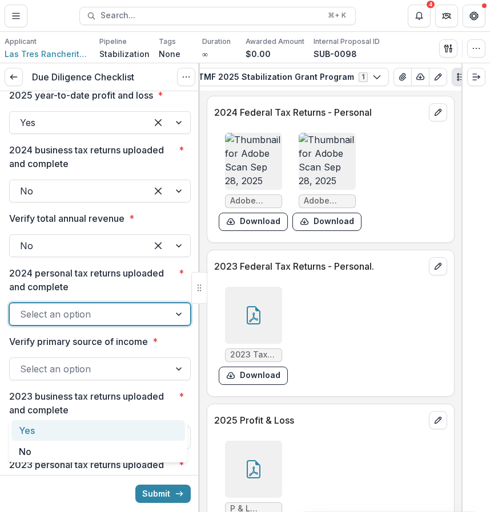
click at [125, 425] on div "Yes" at bounding box center [97, 431] width 173 height 21
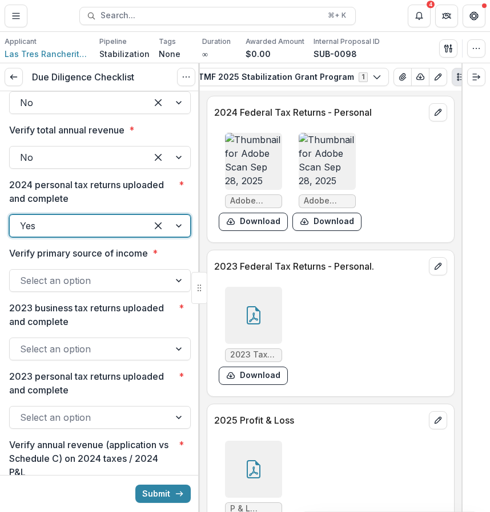
scroll to position [1917, 0]
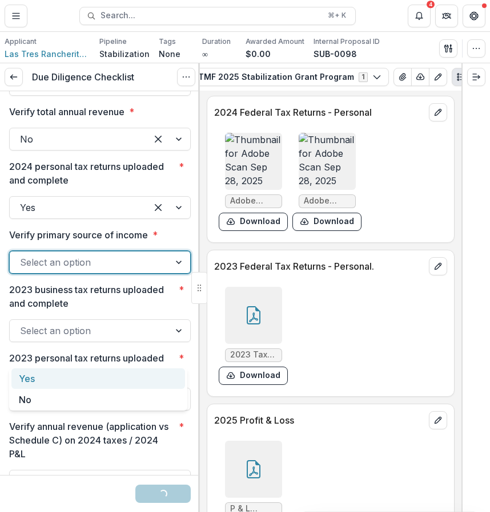
click at [148, 270] on div at bounding box center [89, 262] width 139 height 16
click at [139, 377] on div "Yes" at bounding box center [97, 379] width 173 height 21
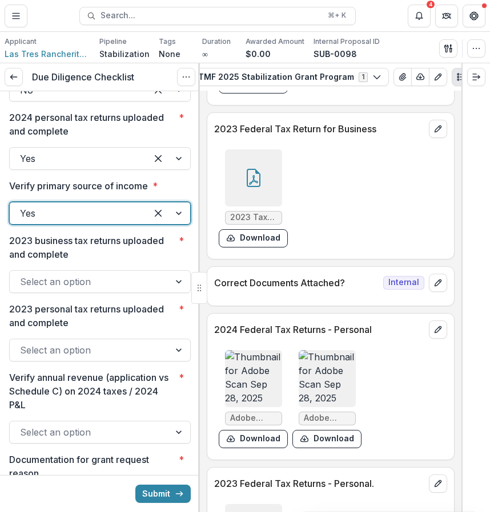
scroll to position [6904, 0]
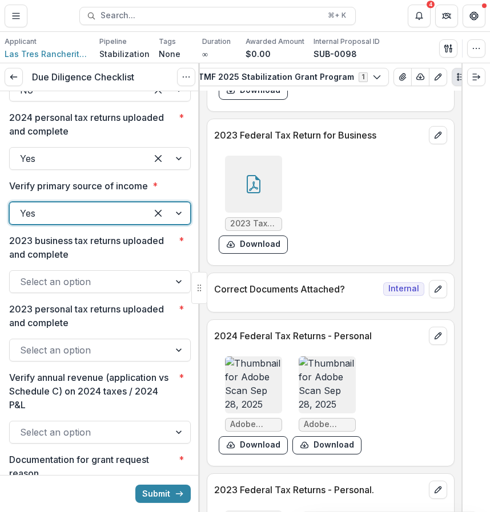
click at [256, 213] on div at bounding box center [253, 184] width 57 height 57
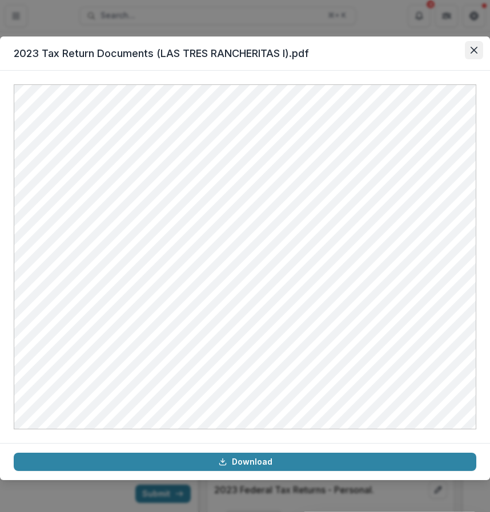
click at [471, 52] on icon "Close" at bounding box center [473, 50] width 7 height 7
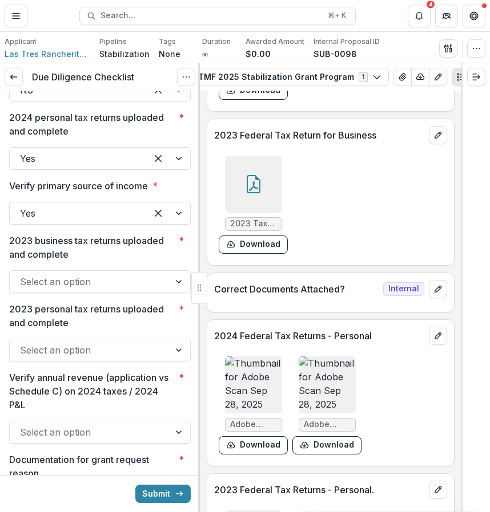
click at [165, 291] on div "Select an option" at bounding box center [90, 282] width 160 height 18
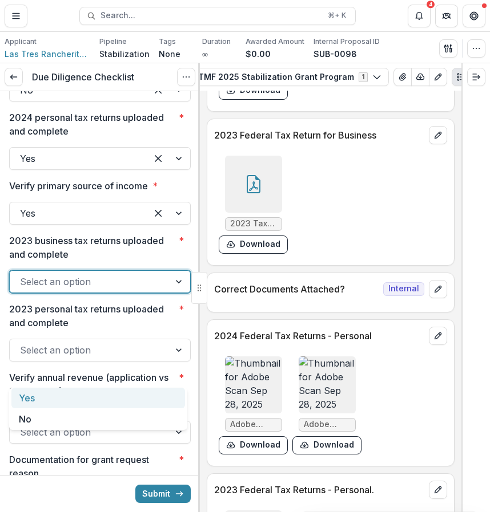
click at [152, 403] on div "Yes" at bounding box center [97, 398] width 173 height 21
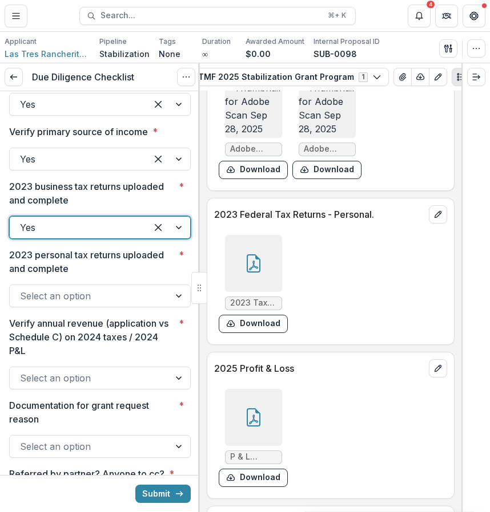
scroll to position [7237, 0]
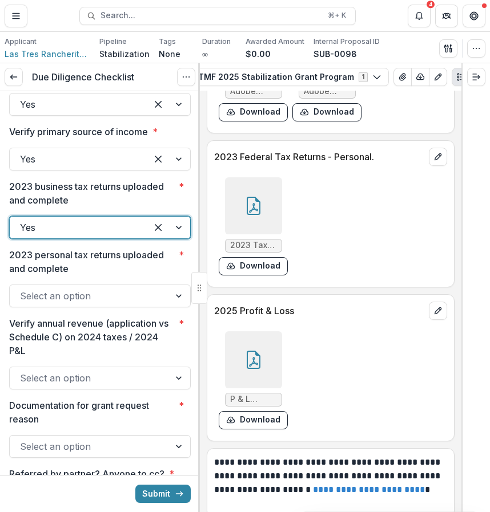
click at [266, 235] on div at bounding box center [253, 205] width 57 height 57
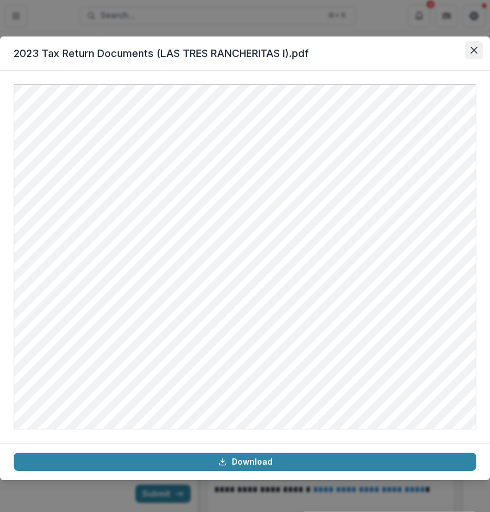
click at [472, 45] on button "Close" at bounding box center [473, 50] width 18 height 18
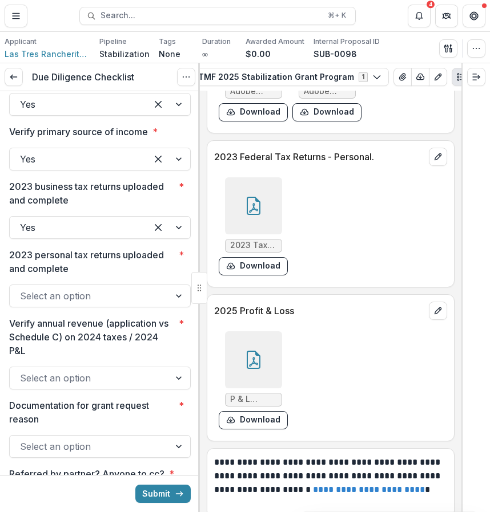
click at [261, 235] on div at bounding box center [253, 205] width 57 height 57
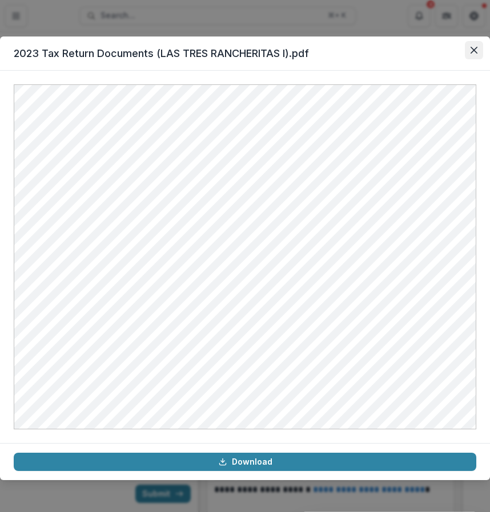
click at [467, 53] on button "Close" at bounding box center [473, 50] width 18 height 18
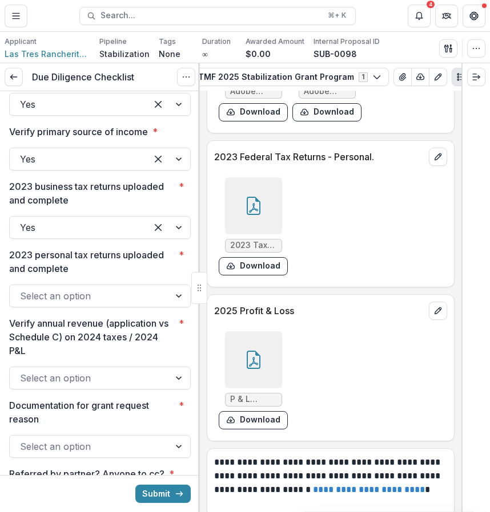
click at [260, 215] on icon at bounding box center [253, 206] width 18 height 18
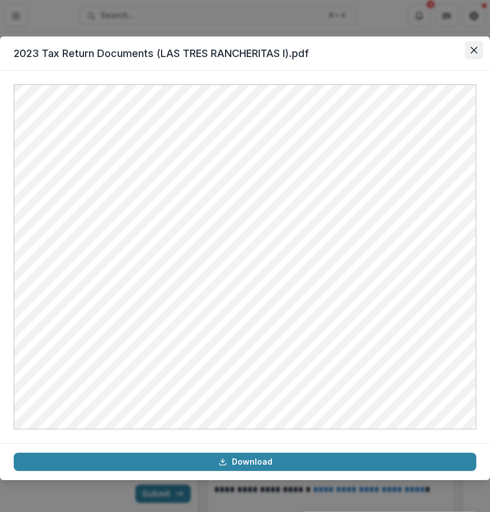
click at [468, 46] on button "Close" at bounding box center [473, 50] width 18 height 18
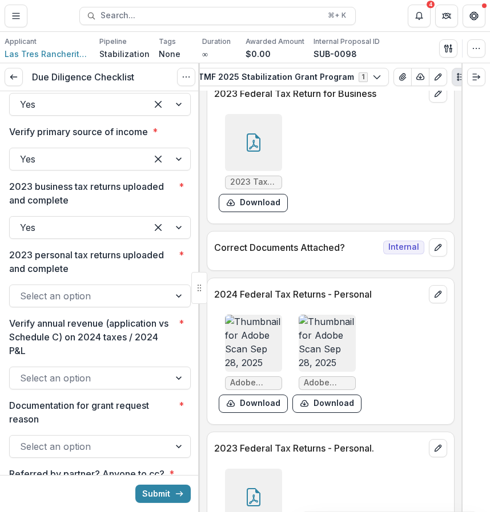
scroll to position [6932, 0]
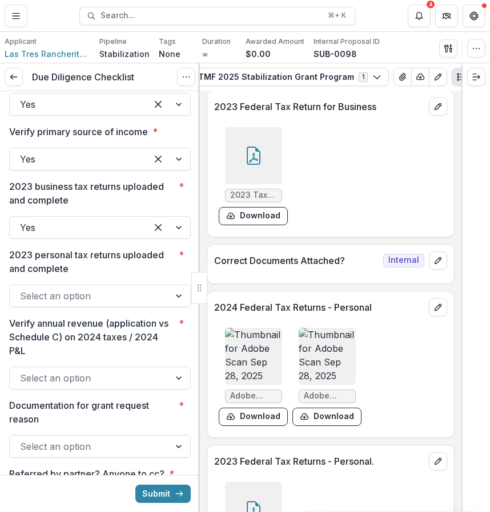
click at [277, 184] on div at bounding box center [253, 155] width 57 height 57
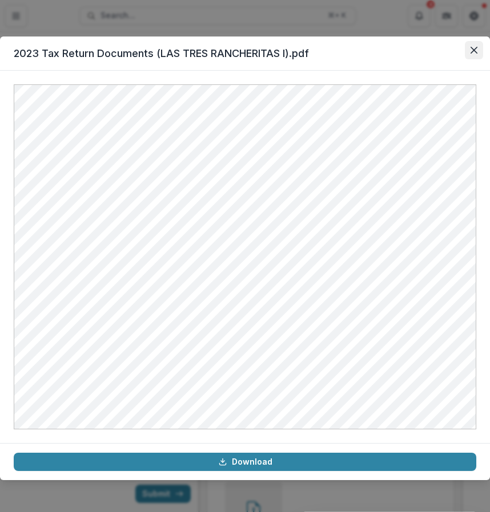
click at [475, 49] on icon "Close" at bounding box center [473, 50] width 7 height 7
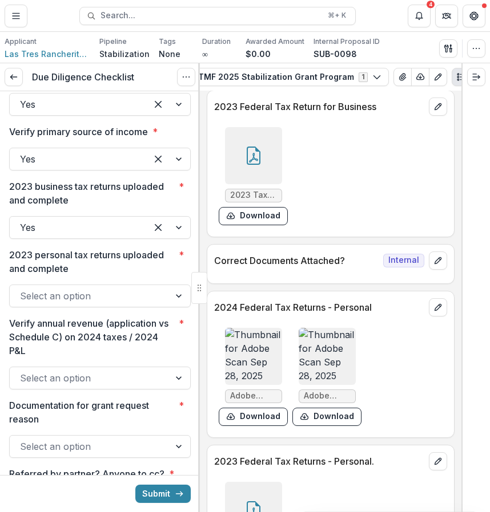
click at [135, 308] on div "Select an option" at bounding box center [99, 296] width 181 height 23
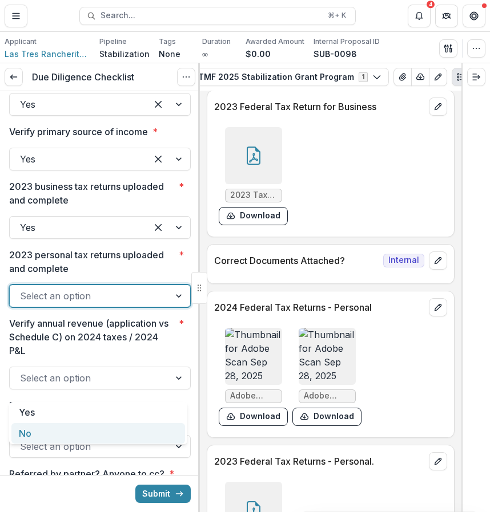
click at [102, 443] on div "No" at bounding box center [97, 433] width 173 height 21
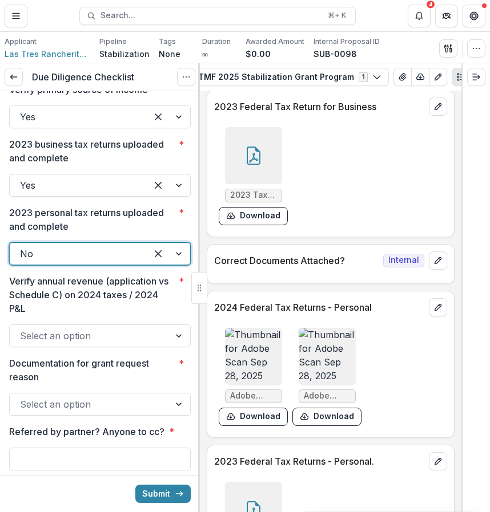
scroll to position [2191, 0]
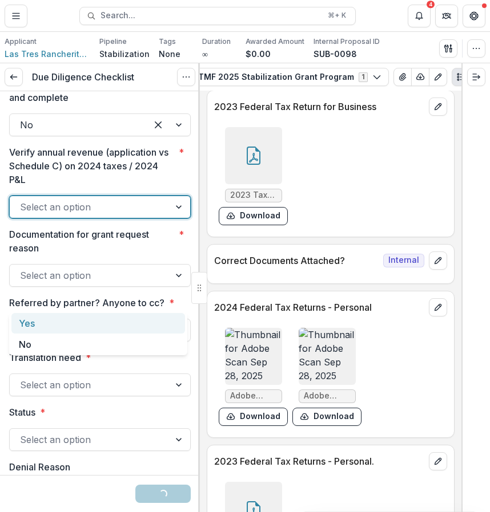
click at [152, 216] on div "Select an option" at bounding box center [90, 207] width 160 height 18
click at [127, 322] on div "Yes" at bounding box center [97, 323] width 173 height 21
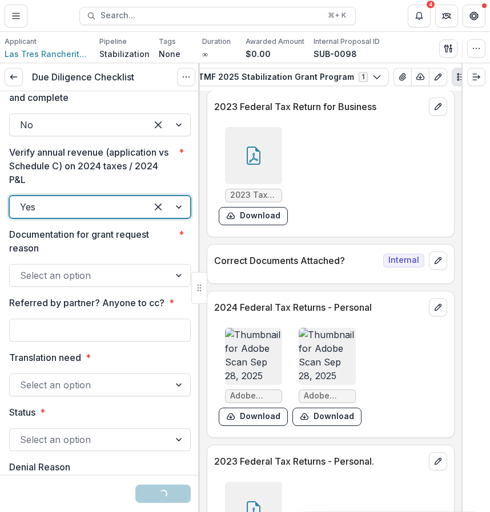
click at [153, 284] on div at bounding box center [89, 276] width 139 height 16
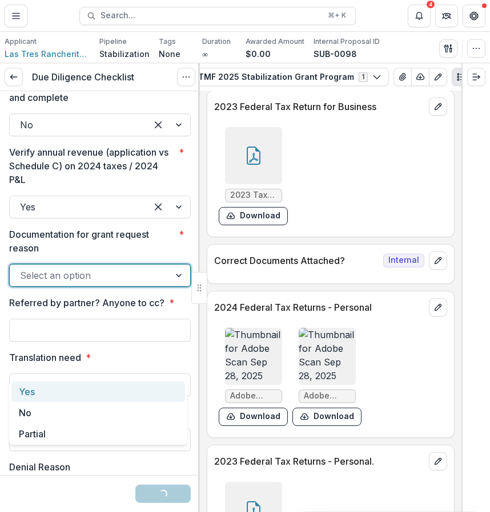
click at [127, 385] on div "Yes" at bounding box center [97, 392] width 173 height 21
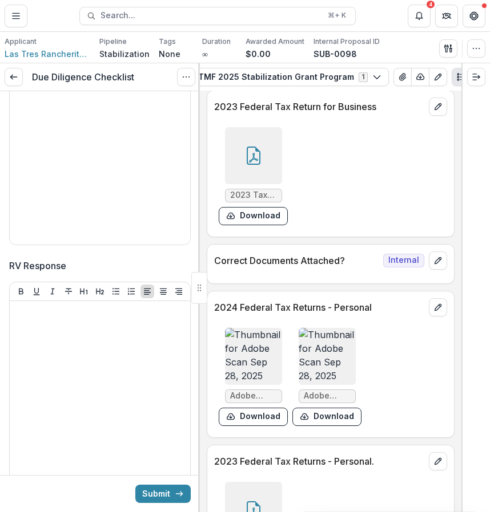
scroll to position [2883, 0]
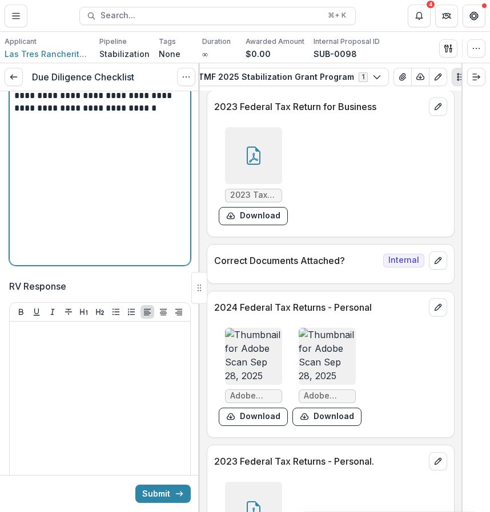
click at [168, 115] on p "**********" at bounding box center [98, 102] width 168 height 25
click at [151, 115] on p "**********" at bounding box center [98, 102] width 168 height 25
click at [167, 242] on div "**********" at bounding box center [99, 175] width 171 height 171
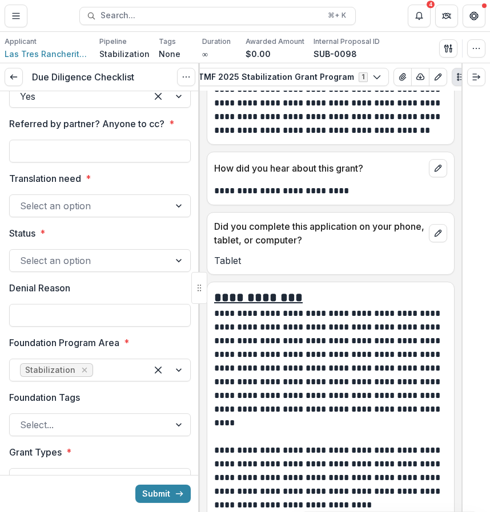
scroll to position [9009, 0]
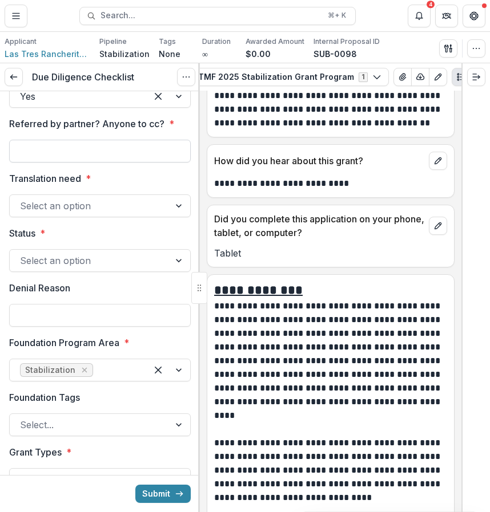
click at [163, 163] on input "Referred by partner? Anyone to cc? *" at bounding box center [99, 151] width 181 height 23
type input "*"
type input "**********"
click at [97, 214] on div at bounding box center [89, 206] width 139 height 16
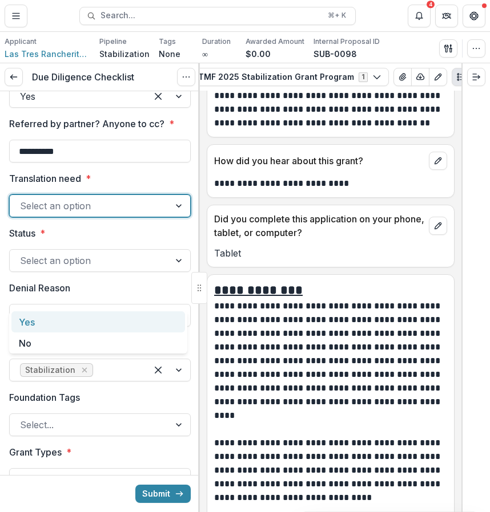
click at [97, 321] on div "Yes" at bounding box center [97, 322] width 173 height 21
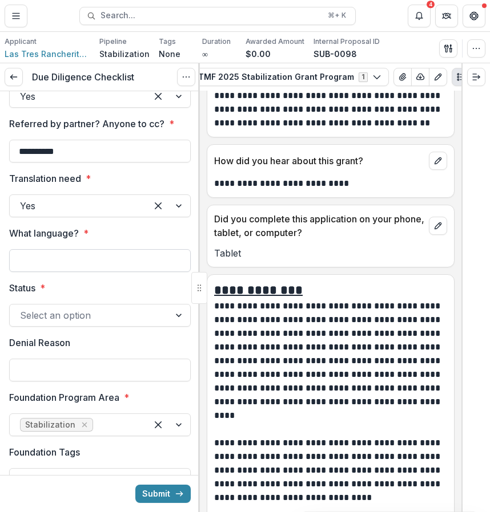
click at [99, 272] on input "What language? *" at bounding box center [99, 260] width 181 height 23
type input "*******"
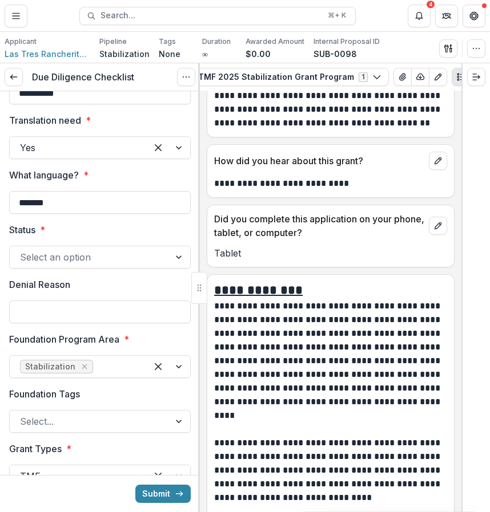
scroll to position [2440, 0]
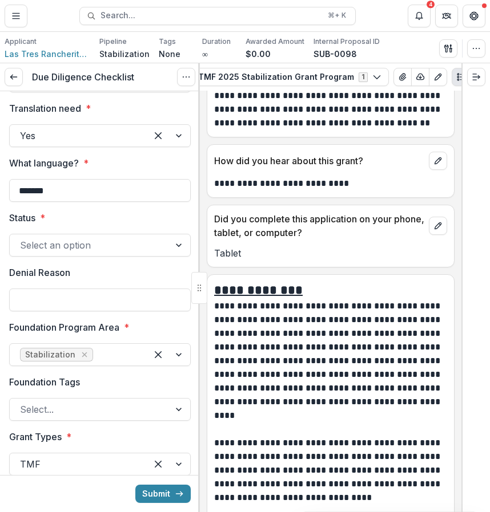
click at [112, 253] on div at bounding box center [89, 245] width 139 height 16
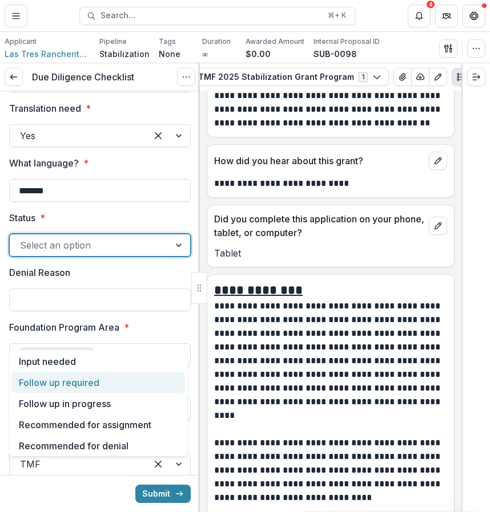
click at [123, 390] on div "Follow up required" at bounding box center [97, 382] width 173 height 21
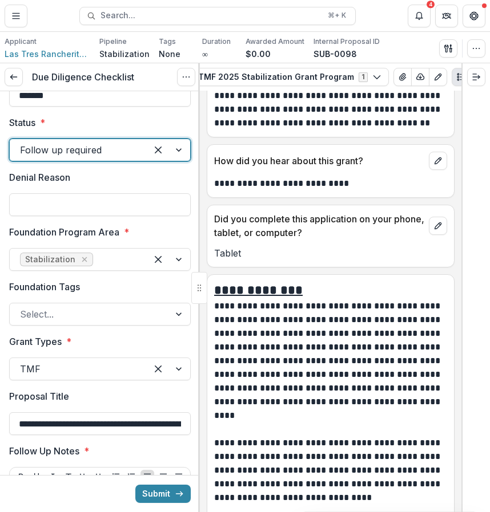
scroll to position [2559, 0]
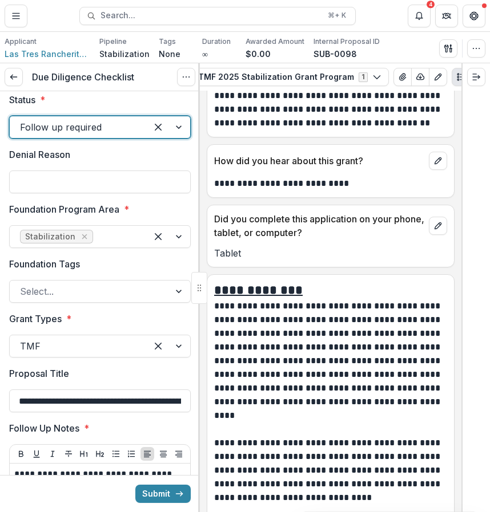
click at [124, 300] on div at bounding box center [89, 292] width 139 height 16
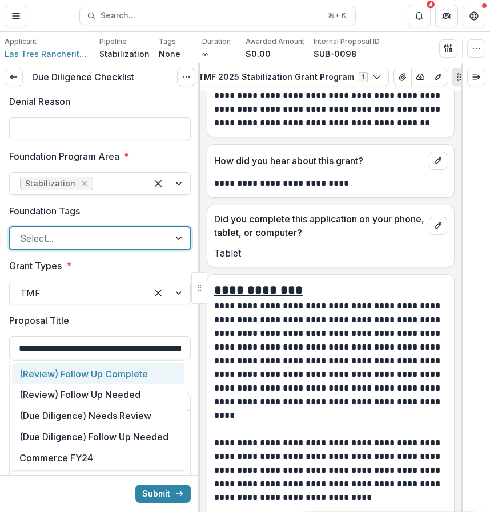
scroll to position [2618, 0]
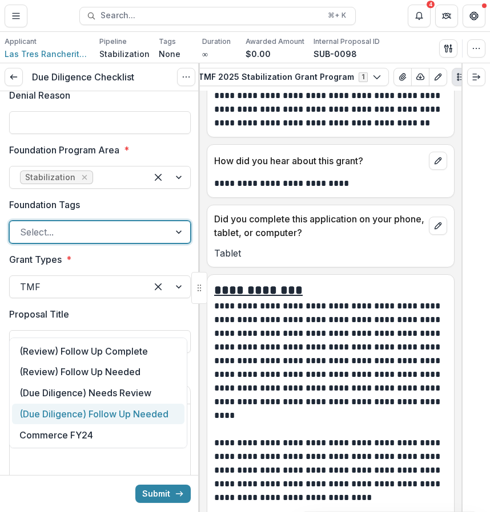
click at [168, 417] on div "(Due Diligence) Follow Up Needed" at bounding box center [98, 414] width 172 height 21
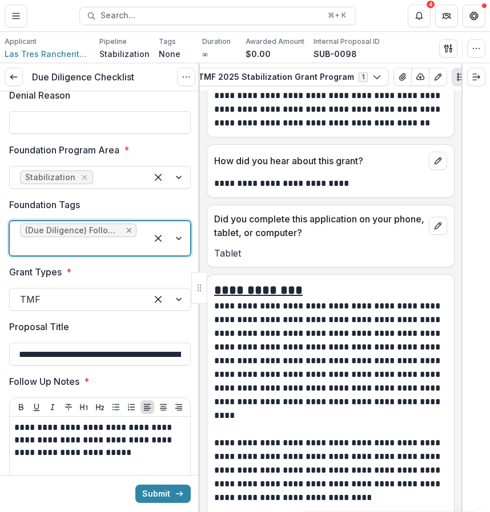
click at [127, 235] on icon "Remove (Due Diligence) Follow Up Needed" at bounding box center [128, 230] width 9 height 9
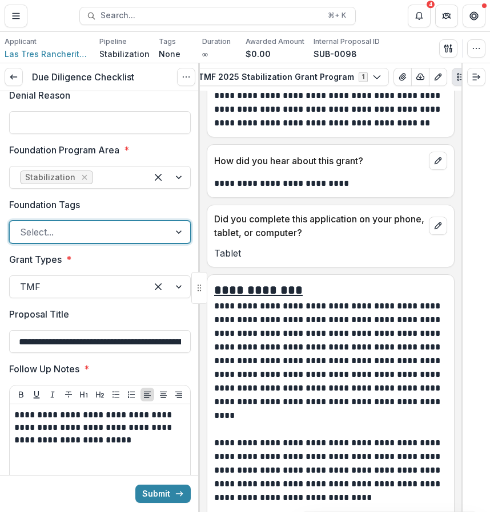
click at [115, 240] on div at bounding box center [89, 232] width 139 height 16
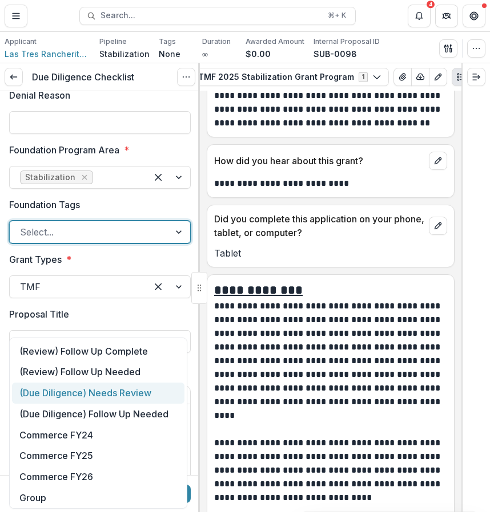
click at [154, 395] on div "(Due Diligence) Needs Review" at bounding box center [98, 393] width 172 height 21
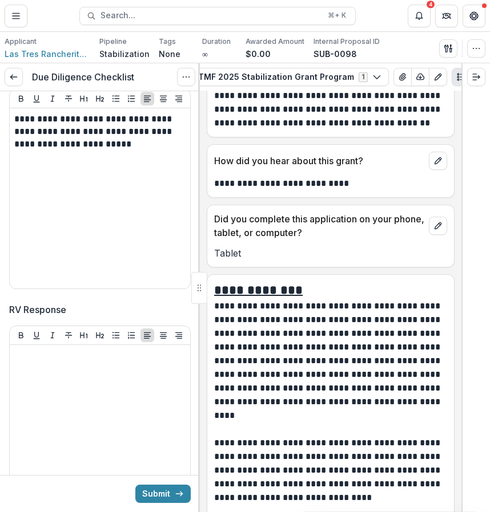
scroll to position [2923, 0]
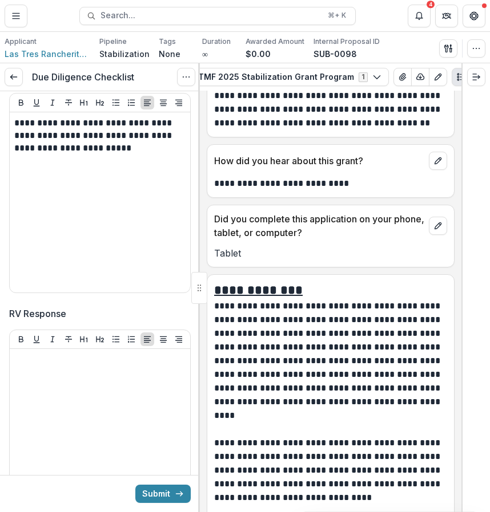
drag, startPoint x: 74, startPoint y: 140, endPoint x: 0, endPoint y: 136, distance: 73.7
paste input "****"
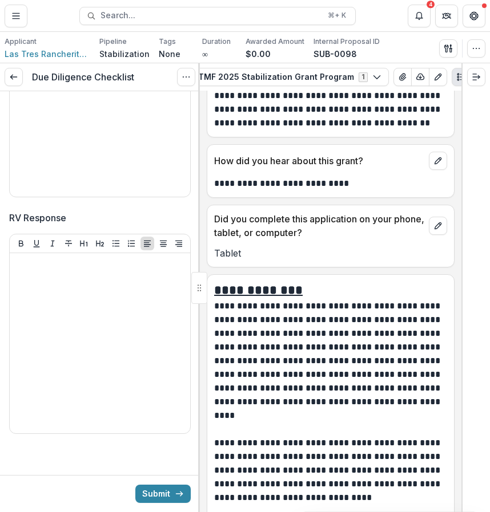
scroll to position [3108, 0]
type input "**********"
click at [175, 497] on icon "submit" at bounding box center [179, 494] width 9 height 9
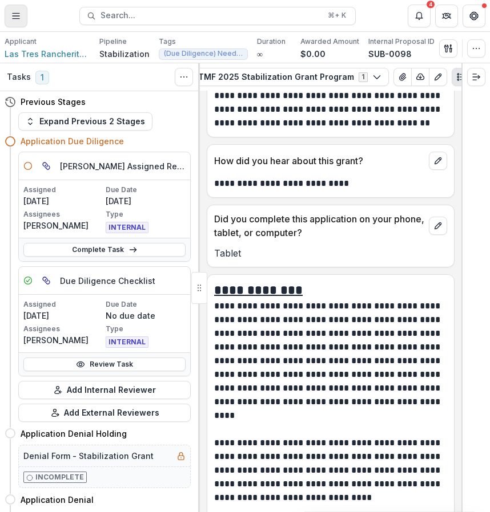
click at [19, 12] on icon "Toggle Menu" at bounding box center [15, 15] width 9 height 9
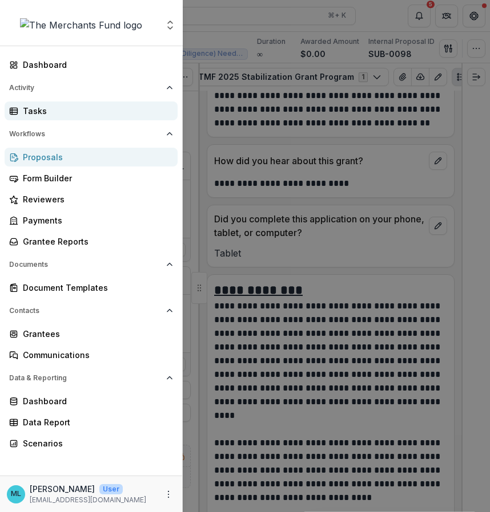
click at [52, 109] on div "Tasks" at bounding box center [96, 111] width 146 height 12
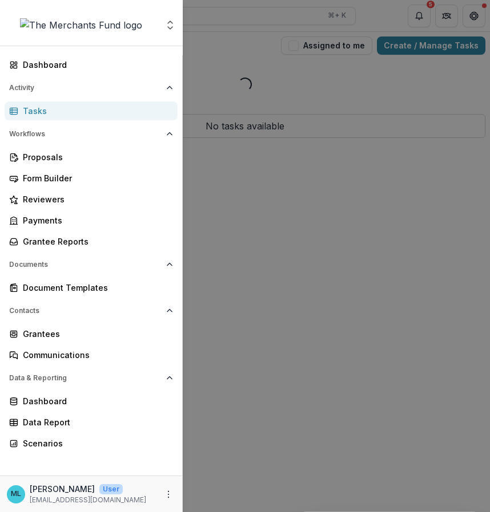
click at [199, 204] on div "Aggregate Analysis Foundations The Merchants Fund Team Settings Dashboard Activ…" at bounding box center [245, 256] width 490 height 512
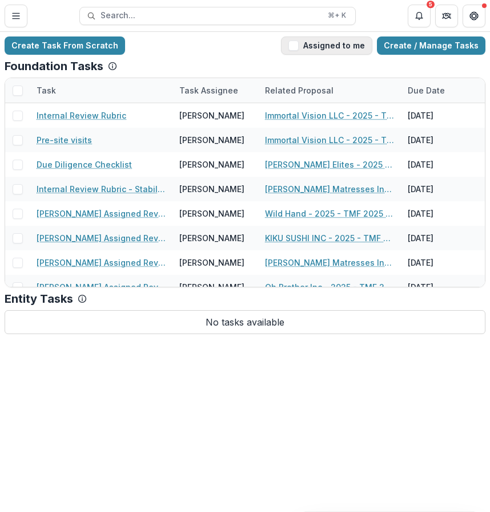
click at [354, 49] on button "Assigned to me" at bounding box center [326, 46] width 91 height 18
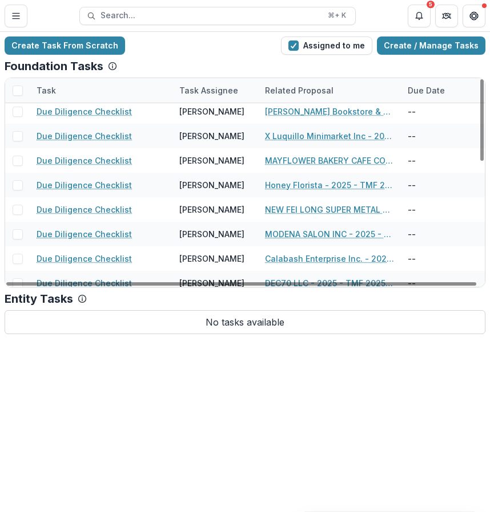
scroll to position [307, 0]
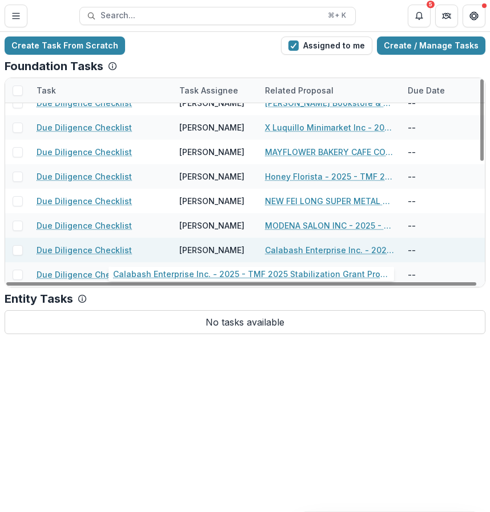
click at [314, 250] on link "Calabash Enterprise Inc. - 2025 - TMF 2025 Stabilization Grant Program" at bounding box center [329, 250] width 129 height 12
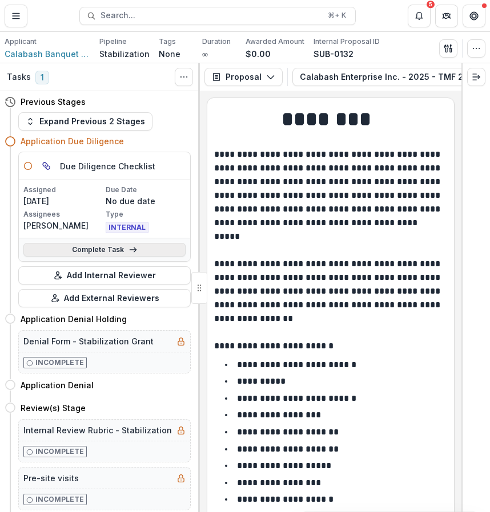
click at [166, 244] on link "Complete Task" at bounding box center [104, 250] width 162 height 14
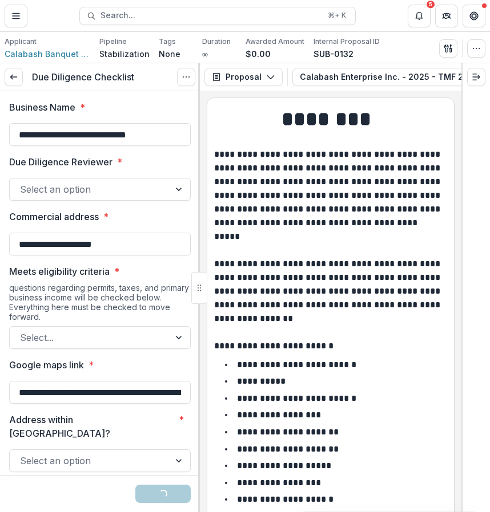
click at [159, 191] on div "Select an option" at bounding box center [90, 189] width 160 height 18
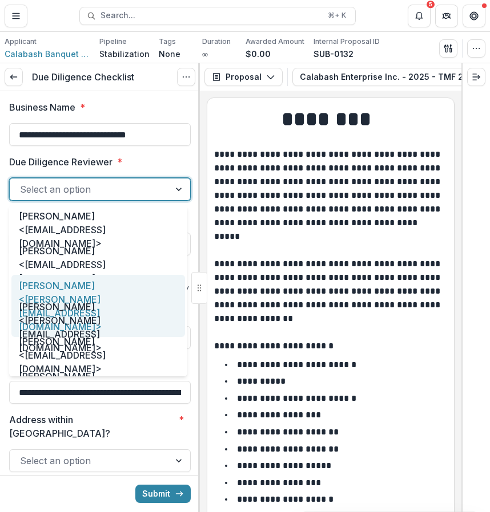
scroll to position [59, 0]
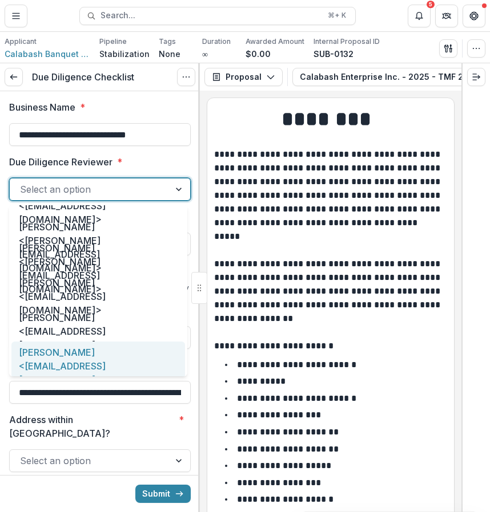
click at [131, 360] on div "[PERSON_NAME] <[EMAIL_ADDRESS][DOMAIN_NAME]>" at bounding box center [97, 366] width 173 height 49
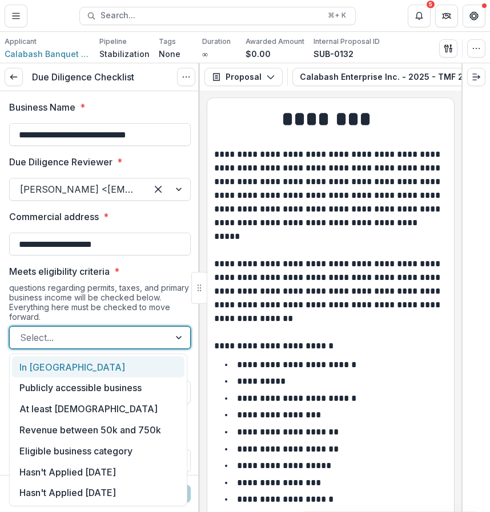
click at [138, 341] on div at bounding box center [89, 338] width 139 height 16
click at [169, 276] on label "Meets eligibility criteria *" at bounding box center [96, 272] width 175 height 14
click at [23, 331] on input "Meets eligibility criteria *" at bounding box center [21, 338] width 3 height 14
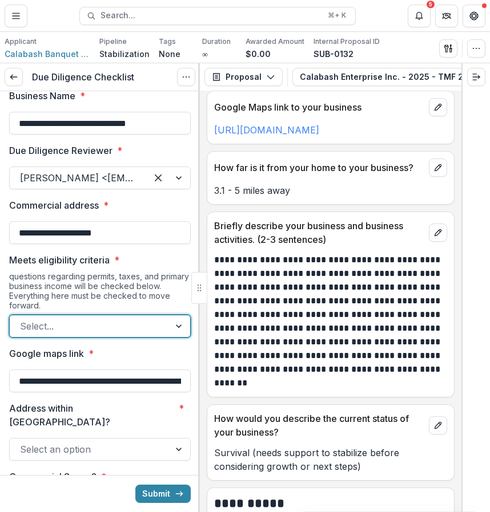
scroll to position [890, 0]
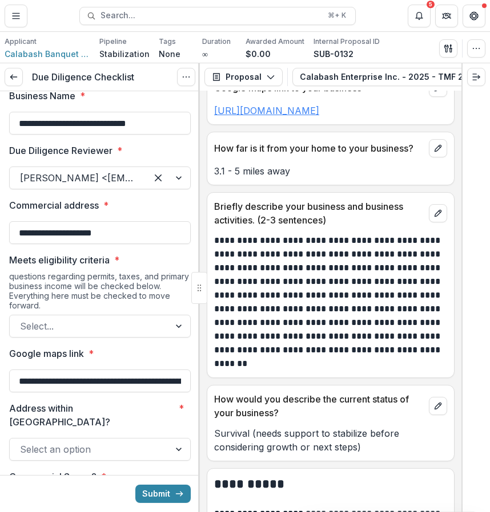
click at [297, 116] on link "[URL][DOMAIN_NAME]" at bounding box center [266, 110] width 105 height 11
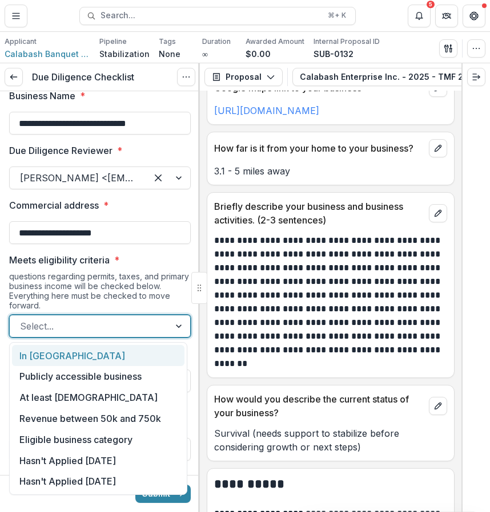
click at [123, 332] on div at bounding box center [89, 326] width 139 height 16
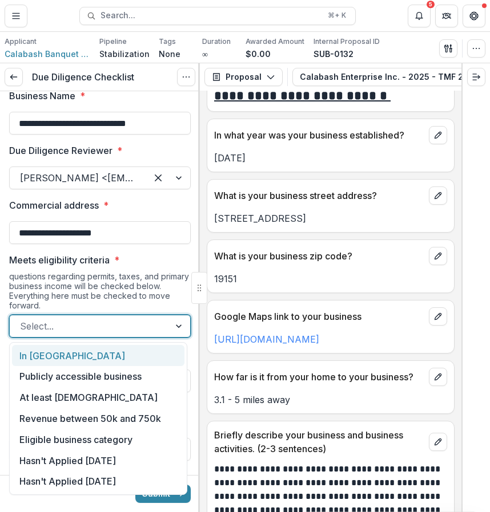
scroll to position [649, 0]
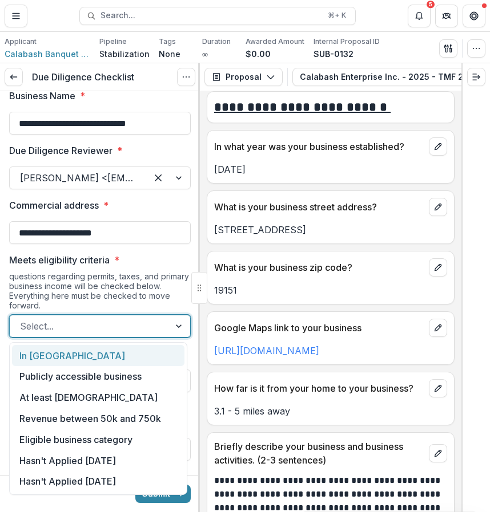
click at [147, 354] on div "In [GEOGRAPHIC_DATA]" at bounding box center [98, 355] width 172 height 21
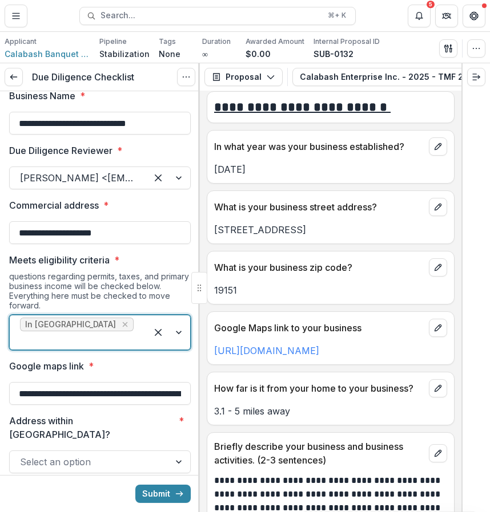
click at [123, 333] on div at bounding box center [78, 341] width 116 height 16
click at [121, 333] on div at bounding box center [78, 341] width 116 height 16
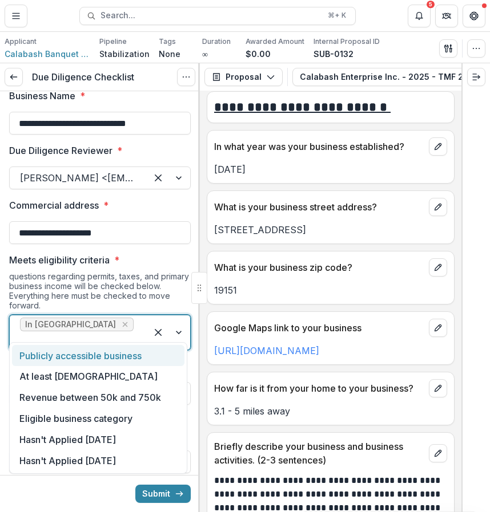
click at [120, 361] on div "Publicly accessible business" at bounding box center [98, 355] width 172 height 21
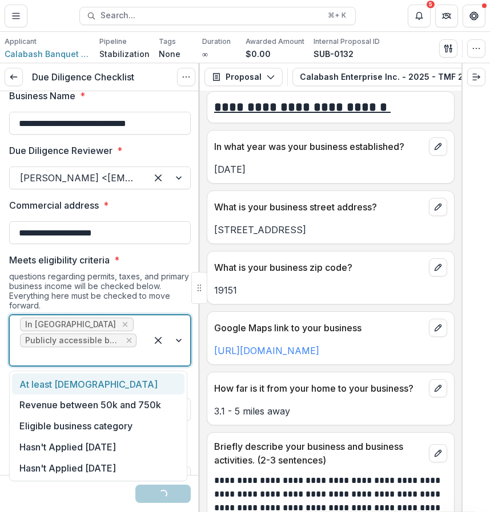
click at [120, 350] on div at bounding box center [78, 357] width 116 height 16
click at [120, 376] on div "At least [DEMOGRAPHIC_DATA]" at bounding box center [98, 384] width 172 height 21
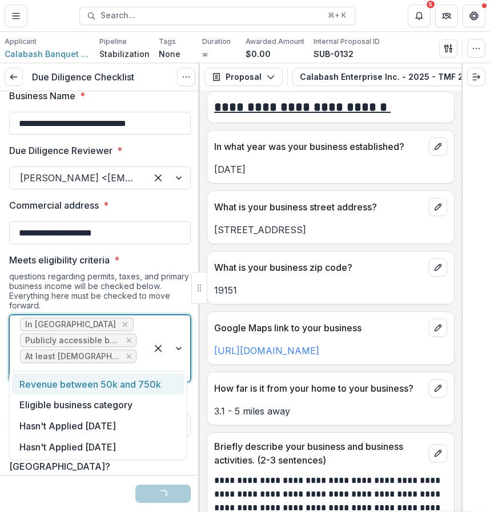
click at [147, 357] on div at bounding box center [168, 349] width 43 height 66
click at [140, 378] on div "Revenue between 50k and 750k" at bounding box center [98, 384] width 172 height 21
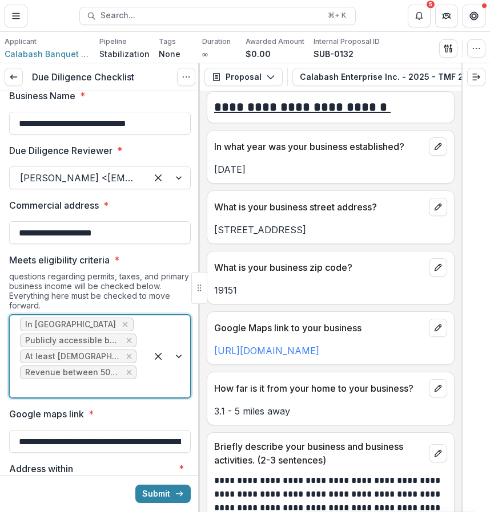
click at [151, 371] on div at bounding box center [168, 357] width 43 height 82
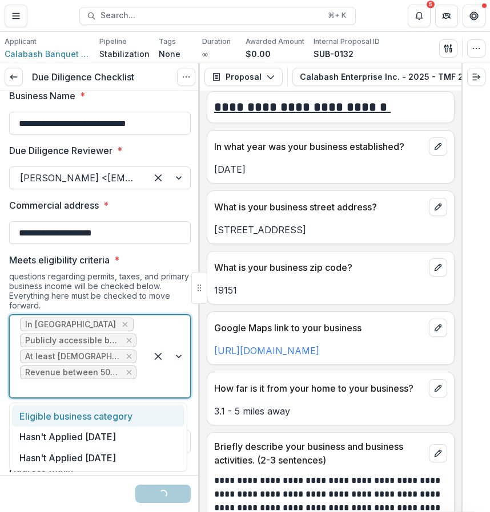
click at [139, 417] on div "Eligible business category" at bounding box center [98, 416] width 172 height 21
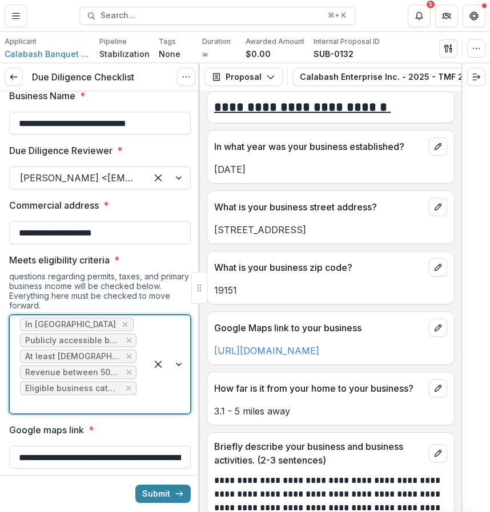
click at [148, 399] on div at bounding box center [168, 365] width 43 height 98
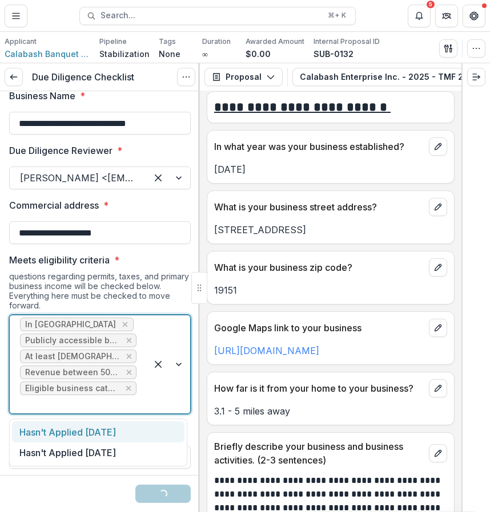
click at [147, 425] on div "Hasn't Applied [DATE]" at bounding box center [98, 432] width 172 height 21
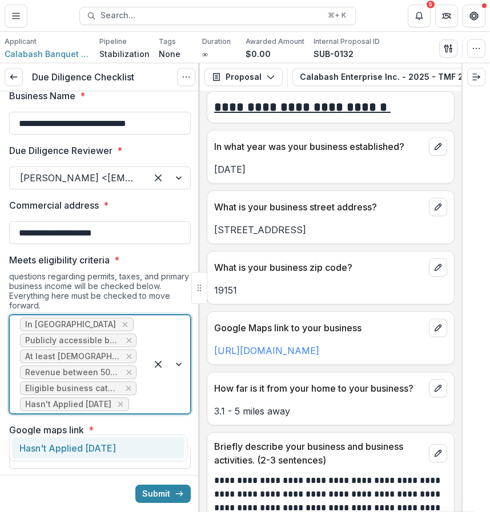
click at [154, 414] on div at bounding box center [168, 365] width 43 height 98
click at [154, 450] on div "Hasn't Applied [DATE]" at bounding box center [98, 448] width 172 height 21
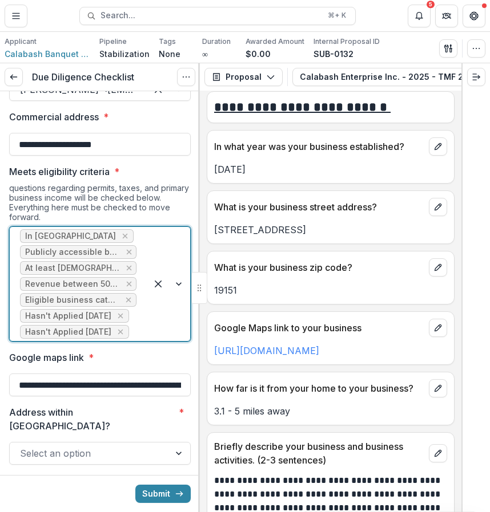
scroll to position [102, 0]
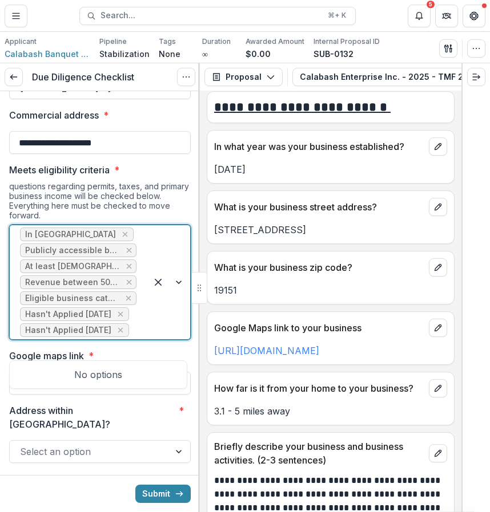
click at [147, 340] on div at bounding box center [168, 282] width 43 height 114
click at [164, 322] on div at bounding box center [168, 282] width 43 height 114
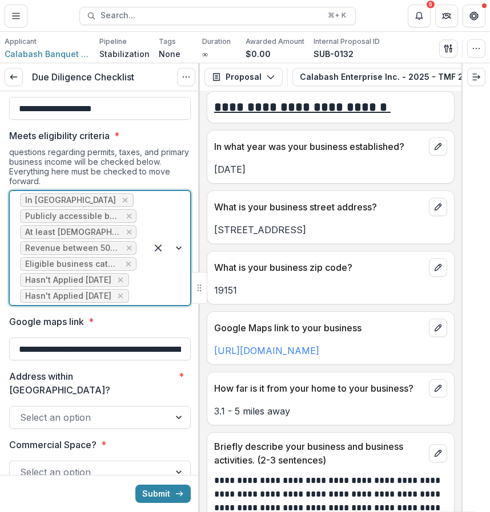
scroll to position [149, 0]
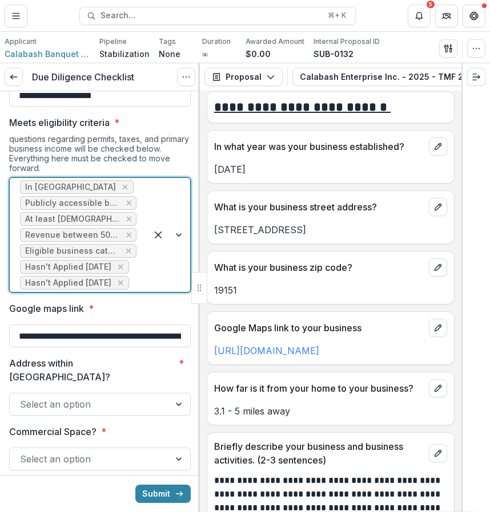
click at [158, 292] on div at bounding box center [168, 235] width 43 height 114
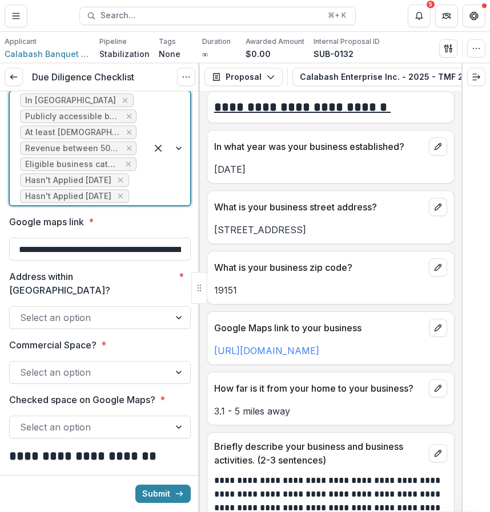
scroll to position [246, 0]
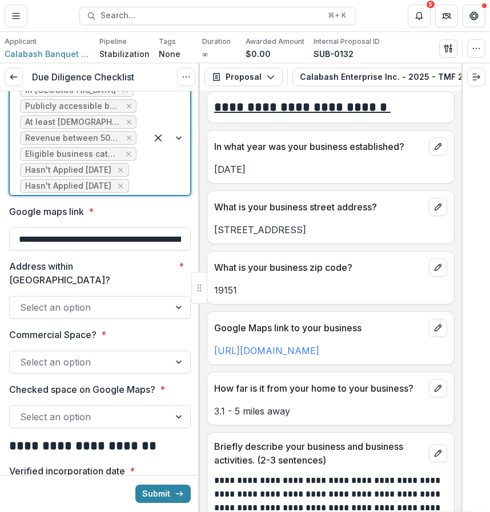
click at [145, 312] on div at bounding box center [89, 308] width 139 height 16
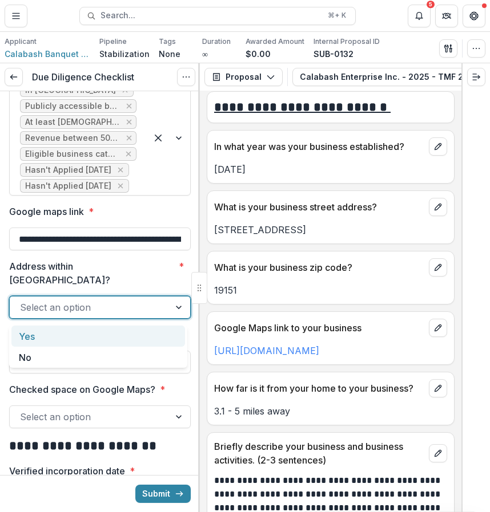
click at [144, 335] on div "Yes" at bounding box center [97, 336] width 173 height 21
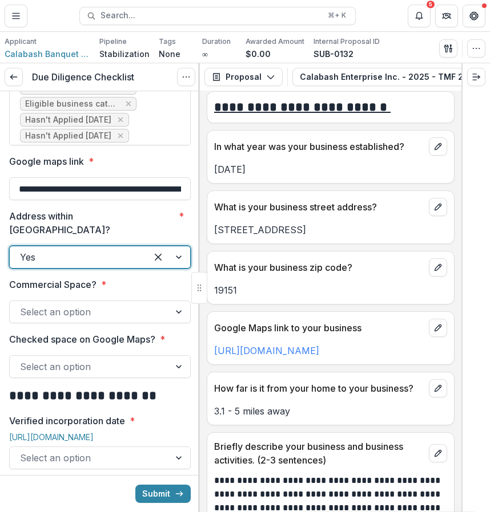
scroll to position [305, 0]
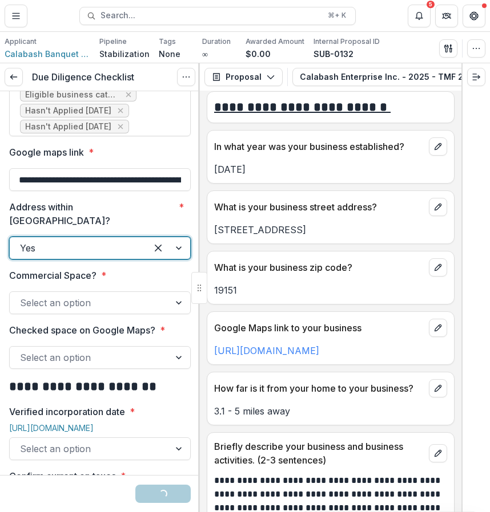
click at [153, 308] on div at bounding box center [89, 303] width 139 height 16
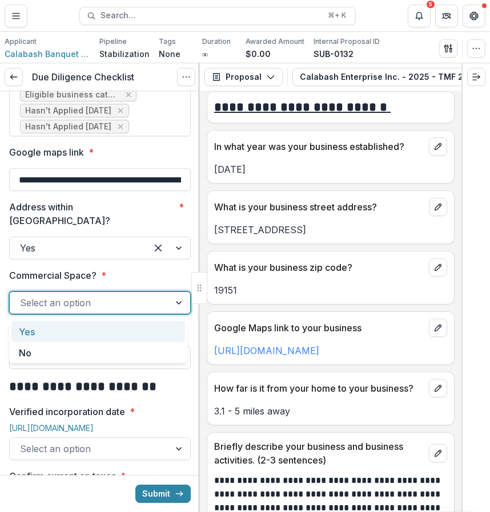
click at [152, 323] on div "Yes" at bounding box center [97, 331] width 173 height 21
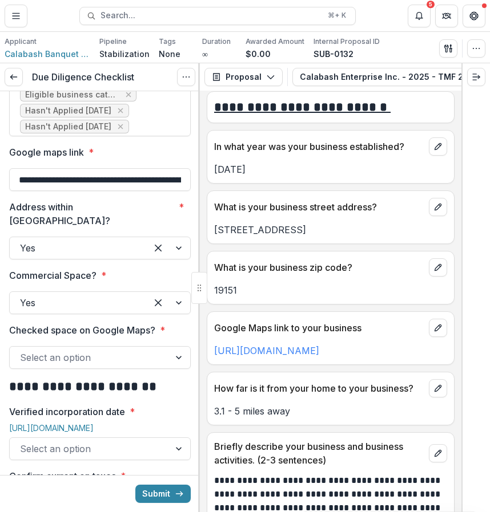
click at [152, 343] on div "Checked space on Google Maps? * Select an option" at bounding box center [99, 347] width 181 height 46
click at [152, 358] on div at bounding box center [89, 358] width 139 height 16
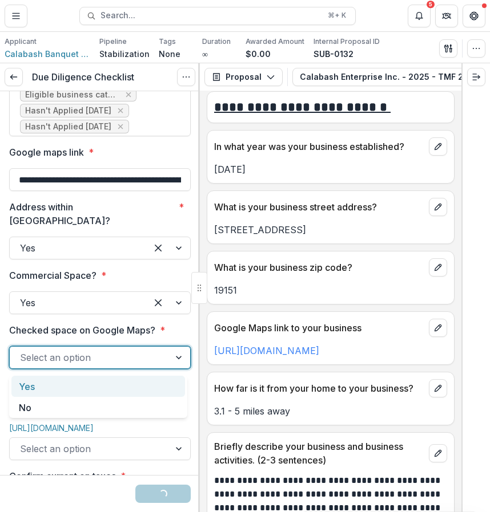
click at [149, 369] on div "Select an option" at bounding box center [99, 357] width 181 height 23
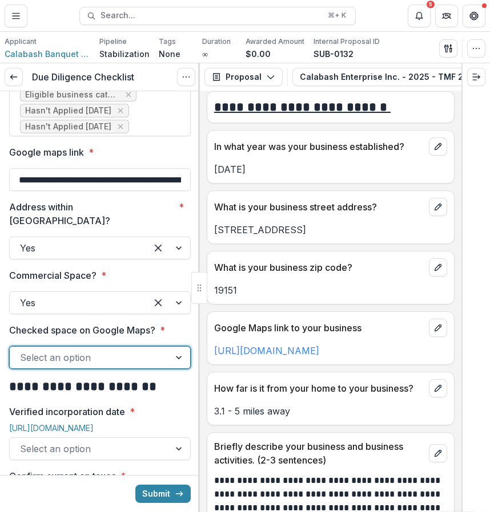
click at [155, 350] on div "Select an option" at bounding box center [99, 357] width 181 height 23
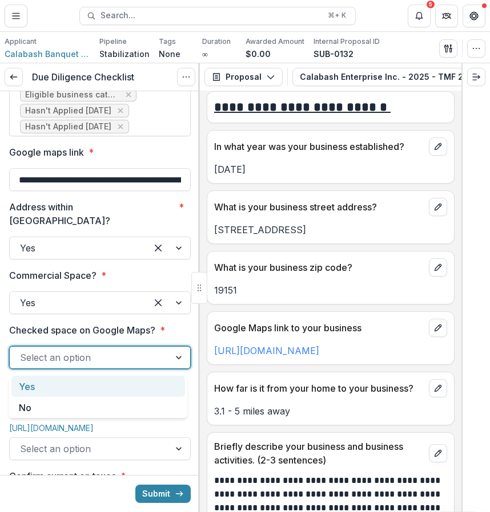
click at [155, 377] on div "Yes" at bounding box center [97, 386] width 173 height 21
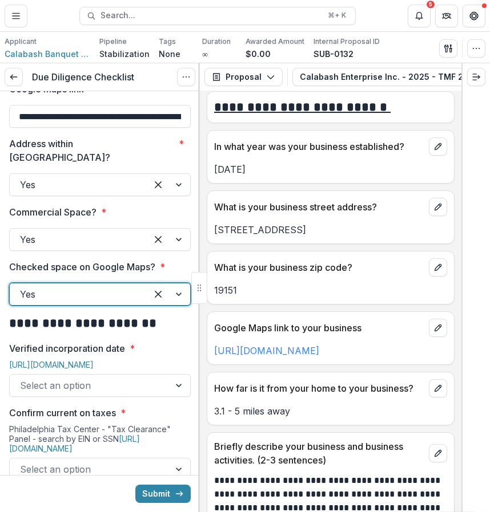
scroll to position [383, 0]
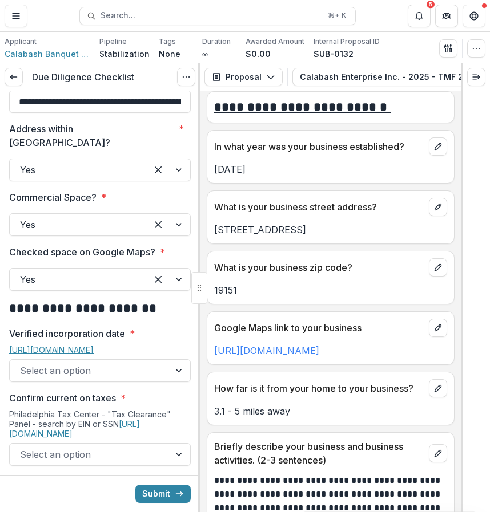
click at [94, 355] on link "[URL][DOMAIN_NAME]" at bounding box center [51, 350] width 84 height 10
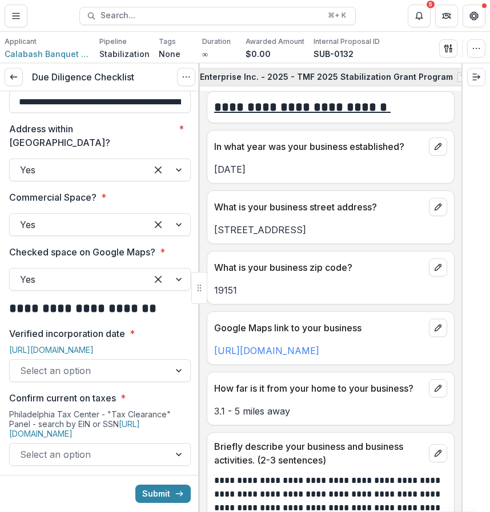
scroll to position [0, 251]
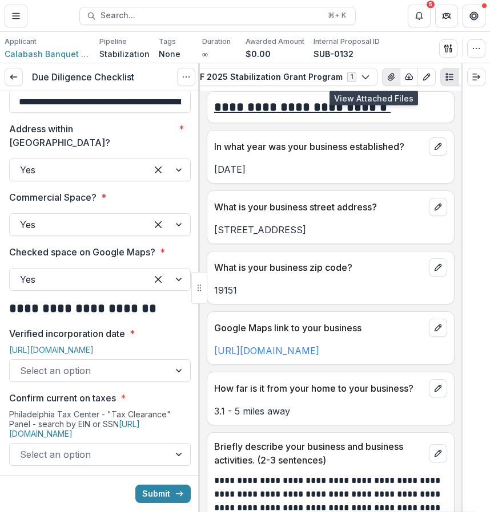
click at [382, 84] on button "View Attached Files" at bounding box center [391, 77] width 18 height 18
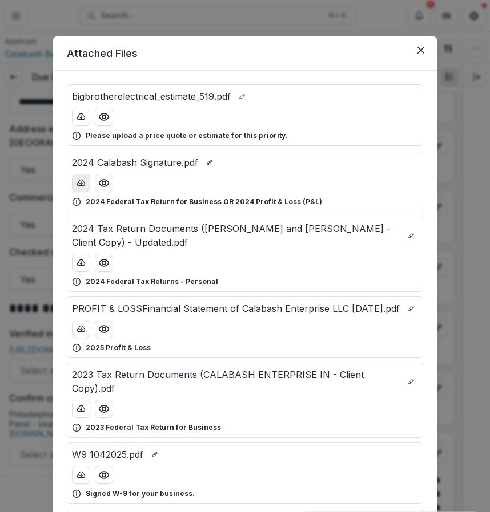
click at [85, 184] on button "download-button" at bounding box center [81, 183] width 18 height 18
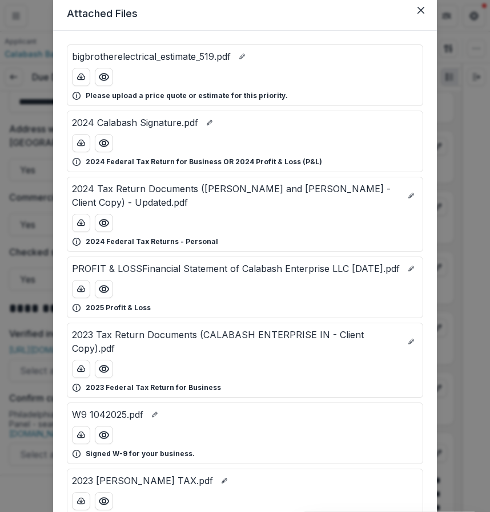
scroll to position [41, 0]
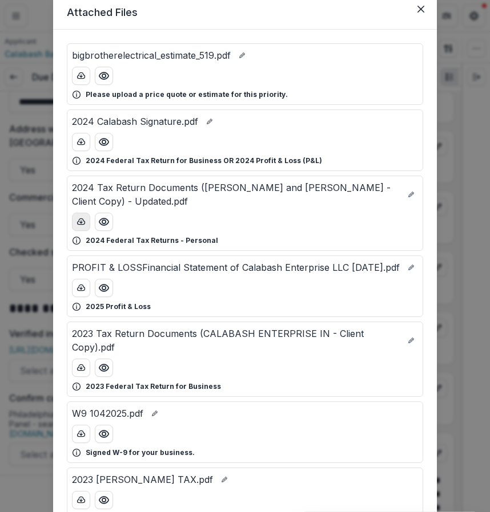
click at [78, 223] on icon "download-button" at bounding box center [81, 222] width 7 height 6
click at [102, 292] on icon "Preview PROFIT & LOSSFinancial Statement of Calabash Enterprise LLC 08-31-2025.…" at bounding box center [103, 288] width 9 height 7
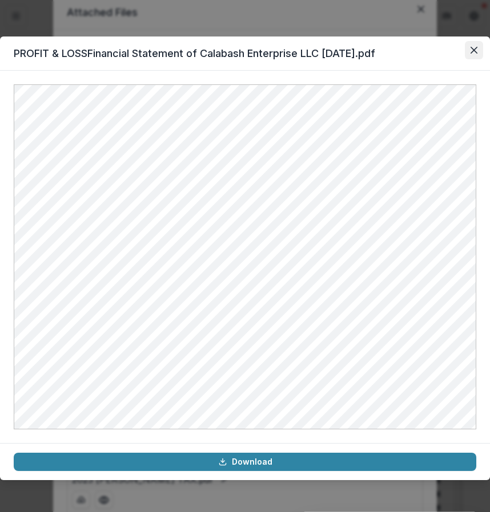
click at [464, 47] on button "Close" at bounding box center [473, 50] width 18 height 18
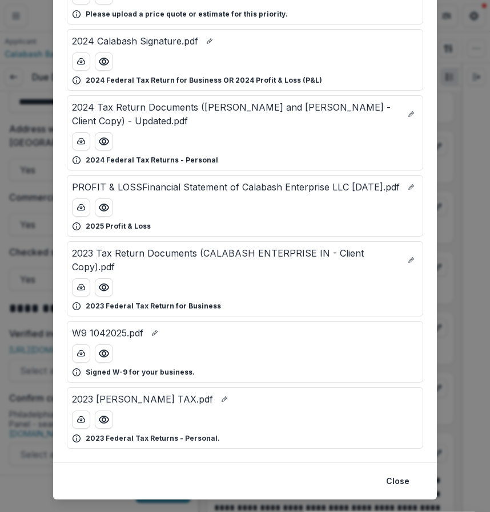
scroll to position [140, 0]
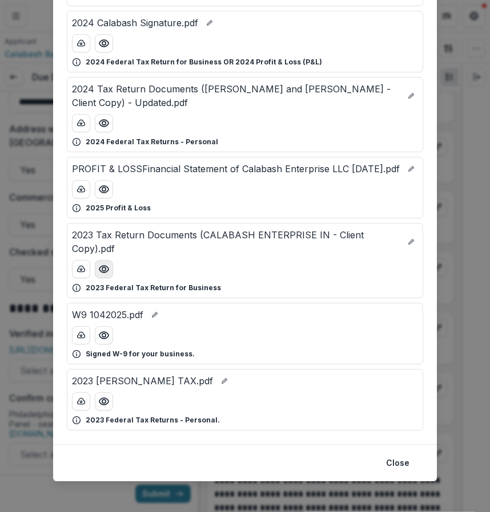
click at [103, 275] on icon "Preview 2023 Tax Return Documents (CALABASH ENTERPRISE IN - Client Copy).pdf" at bounding box center [103, 269] width 11 height 11
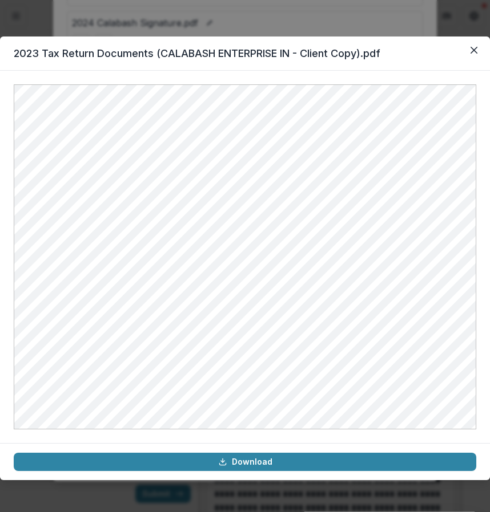
click at [326, 471] on footer "Download" at bounding box center [245, 461] width 490 height 37
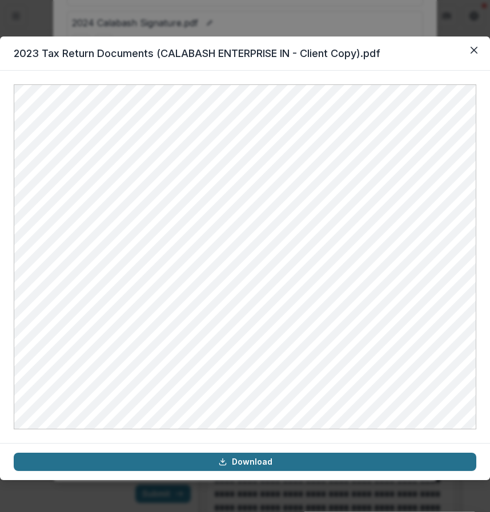
click at [326, 469] on link "Download" at bounding box center [245, 462] width 462 height 18
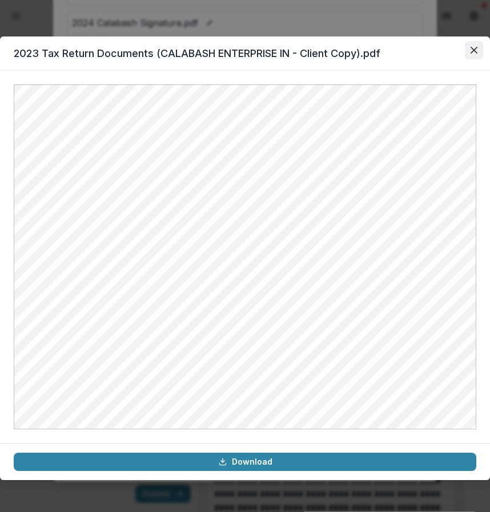
click at [468, 53] on button "Close" at bounding box center [473, 50] width 18 height 18
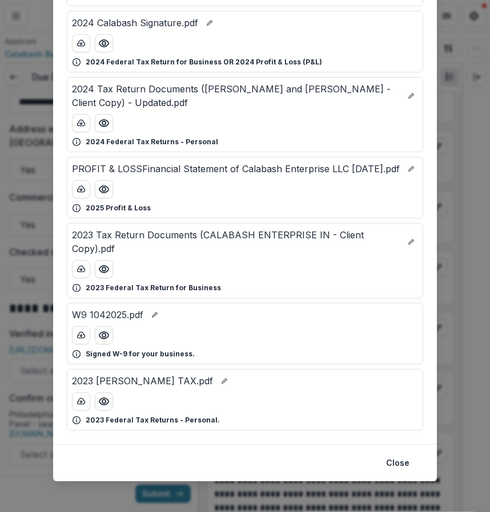
click at [447, 75] on div "Attached Files bigbrotherelectrical_estimate_519.pdf Please upload a price quot…" at bounding box center [245, 256] width 490 height 512
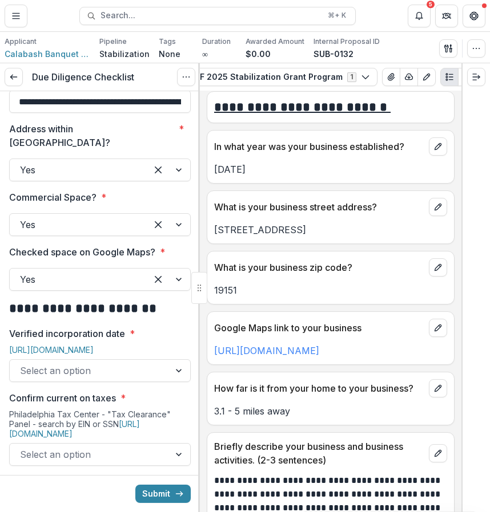
click at [144, 359] on div "[URL][DOMAIN_NAME]" at bounding box center [99, 352] width 181 height 14
click at [134, 373] on div at bounding box center [89, 371] width 139 height 16
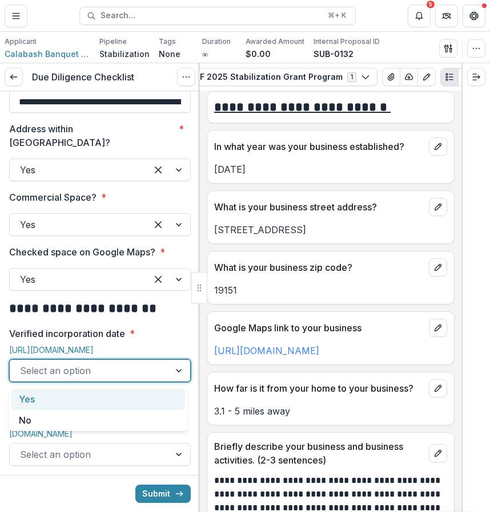
click at [127, 402] on div "Yes" at bounding box center [97, 399] width 173 height 21
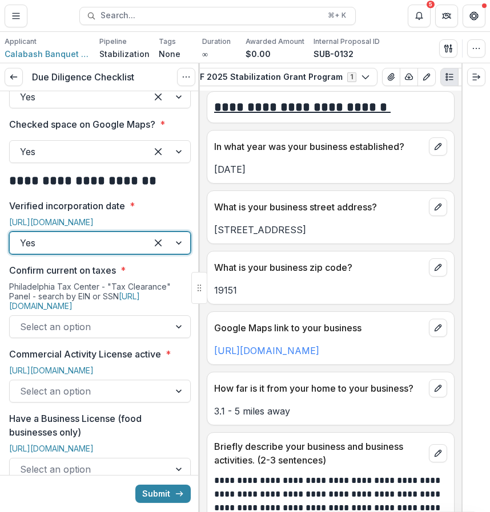
scroll to position [518, 0]
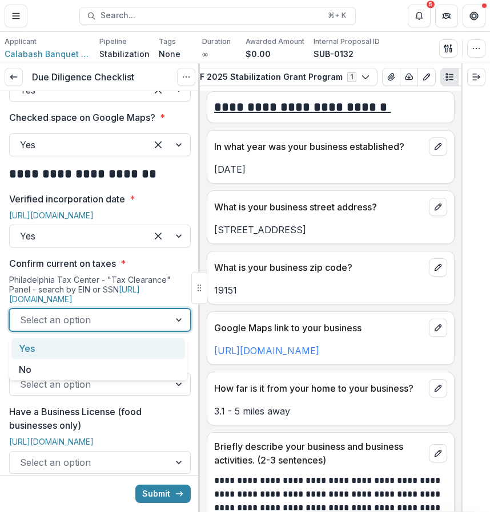
click at [134, 316] on div at bounding box center [89, 320] width 139 height 16
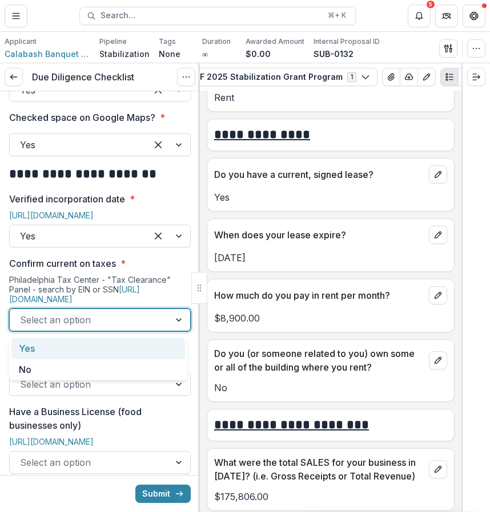
scroll to position [4120, 0]
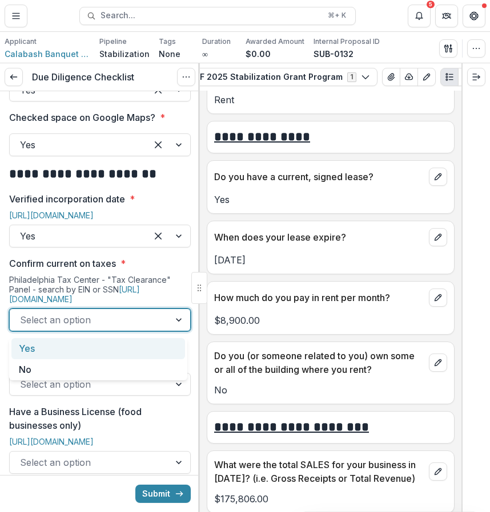
click at [134, 348] on div "Yes" at bounding box center [97, 348] width 173 height 21
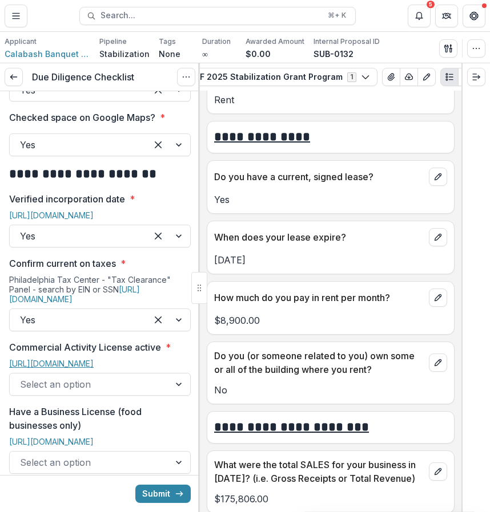
click at [94, 369] on link "[URL][DOMAIN_NAME]" at bounding box center [51, 364] width 84 height 10
click at [102, 393] on div at bounding box center [89, 385] width 139 height 16
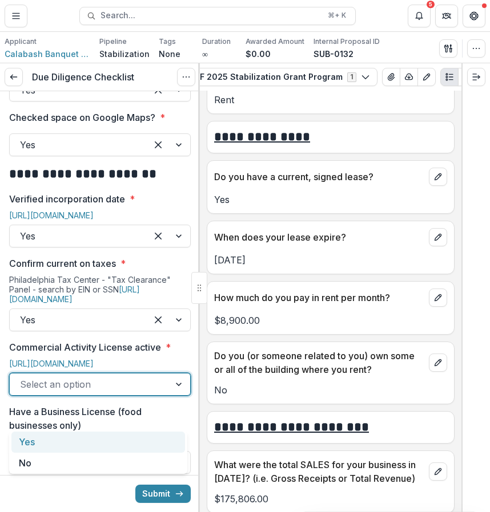
click at [102, 450] on div "Yes" at bounding box center [97, 442] width 173 height 21
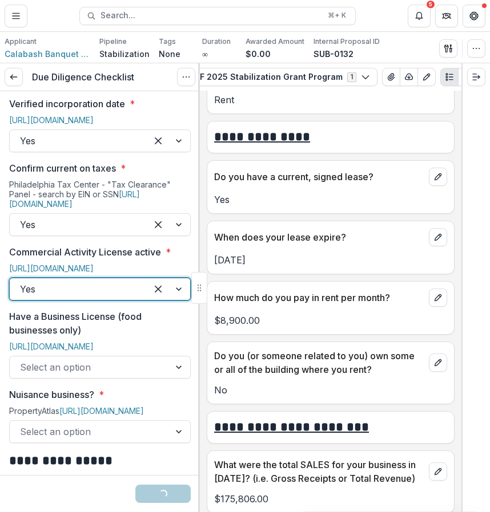
scroll to position [638, 0]
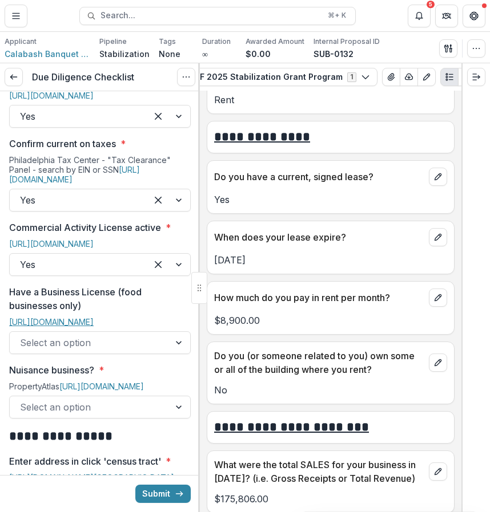
click at [94, 327] on link "[URL][DOMAIN_NAME]" at bounding box center [51, 322] width 84 height 10
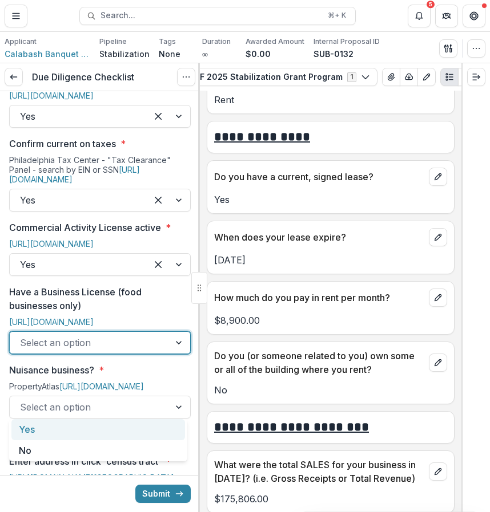
click at [129, 351] on div at bounding box center [89, 343] width 139 height 16
click at [126, 425] on div "Yes" at bounding box center [97, 429] width 173 height 21
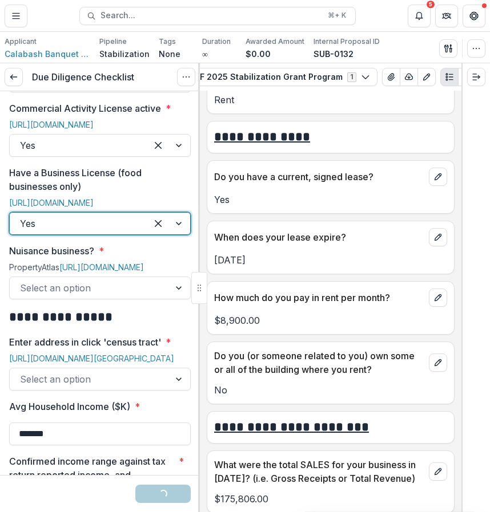
scroll to position [765, 0]
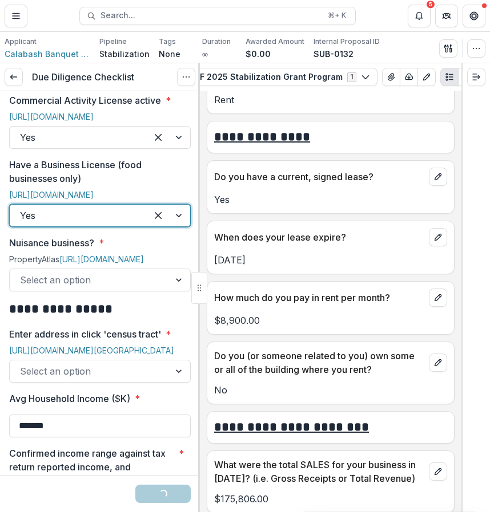
click at [124, 288] on div at bounding box center [89, 280] width 139 height 16
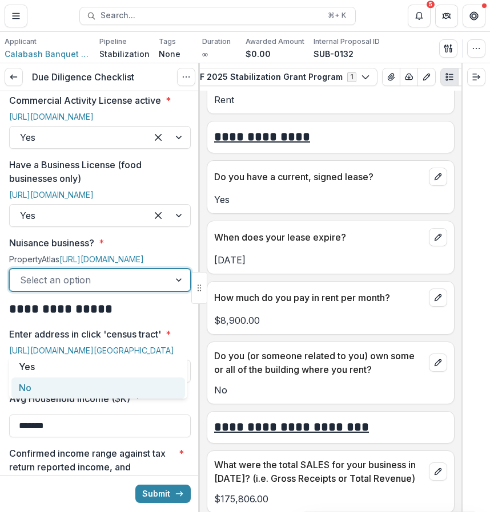
click at [119, 394] on div "No" at bounding box center [97, 388] width 173 height 21
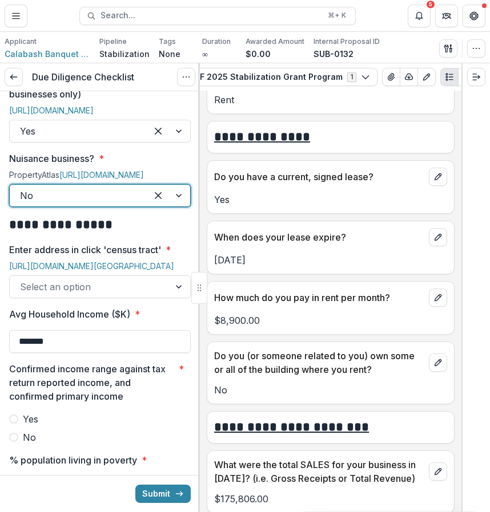
scroll to position [897, 0]
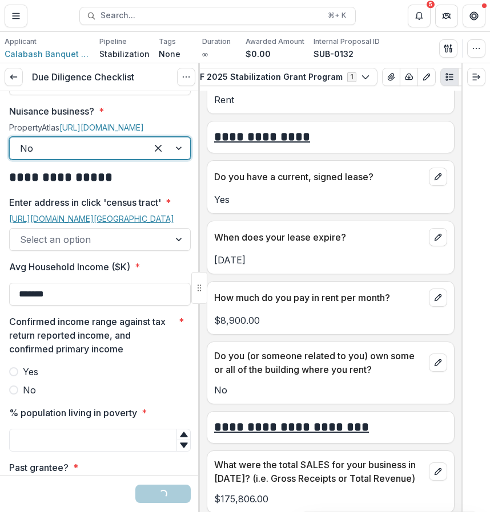
click at [123, 224] on link "[URL][DOMAIN_NAME][GEOGRAPHIC_DATA]" at bounding box center [91, 219] width 165 height 10
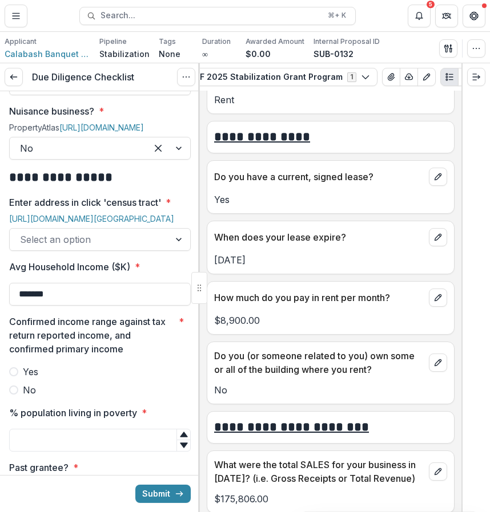
click at [92, 251] on div "Select an option" at bounding box center [99, 239] width 181 height 23
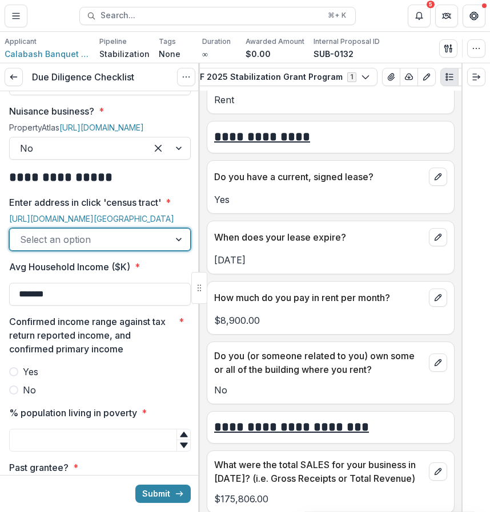
click at [92, 251] on div "Select an option" at bounding box center [99, 239] width 181 height 23
click at [94, 248] on div at bounding box center [89, 240] width 139 height 16
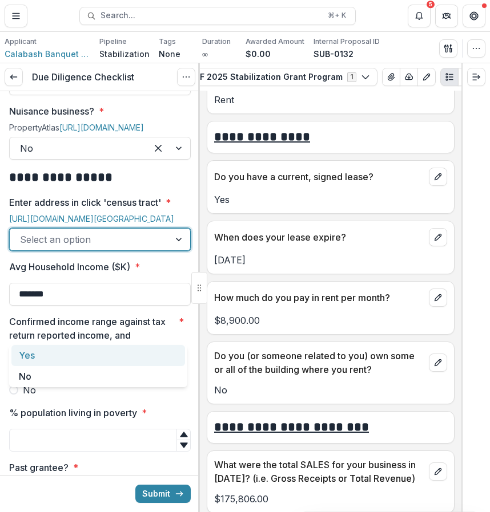
click at [86, 358] on div "Yes" at bounding box center [97, 355] width 173 height 21
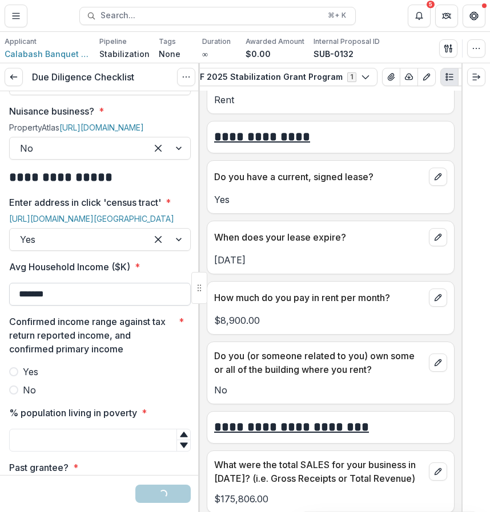
click at [116, 306] on input "*******" at bounding box center [99, 294] width 181 height 23
type input "*"
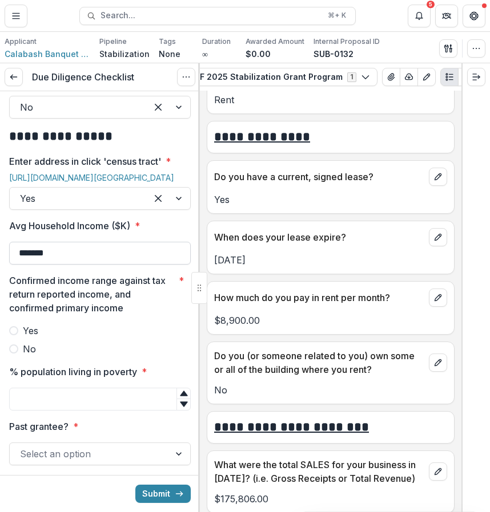
scroll to position [965, 0]
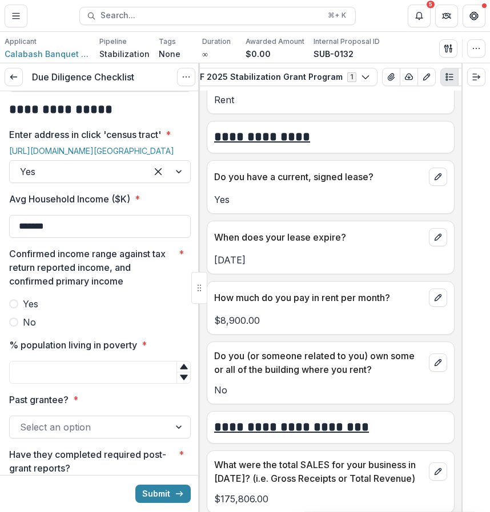
type input "*******"
click at [114, 329] on label "No" at bounding box center [99, 323] width 181 height 14
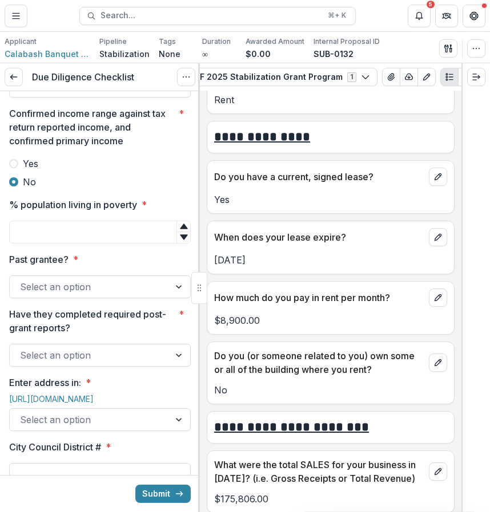
scroll to position [1111, 0]
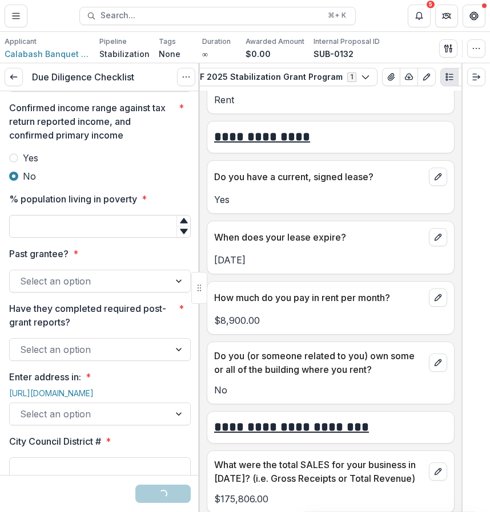
click at [146, 238] on input "% population living in poverty *" at bounding box center [99, 226] width 181 height 23
type input "**"
click at [108, 289] on div at bounding box center [89, 281] width 139 height 16
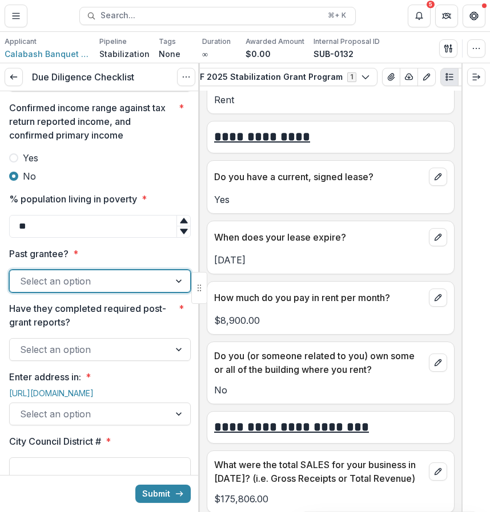
click at [124, 289] on div at bounding box center [89, 281] width 139 height 16
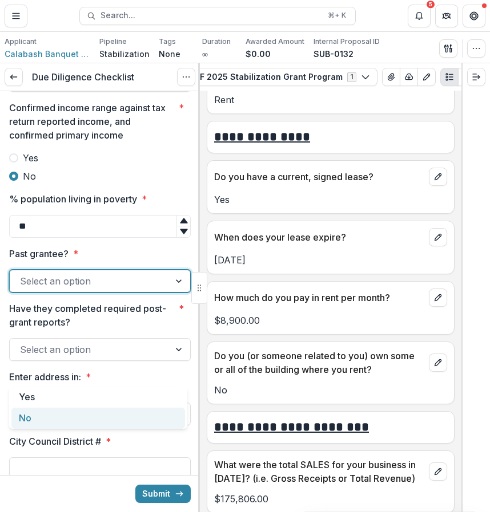
click at [112, 419] on div "No" at bounding box center [97, 418] width 173 height 21
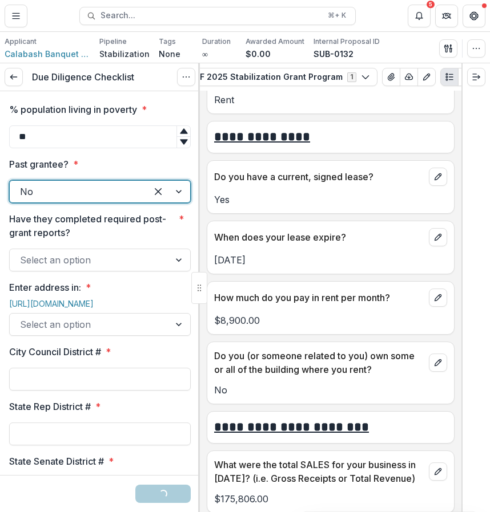
scroll to position [1205, 0]
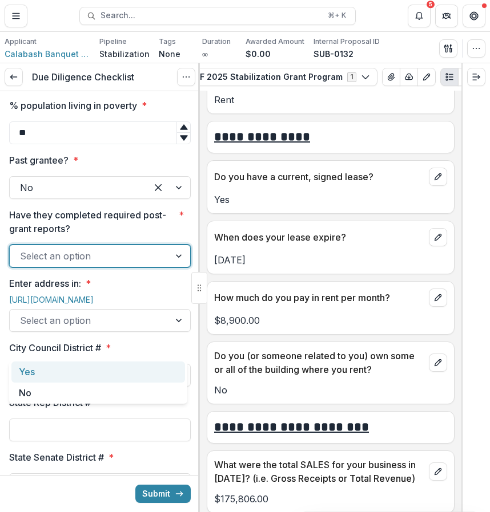
click at [116, 264] on div at bounding box center [89, 256] width 139 height 16
click at [114, 372] on div "Yes" at bounding box center [97, 372] width 173 height 21
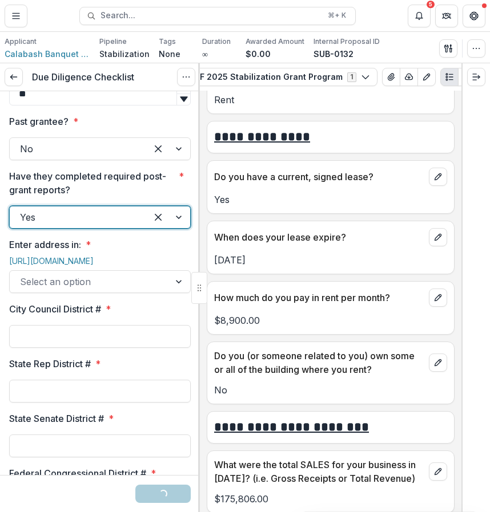
scroll to position [1250, 0]
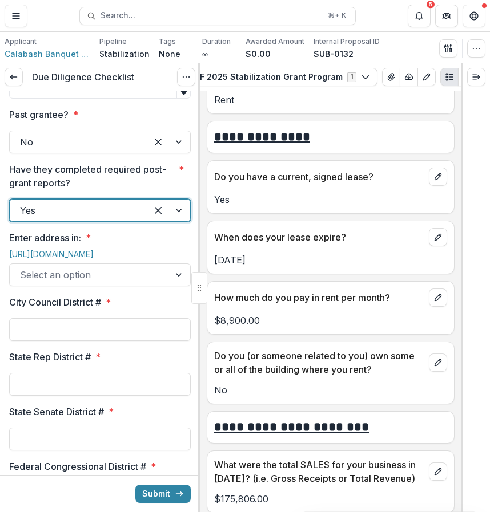
click at [95, 264] on div "[URL][DOMAIN_NAME]" at bounding box center [99, 256] width 181 height 14
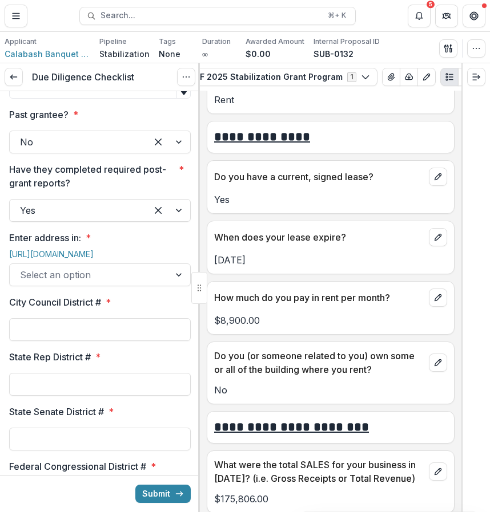
click at [96, 283] on div at bounding box center [89, 275] width 139 height 16
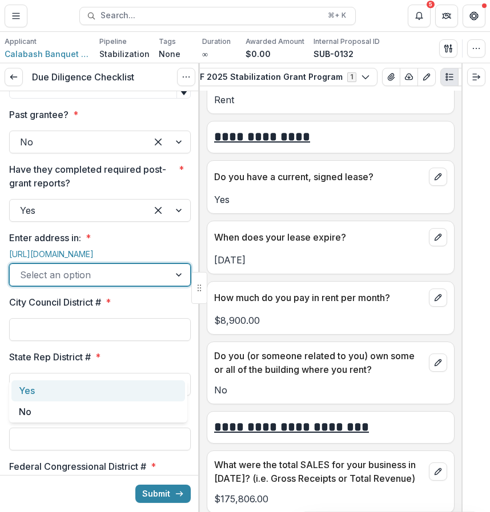
click at [73, 387] on div "Yes" at bounding box center [97, 391] width 173 height 21
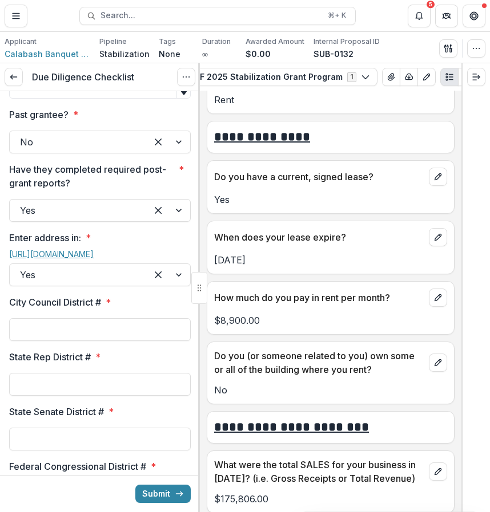
click at [74, 259] on link "[URL][DOMAIN_NAME]" at bounding box center [51, 254] width 84 height 10
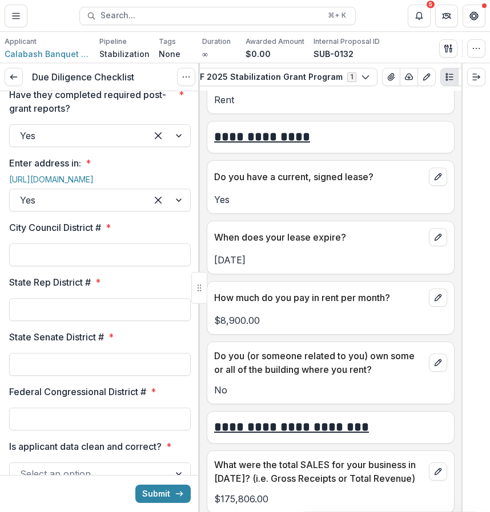
scroll to position [1403, 0]
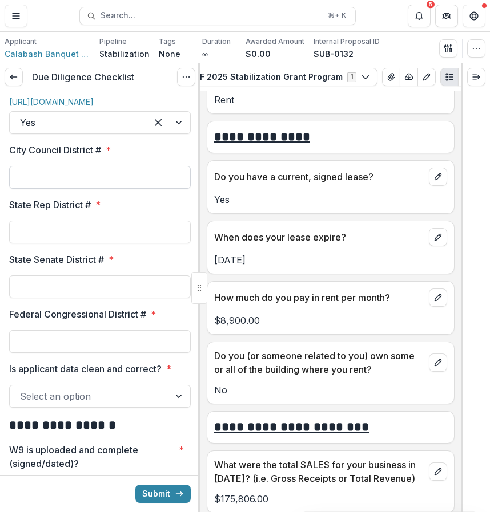
click at [142, 189] on input "City Council District # *" at bounding box center [99, 177] width 181 height 23
type input "*"
click at [142, 244] on input "State Rep District # *" at bounding box center [99, 232] width 181 height 23
type input "***"
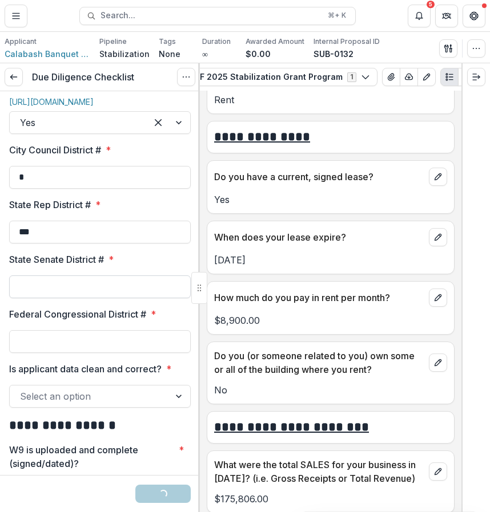
click at [172, 298] on input "State Senate District # *" at bounding box center [99, 287] width 181 height 23
type input "*"
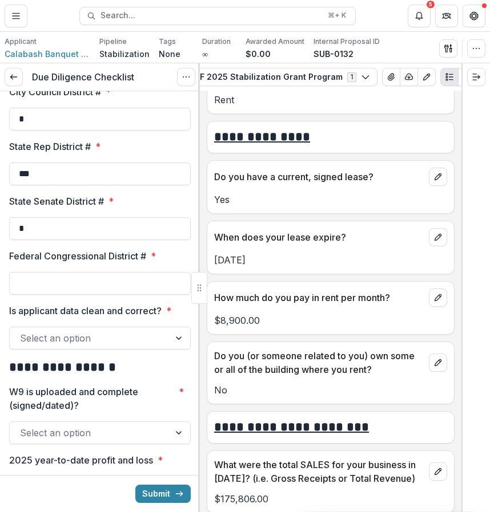
scroll to position [1470, 0]
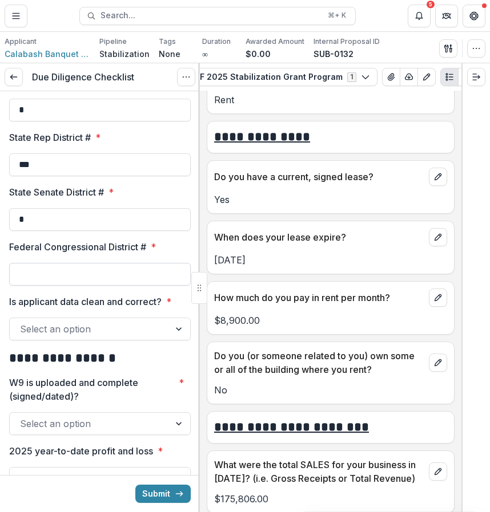
click at [153, 286] on input "Federal Congressional District # *" at bounding box center [99, 274] width 181 height 23
type input "*"
click at [119, 337] on div at bounding box center [89, 329] width 139 height 16
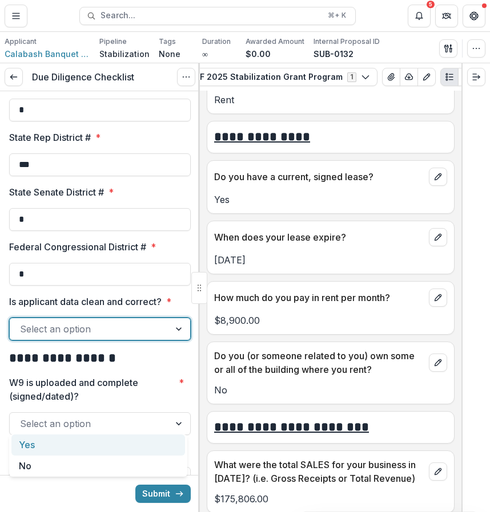
click at [114, 439] on div "Yes" at bounding box center [97, 445] width 173 height 21
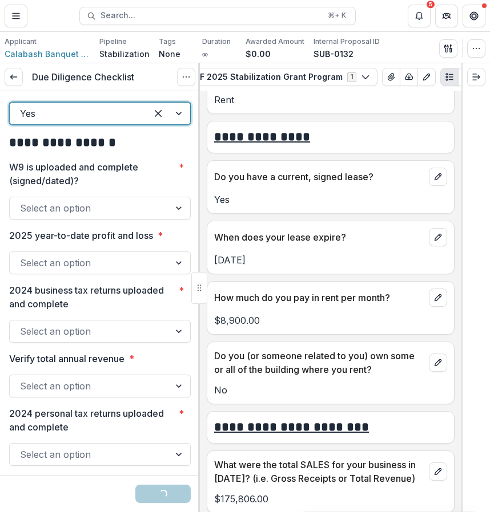
scroll to position [1699, 0]
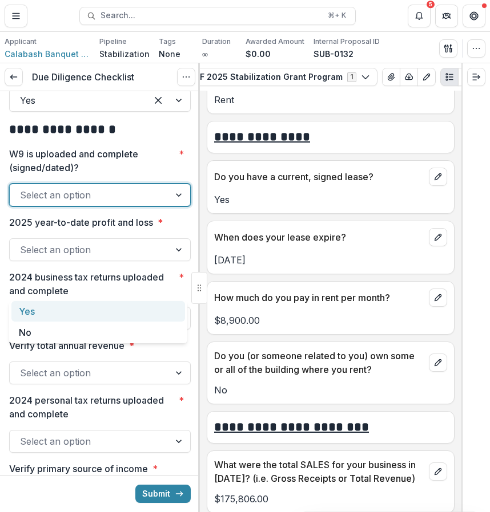
click at [143, 204] on div "Select an option" at bounding box center [90, 195] width 160 height 18
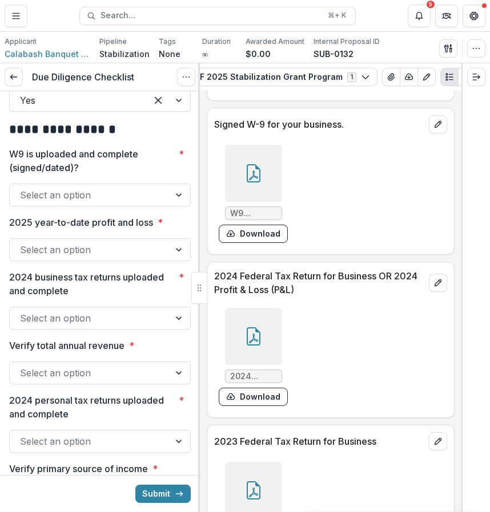
scroll to position [5890, 0]
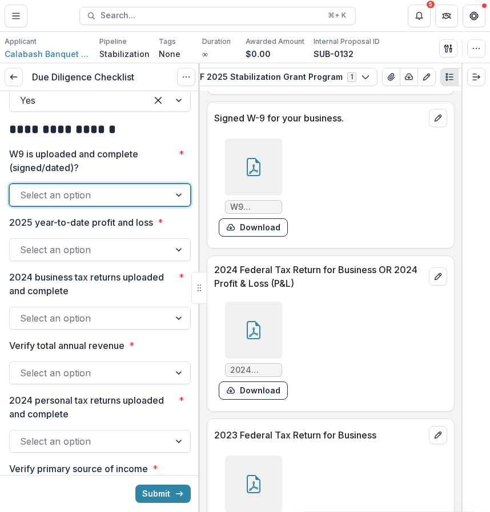
click at [271, 196] on div at bounding box center [253, 167] width 57 height 57
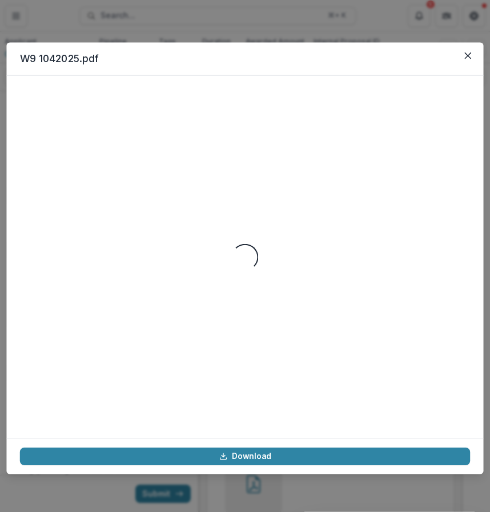
click at [271, 281] on div "Loading..." at bounding box center [245, 257] width 450 height 336
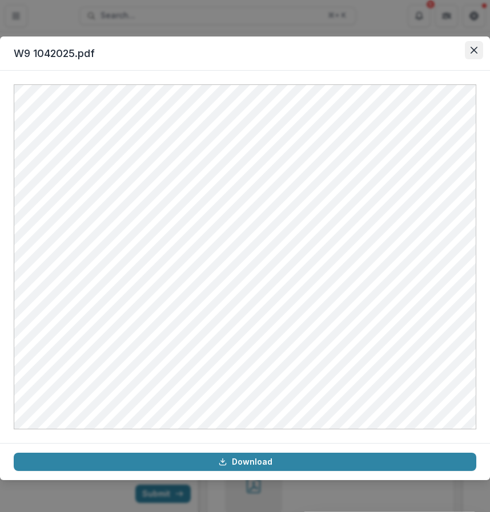
click at [479, 44] on button "Close" at bounding box center [473, 50] width 18 height 18
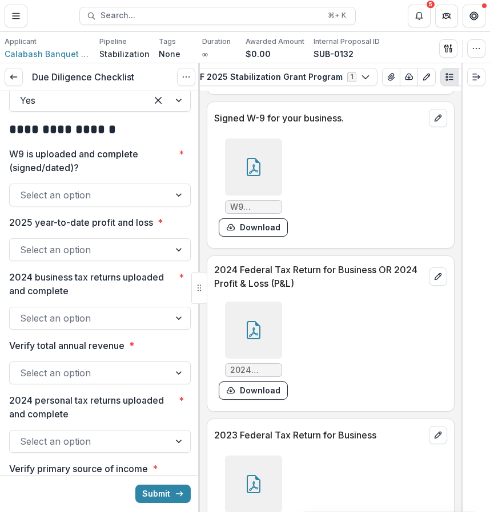
click at [146, 203] on div at bounding box center [89, 195] width 139 height 16
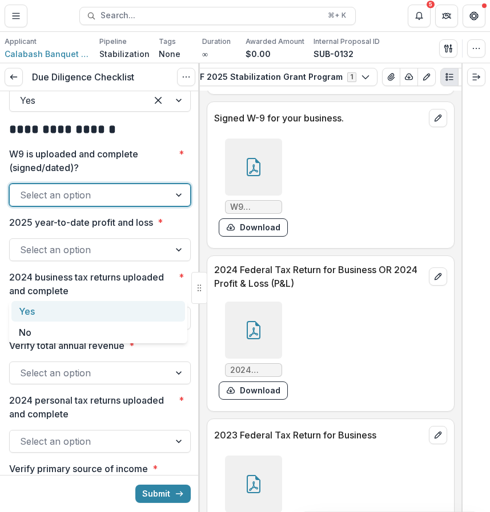
click at [134, 314] on div "Yes" at bounding box center [97, 311] width 173 height 21
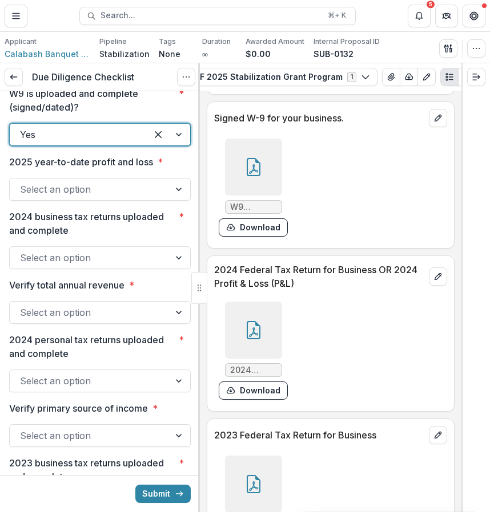
scroll to position [1757, 0]
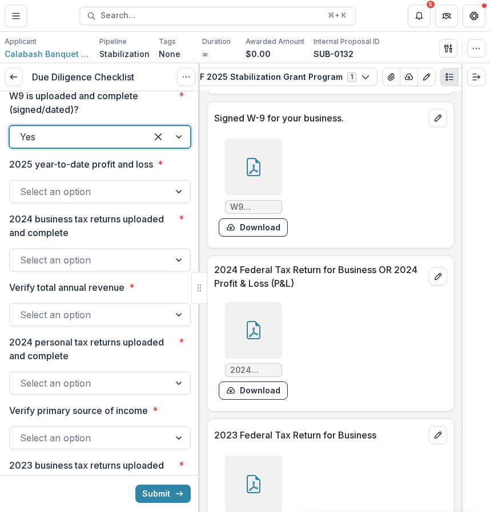
click at [160, 201] on div "Select an option" at bounding box center [90, 192] width 160 height 18
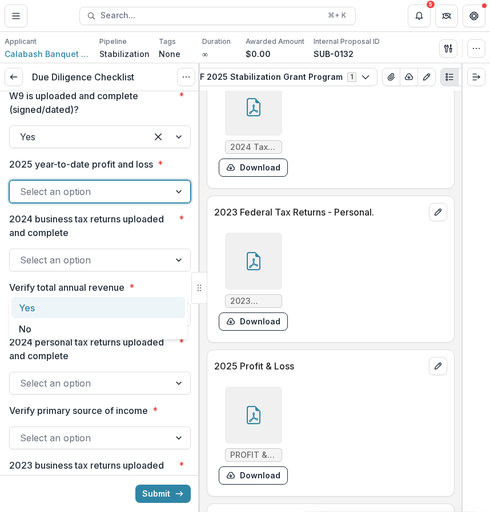
scroll to position [6474, 0]
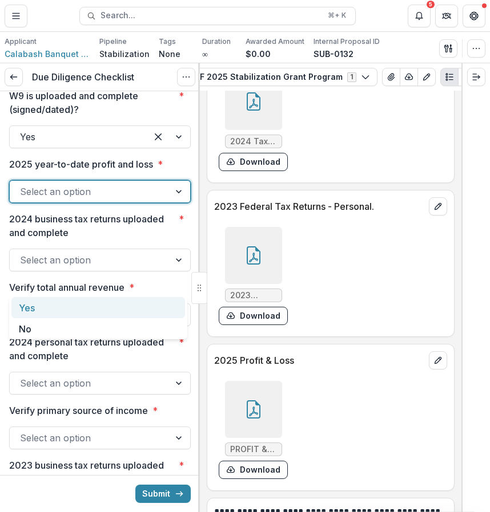
click at [142, 309] on div "Yes" at bounding box center [97, 307] width 173 height 21
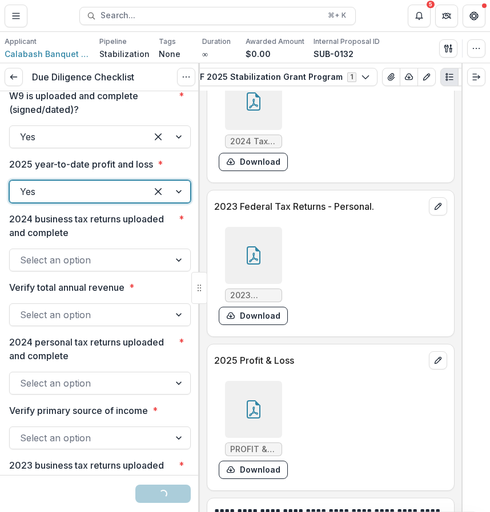
click at [183, 271] on div at bounding box center [179, 260] width 21 height 22
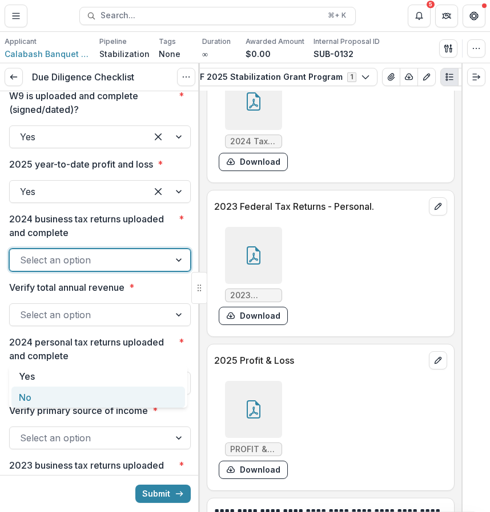
click at [140, 399] on div "No" at bounding box center [97, 397] width 173 height 21
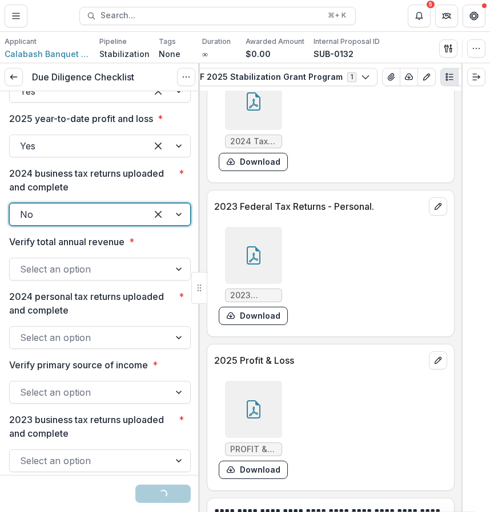
scroll to position [1811, 0]
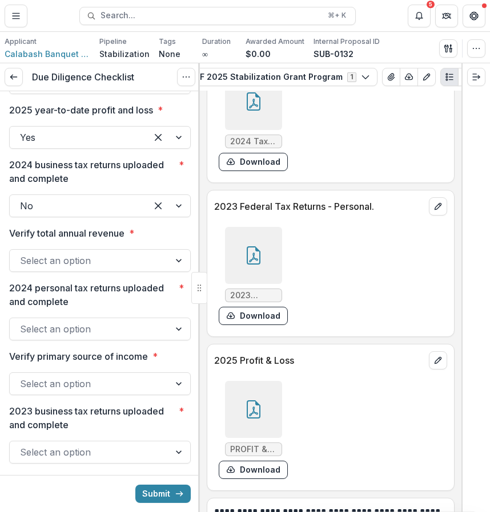
click at [264, 130] on div at bounding box center [253, 101] width 57 height 57
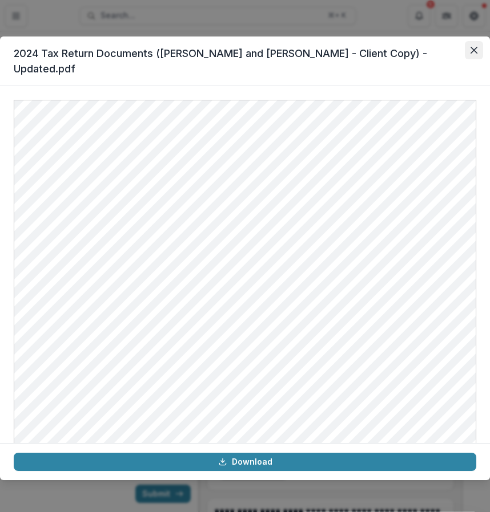
click at [475, 58] on button "Close" at bounding box center [473, 50] width 18 height 18
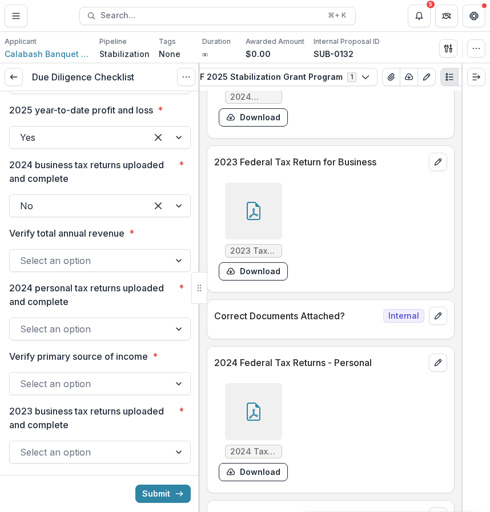
scroll to position [6162, 0]
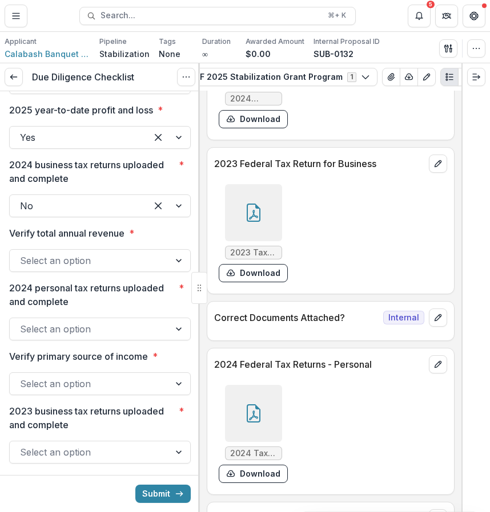
click at [265, 87] on div at bounding box center [253, 58] width 57 height 57
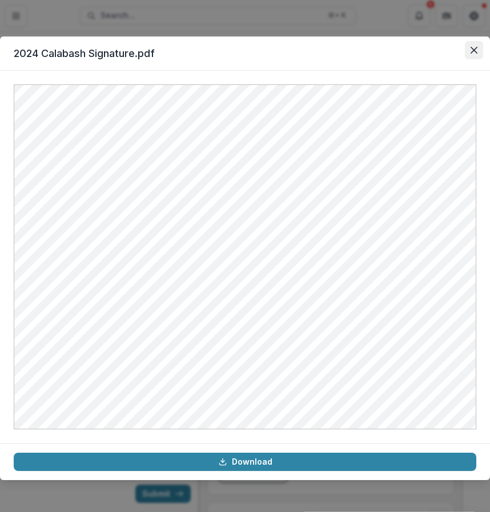
click at [467, 56] on button "Close" at bounding box center [473, 50] width 18 height 18
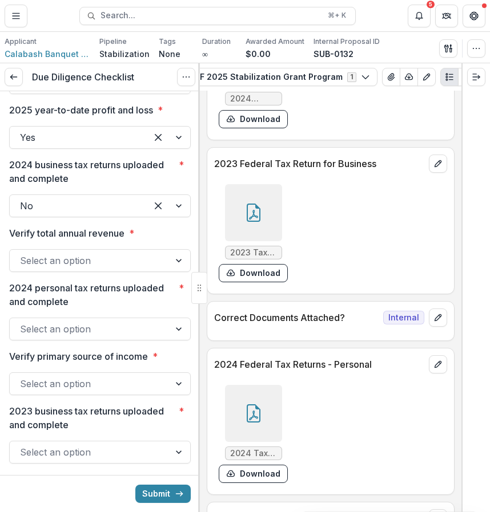
click at [215, 19] on p "2024 Federal Tax Return for Business OR 2024 Profit & Loss (P&L)" at bounding box center [319, 4] width 210 height 27
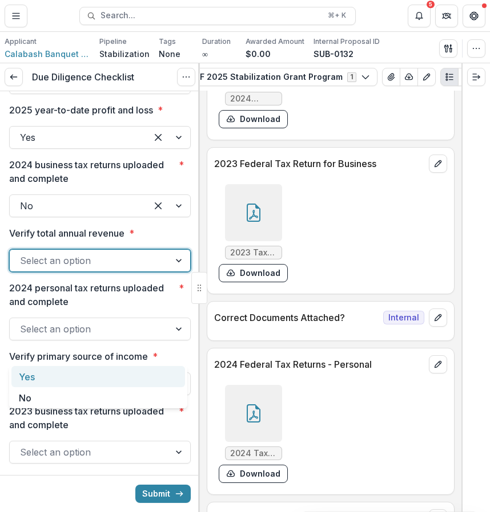
click at [134, 269] on div at bounding box center [89, 261] width 139 height 16
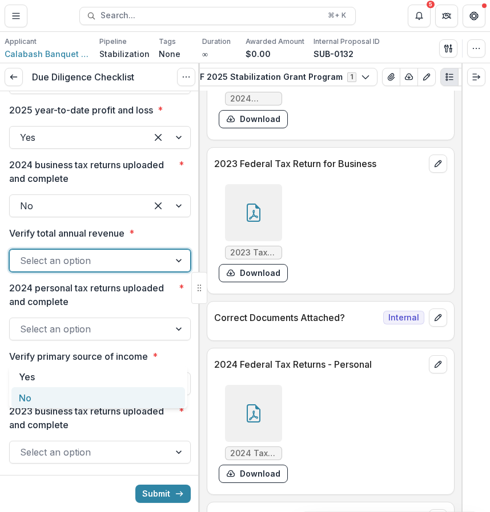
click at [120, 395] on div "No" at bounding box center [97, 397] width 173 height 21
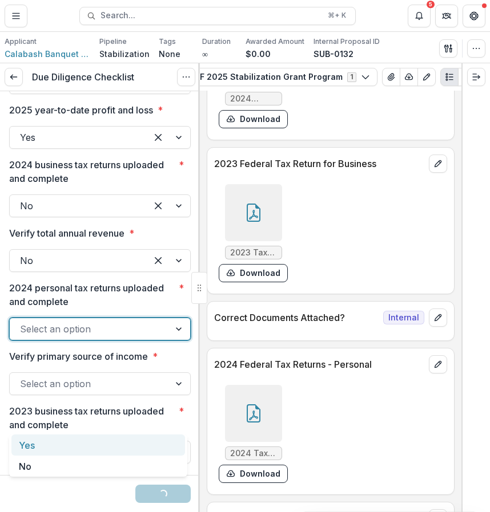
click at [127, 337] on div at bounding box center [89, 329] width 139 height 16
click at [127, 447] on div "Yes" at bounding box center [97, 445] width 173 height 21
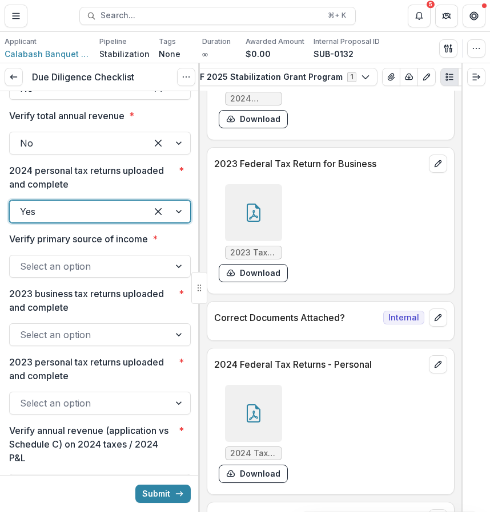
scroll to position [1934, 0]
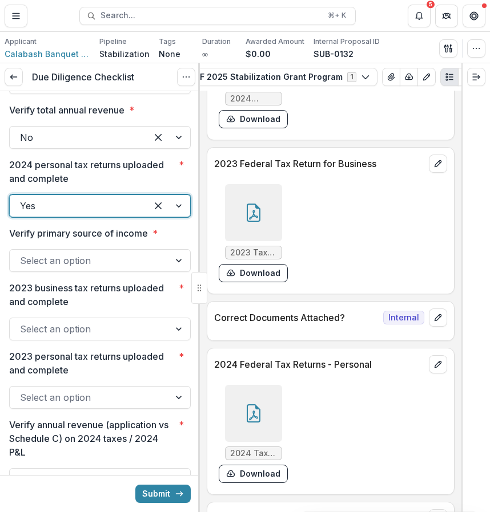
click at [151, 269] on div at bounding box center [89, 261] width 139 height 16
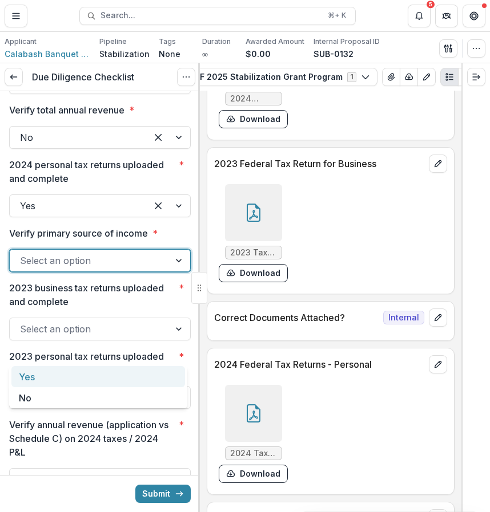
click at [140, 383] on div "Yes" at bounding box center [97, 376] width 173 height 21
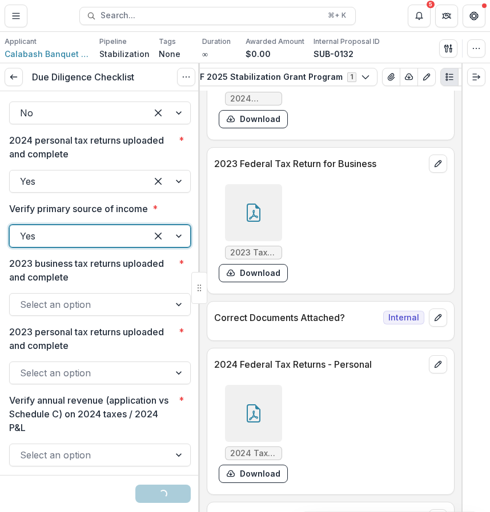
scroll to position [1955, 0]
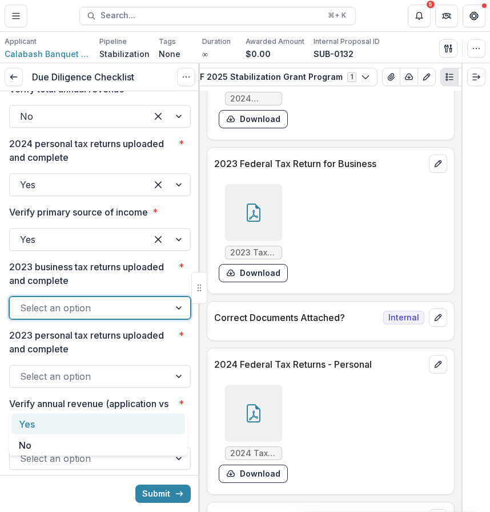
click at [123, 316] on div at bounding box center [89, 308] width 139 height 16
click at [122, 418] on div "Yes" at bounding box center [97, 424] width 173 height 21
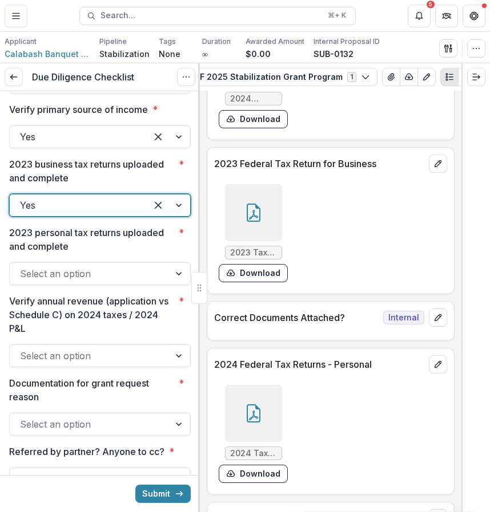
scroll to position [2063, 0]
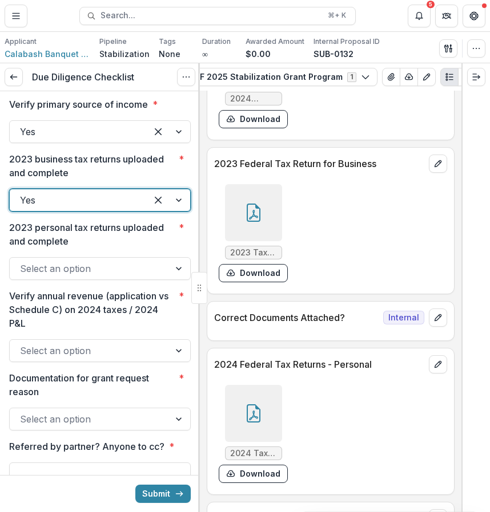
click at [256, 282] on div "2023 Tax Return Documents (CALABASH ENTERPRISE IN - Client Copy).pdf Download" at bounding box center [253, 233] width 69 height 98
click at [160, 280] on div "Select an option" at bounding box center [99, 268] width 181 height 23
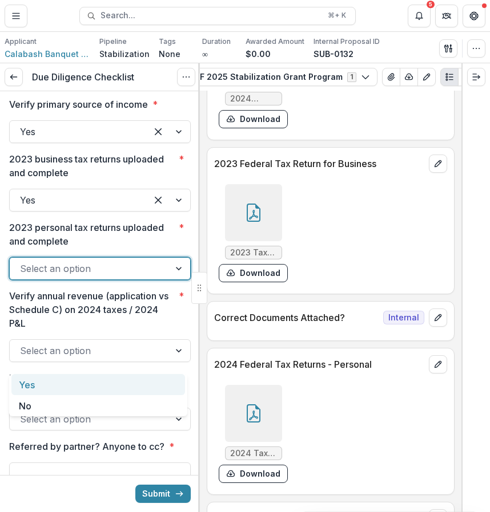
click at [159, 384] on div "Yes" at bounding box center [97, 384] width 173 height 21
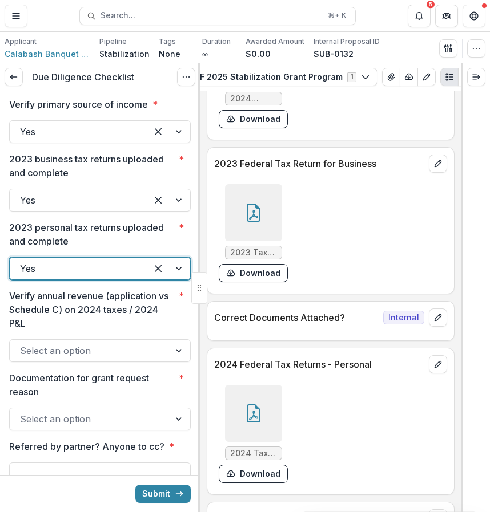
click at [160, 340] on div at bounding box center [99, 337] width 181 height 5
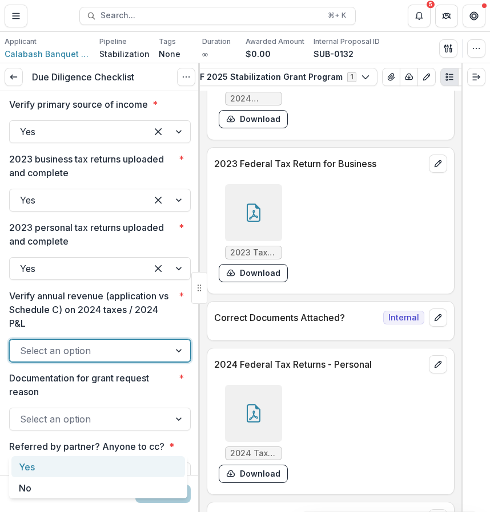
click at [158, 360] on div "Select an option" at bounding box center [90, 351] width 160 height 18
click at [152, 359] on div at bounding box center [89, 351] width 139 height 16
click at [146, 468] on div "Yes" at bounding box center [97, 466] width 173 height 21
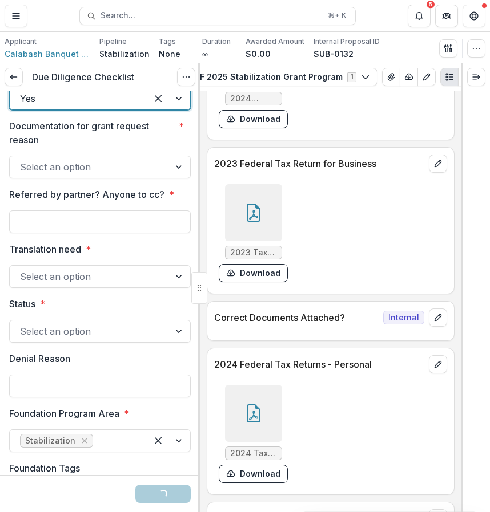
scroll to position [2341, 0]
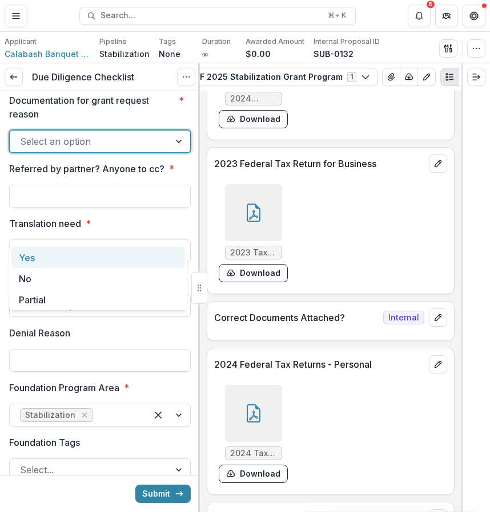
click at [105, 149] on div at bounding box center [89, 142] width 139 height 16
drag, startPoint x: 99, startPoint y: 270, endPoint x: 106, endPoint y: 244, distance: 27.7
click at [106, 244] on body "**********" at bounding box center [245, 256] width 490 height 512
click at [113, 260] on div "Yes" at bounding box center [97, 257] width 173 height 21
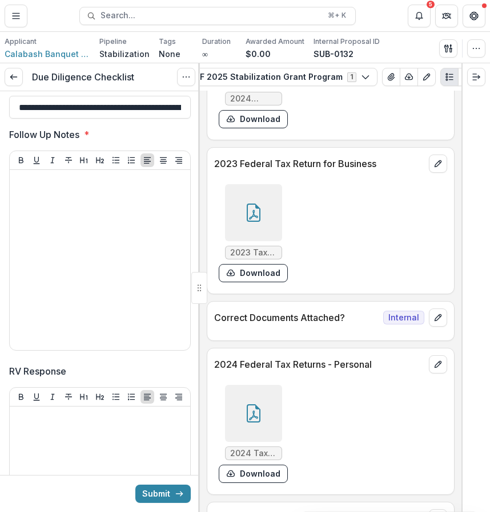
scroll to position [2831, 0]
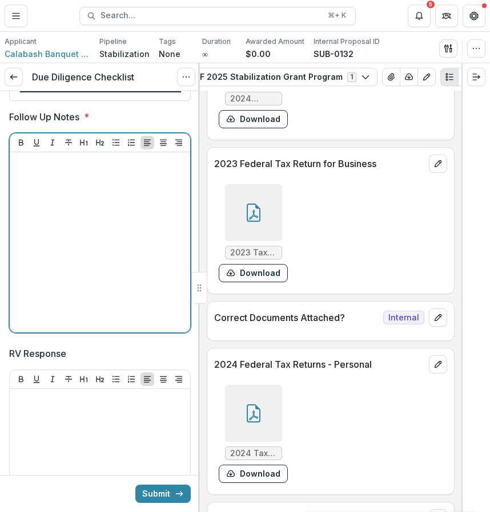
click at [111, 328] on div at bounding box center [99, 242] width 171 height 171
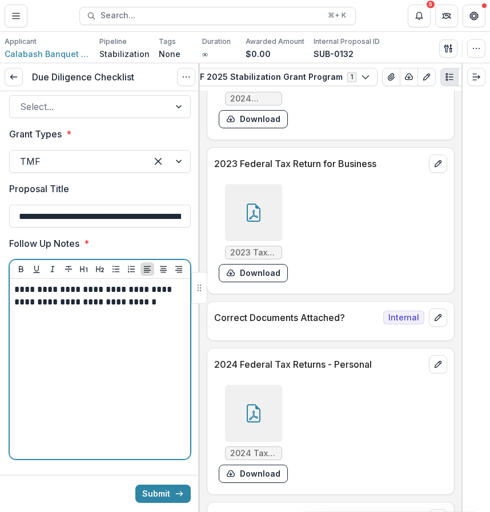
scroll to position [2693, 0]
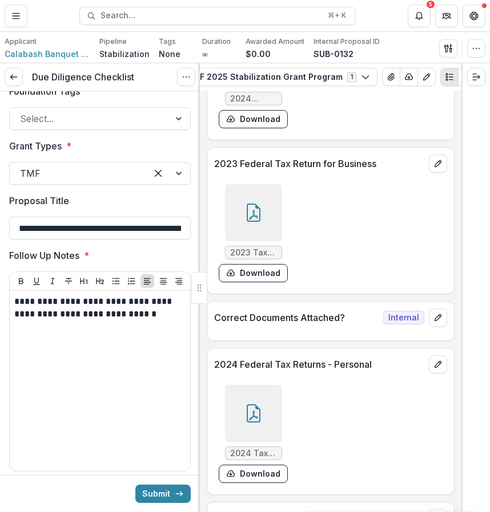
drag, startPoint x: 123, startPoint y: 320, endPoint x: 0, endPoint y: 317, distance: 122.7
paste input "*****"
type input "**********"
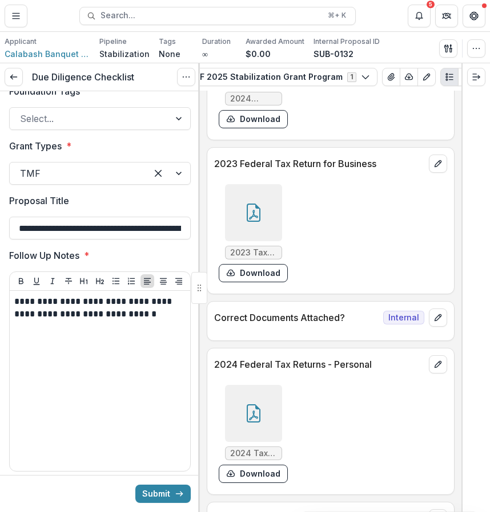
click at [127, 107] on div at bounding box center [99, 105] width 181 height 5
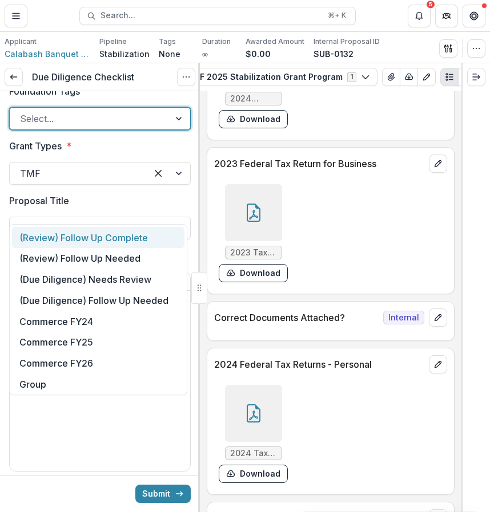
click at [127, 127] on div at bounding box center [89, 119] width 139 height 16
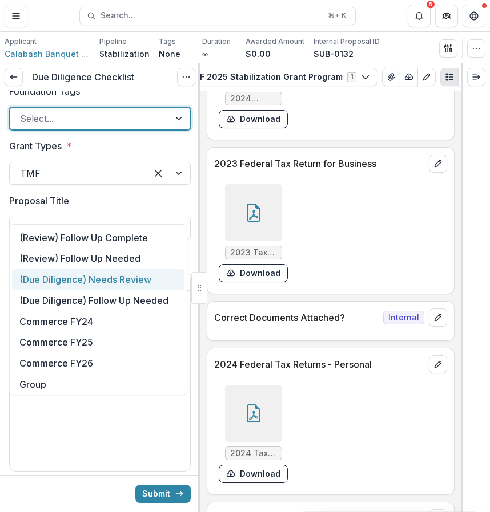
click at [127, 283] on div "(Due Diligence) Needs Review" at bounding box center [98, 279] width 172 height 21
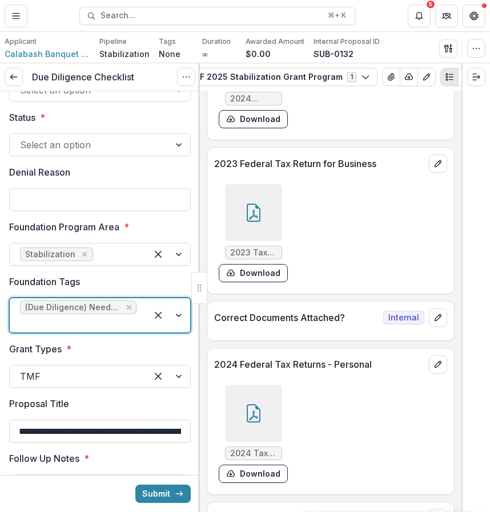
scroll to position [2499, 0]
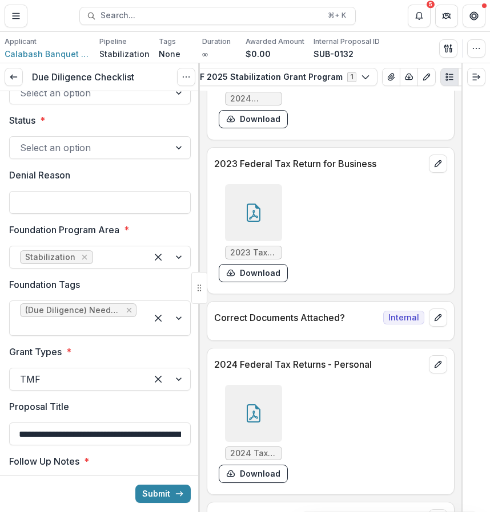
click at [142, 156] on div at bounding box center [89, 148] width 139 height 16
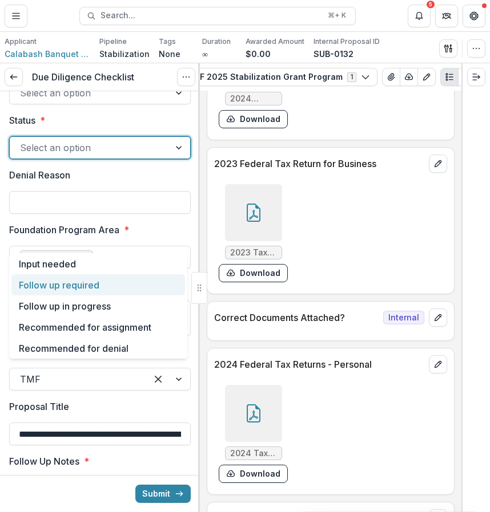
click at [147, 293] on div "Follow up required" at bounding box center [97, 284] width 173 height 21
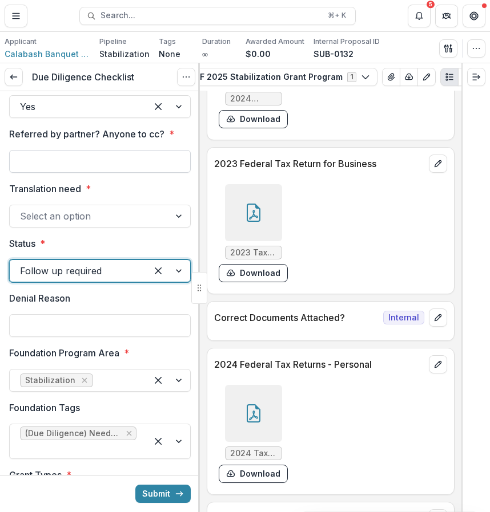
scroll to position [2374, 0]
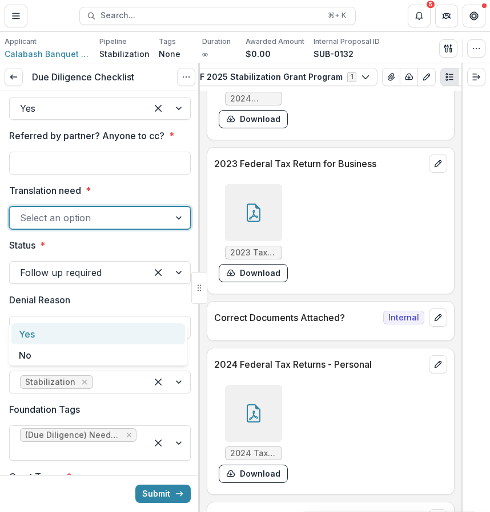
click at [132, 227] on div "Select an option" at bounding box center [90, 218] width 160 height 18
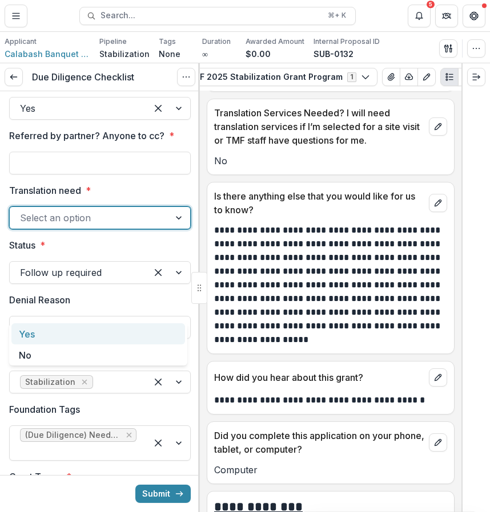
scroll to position [8087, 0]
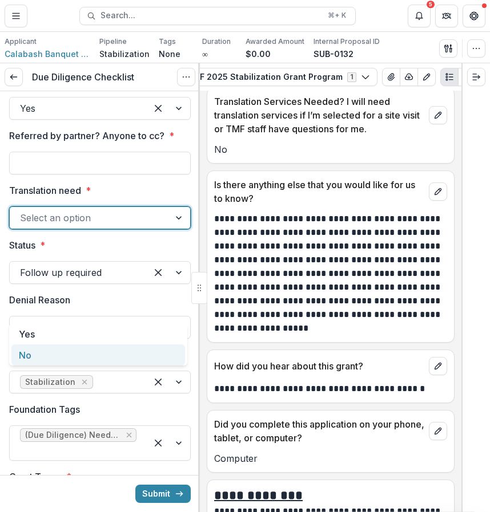
click at [127, 358] on div "No" at bounding box center [97, 355] width 173 height 21
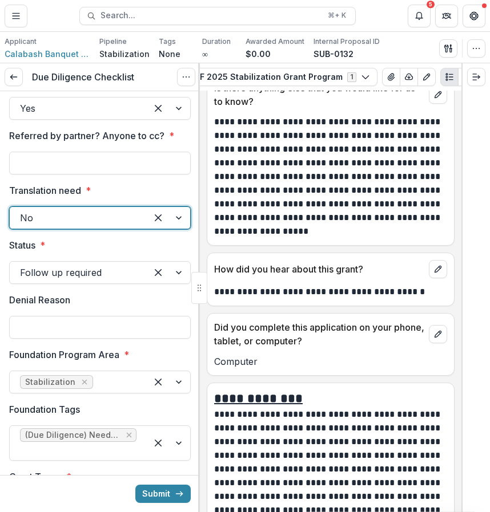
scroll to position [8186, 0]
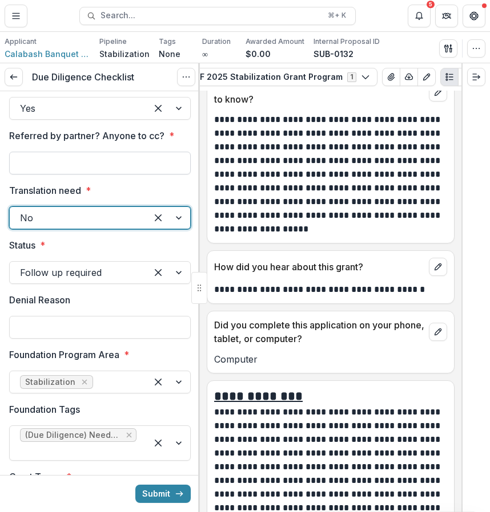
click at [150, 175] on input "Referred by partner? Anyone to cc? *" at bounding box center [99, 163] width 181 height 23
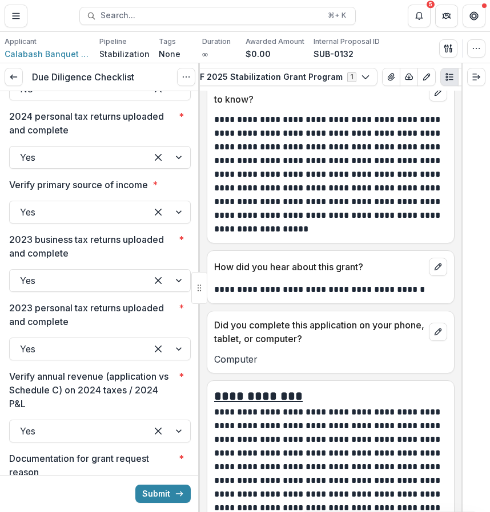
scroll to position [1959, 0]
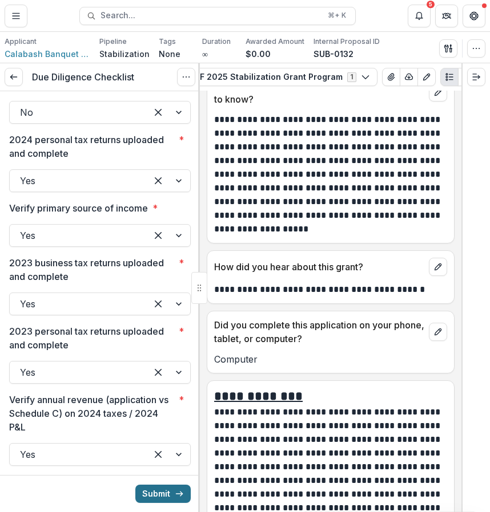
type input "***"
click at [177, 498] on icon "submit" at bounding box center [179, 494] width 9 height 9
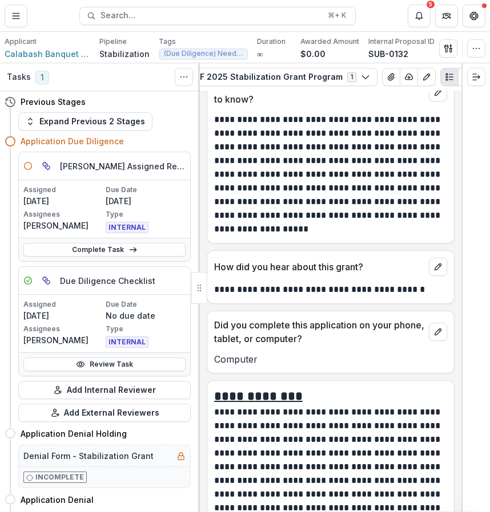
click at [19, 27] on header "Proposals Calabash Banquet & Restaurant - 2025 - TMF 2025 Stabilization Grant P…" at bounding box center [245, 15] width 490 height 31
click at [19, 34] on div "Applicant Calabash Banquet and Restaurant Pipeline Stabilization Tags (Due Dili…" at bounding box center [245, 47] width 490 height 31
click at [19, 19] on icon "Toggle Menu" at bounding box center [15, 15] width 9 height 9
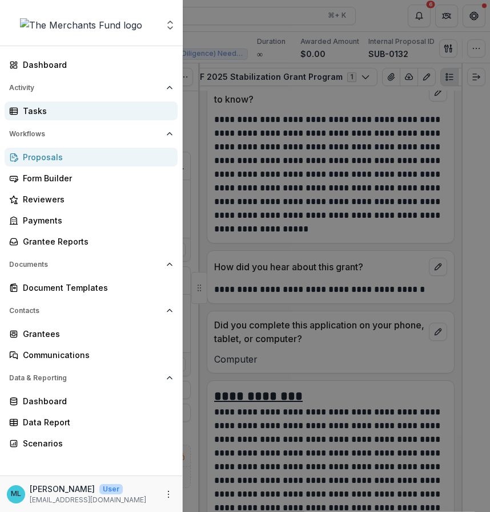
click at [77, 115] on div "Tasks" at bounding box center [96, 111] width 146 height 12
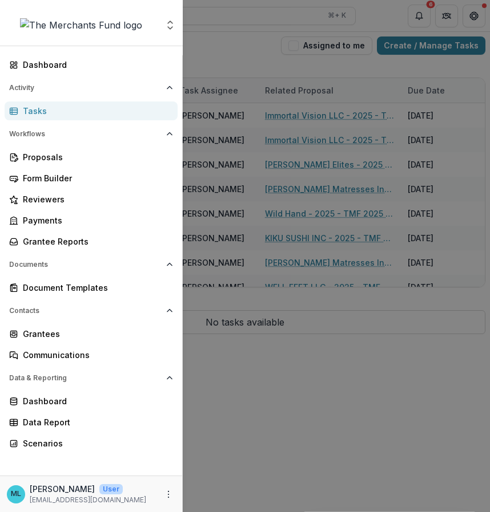
click at [342, 291] on div "Aggregate Analysis Foundations The Merchants Fund Team Settings Dashboard Activ…" at bounding box center [245, 256] width 490 height 512
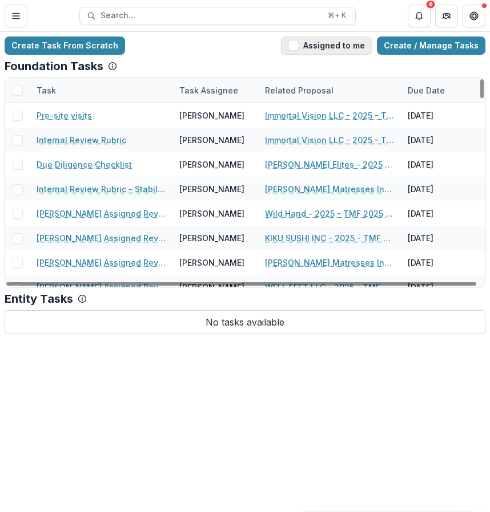
click at [335, 42] on button "Assigned to me" at bounding box center [326, 46] width 91 height 18
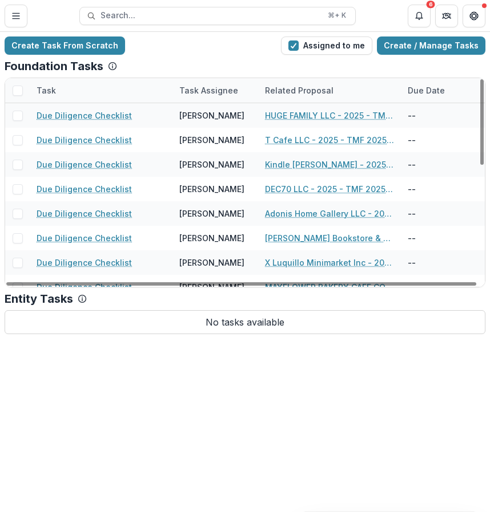
scroll to position [282, 0]
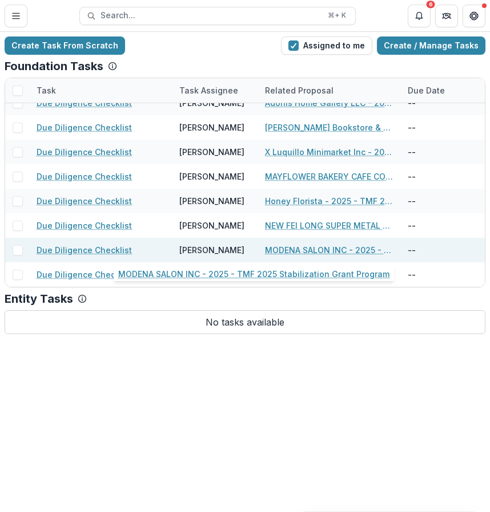
click at [350, 254] on link "MODENA SALON INC - 2025 - TMF 2025 Stabilization Grant Program" at bounding box center [329, 250] width 129 height 12
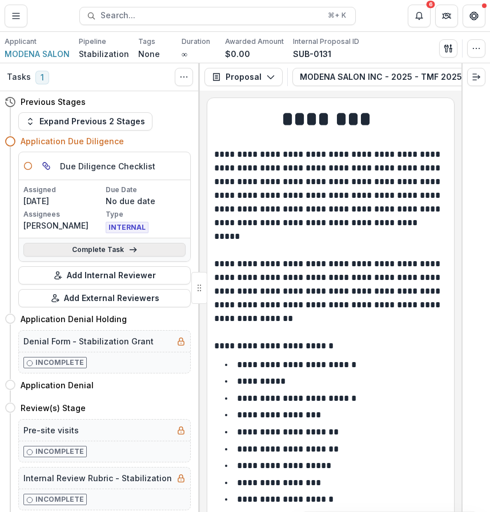
click at [112, 244] on link "Complete Task" at bounding box center [104, 250] width 162 height 14
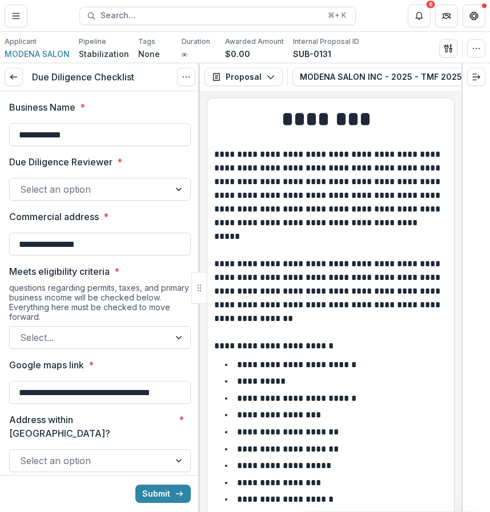
drag, startPoint x: 133, startPoint y: 136, endPoint x: 0, endPoint y: 138, distance: 133.0
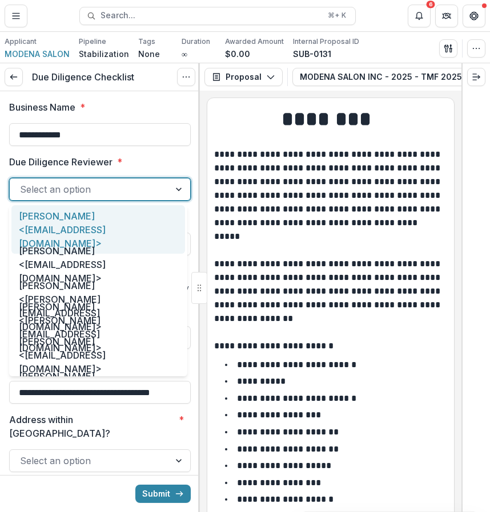
click at [164, 193] on div "Select an option" at bounding box center [90, 189] width 160 height 18
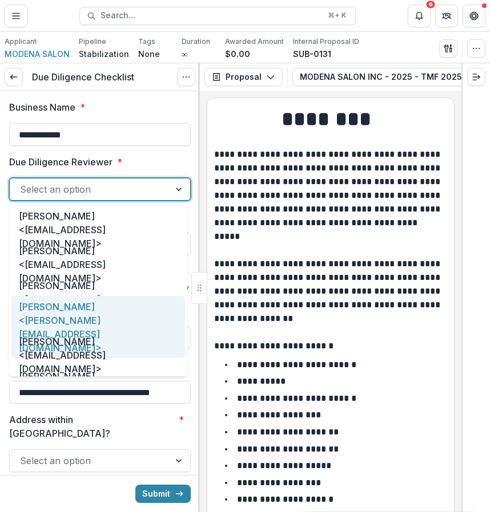
scroll to position [59, 0]
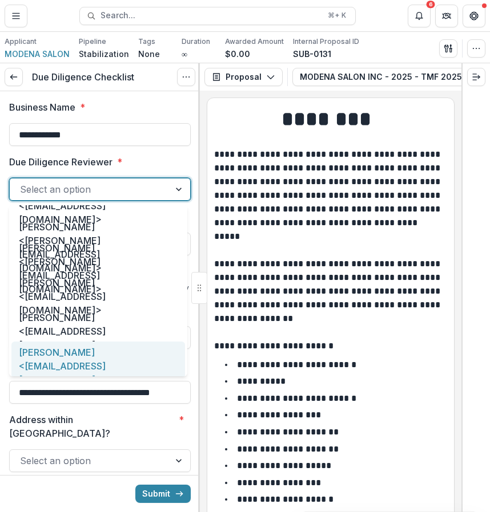
click at [120, 362] on div "[PERSON_NAME] <[EMAIL_ADDRESS][DOMAIN_NAME]>" at bounding box center [97, 366] width 173 height 49
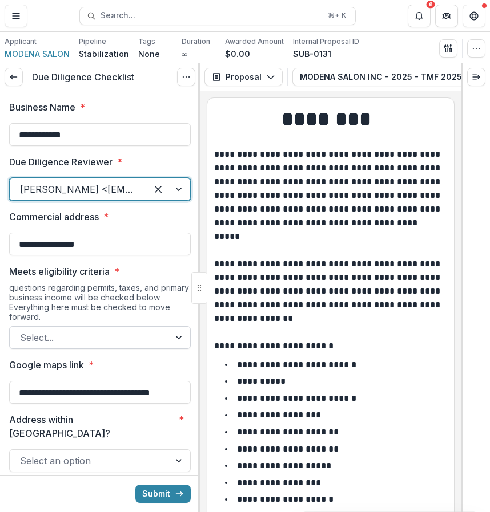
click at [134, 330] on div at bounding box center [89, 338] width 139 height 16
